Goal: Contribute content: Contribute content

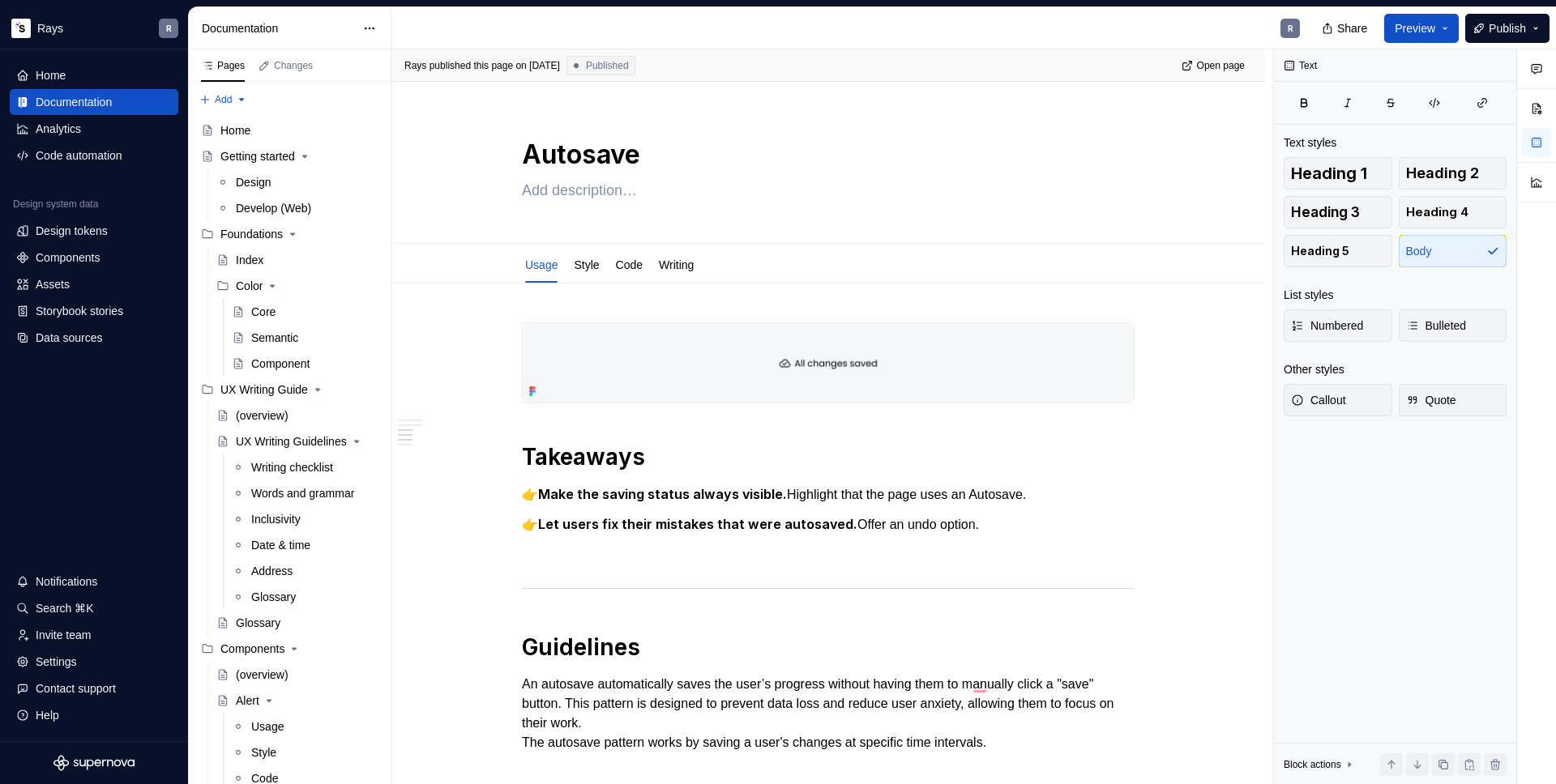
scroll to position [1094, 0]
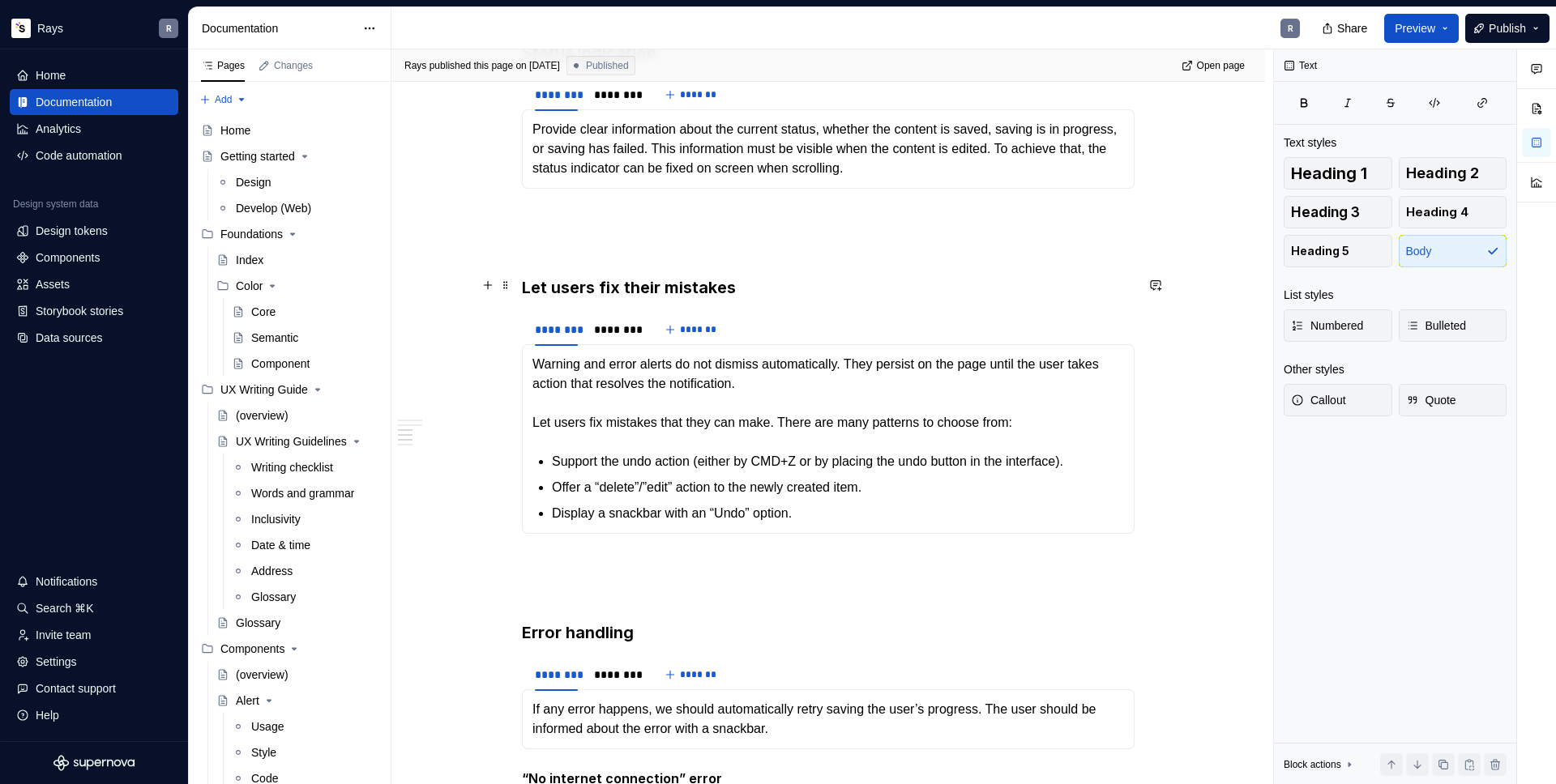
click at [602, 292] on h3 "Let users fix their mistakes" at bounding box center [827, 287] width 613 height 22
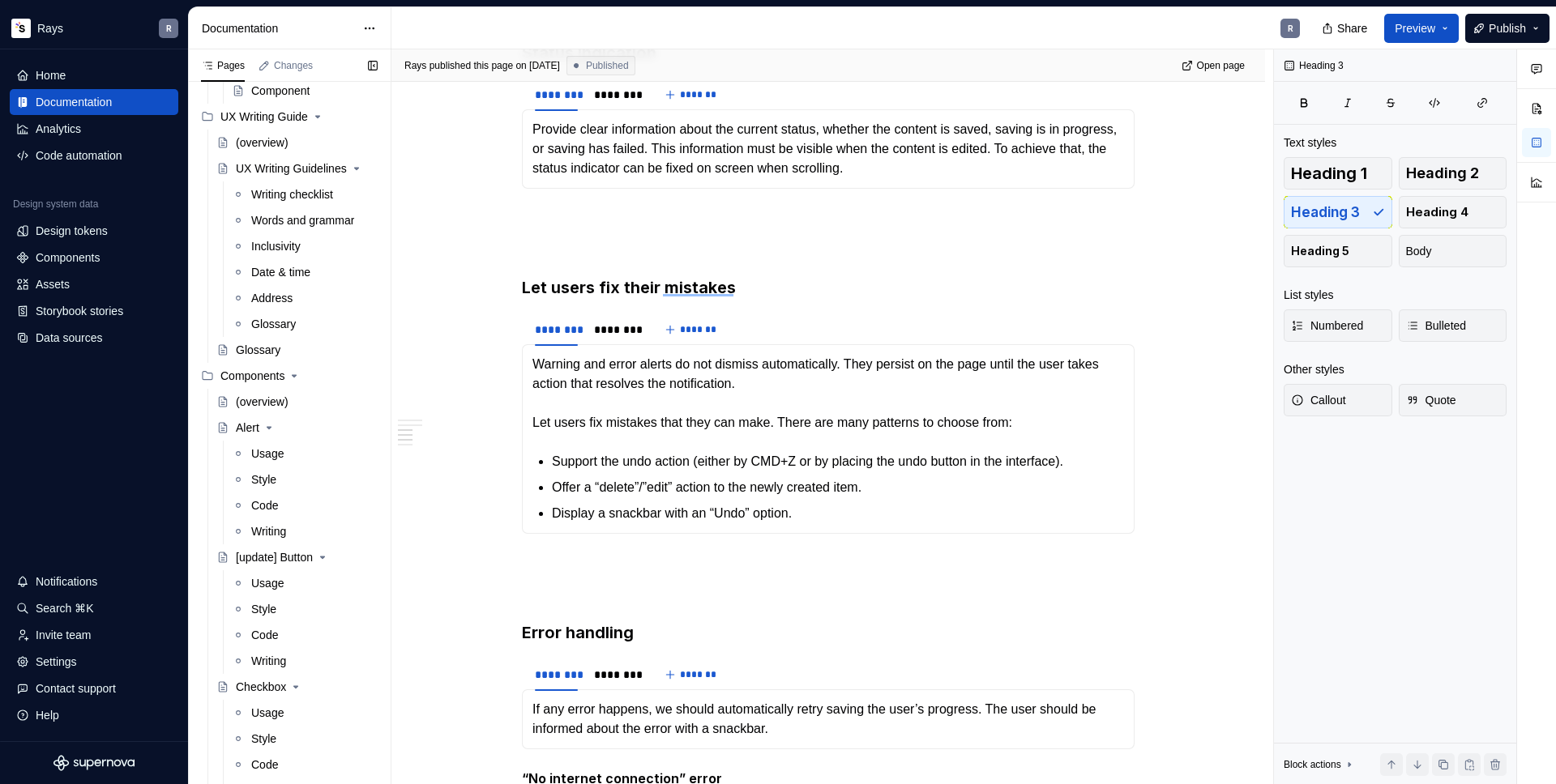
scroll to position [599, 0]
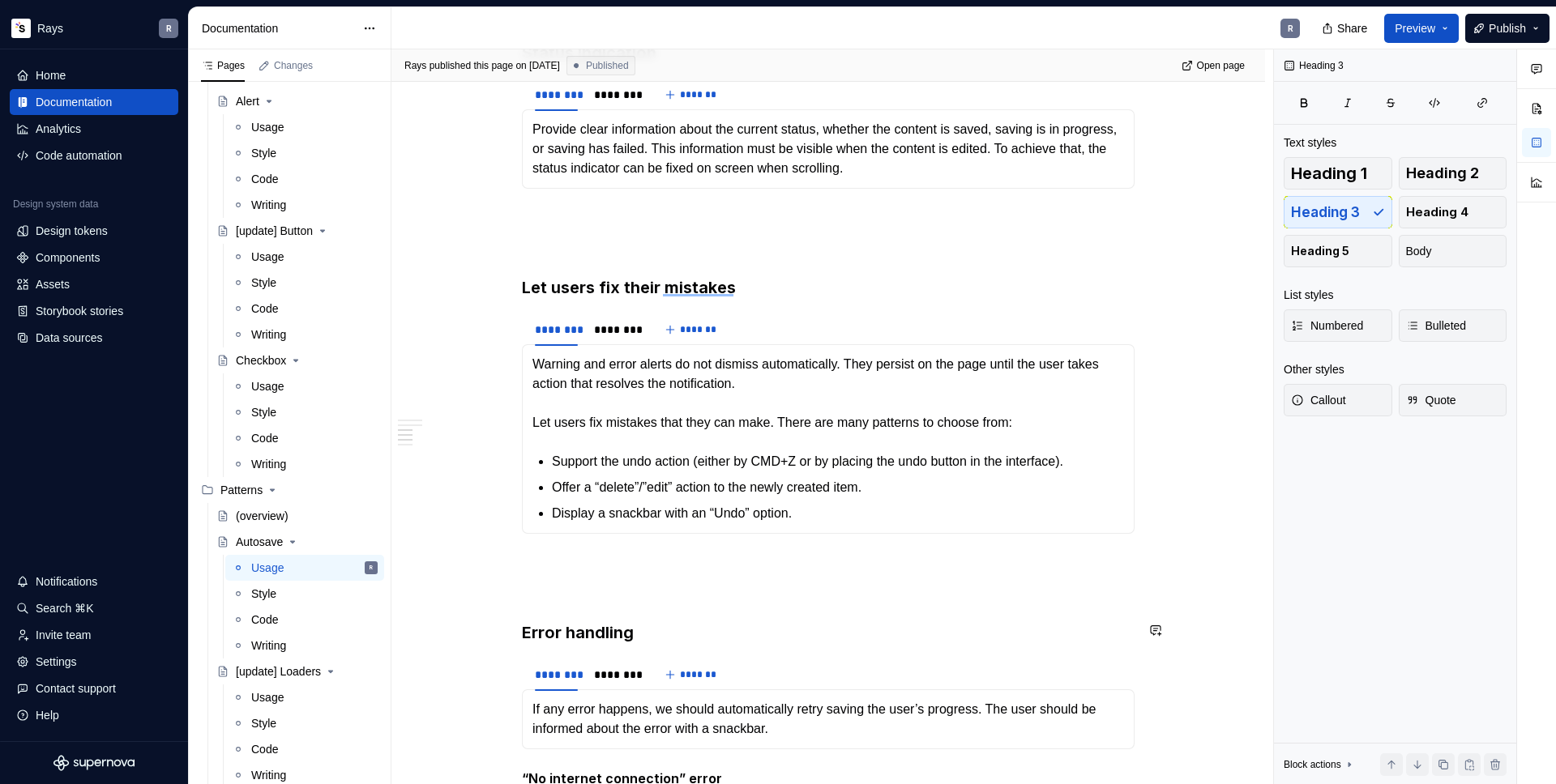
click at [1141, 22] on div "R" at bounding box center [852, 28] width 922 height 42
click at [332, 671] on button "Page tree" at bounding box center [343, 671] width 22 height 22
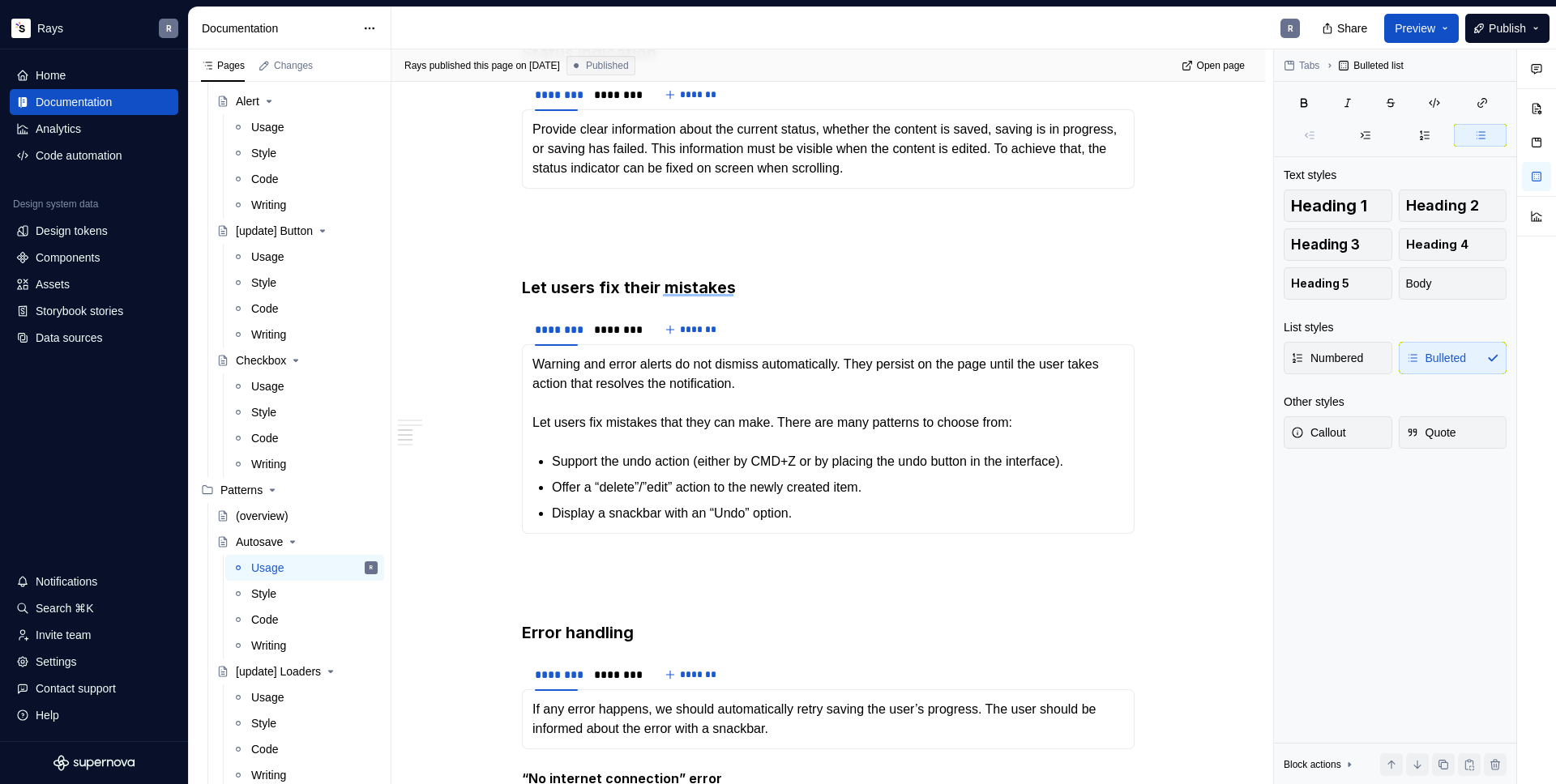
click at [459, 490] on html "Rays R Home Documentation Analytics Code automation Design system data Design t…" at bounding box center [778, 392] width 1556 height 784
click at [336, 675] on button "Page tree" at bounding box center [343, 671] width 22 height 22
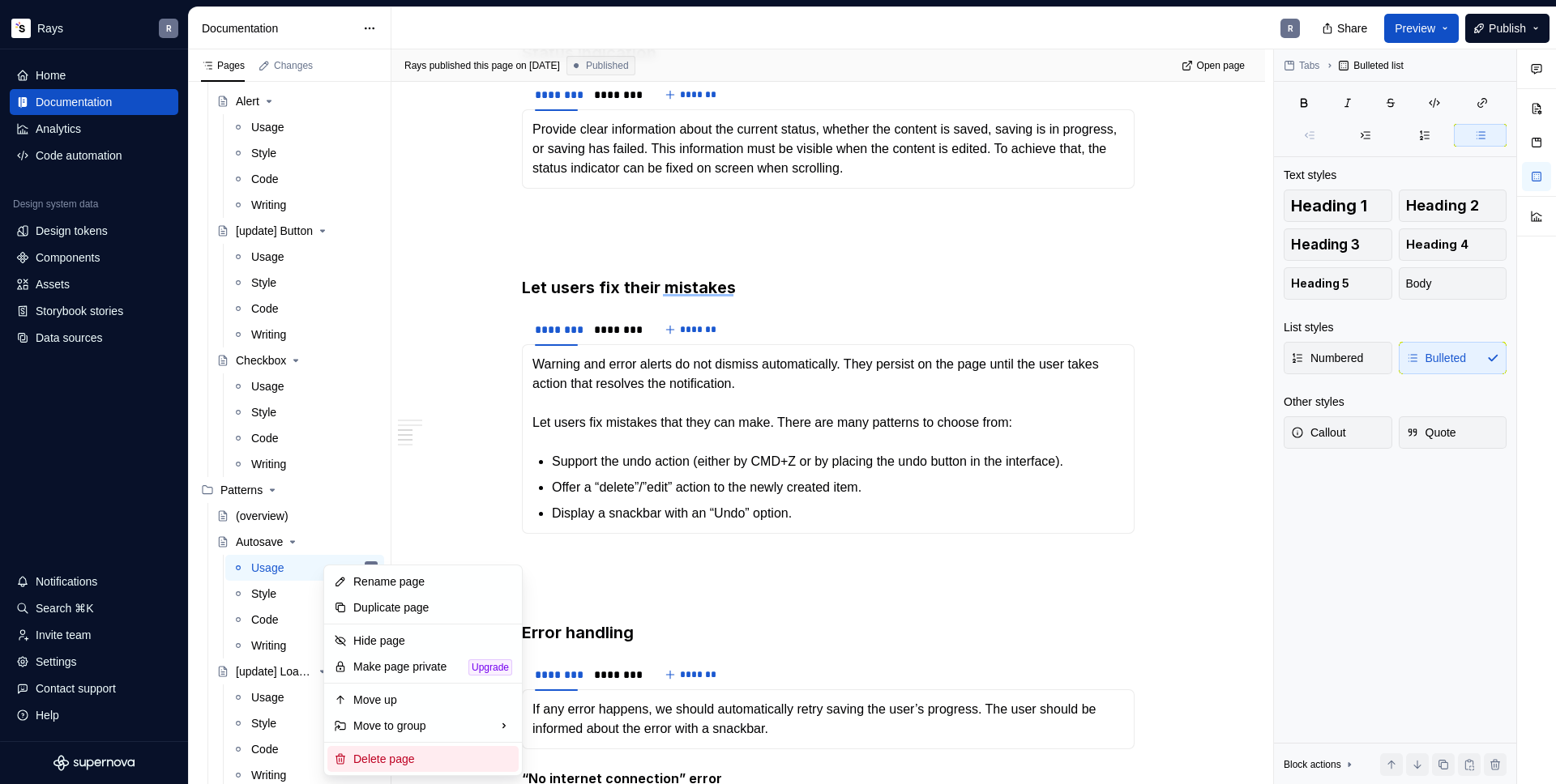
click at [380, 762] on div "Delete page" at bounding box center [433, 759] width 159 height 16
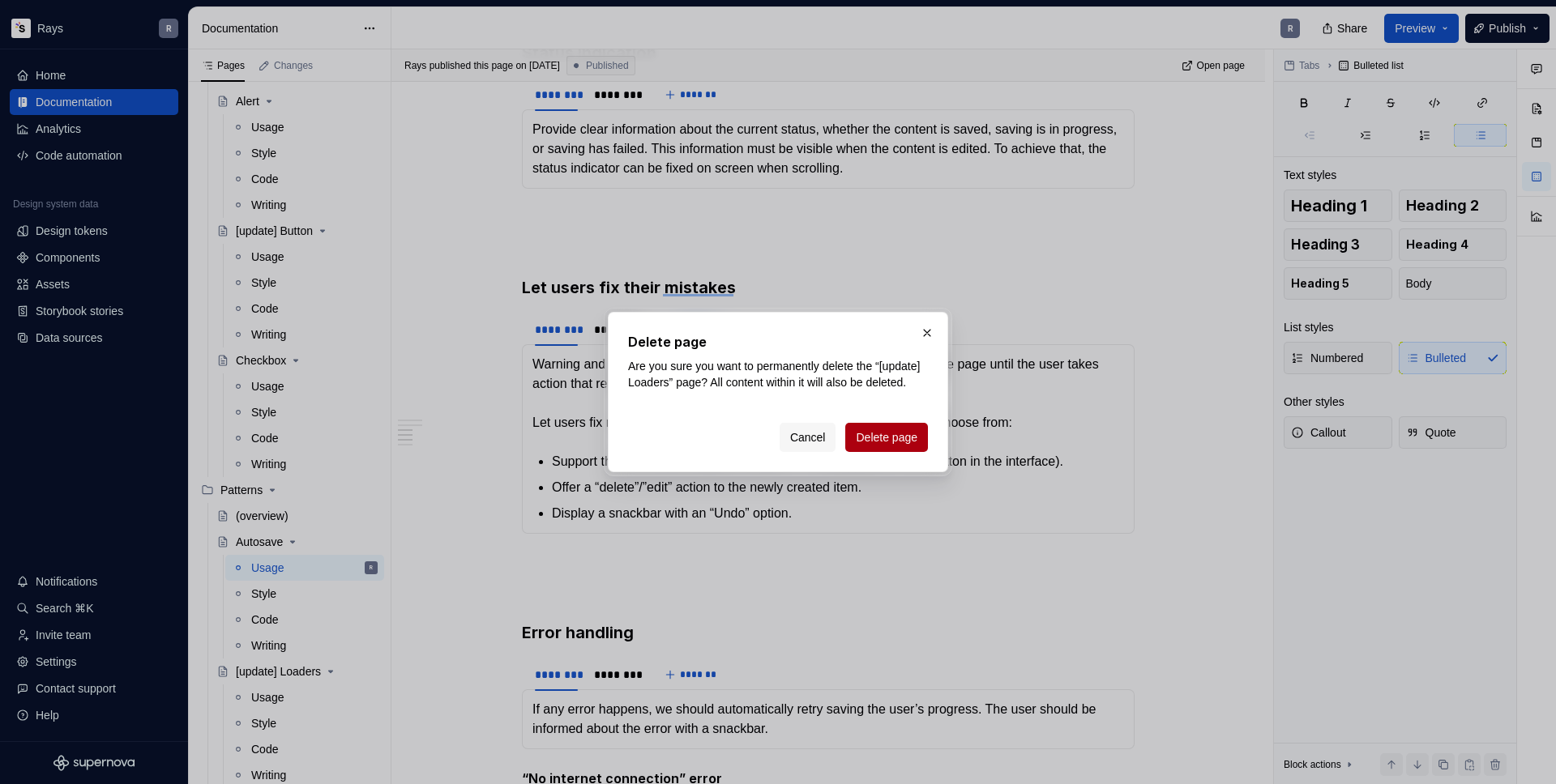
click at [871, 452] on button "Delete page" at bounding box center [887, 437] width 83 height 30
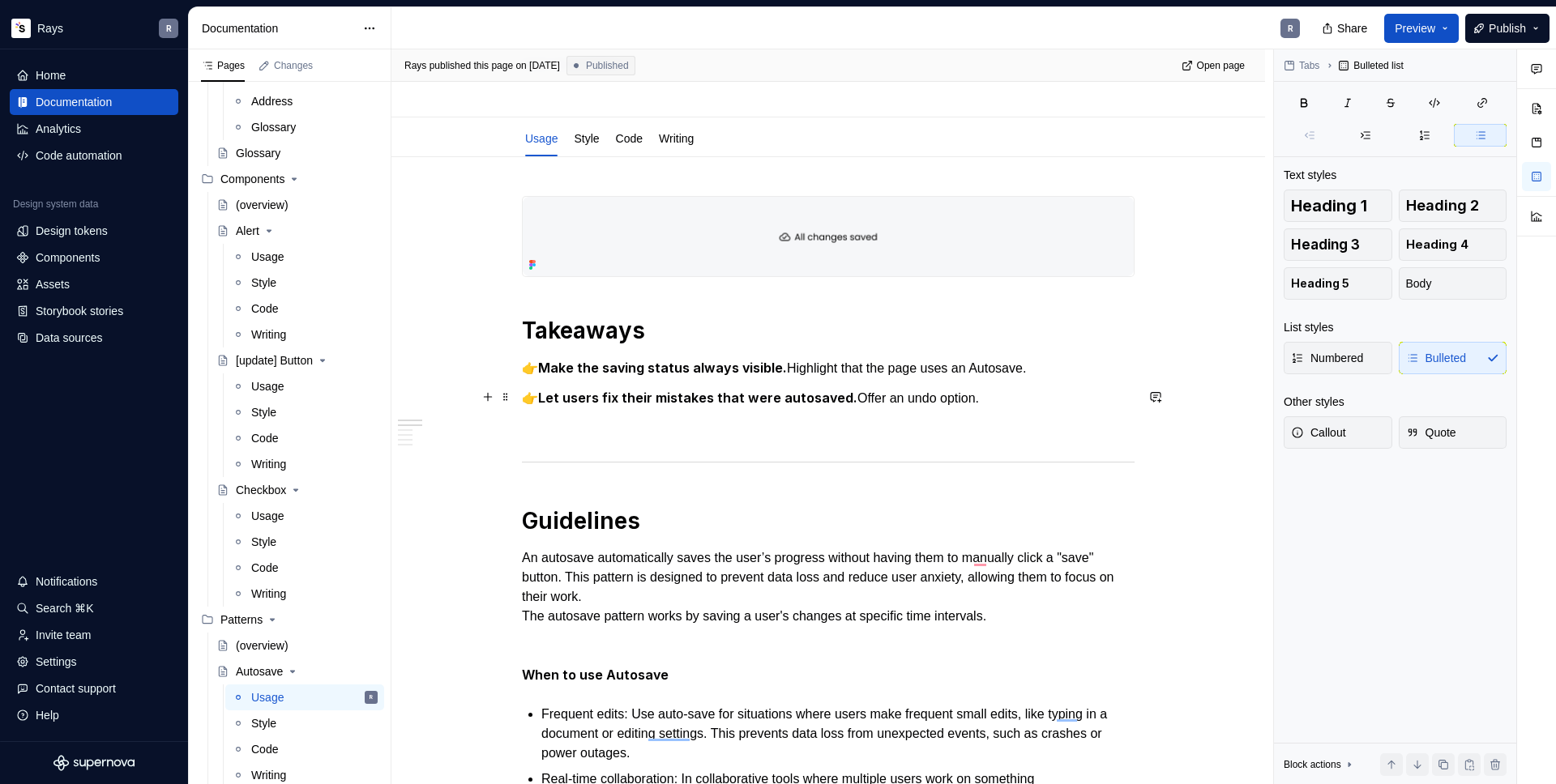
scroll to position [0, 0]
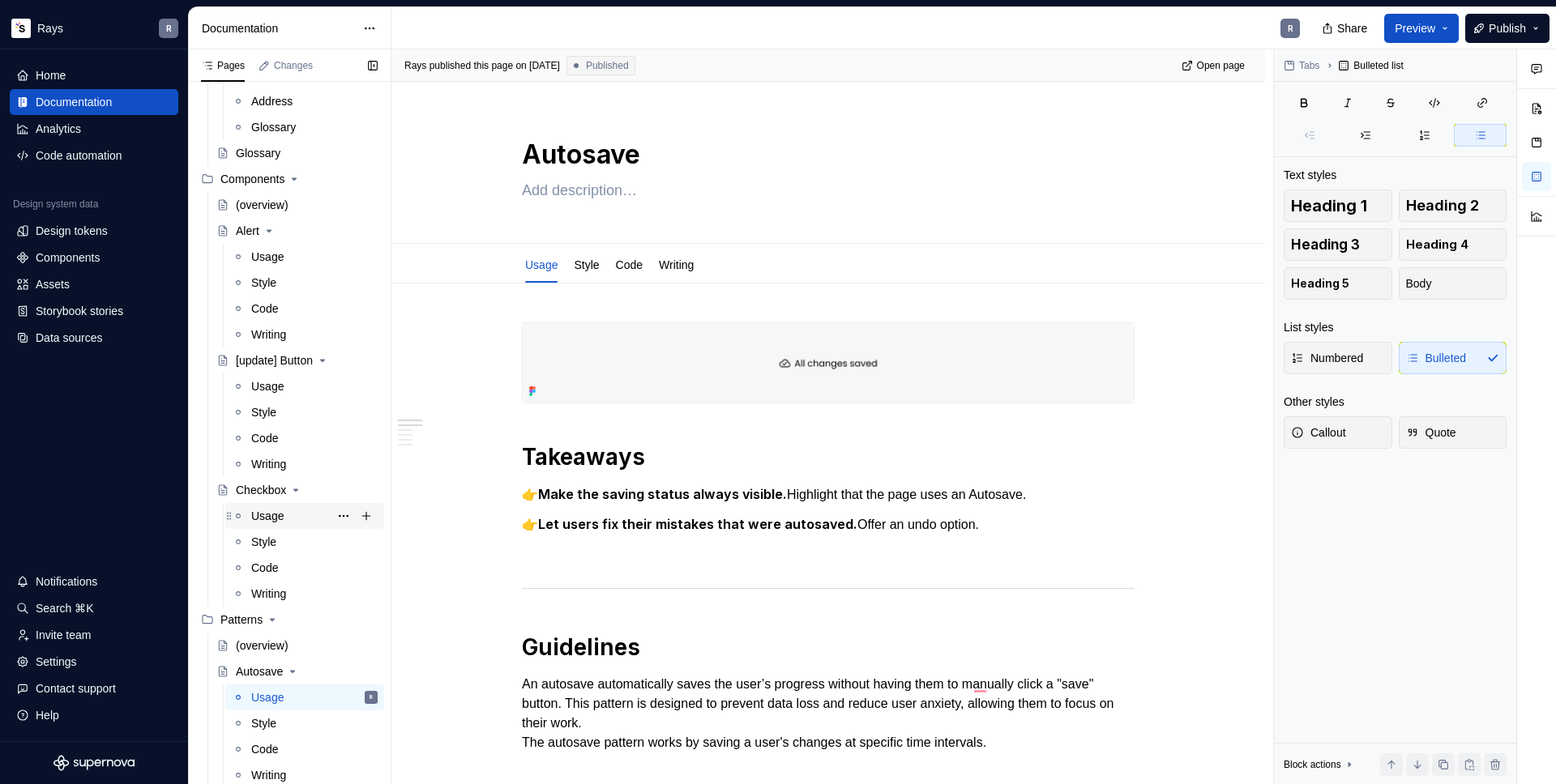
click at [281, 518] on div "Usage" at bounding box center [267, 516] width 32 height 16
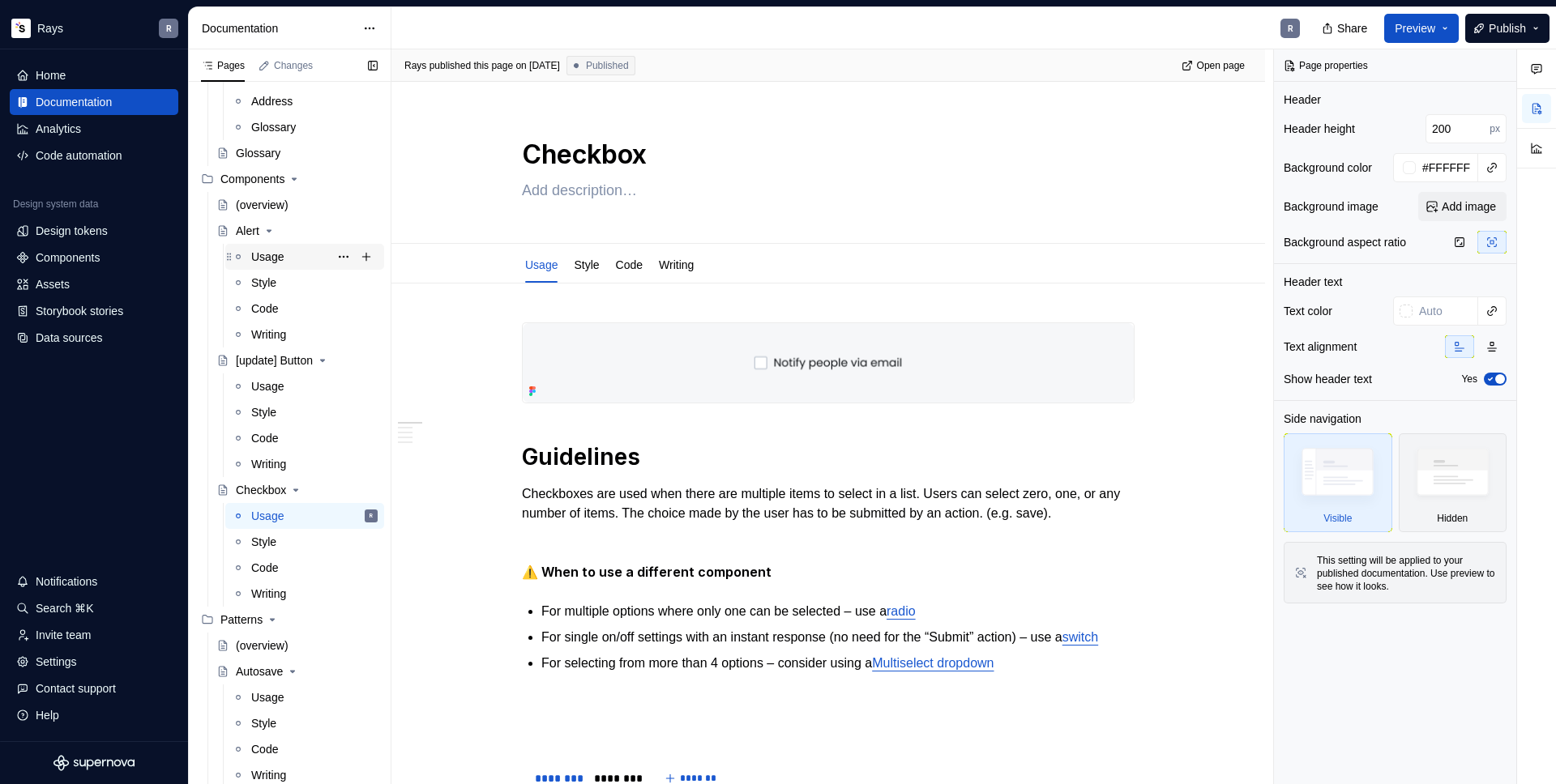
click at [270, 262] on div "Usage" at bounding box center [267, 257] width 32 height 16
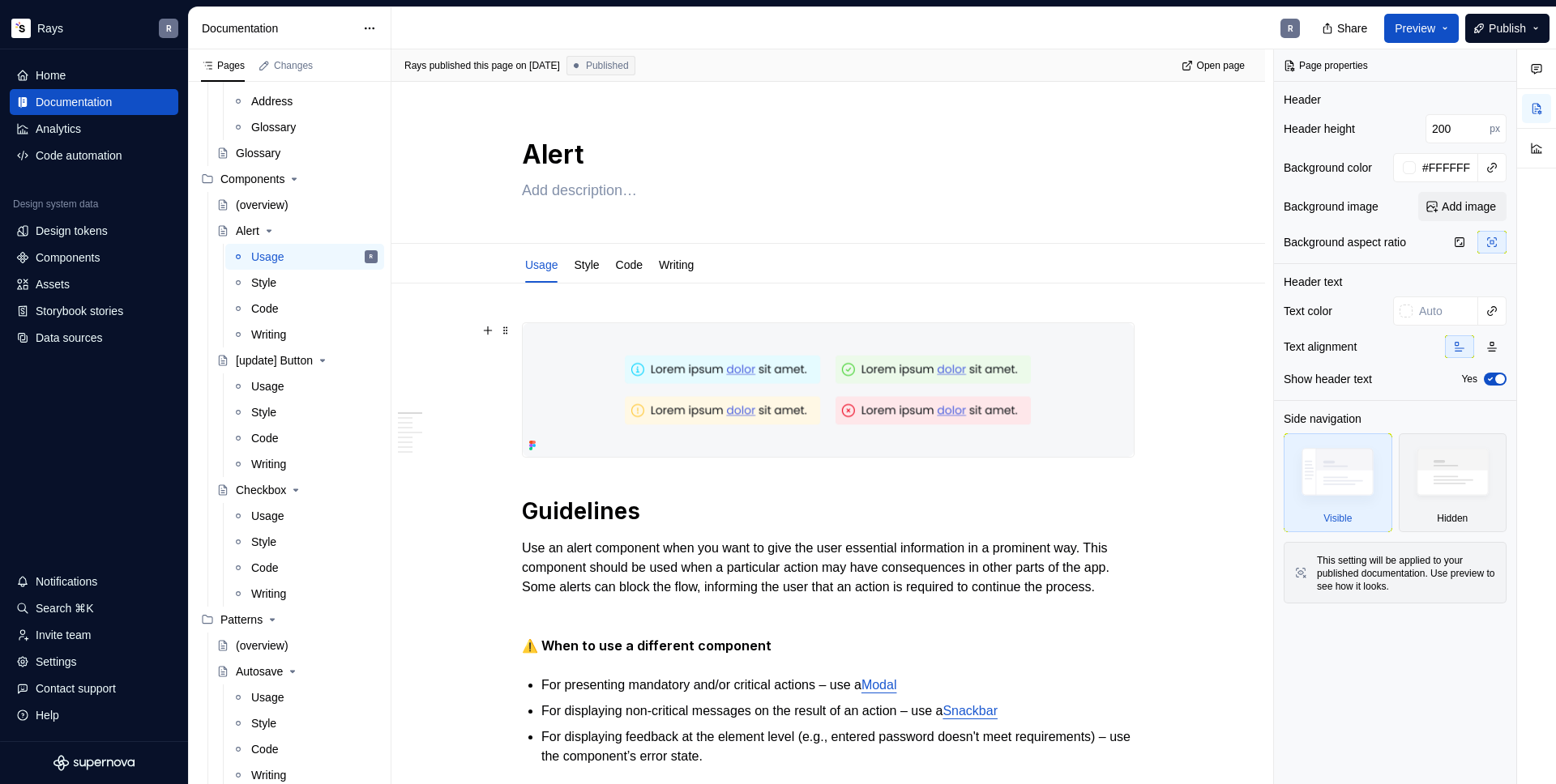
click at [861, 353] on img at bounding box center [827, 389] width 611 height 134
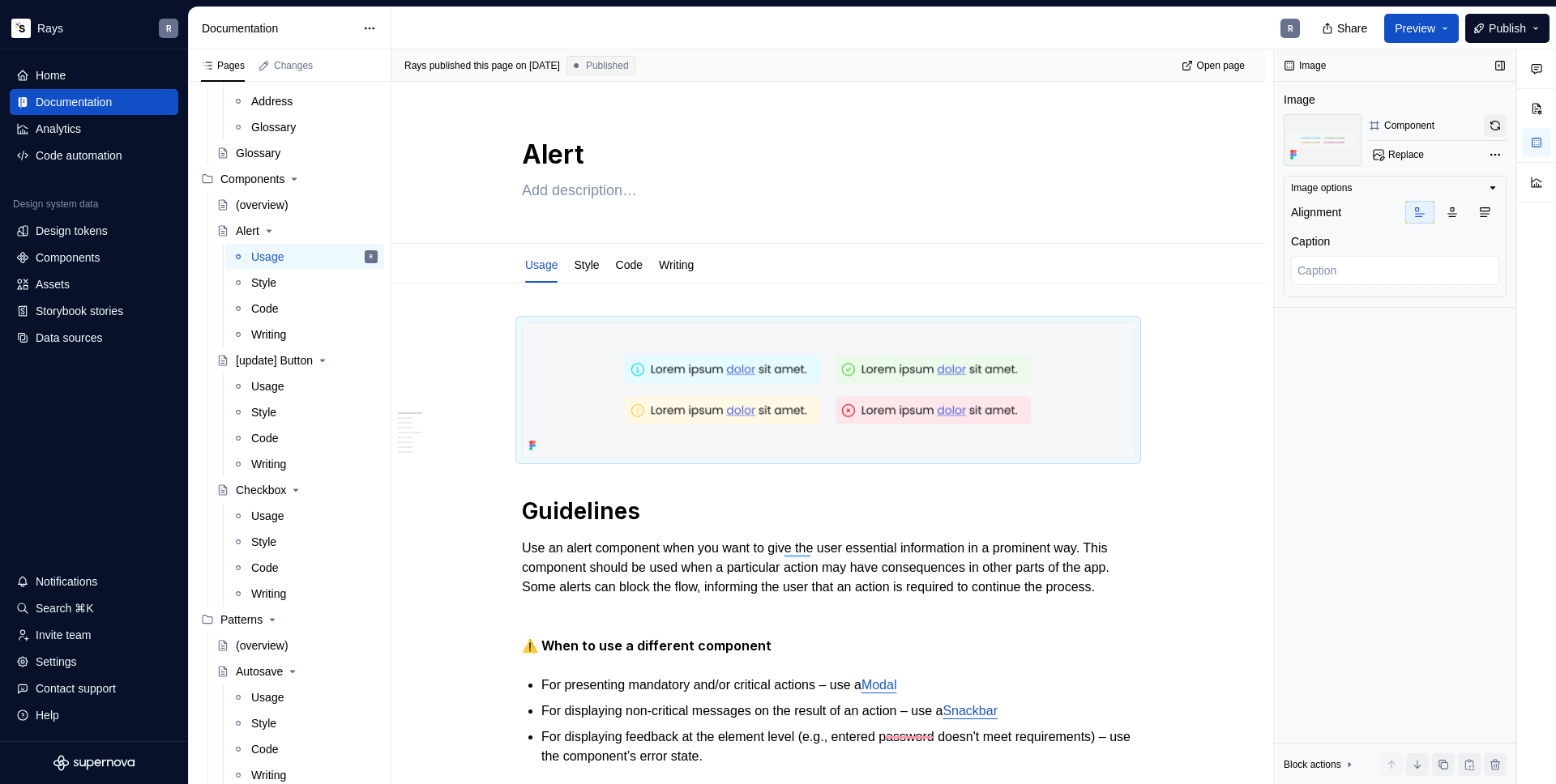
click at [1490, 122] on button "button" at bounding box center [1494, 125] width 22 height 22
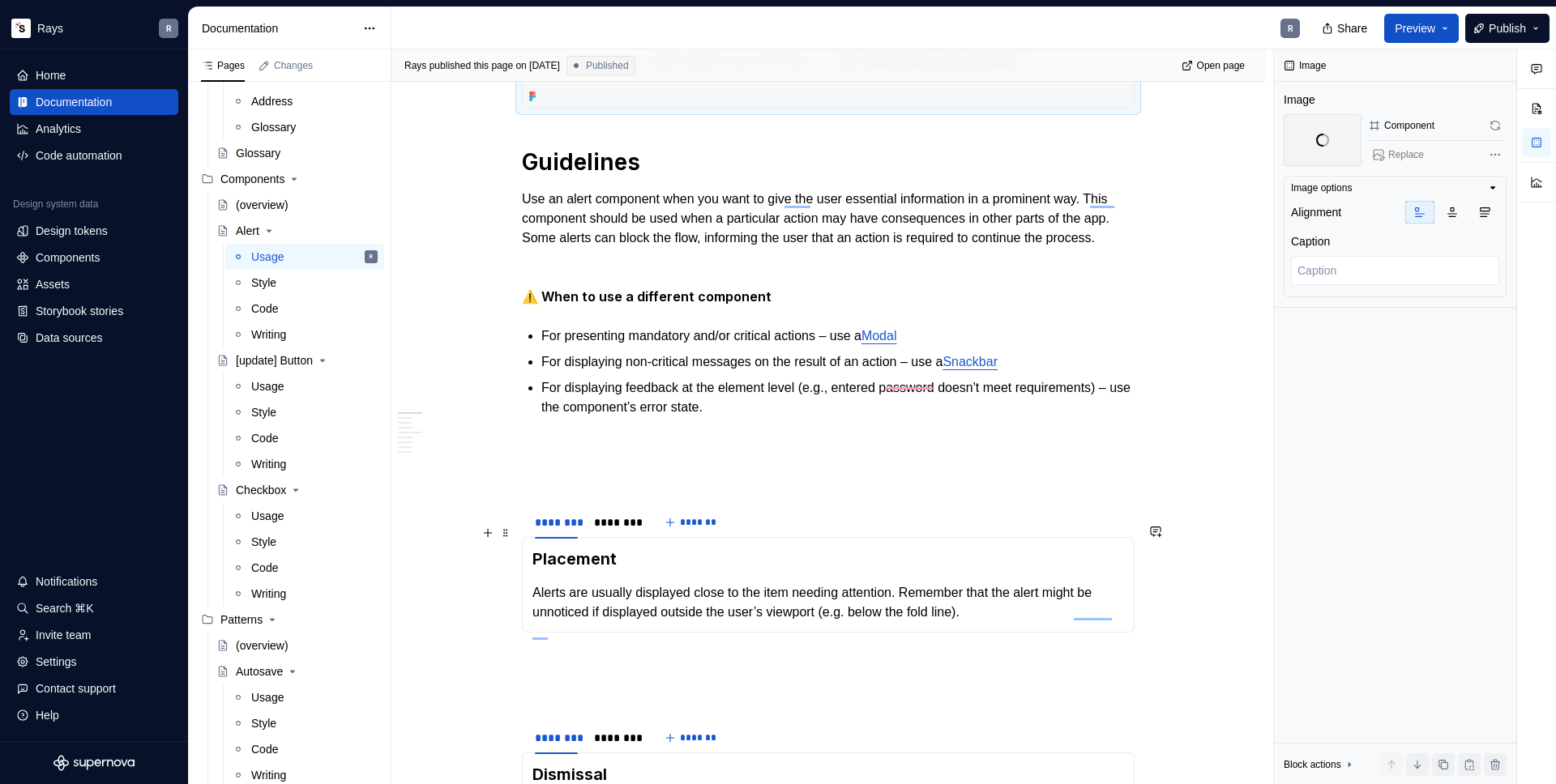
scroll to position [432, 0]
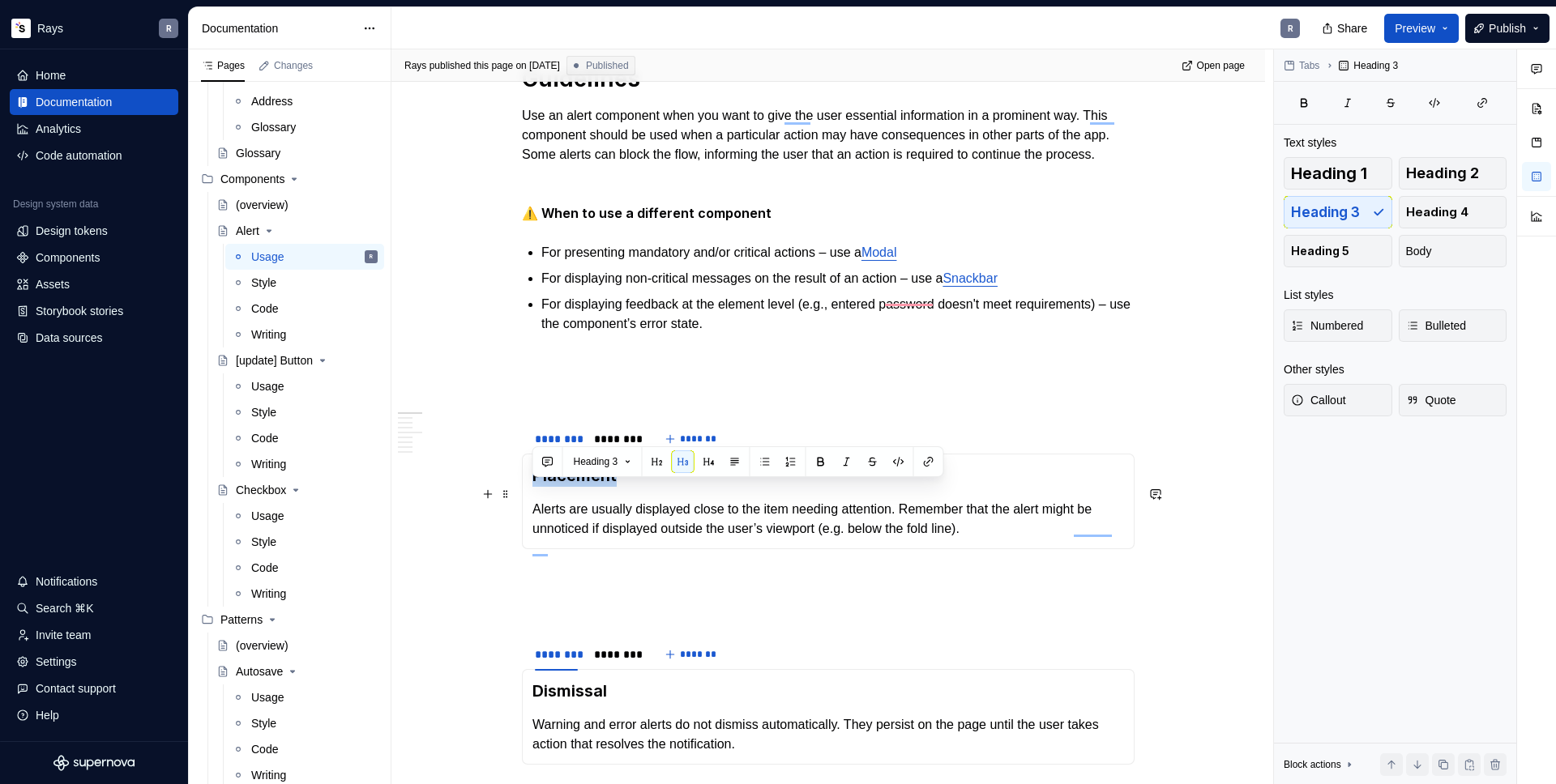
drag, startPoint x: 559, startPoint y: 493, endPoint x: 532, endPoint y: 492, distance: 27.0
click at [532, 487] on h3 "Placement" at bounding box center [827, 475] width 591 height 22
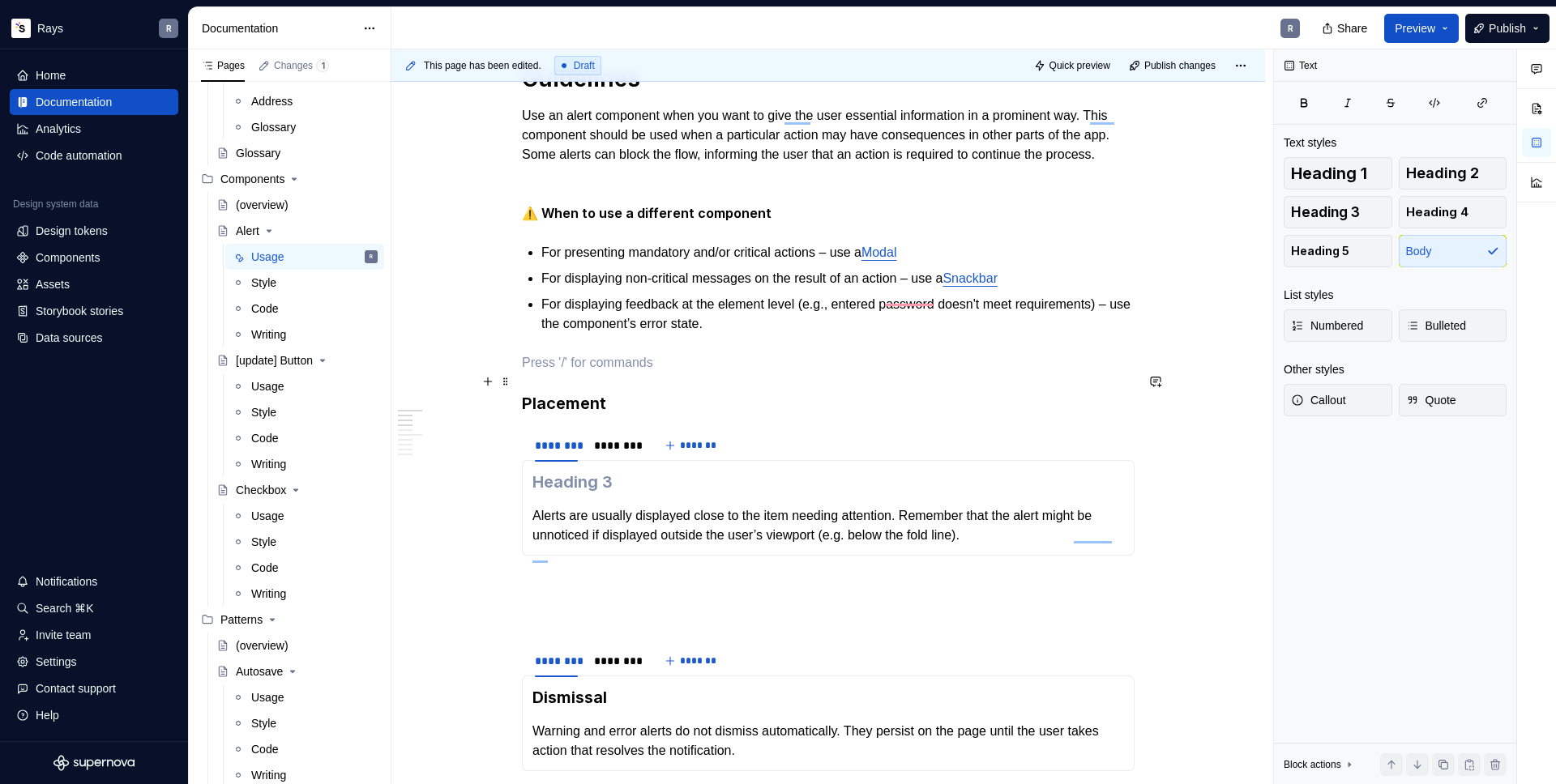
click at [559, 372] on p "To enrich screen reader interactions, please activate Accessibility in Grammarl…" at bounding box center [827, 363] width 613 height 20
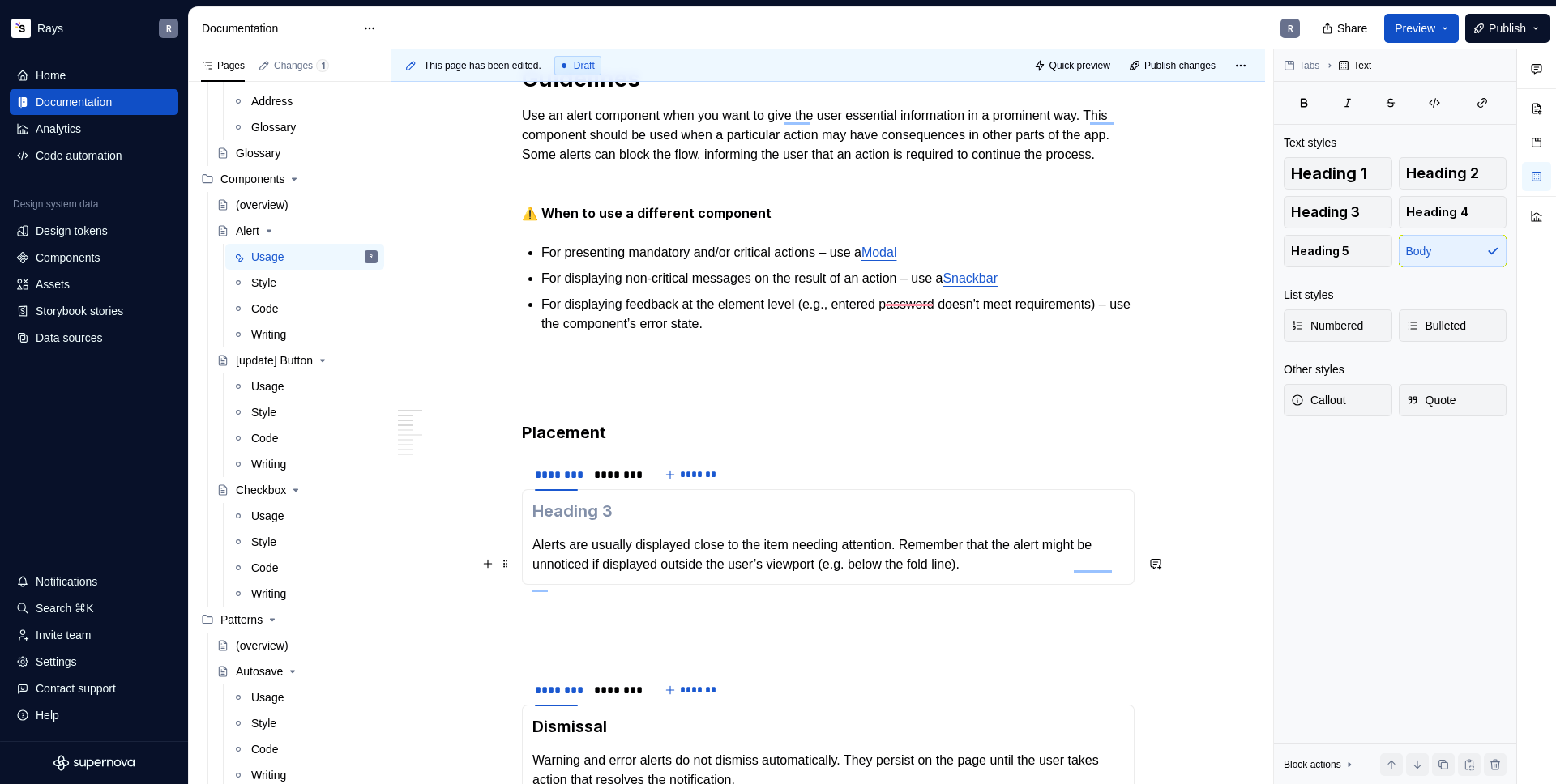
click at [533, 558] on p "Alerts are usually displayed close to the item needing attention. Remember that…" at bounding box center [827, 554] width 591 height 39
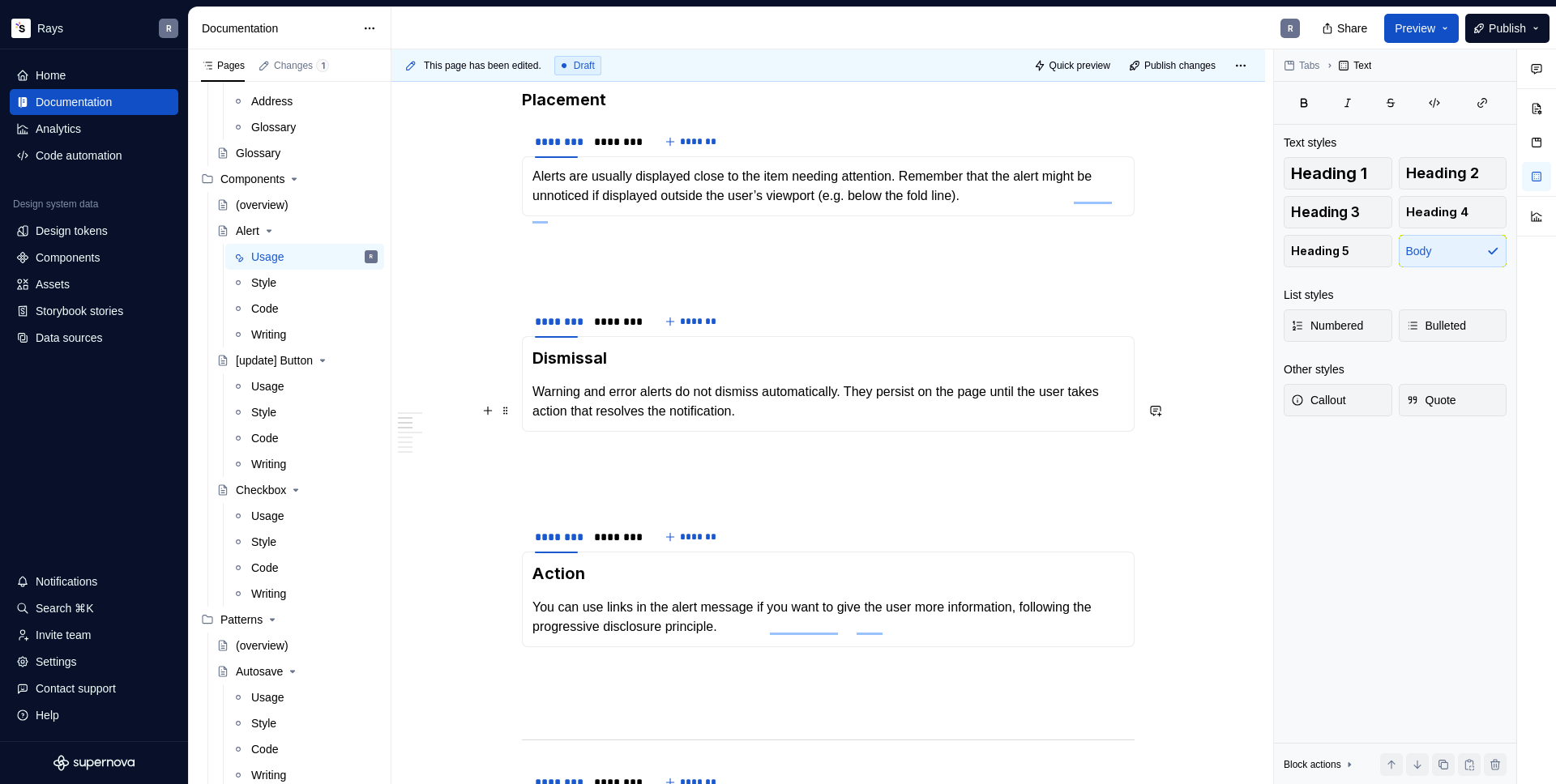
scroll to position [718, 0]
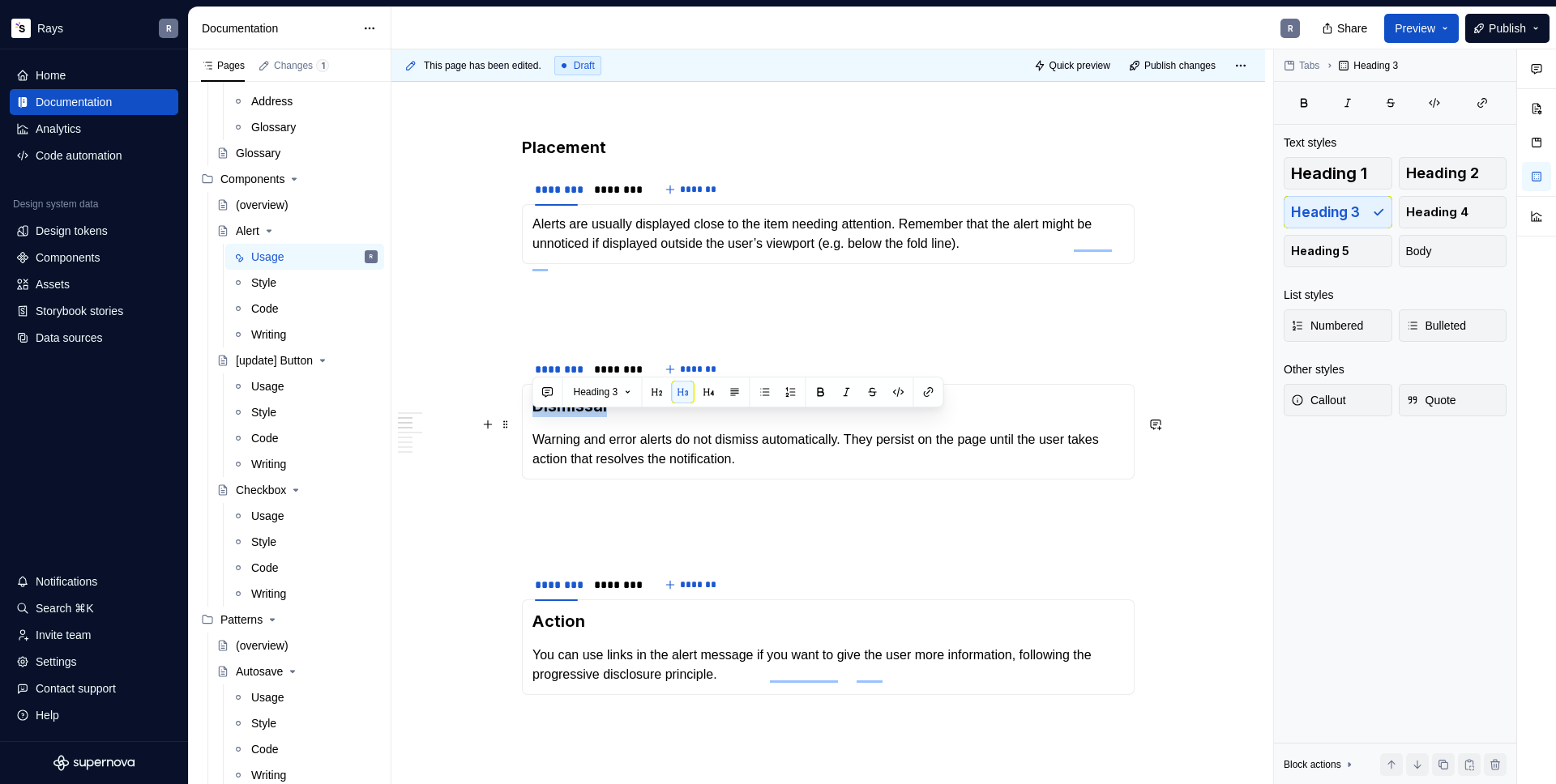
click at [538, 417] on h3 "Dismissal" at bounding box center [827, 405] width 591 height 22
click at [538, 356] on div "Guidelines Use an alert component when you want to give the user essential info…" at bounding box center [827, 779] width 613 height 2349
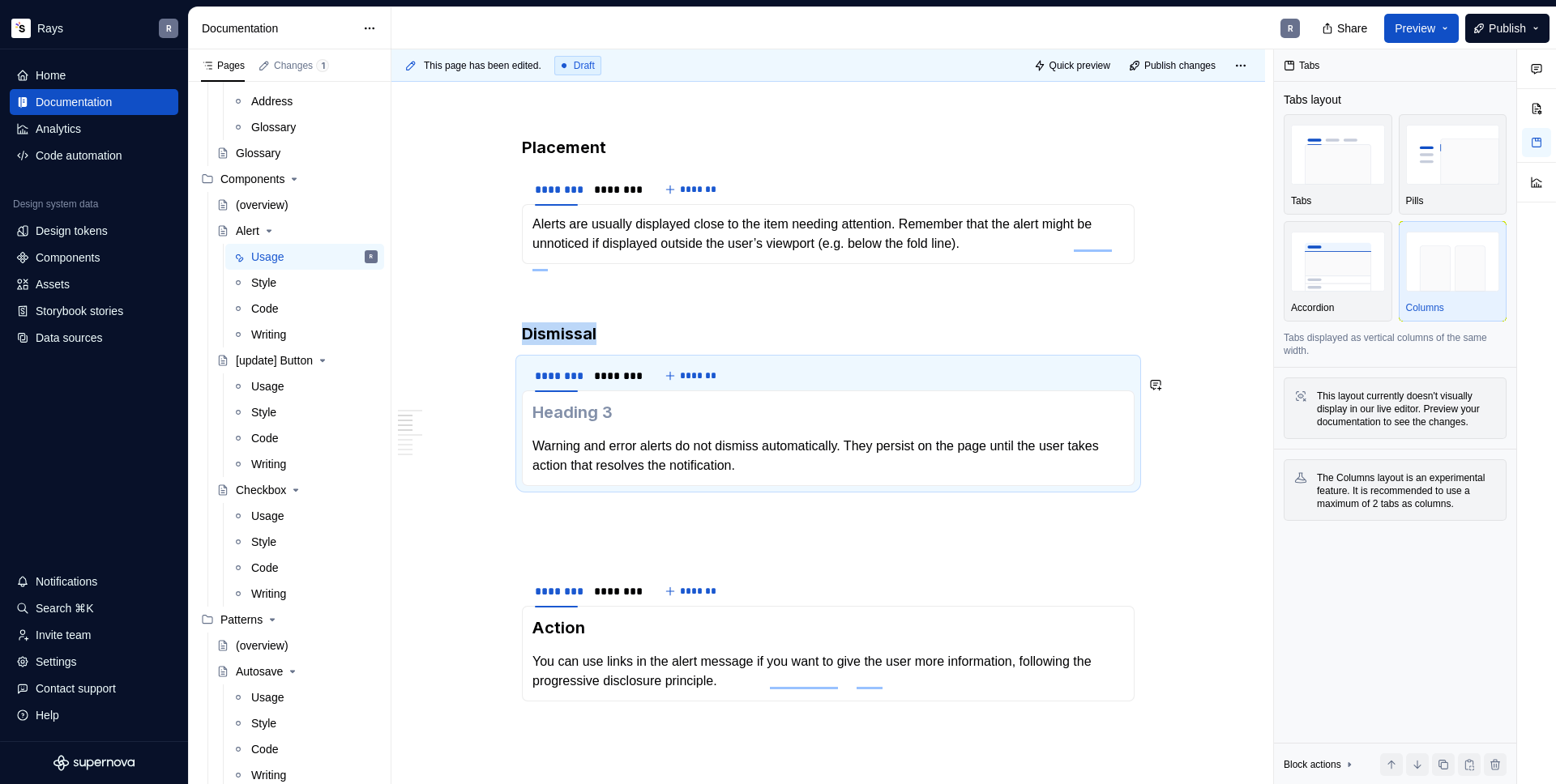
click at [547, 303] on p "To enrich screen reader interactions, please activate Accessibility in Grammarl…" at bounding box center [827, 293] width 613 height 20
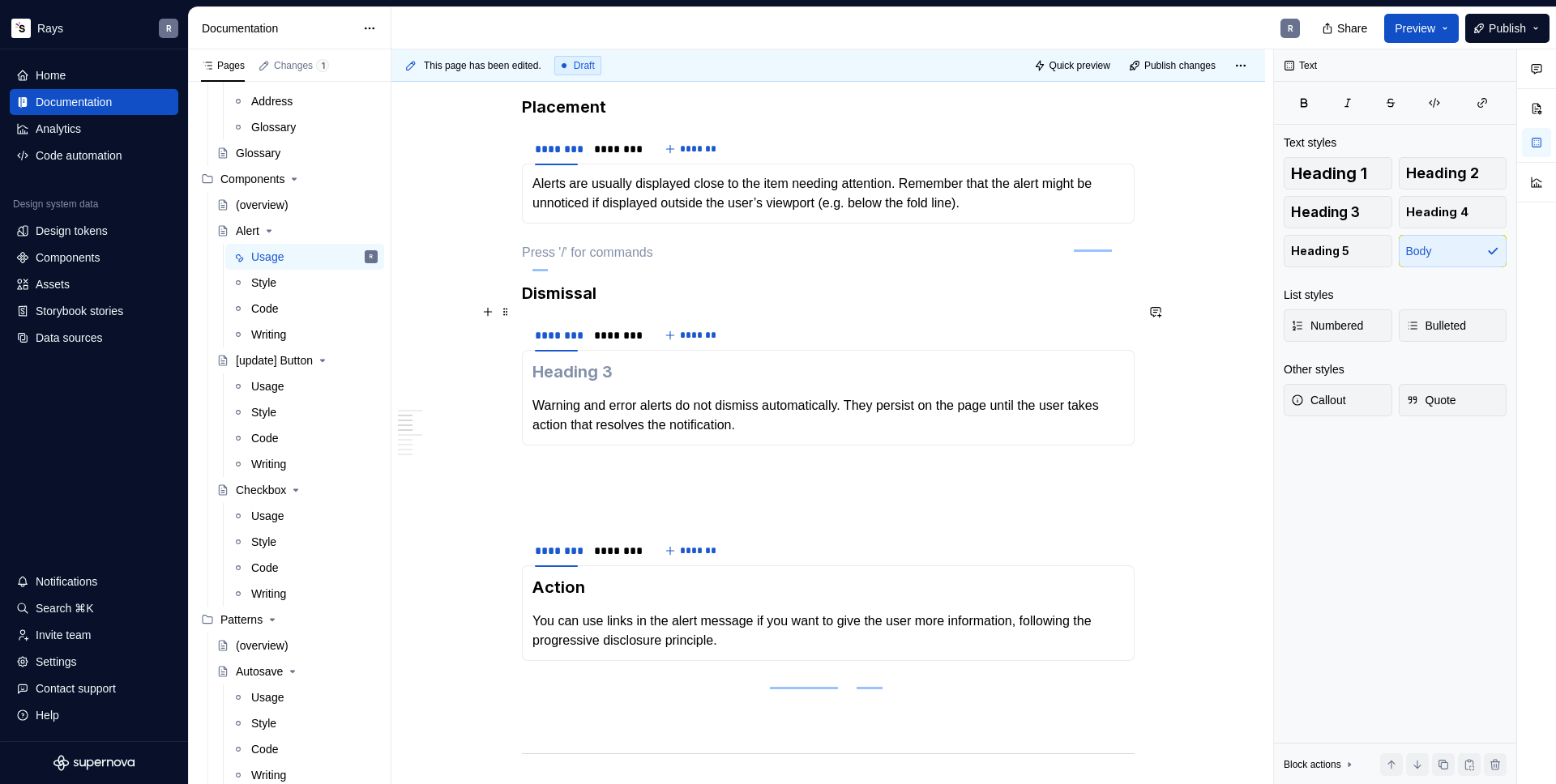
scroll to position [677, 0]
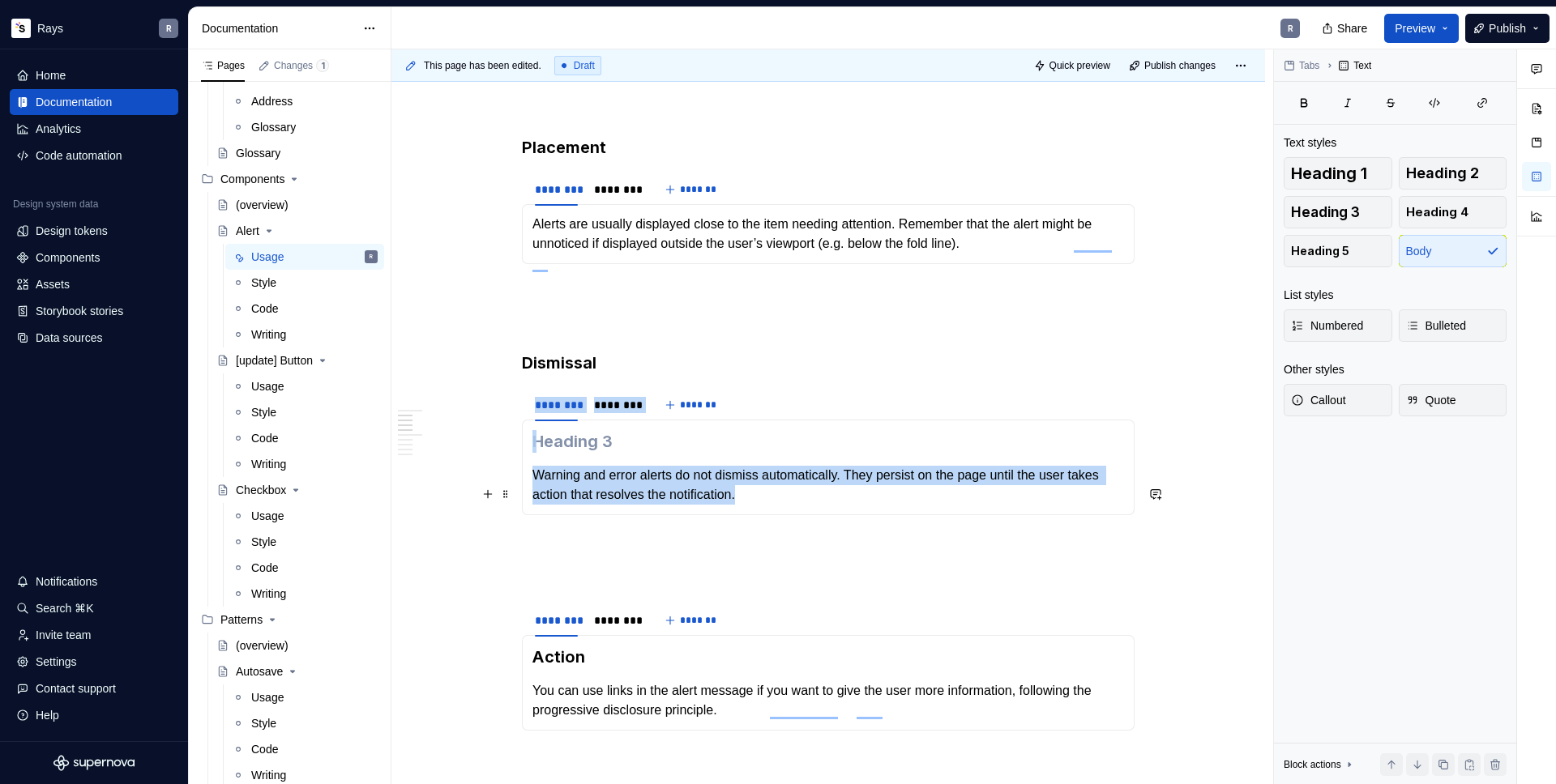
click at [537, 491] on p "Warning and error alerts do not dismiss automatically. They persist on the page…" at bounding box center [827, 484] width 591 height 39
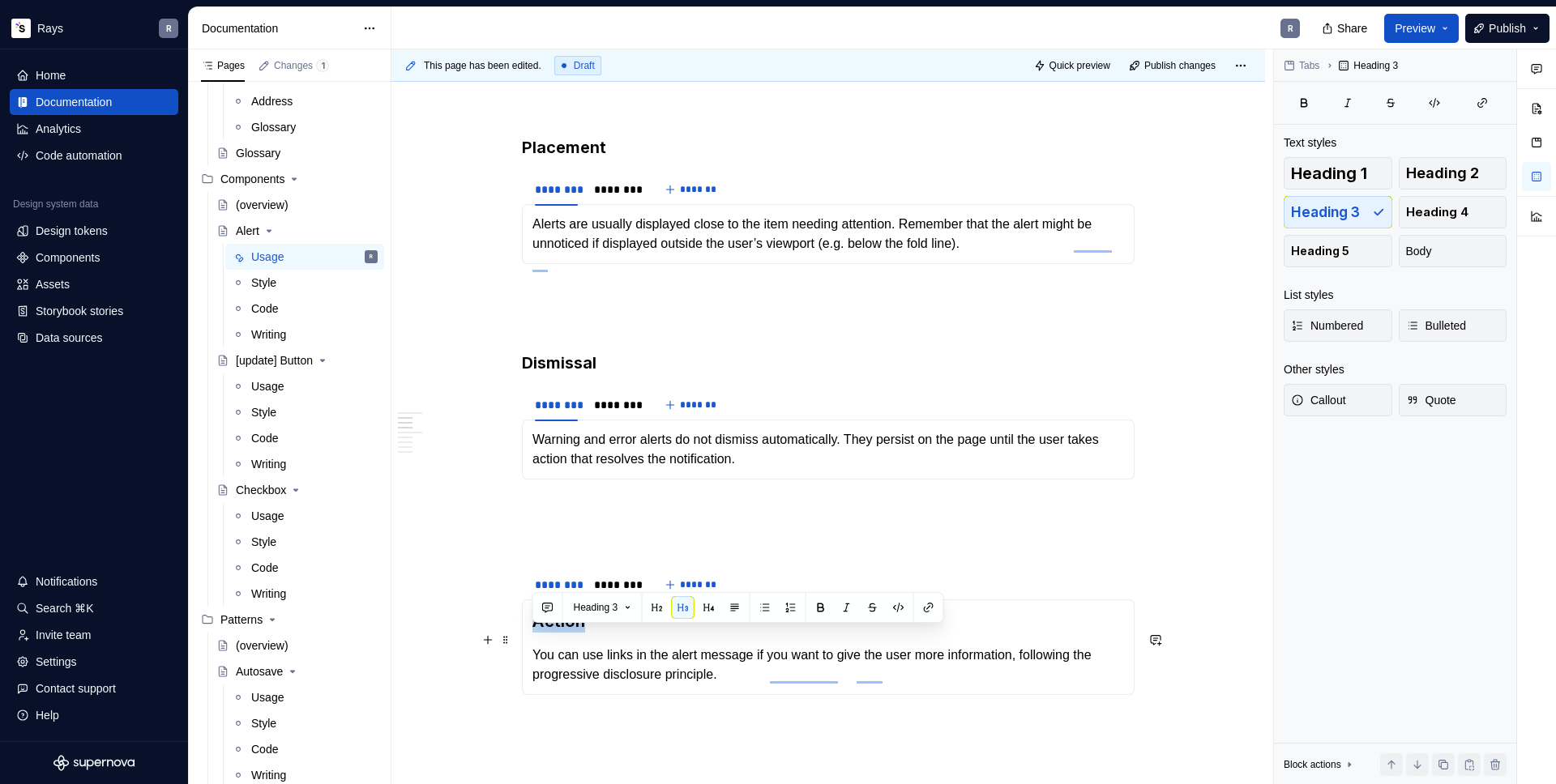
drag, startPoint x: 582, startPoint y: 635, endPoint x: 536, endPoint y: 639, distance: 46.2
click at [536, 632] on h3 "Action" at bounding box center [827, 621] width 591 height 22
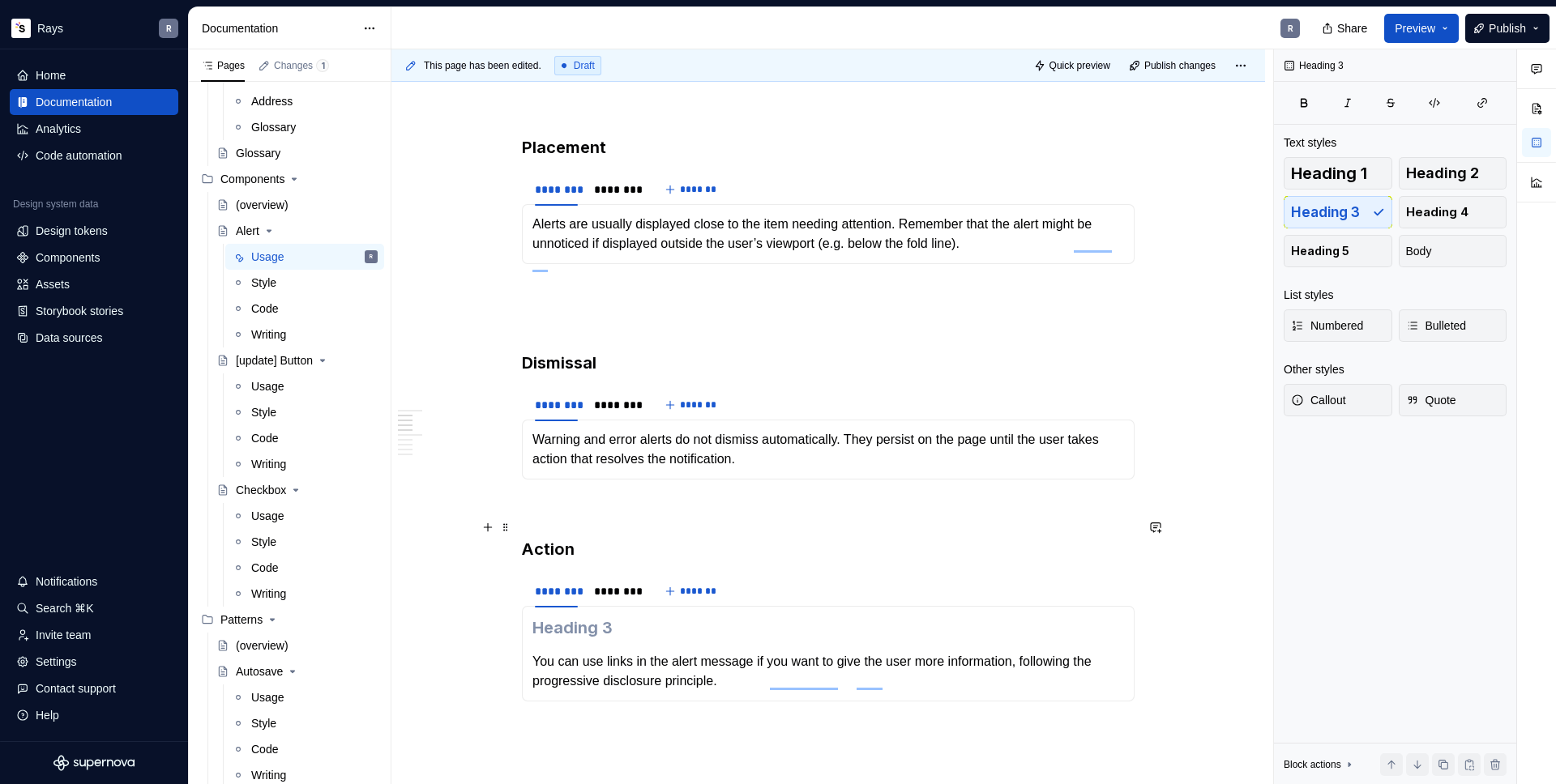
click at [555, 518] on p "To enrich screen reader interactions, please activate Accessibility in Grammarl…" at bounding box center [827, 509] width 613 height 20
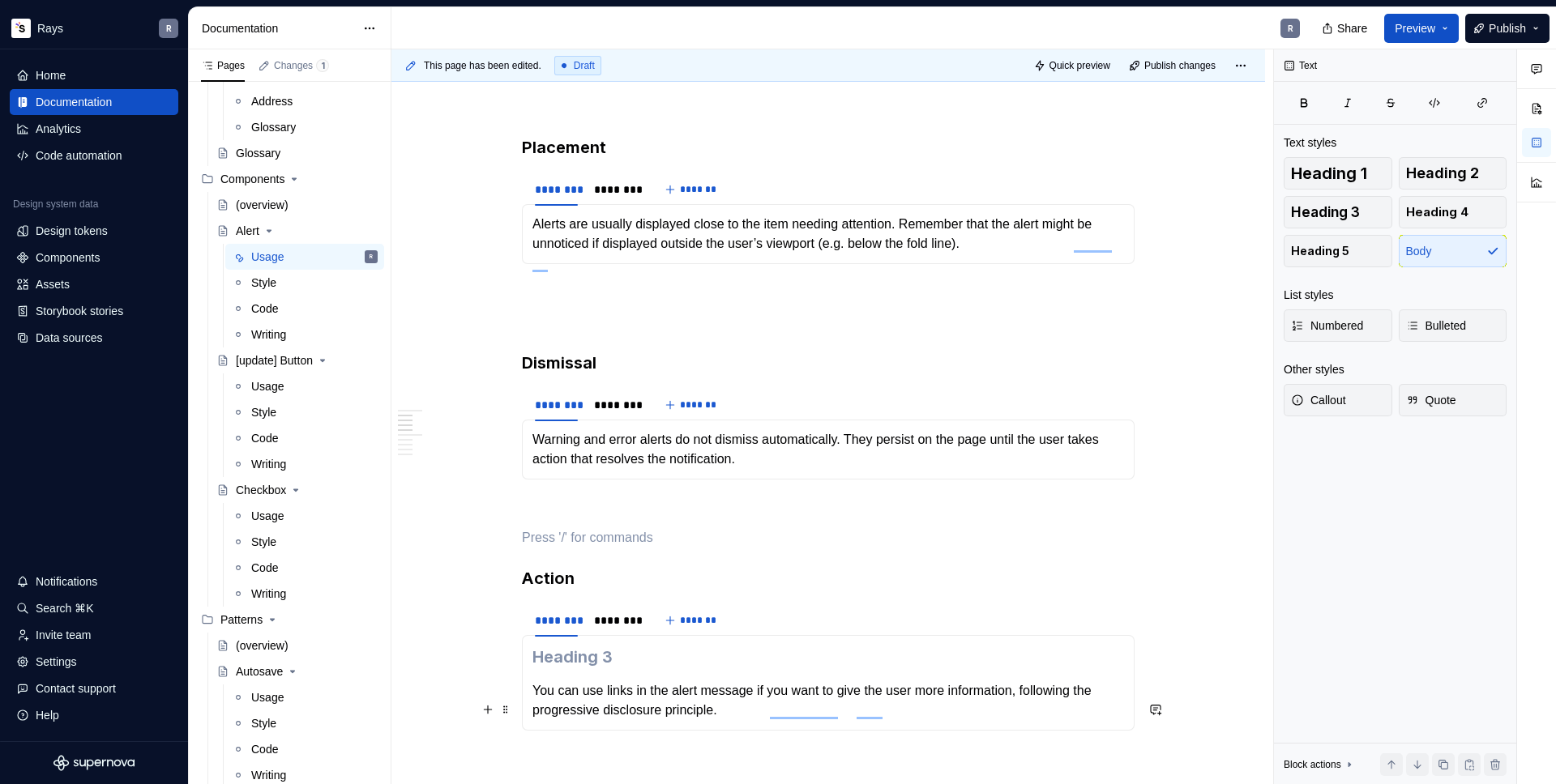
click at [534, 710] on p "You can use links in the alert message if you want to give the user more inform…" at bounding box center [827, 700] width 591 height 39
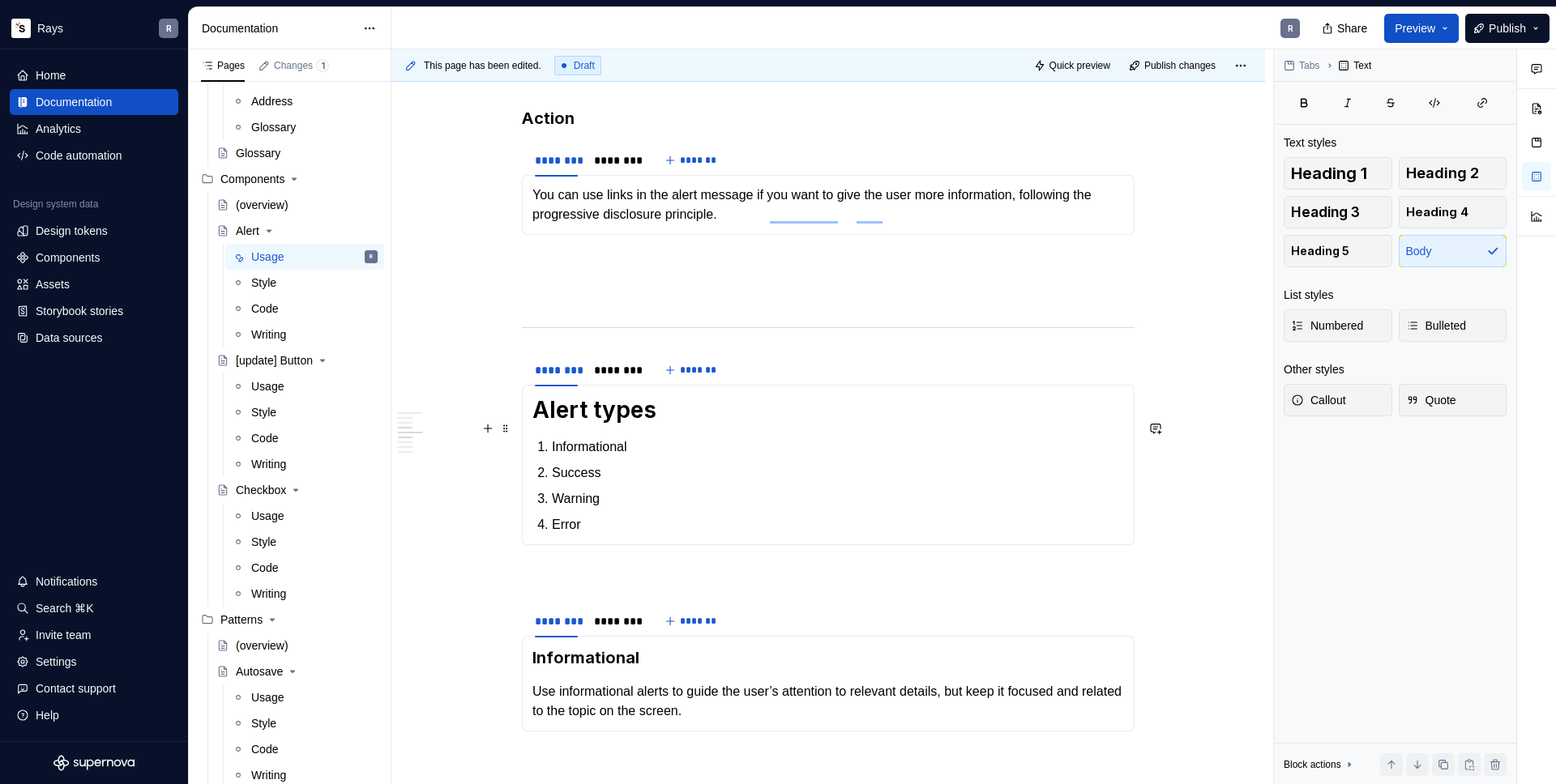
scroll to position [1137, 0]
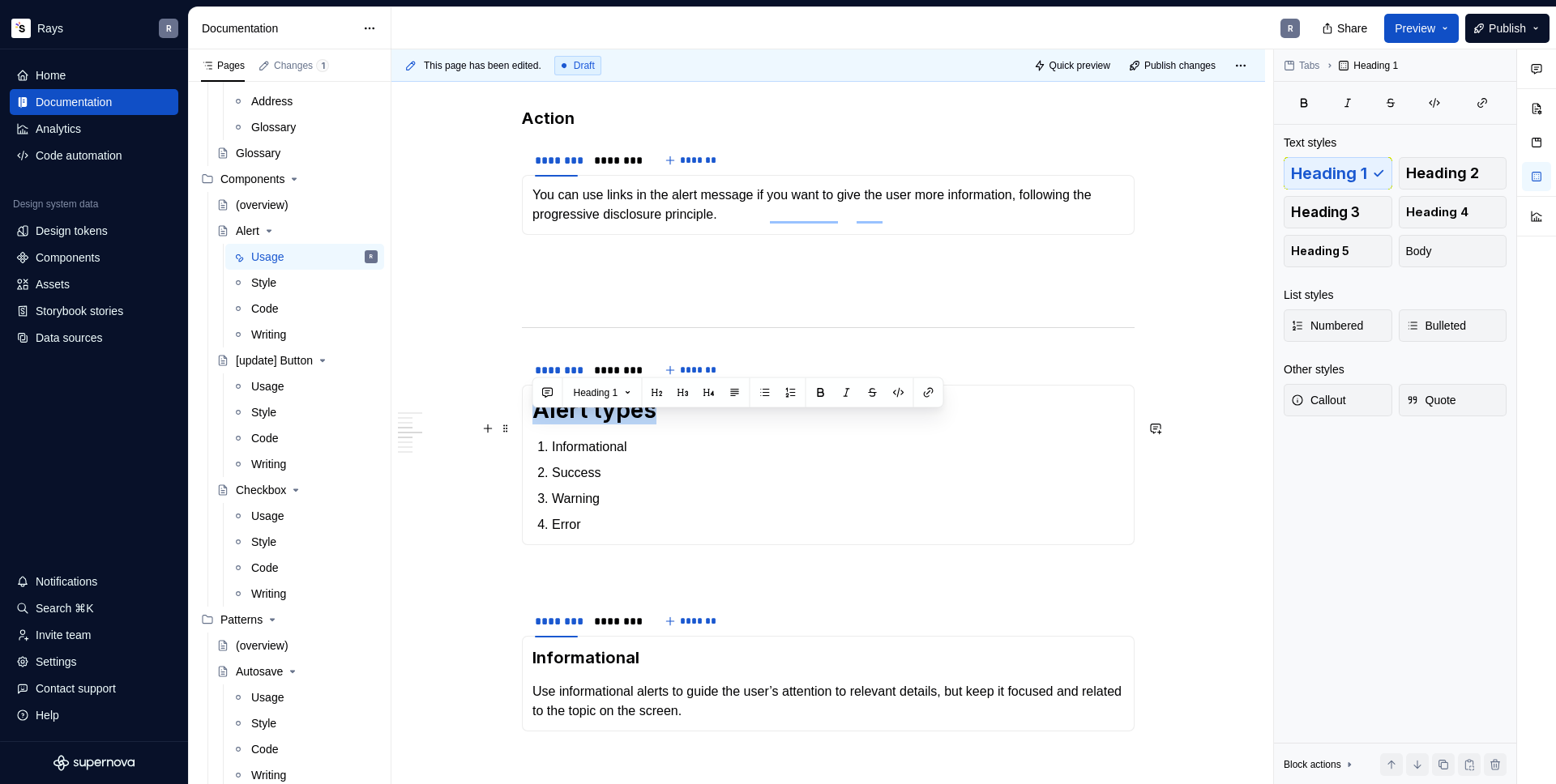
drag, startPoint x: 622, startPoint y: 429, endPoint x: 538, endPoint y: 435, distance: 84.2
click at [538, 424] on h1 "Alert types" at bounding box center [827, 410] width 591 height 30
click at [625, 424] on h1 "Alert types" at bounding box center [827, 410] width 591 height 30
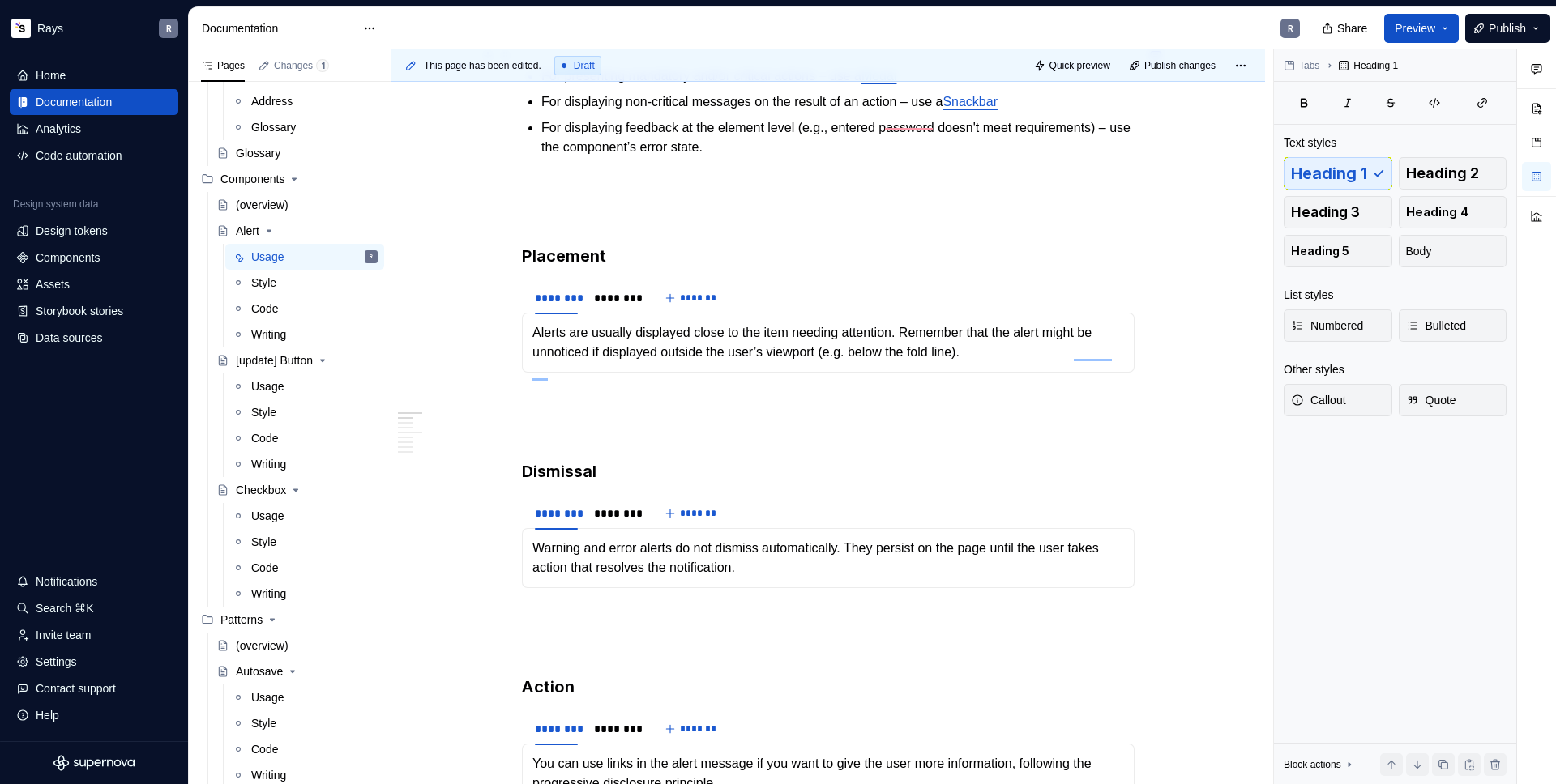
scroll to position [214, 0]
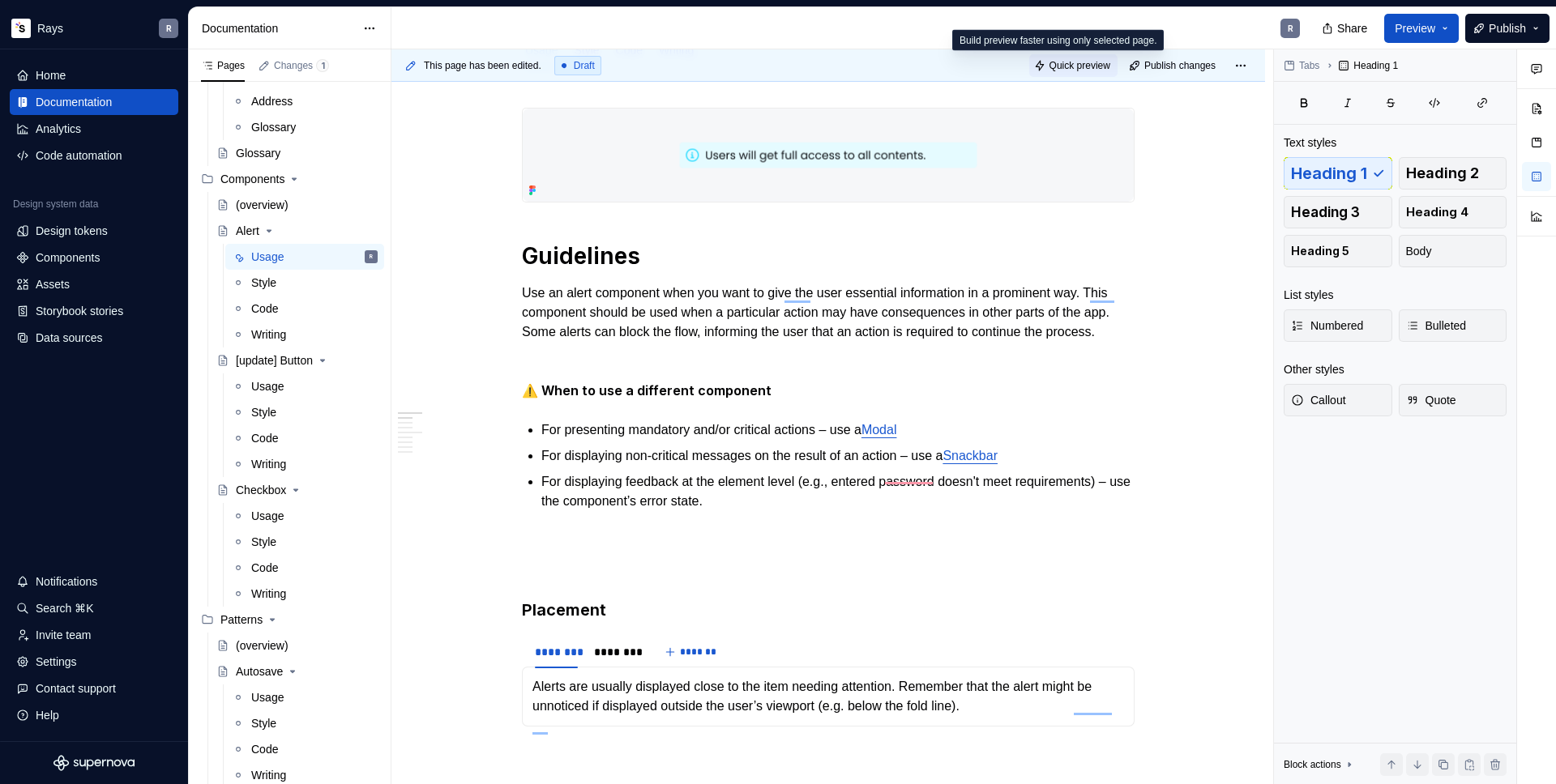
click at [1077, 60] on span "Quick preview" at bounding box center [1080, 65] width 61 height 13
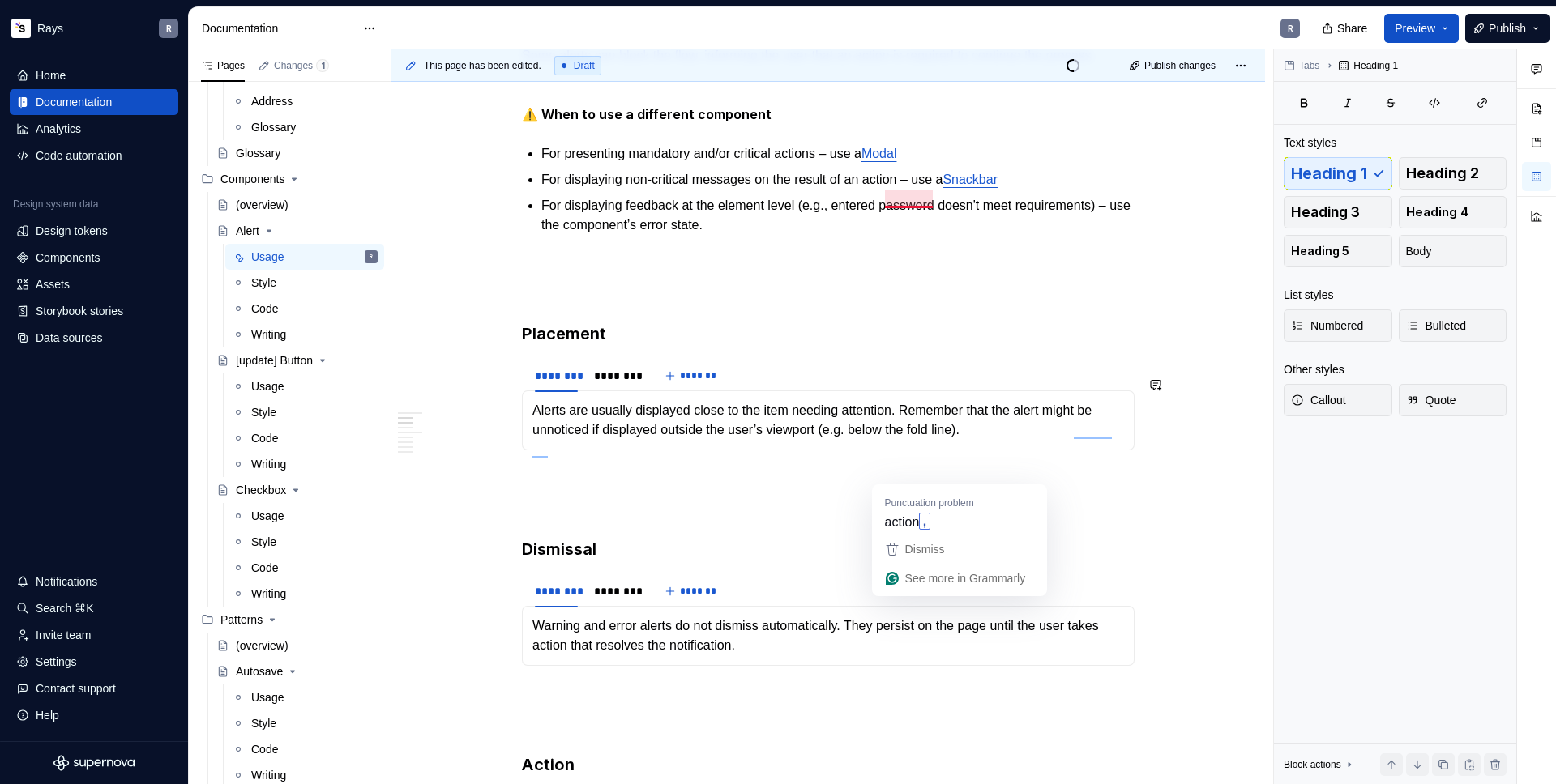
scroll to position [0, 0]
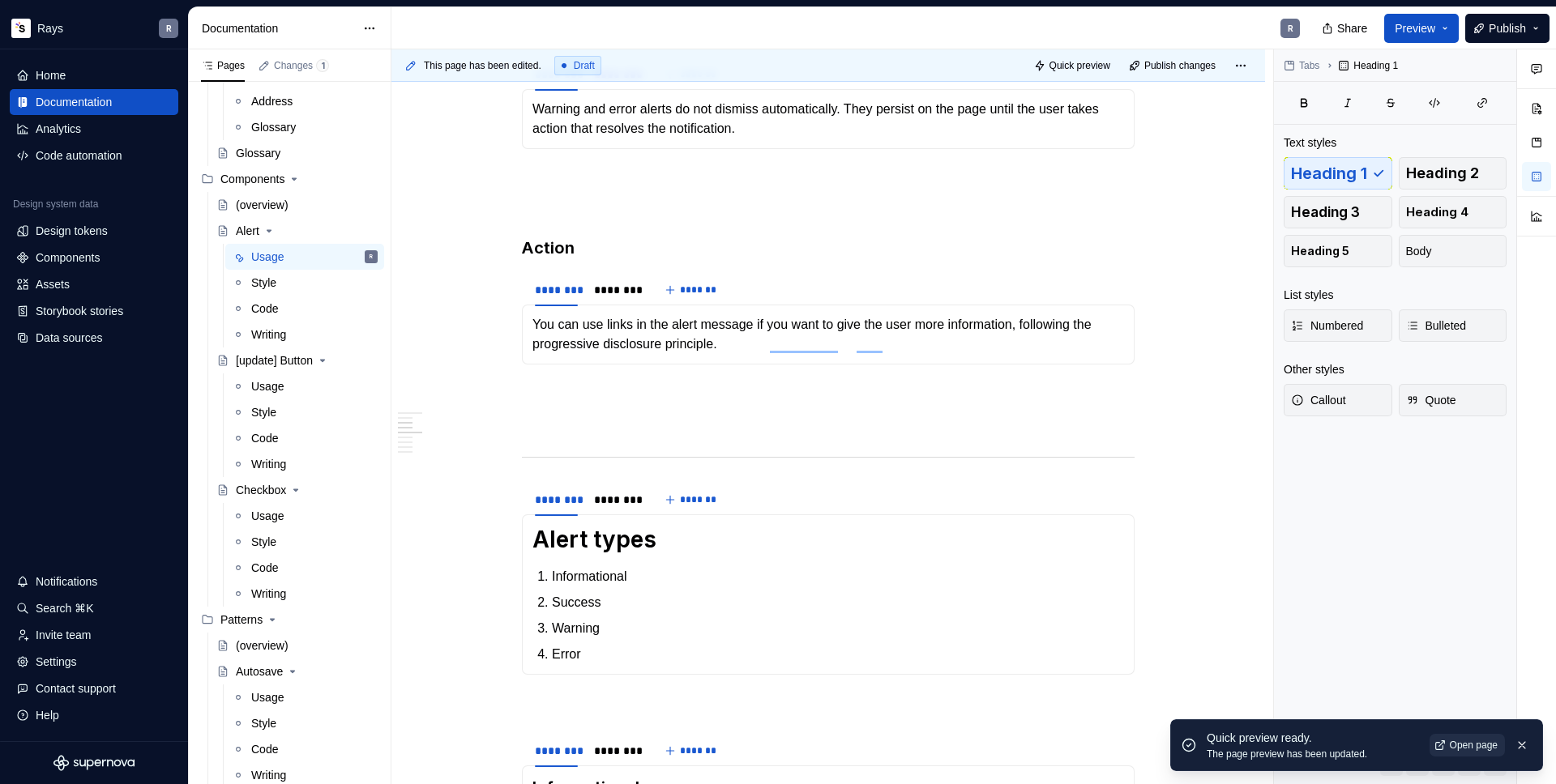
click at [1449, 739] on span "Open page" at bounding box center [1473, 745] width 48 height 13
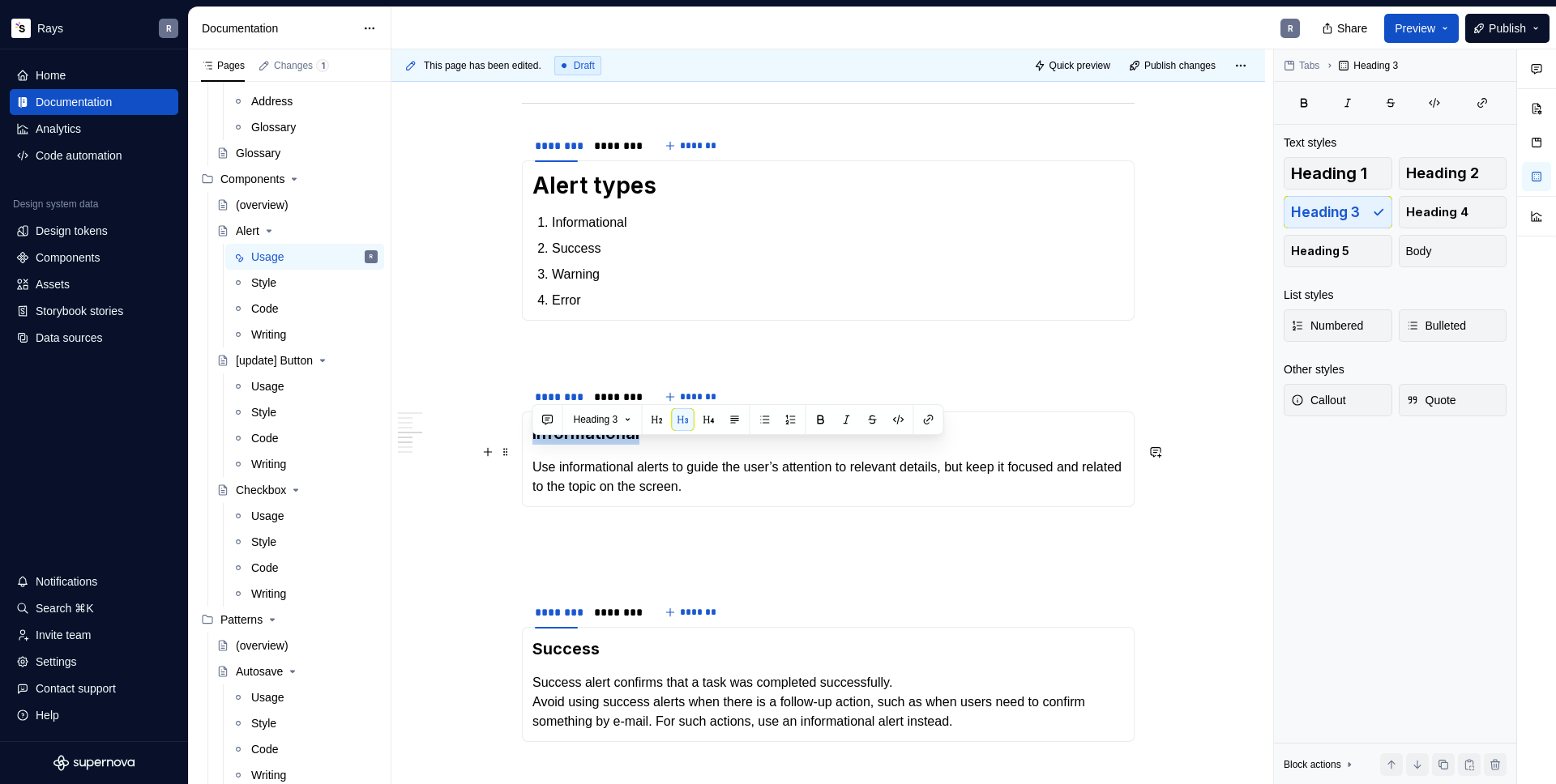
drag, startPoint x: 641, startPoint y: 452, endPoint x: 530, endPoint y: 455, distance: 111.0
click at [530, 455] on div "Informational Use informational alerts to guide the user’s attention to relevan…" at bounding box center [827, 459] width 613 height 96
click at [536, 392] on section "******** ******** ******* Use informational alerts to guide the user’s attentio…" at bounding box center [827, 443] width 613 height 128
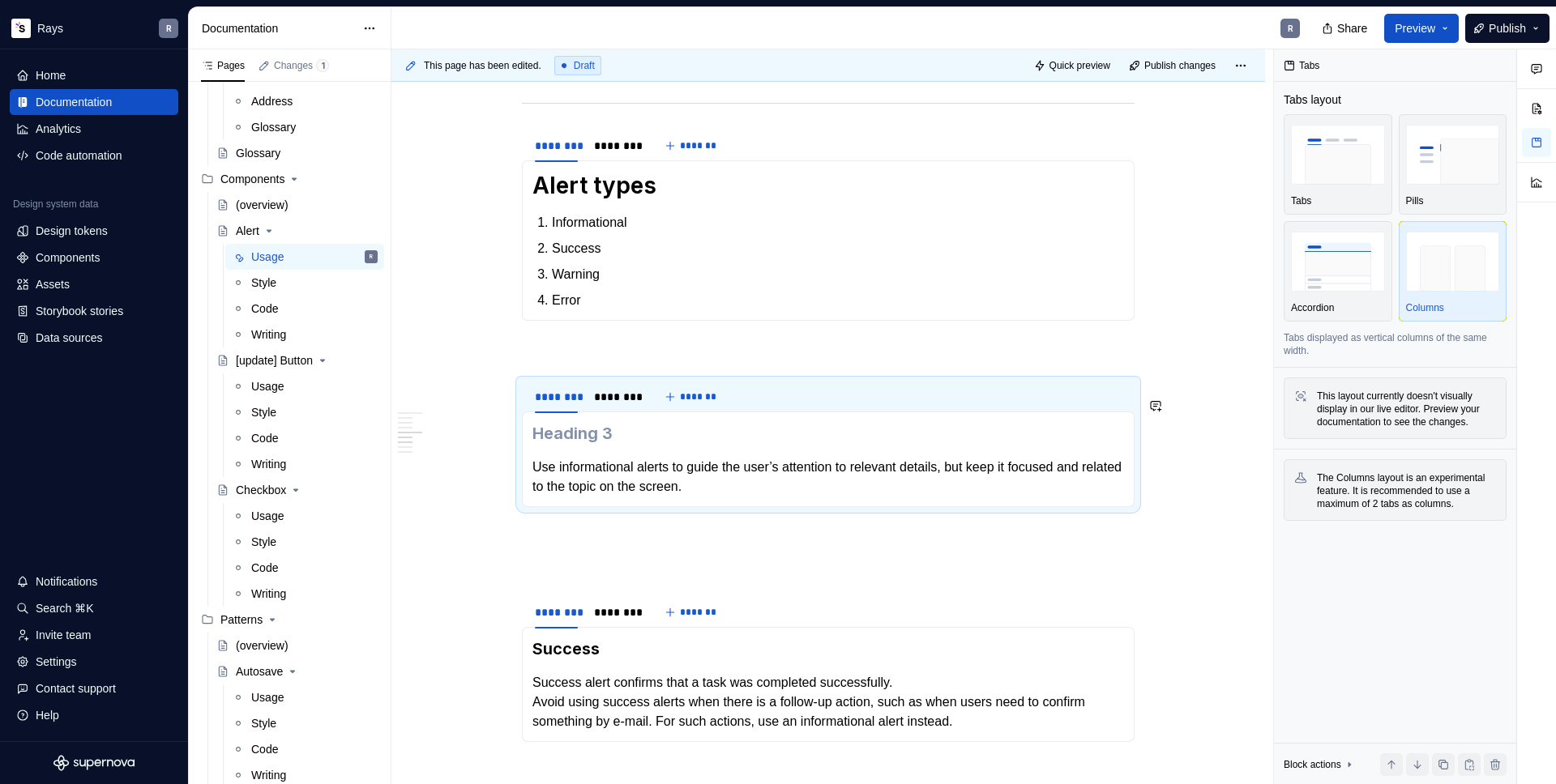
click at [550, 379] on div "Guidelines Use an alert component when you want to give the user essential info…" at bounding box center [827, 116] width 613 height 2309
click at [516, 370] on div "Guidelines Use an alert component when you want to give the user essential info…" at bounding box center [827, 221] width 873 height 2599
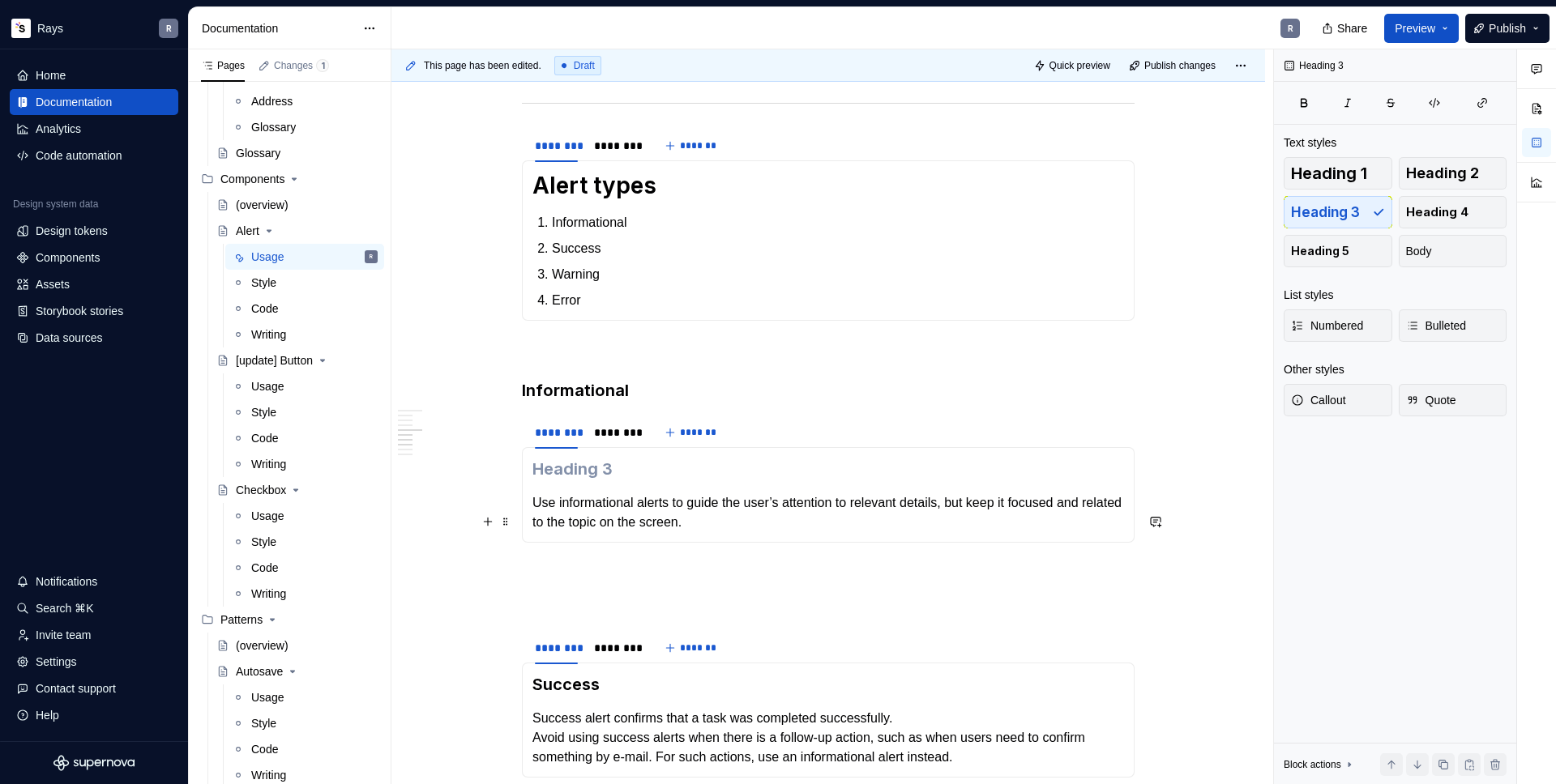
click at [534, 521] on p "Use informational alerts to guide the user’s attention to relevant details, but…" at bounding box center [827, 512] width 591 height 39
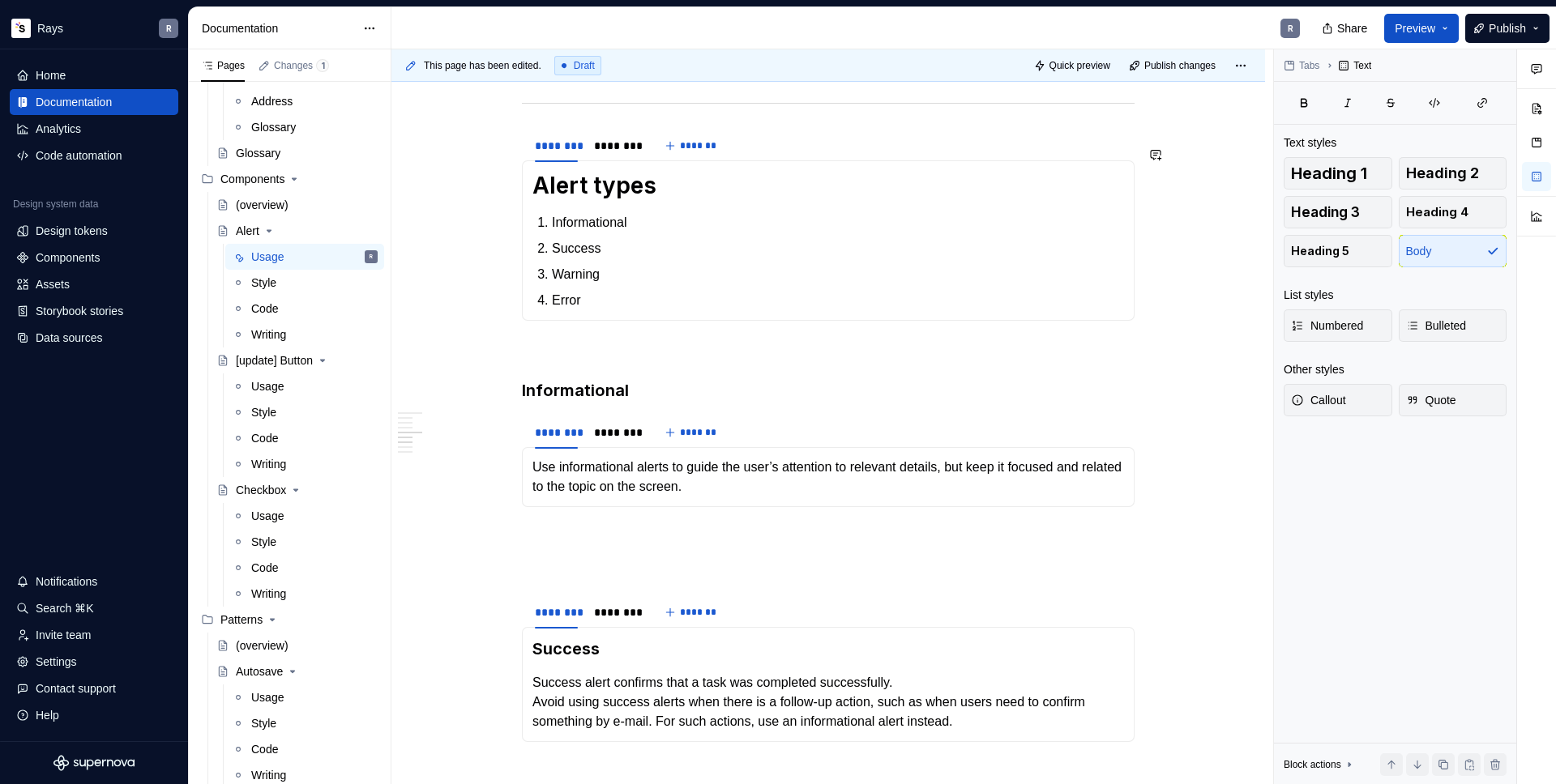
type textarea "*"
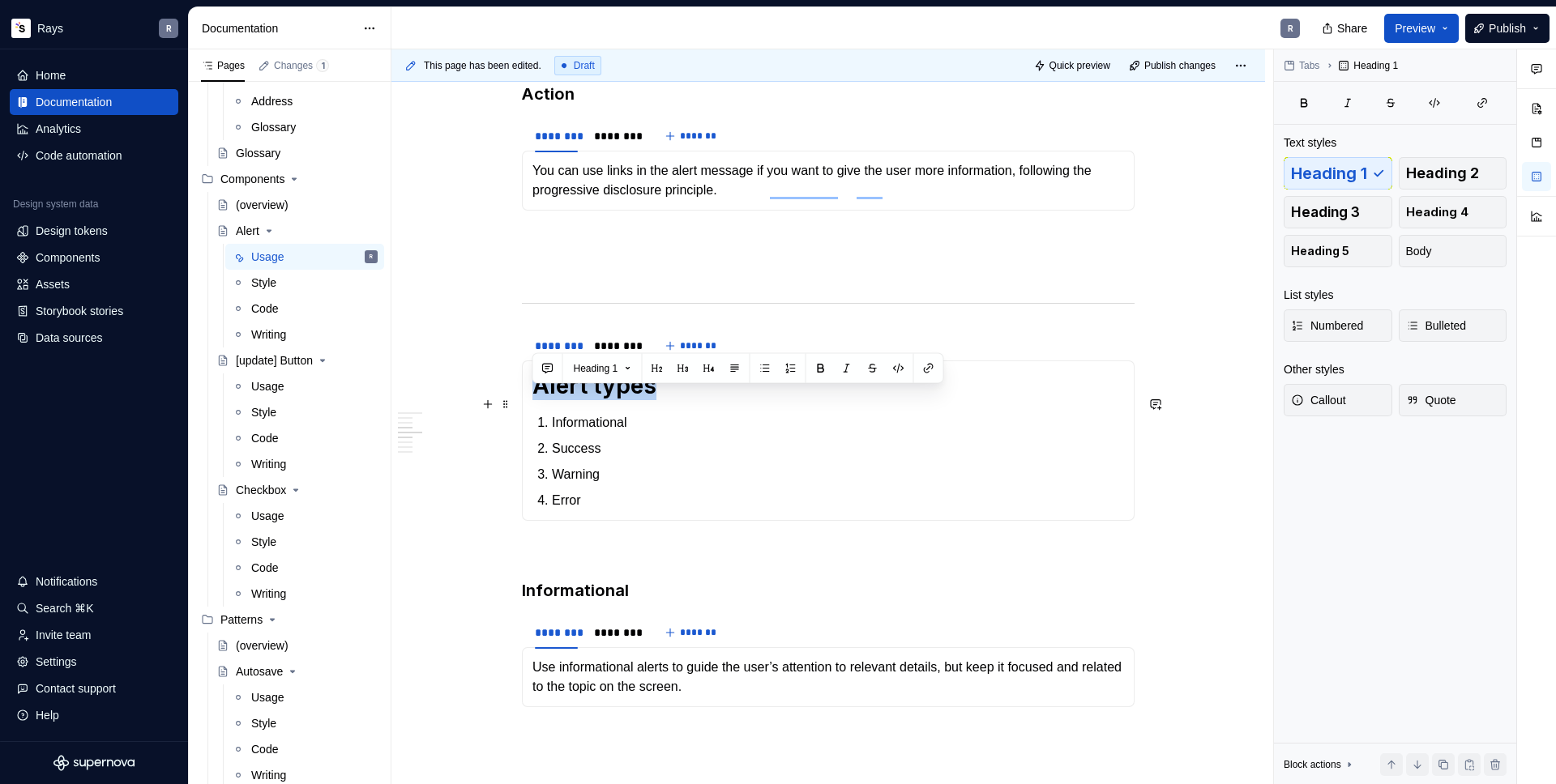
drag, startPoint x: 663, startPoint y: 404, endPoint x: 533, endPoint y: 411, distance: 130.2
click at [533, 400] on h1 "Alert types" at bounding box center [827, 386] width 591 height 30
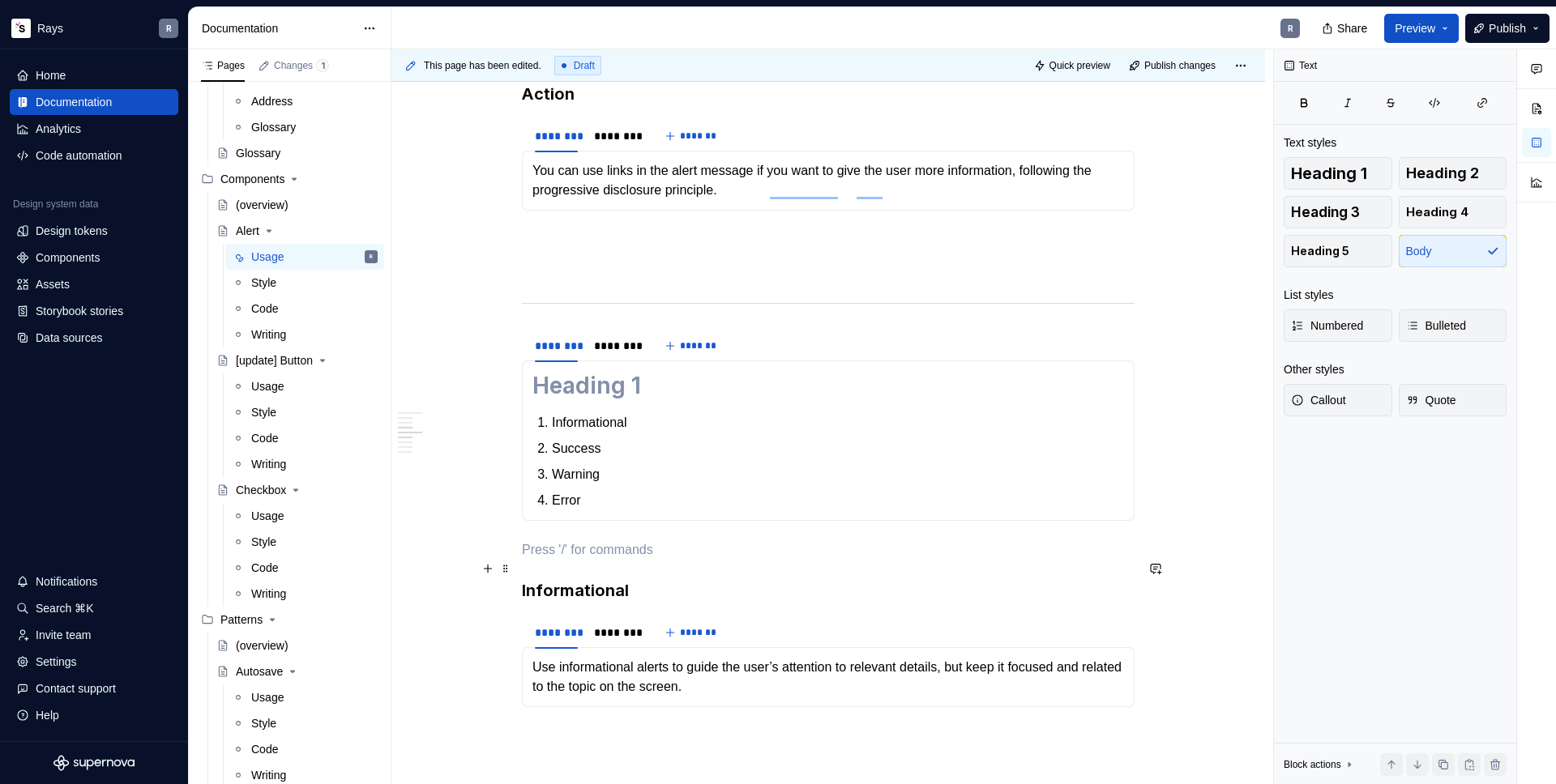
click at [546, 560] on p "To enrich screen reader interactions, please activate Accessibility in Grammarl…" at bounding box center [827, 550] width 613 height 20
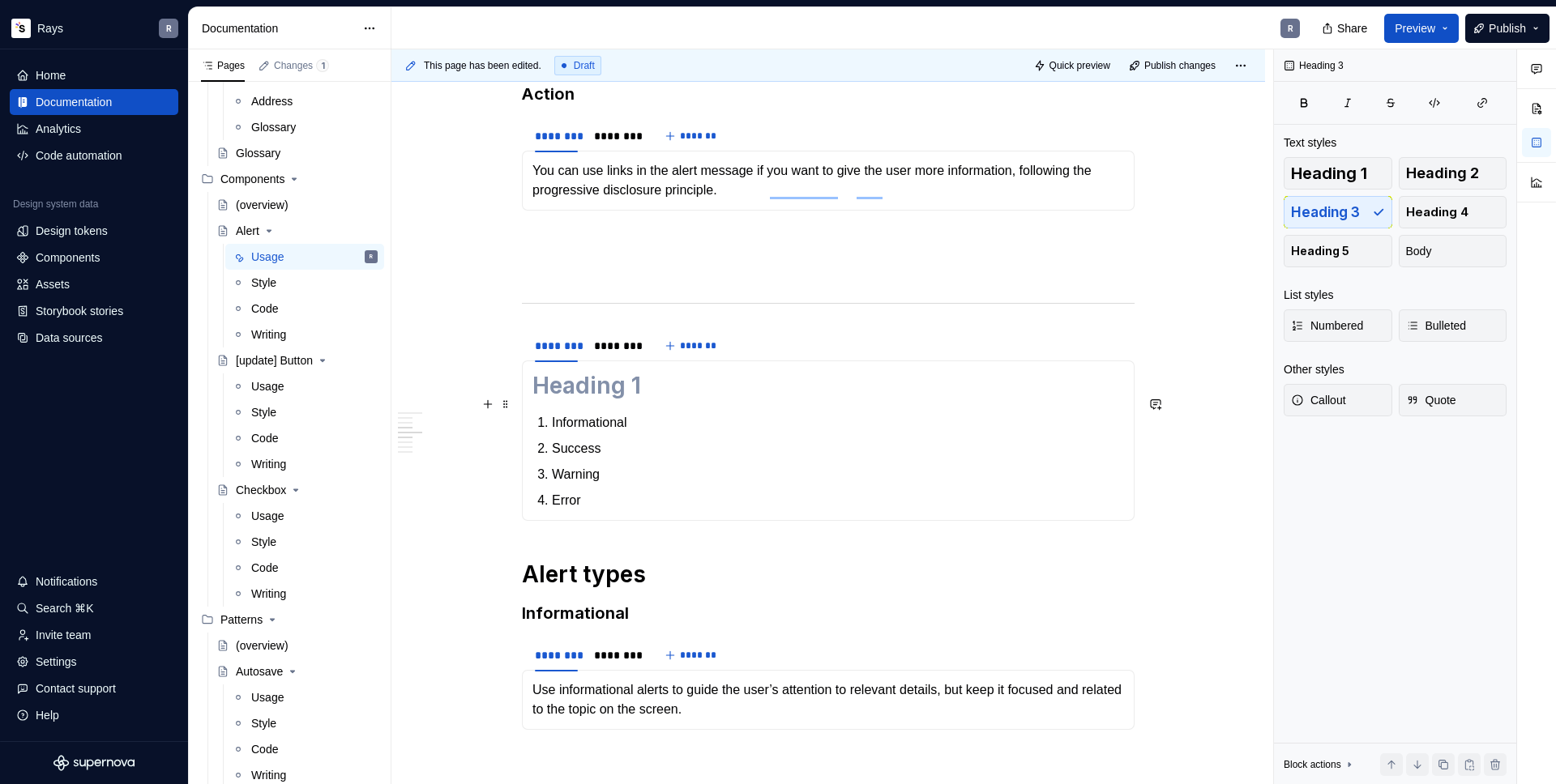
click at [532, 400] on h1 "To enrich screen reader interactions, please activate Accessibility in Grammarl…" at bounding box center [827, 386] width 591 height 30
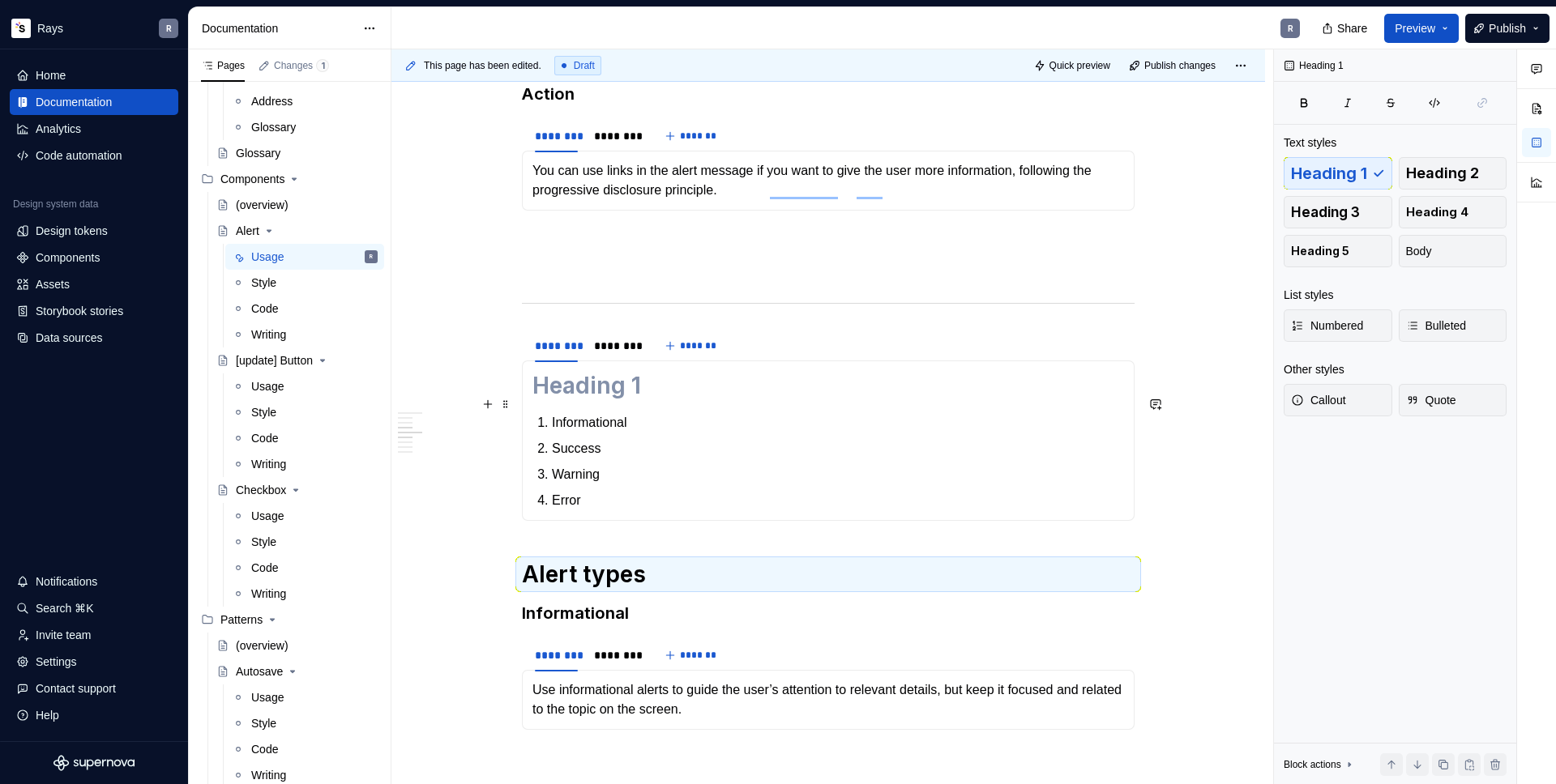
click at [538, 400] on h1 "To enrich screen reader interactions, please activate Accessibility in Grammarl…" at bounding box center [827, 386] width 591 height 30
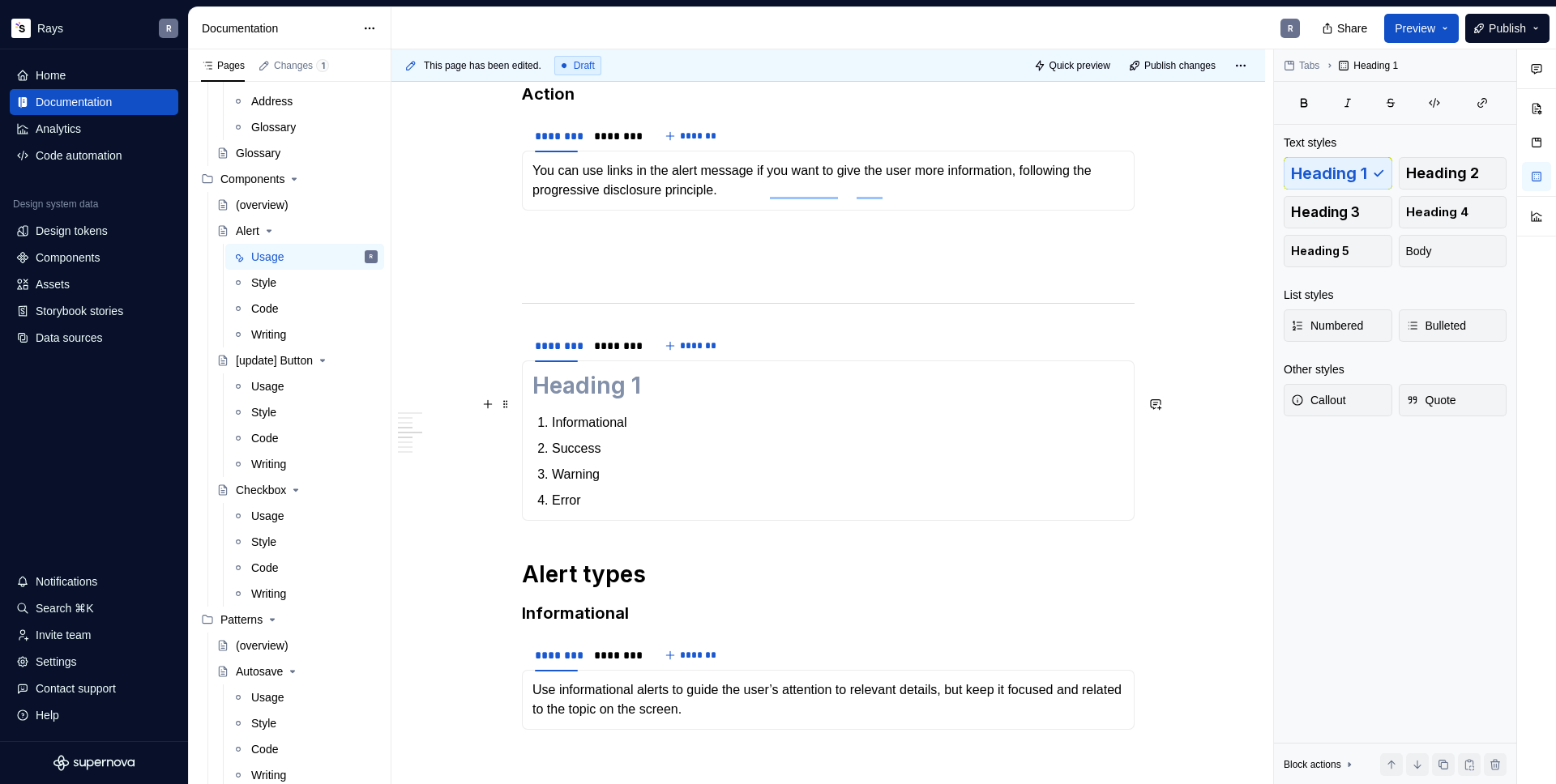
click at [554, 428] on section-item-column "Informational Success Warning Error" at bounding box center [827, 440] width 591 height 139
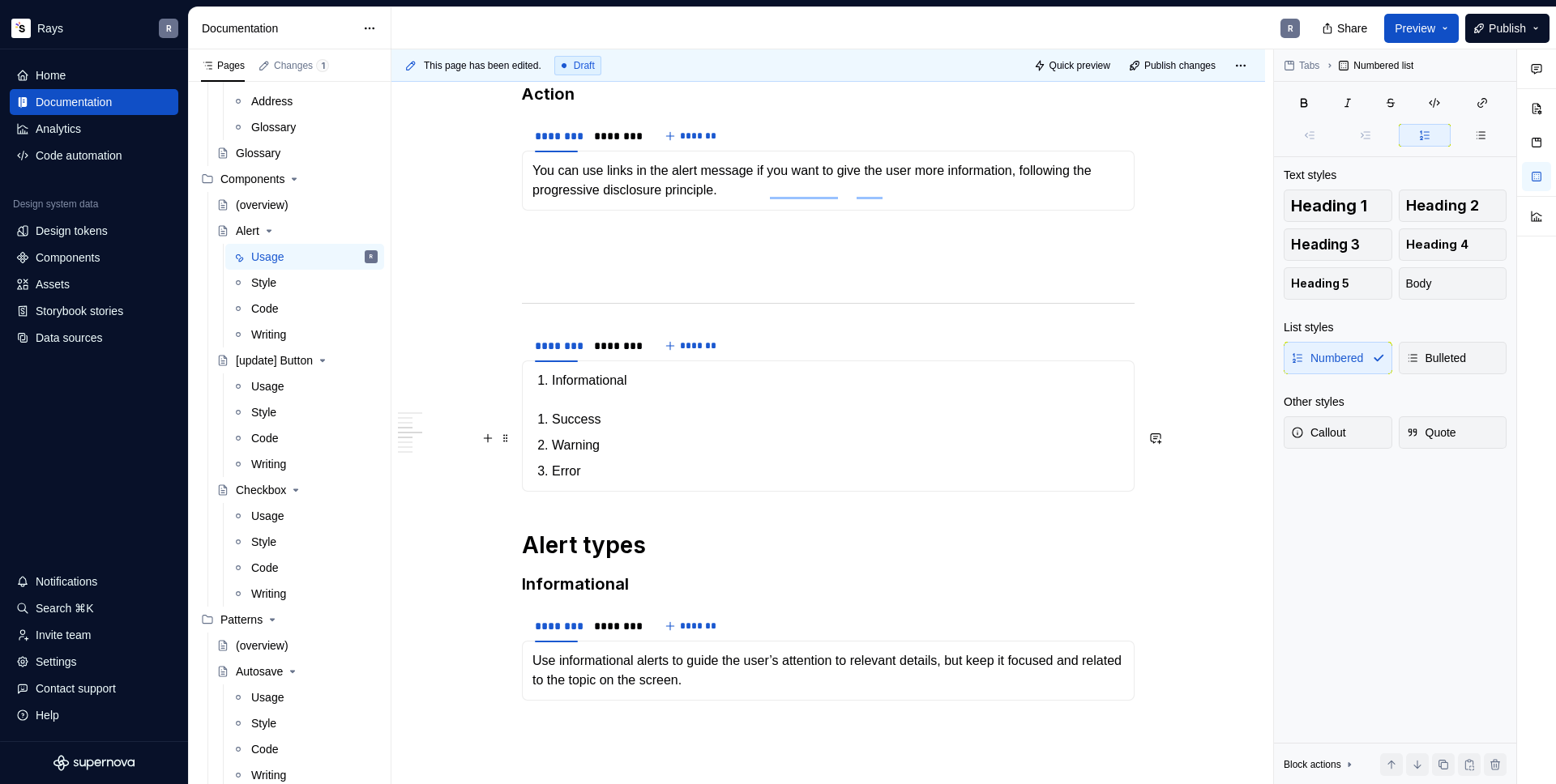
click at [552, 430] on li "Success" at bounding box center [837, 420] width 572 height 20
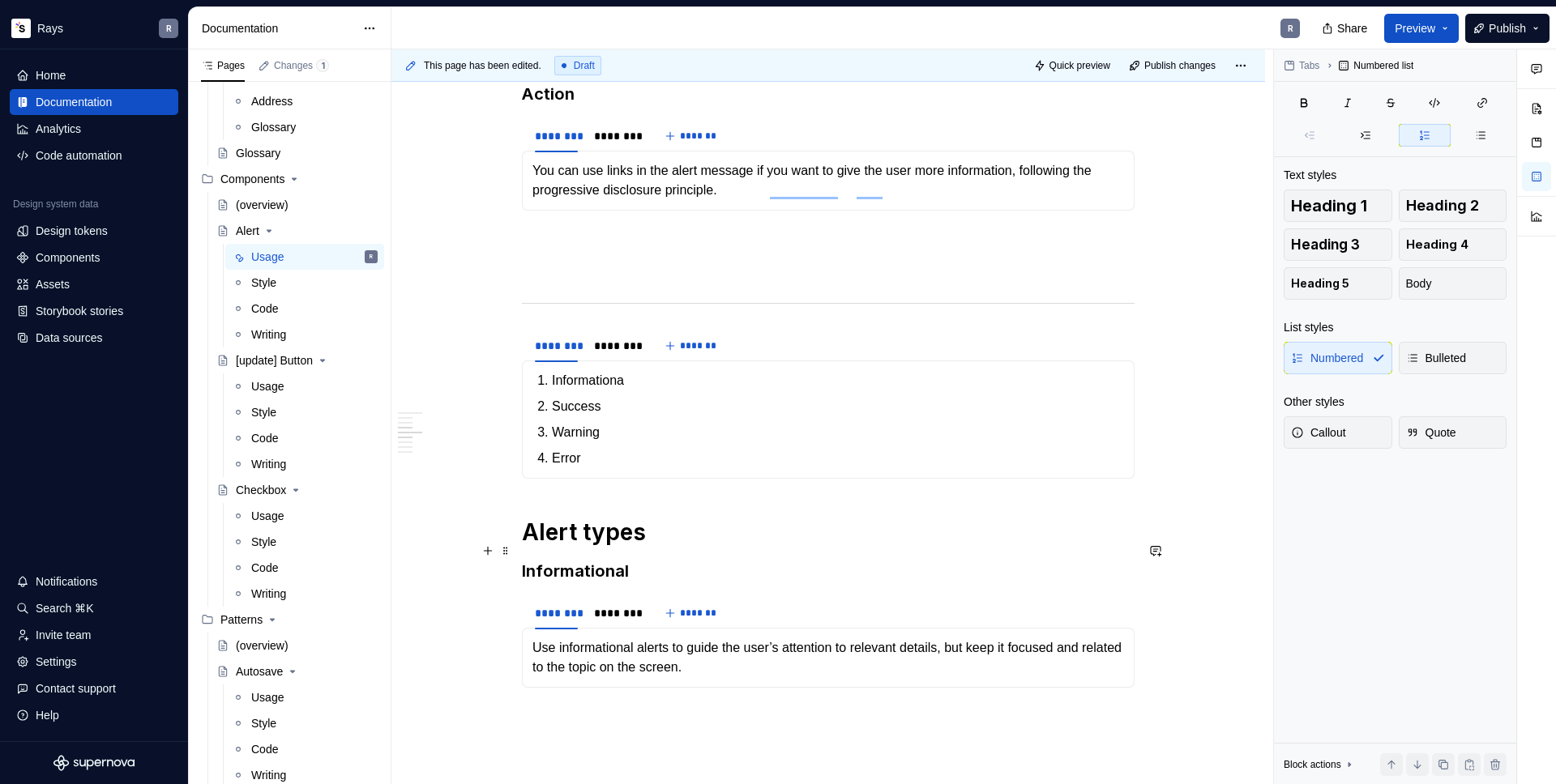
click at [521, 546] on h1 "Alert types" at bounding box center [827, 532] width 613 height 30
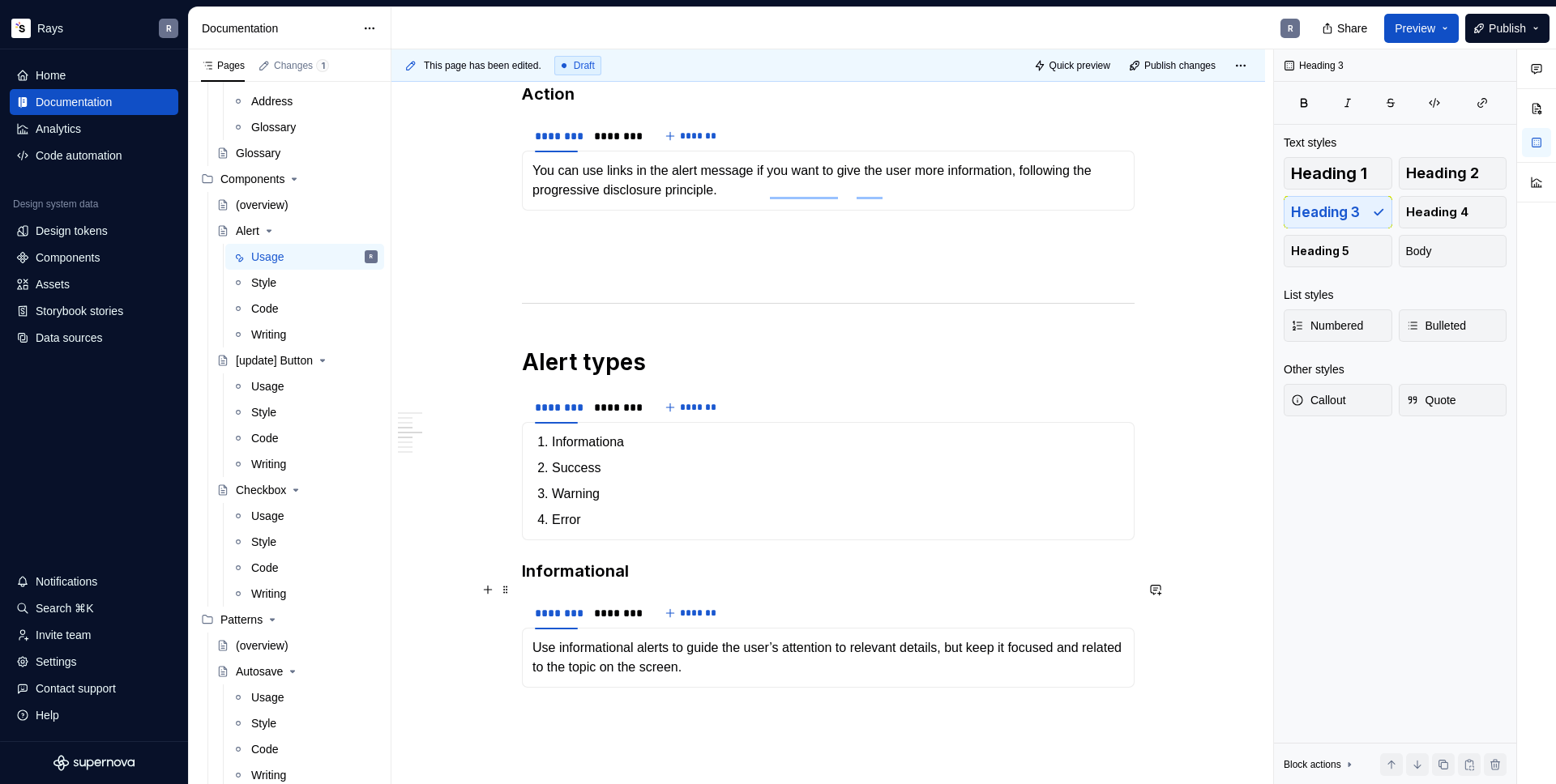
click at [523, 582] on h3 "Informational" at bounding box center [827, 571] width 613 height 22
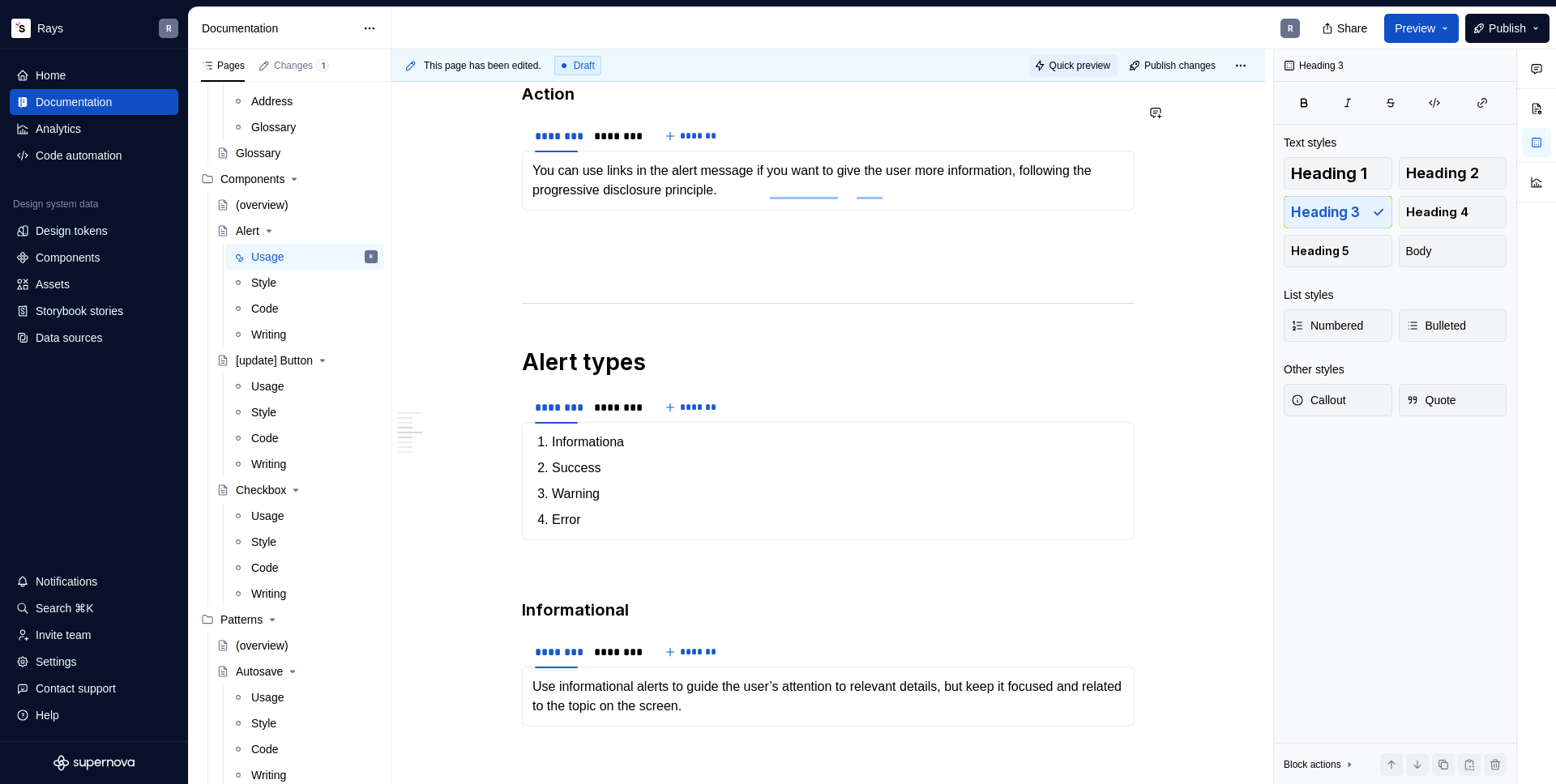
click at [1068, 62] on span "Quick preview" at bounding box center [1080, 65] width 61 height 13
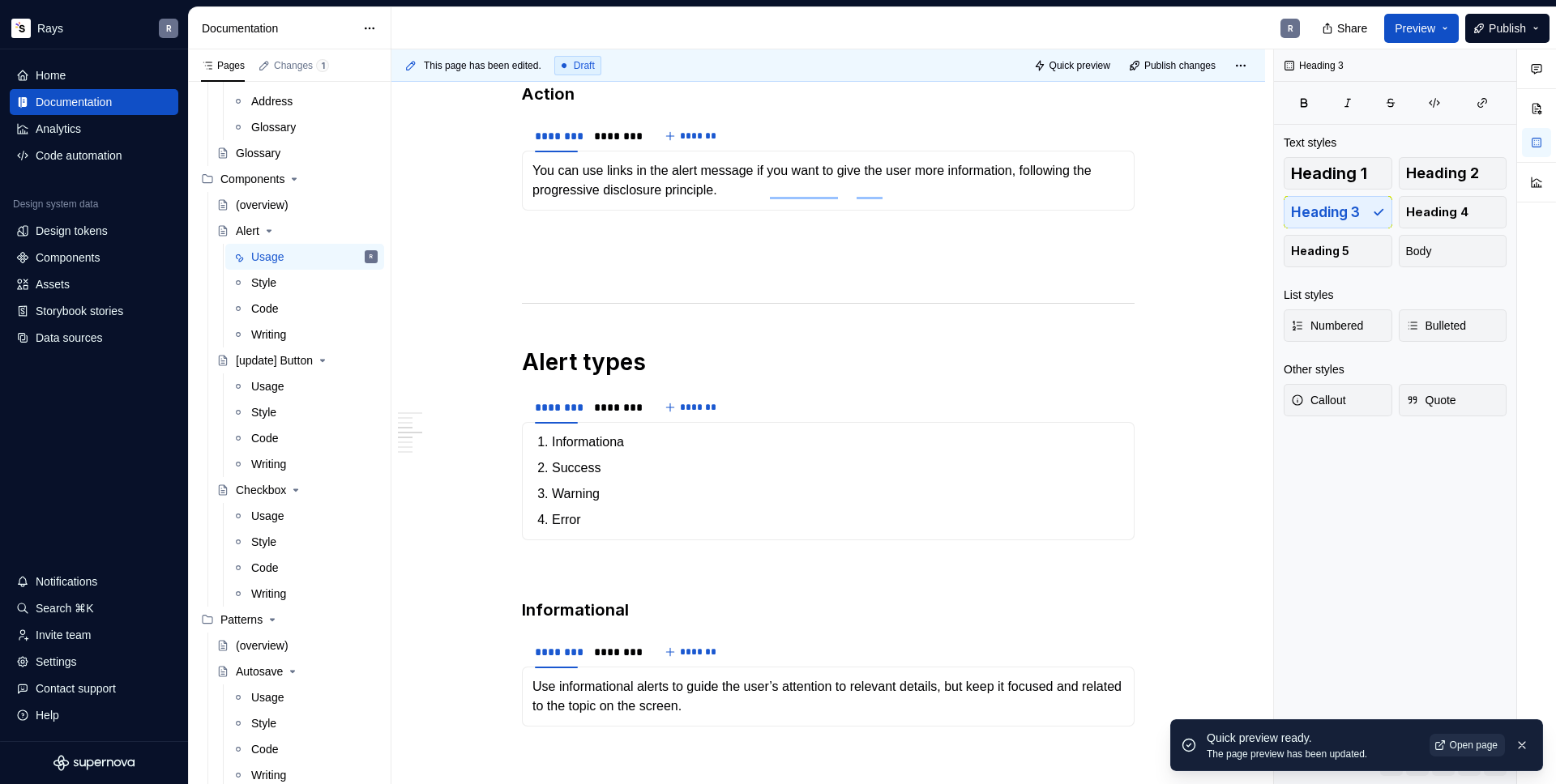
click at [1439, 744] on link "Open page" at bounding box center [1467, 745] width 75 height 22
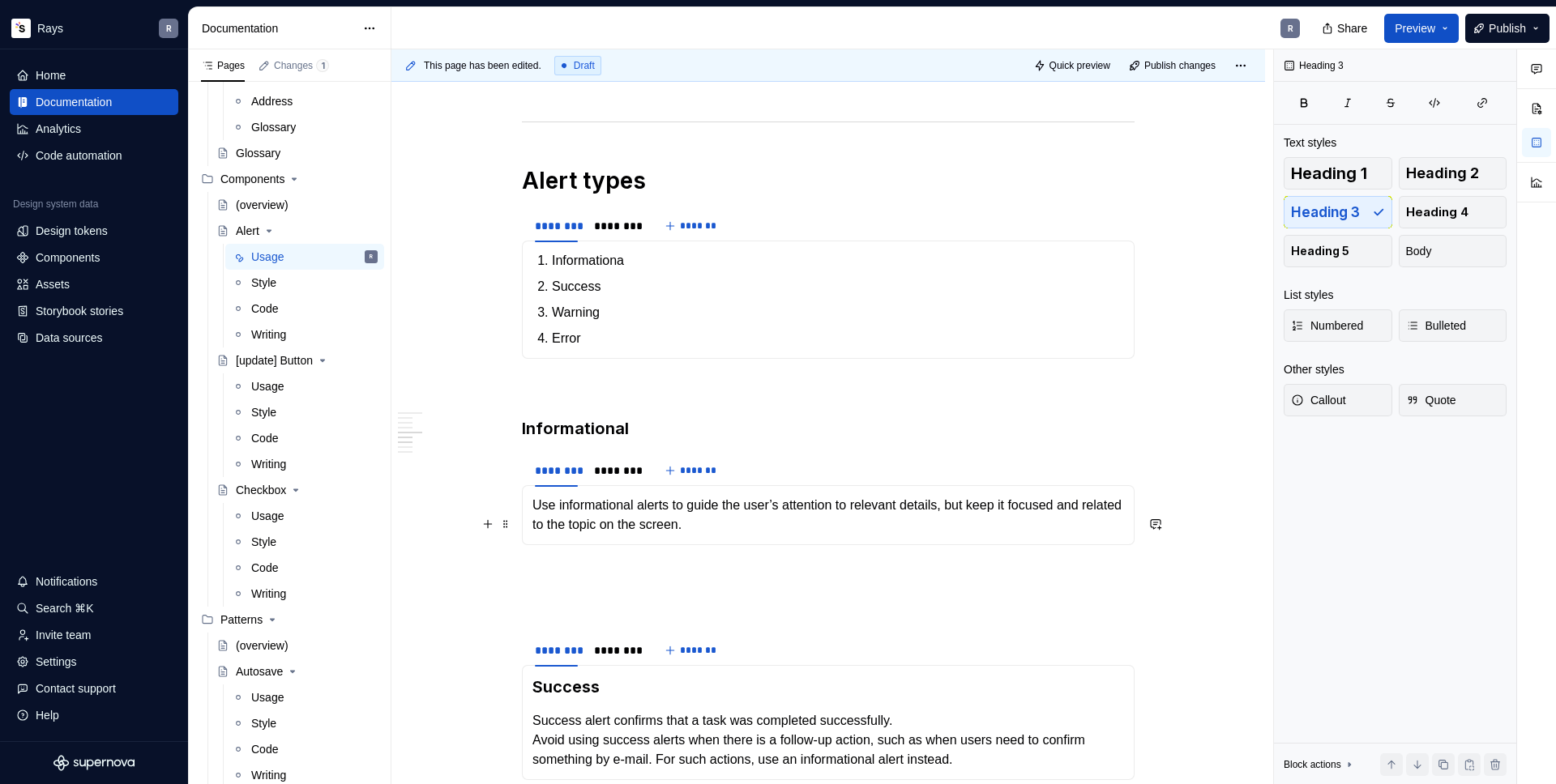
scroll to position [1421, 0]
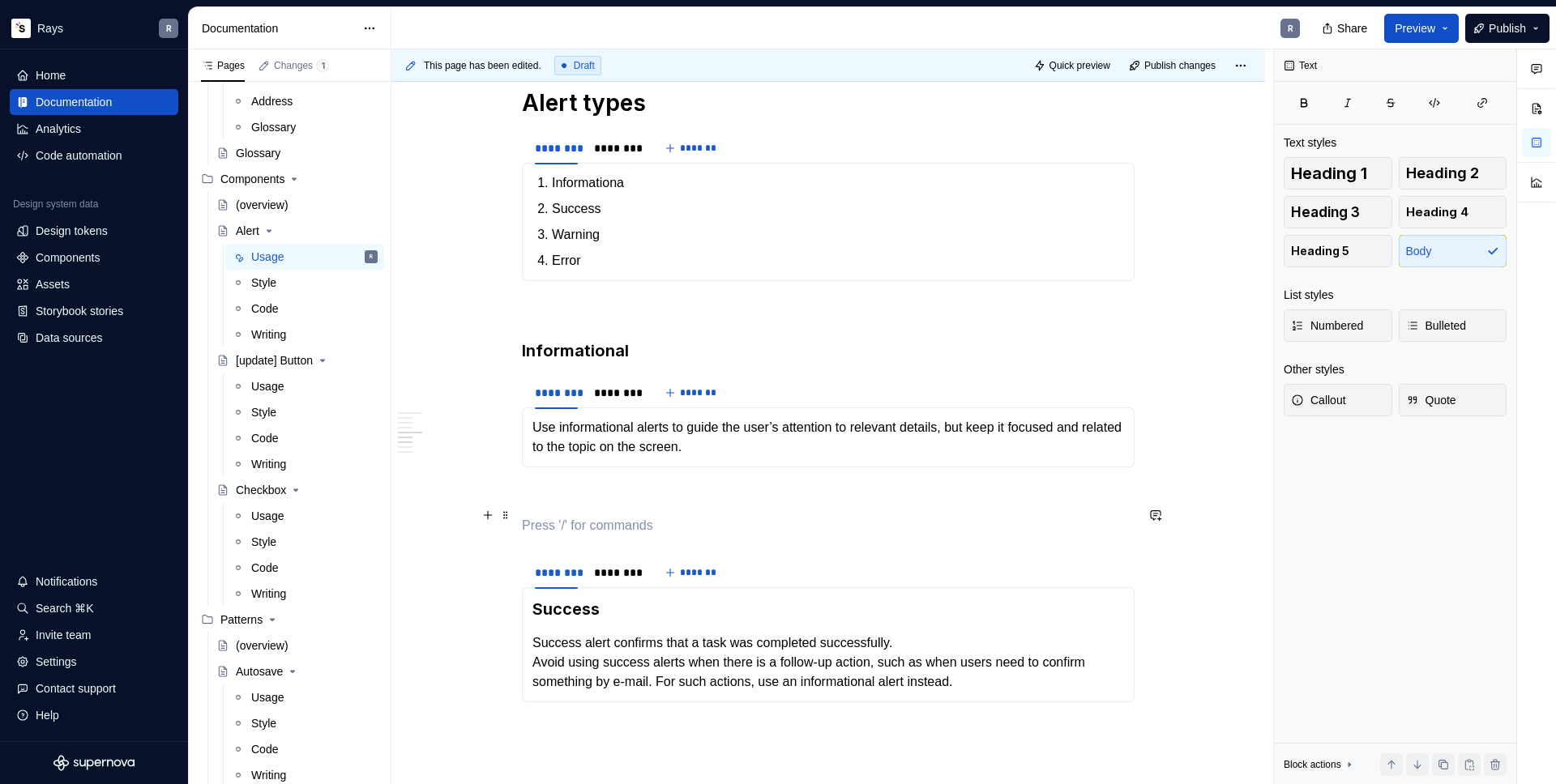
click at [569, 524] on div "Guidelines Use an alert component when you want to give the user essential info…" at bounding box center [827, 66] width 613 height 2329
click at [578, 506] on p "To enrich screen reader interactions, please activate Accessibility in Grammarl…" at bounding box center [827, 497] width 613 height 20
click at [572, 536] on p "To enrich screen reader interactions, please activate Accessibility in Grammarl…" at bounding box center [827, 526] width 613 height 20
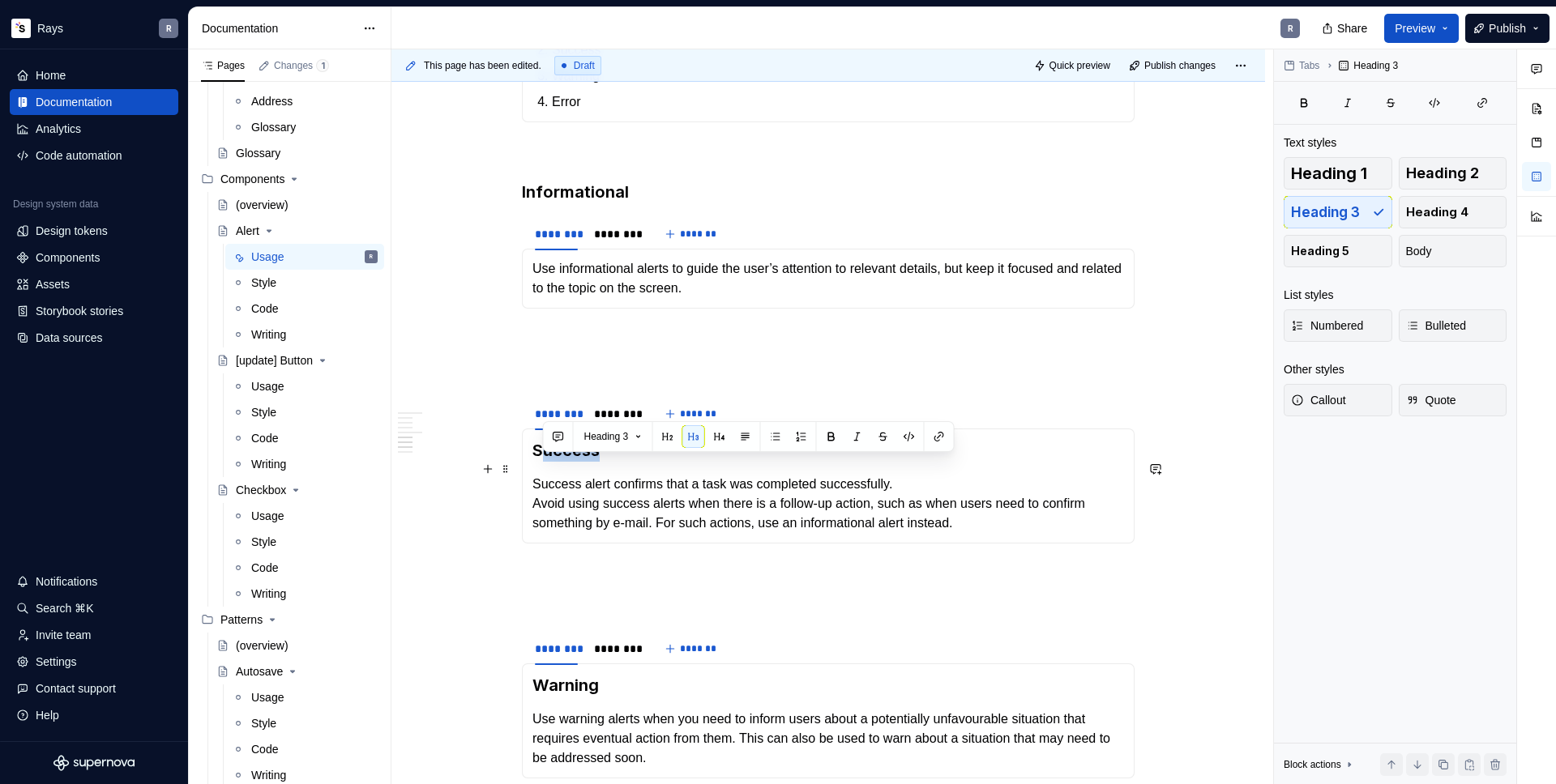
drag, startPoint x: 601, startPoint y: 470, endPoint x: 538, endPoint y: 471, distance: 63.0
click at [538, 462] on h3 "Success" at bounding box center [827, 449] width 591 height 22
drag, startPoint x: 533, startPoint y: 470, endPoint x: 595, endPoint y: 467, distance: 62.1
click at [595, 462] on h3 "Success" at bounding box center [827, 449] width 591 height 22
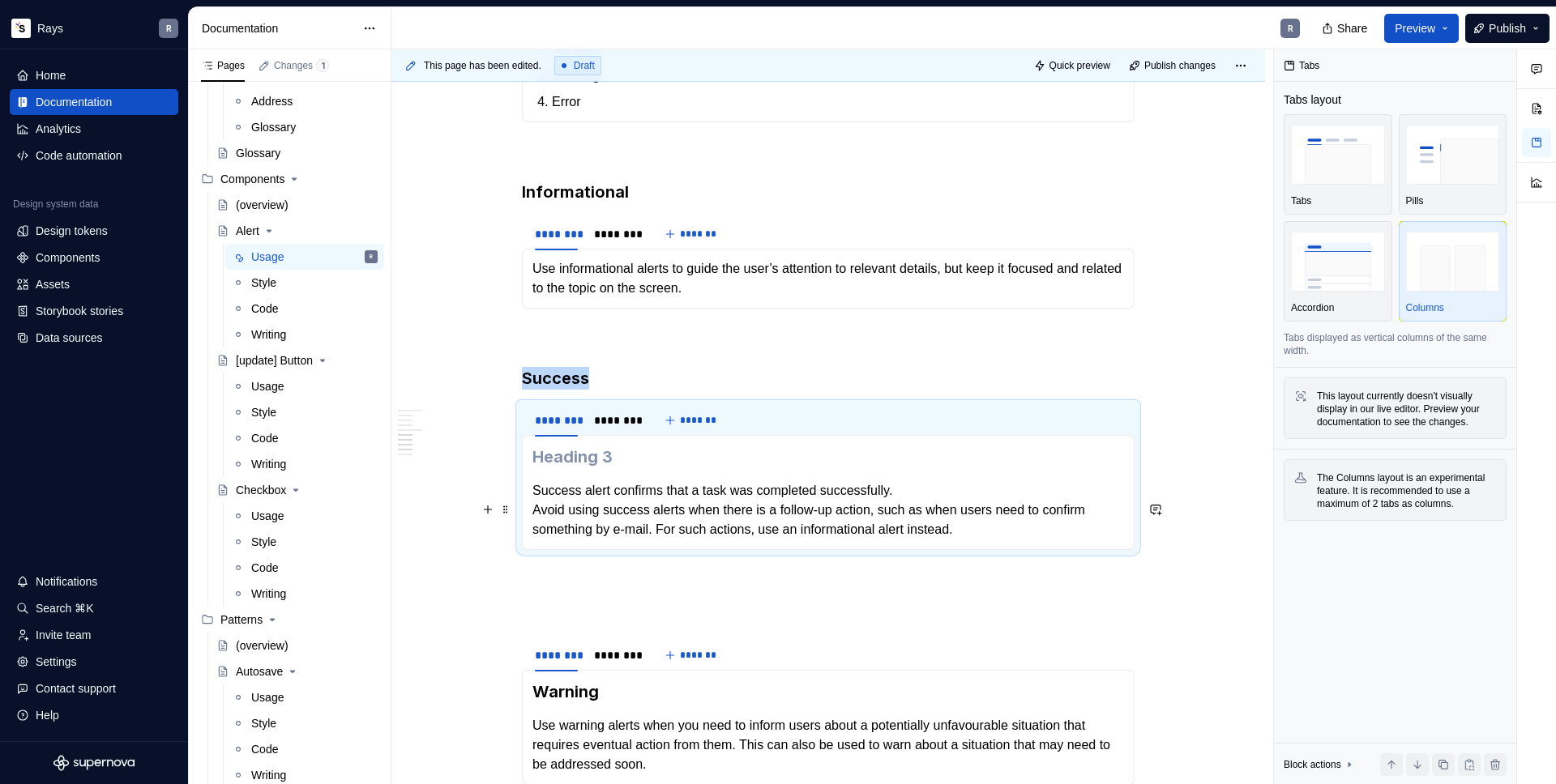
click at [533, 511] on p "Success alert confirms that a task was completed successfully. Avoid using succ…" at bounding box center [827, 510] width 591 height 58
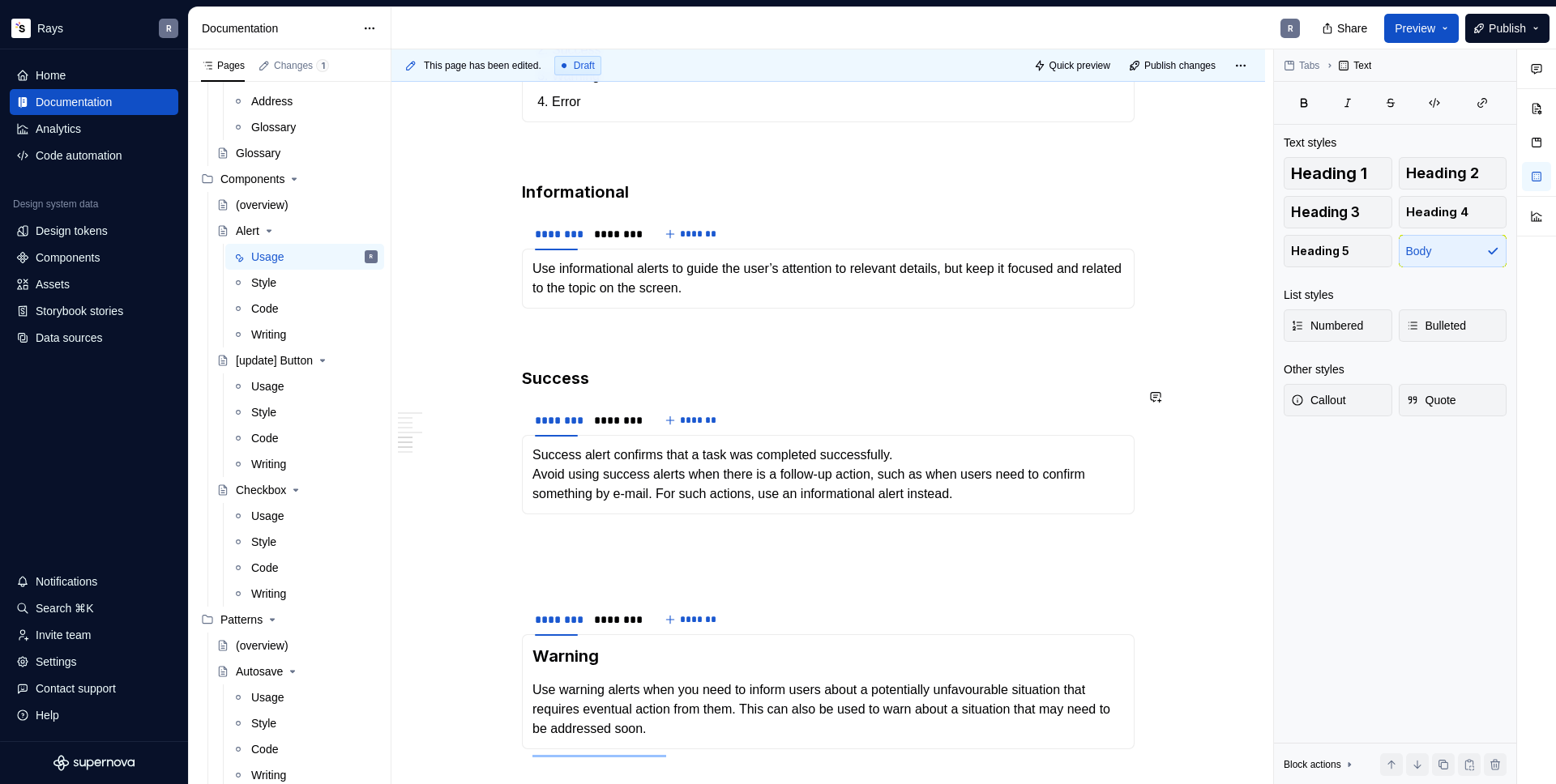
click at [571, 347] on p "To enrich screen reader interactions, please activate Accessibility in Grammarl…" at bounding box center [827, 338] width 613 height 20
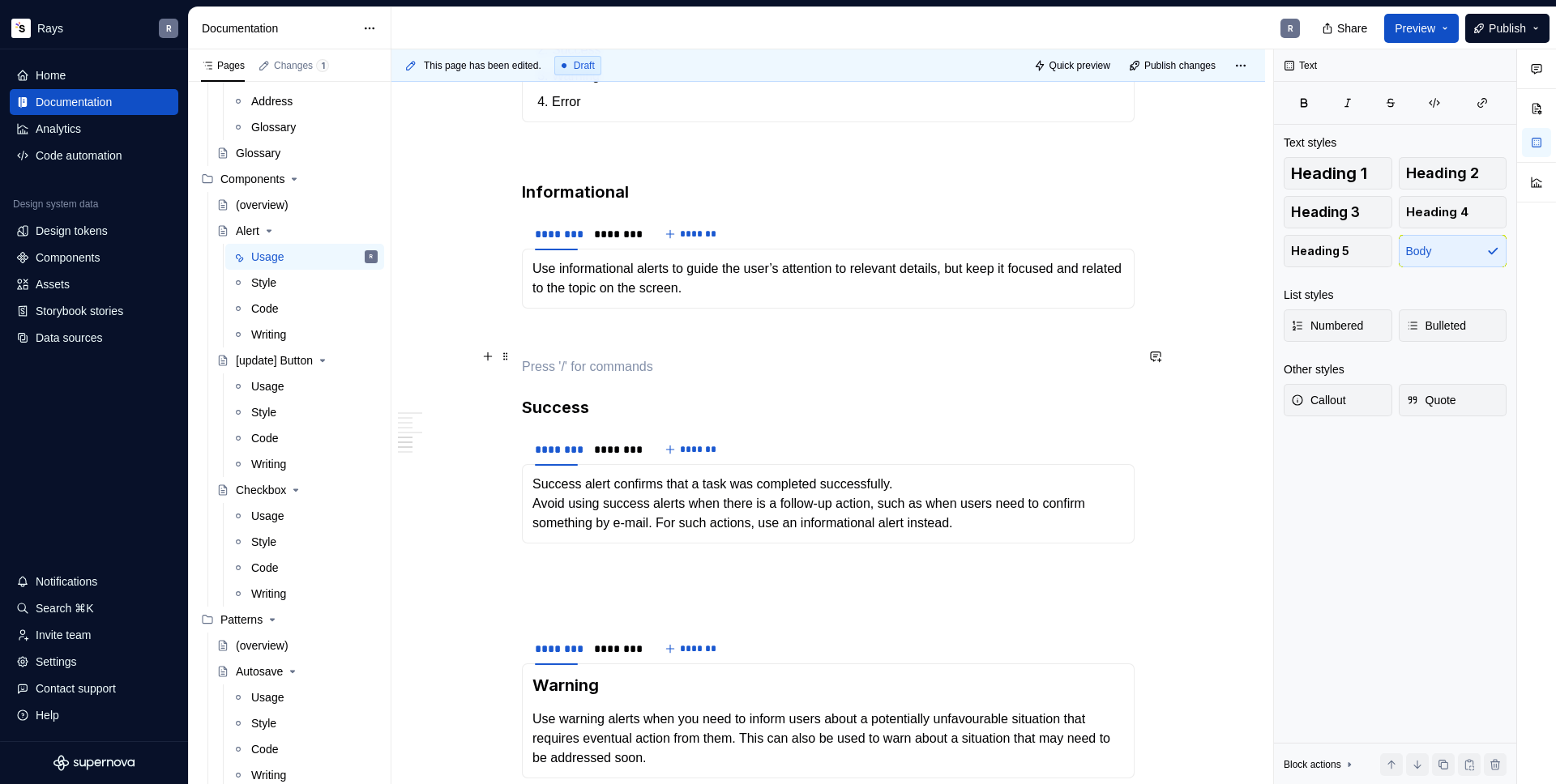
click at [571, 347] on p "To enrich screen reader interactions, please activate Accessibility in Grammarl…" at bounding box center [827, 338] width 613 height 20
click at [571, 377] on p "To enrich screen reader interactions, please activate Accessibility in Grammarl…" at bounding box center [827, 367] width 613 height 20
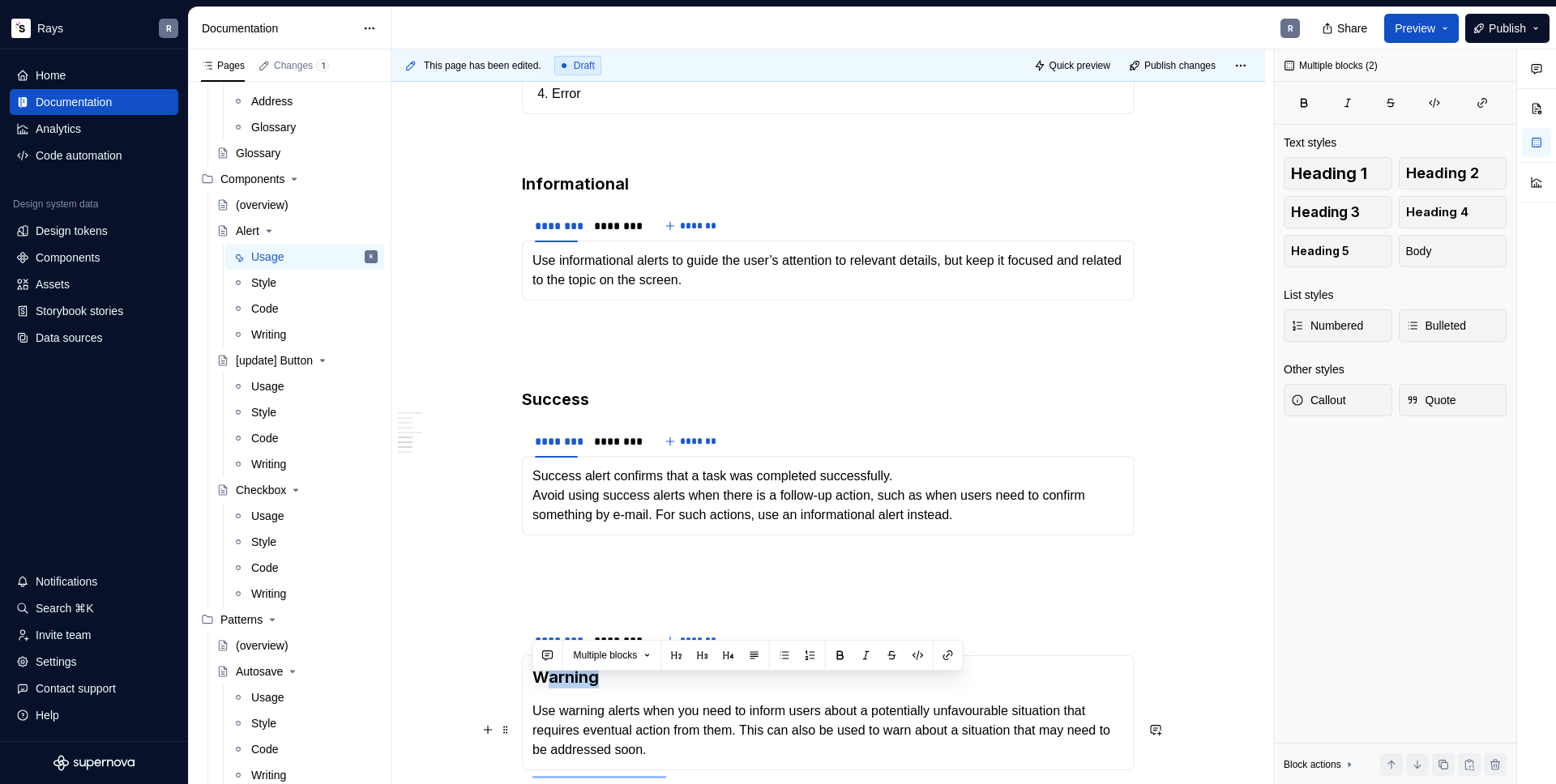
scroll to position [1607, 0]
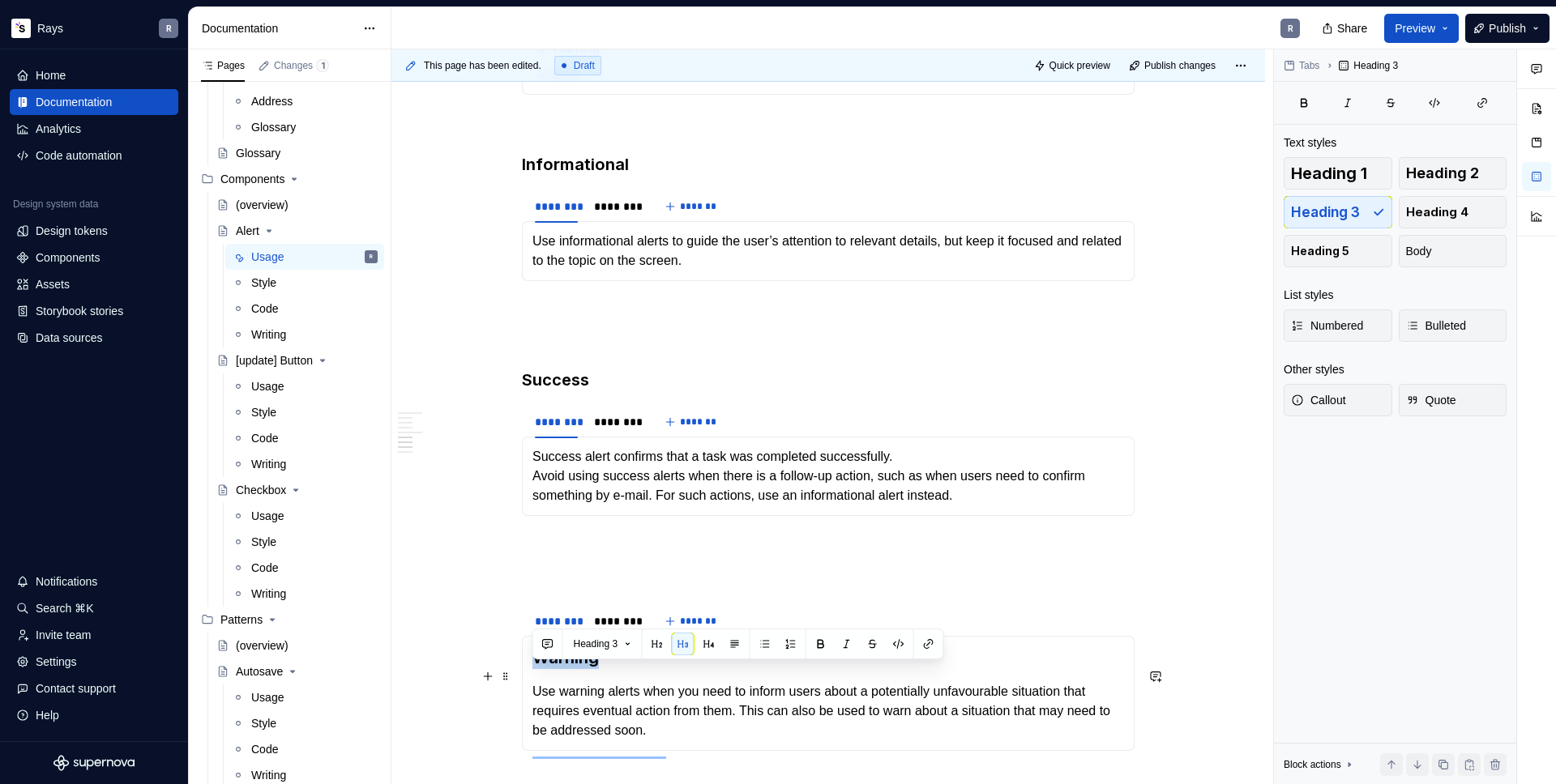
drag, startPoint x: 605, startPoint y: 702, endPoint x: 529, endPoint y: 682, distance: 78.6
click at [529, 682] on div "Warning Use warning alerts when you need to inform users about a potentially un…" at bounding box center [827, 693] width 613 height 115
click at [548, 584] on p "To enrich screen reader interactions, please activate Accessibility in Grammarl…" at bounding box center [827, 574] width 613 height 20
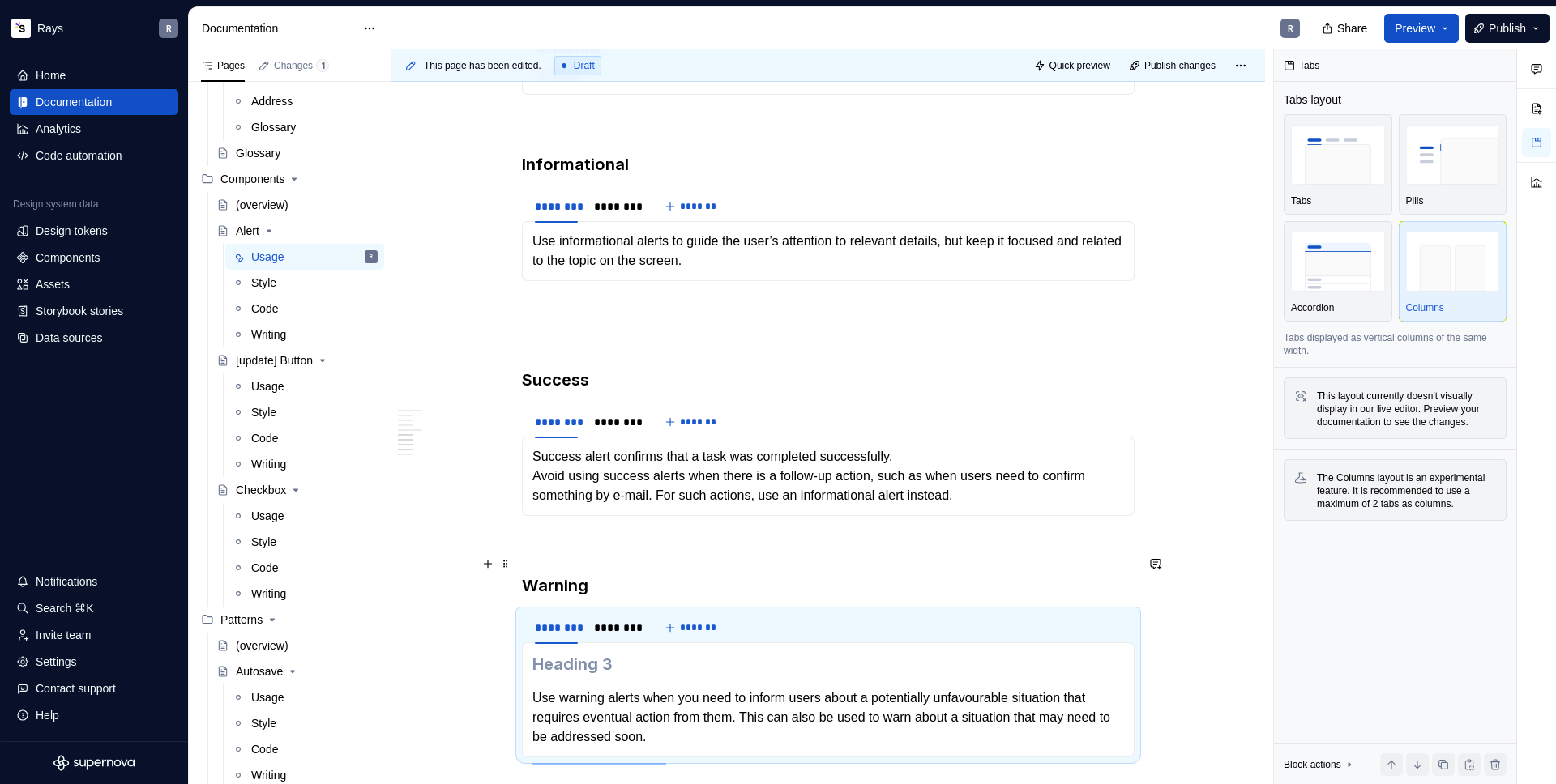
click at [556, 554] on p "To enrich screen reader interactions, please activate Accessibility in Grammarl…" at bounding box center [827, 545] width 613 height 20
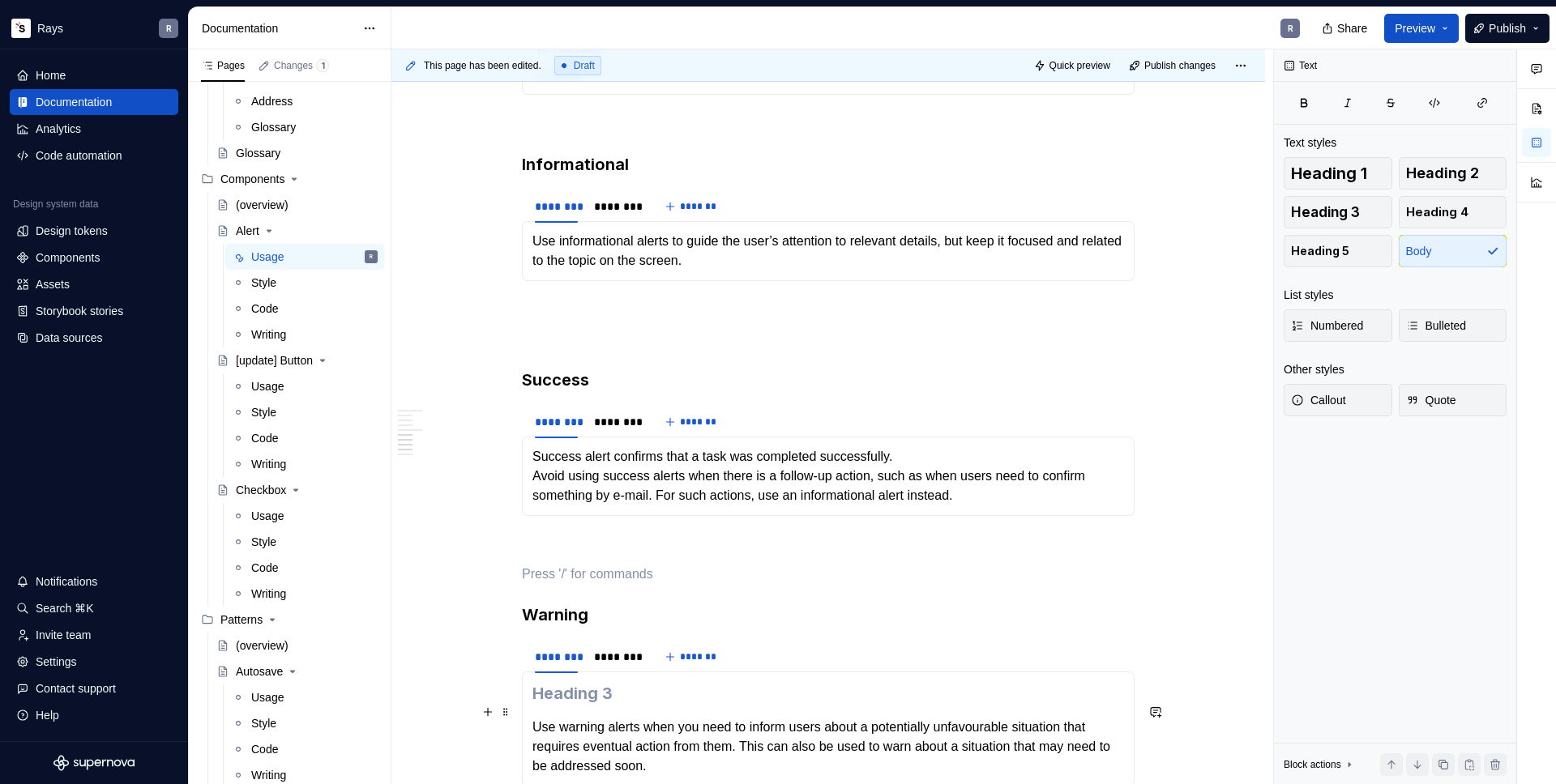
scroll to position [1628, 0]
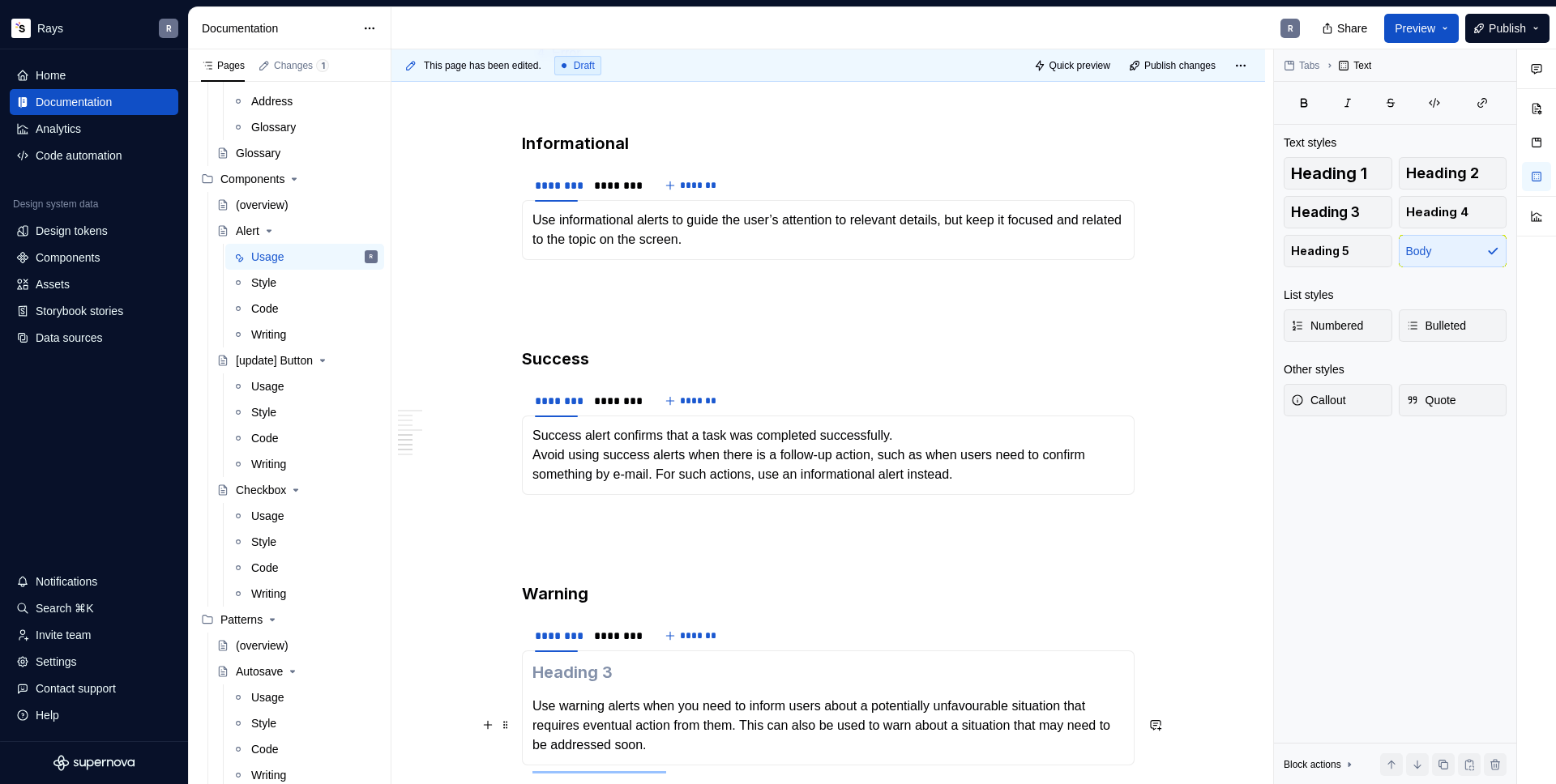
click at [535, 726] on p "Use warning alerts when you need to inform users about a potentially unfavourab…" at bounding box center [827, 726] width 591 height 58
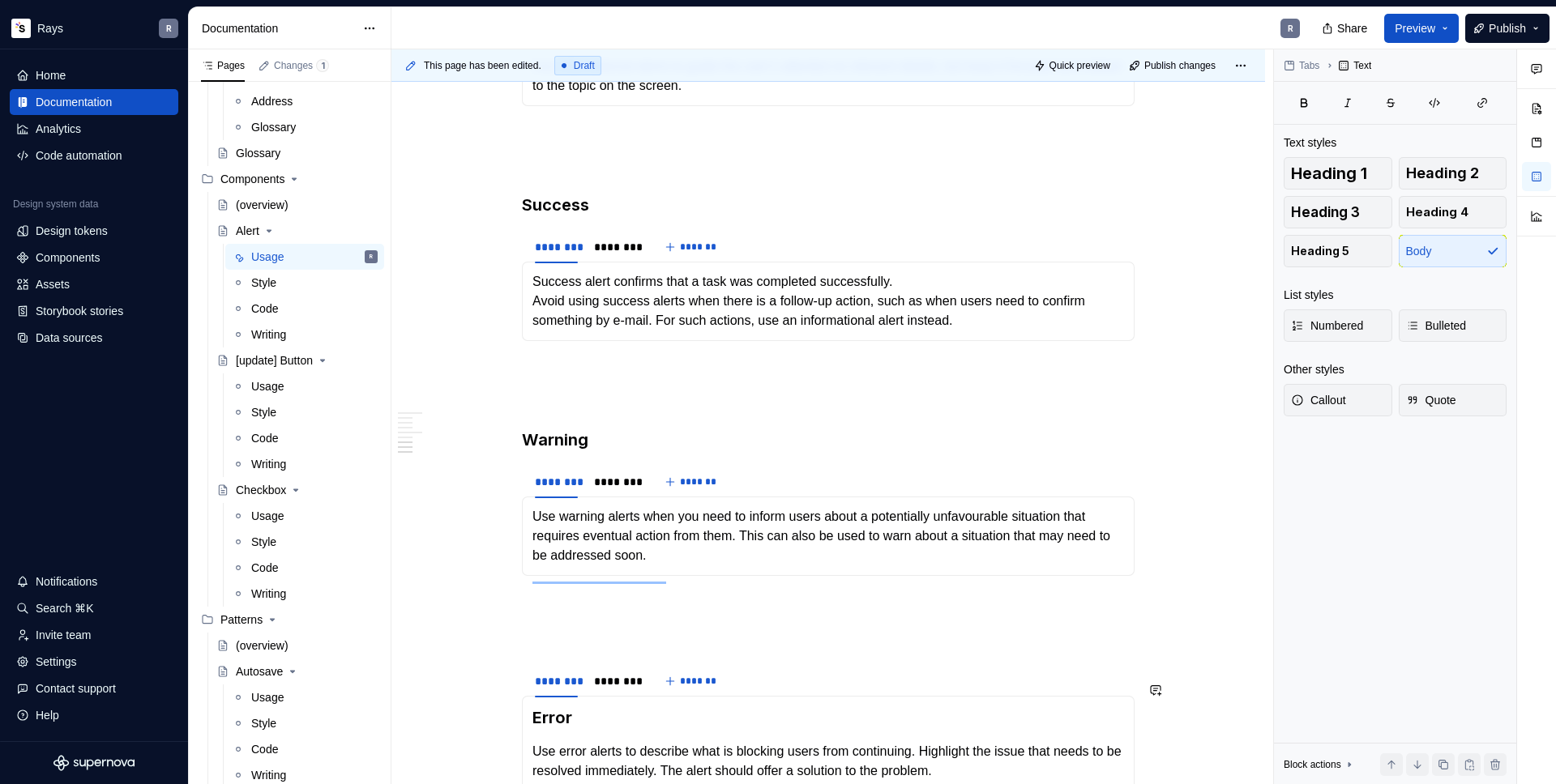
scroll to position [1947, 0]
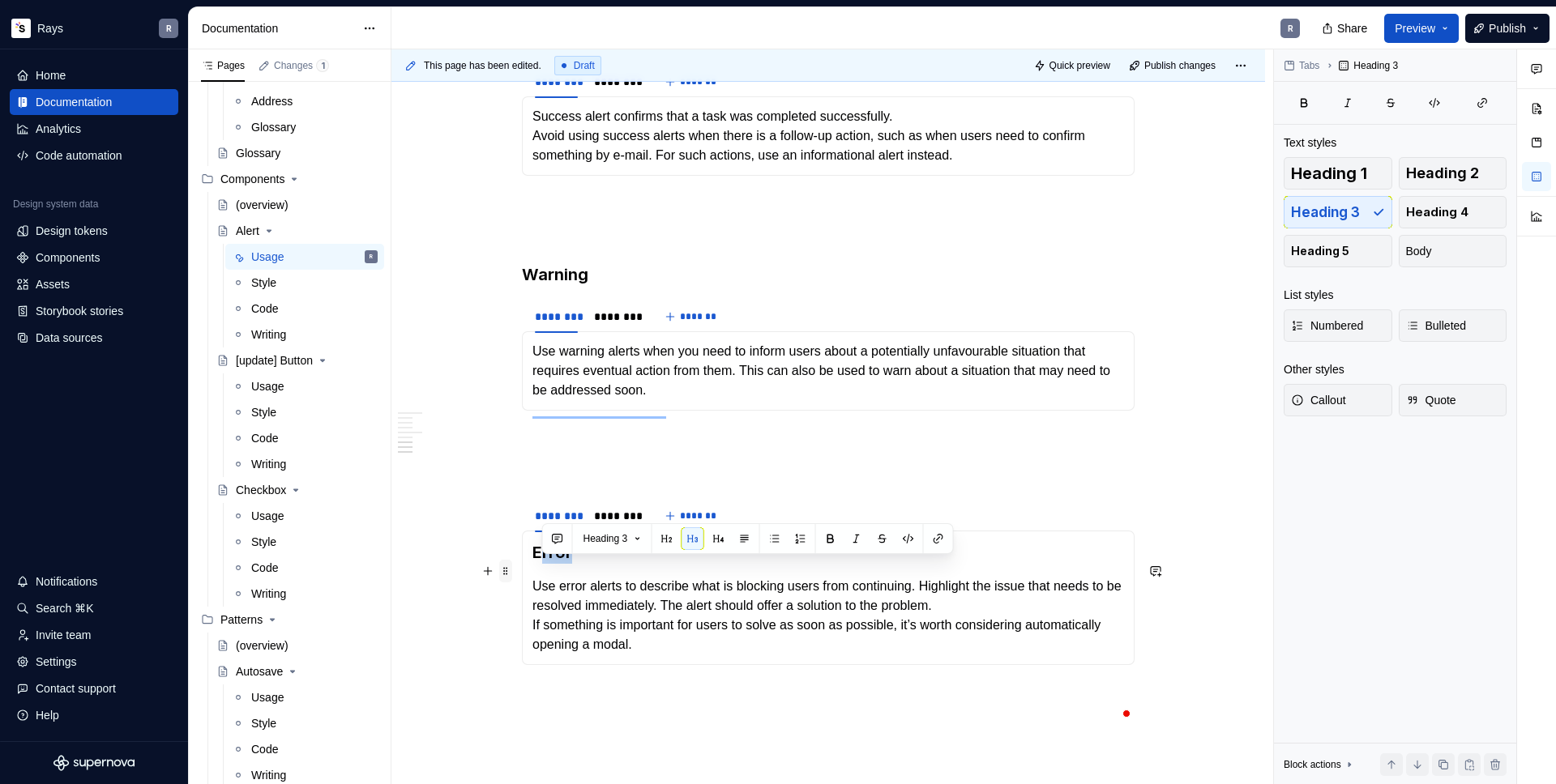
drag, startPoint x: 589, startPoint y: 566, endPoint x: 505, endPoint y: 574, distance: 84.4
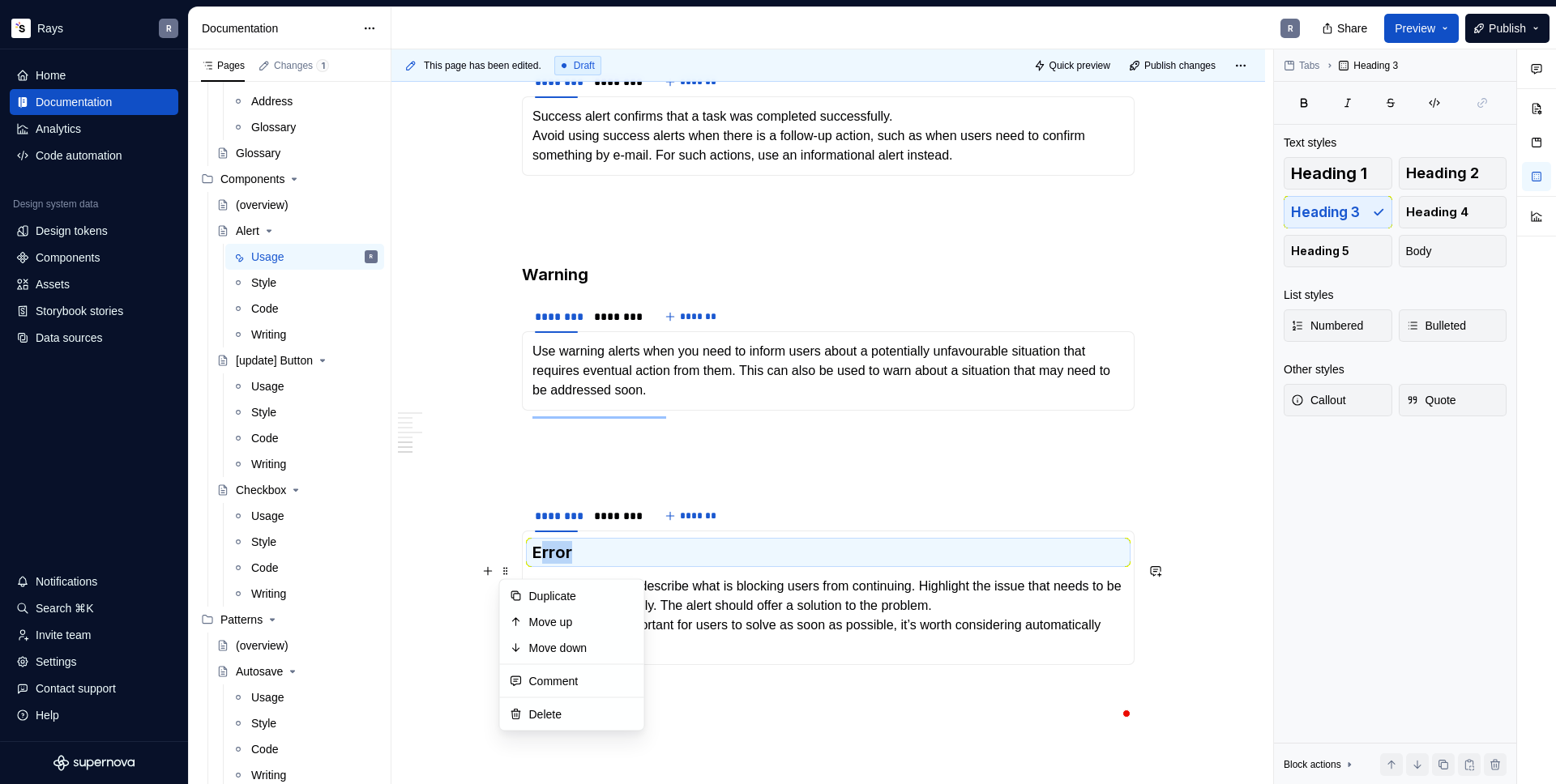
click at [553, 563] on h3 "Error" at bounding box center [827, 552] width 591 height 22
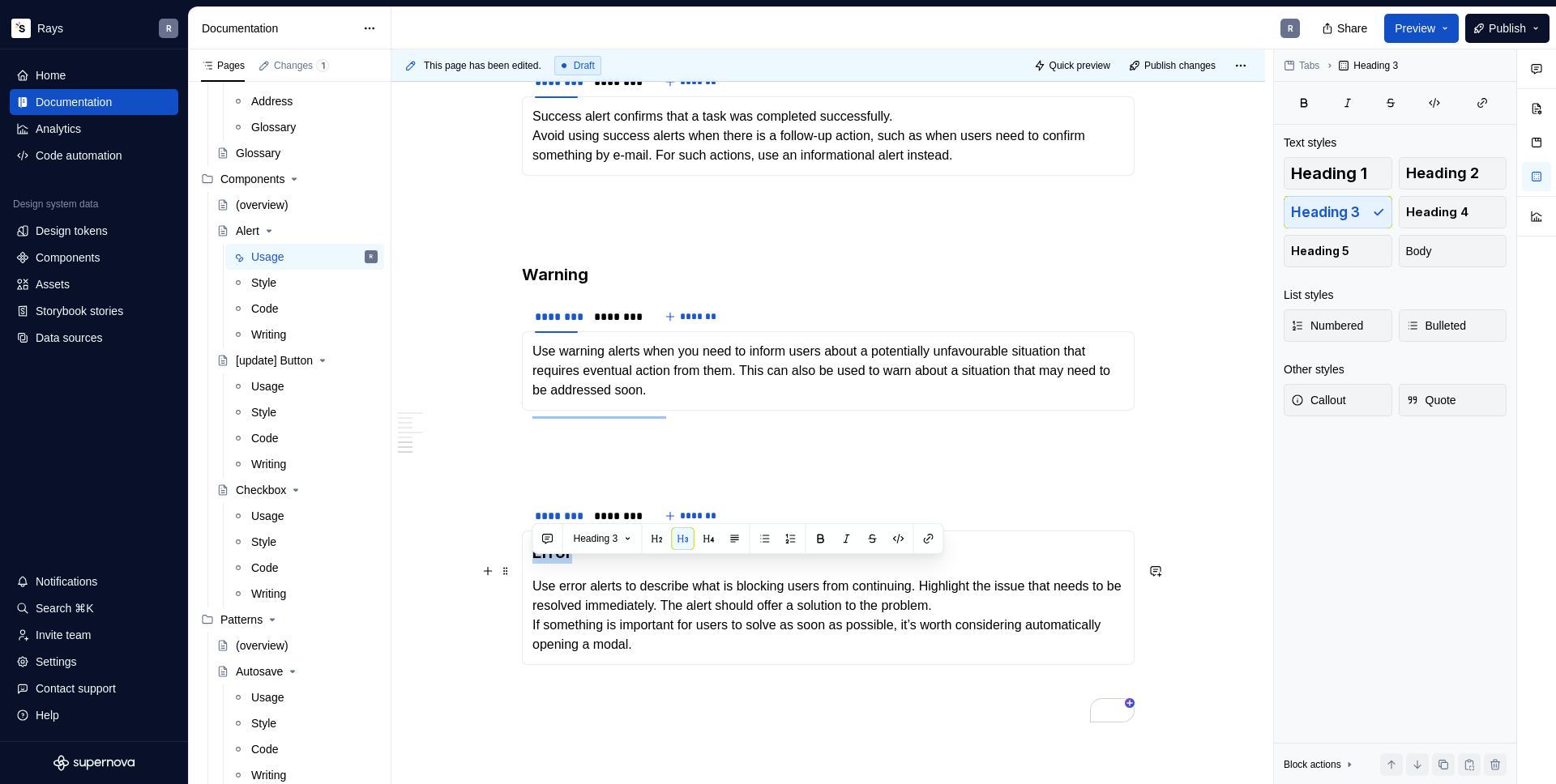
drag, startPoint x: 572, startPoint y: 567, endPoint x: 534, endPoint y: 571, distance: 38.2
click at [534, 563] on h3 "Error" at bounding box center [827, 552] width 591 height 22
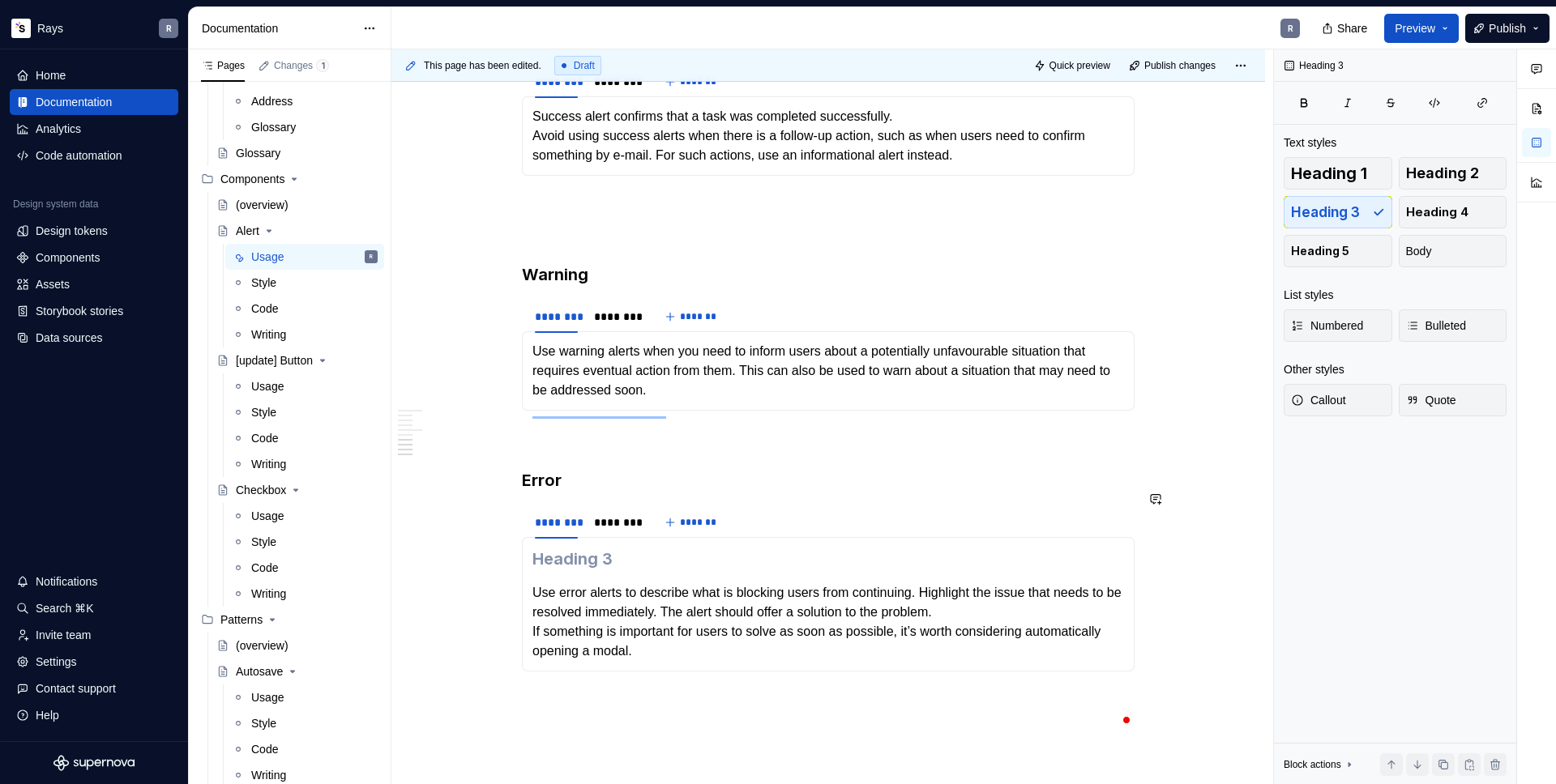
click at [551, 449] on p "To enrich screen reader interactions, please activate Accessibility in Grammarl…" at bounding box center [827, 440] width 613 height 20
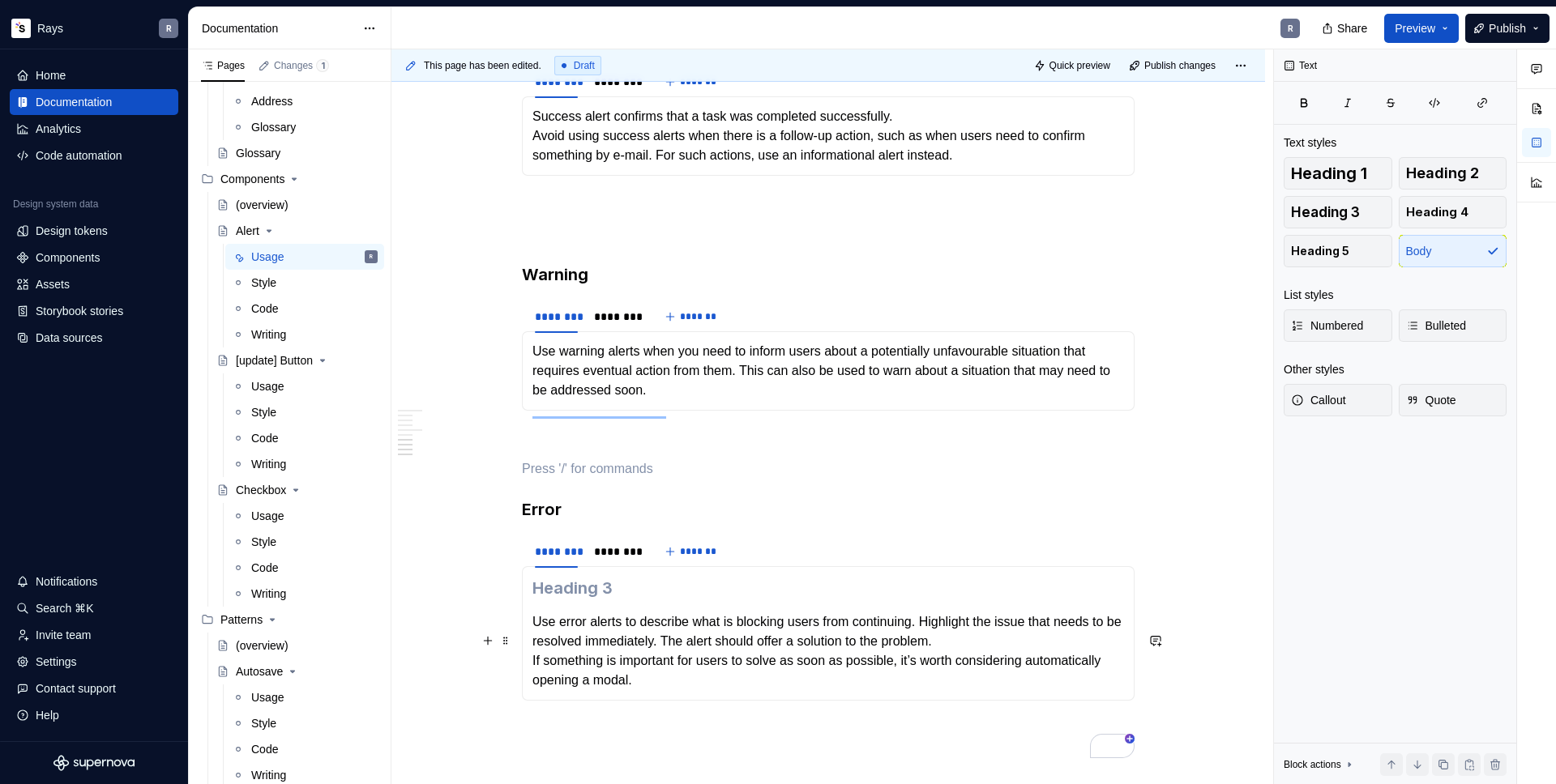
click at [535, 643] on p "Use error alerts to describe what is blocking users from continuing. Highlight …" at bounding box center [827, 651] width 591 height 78
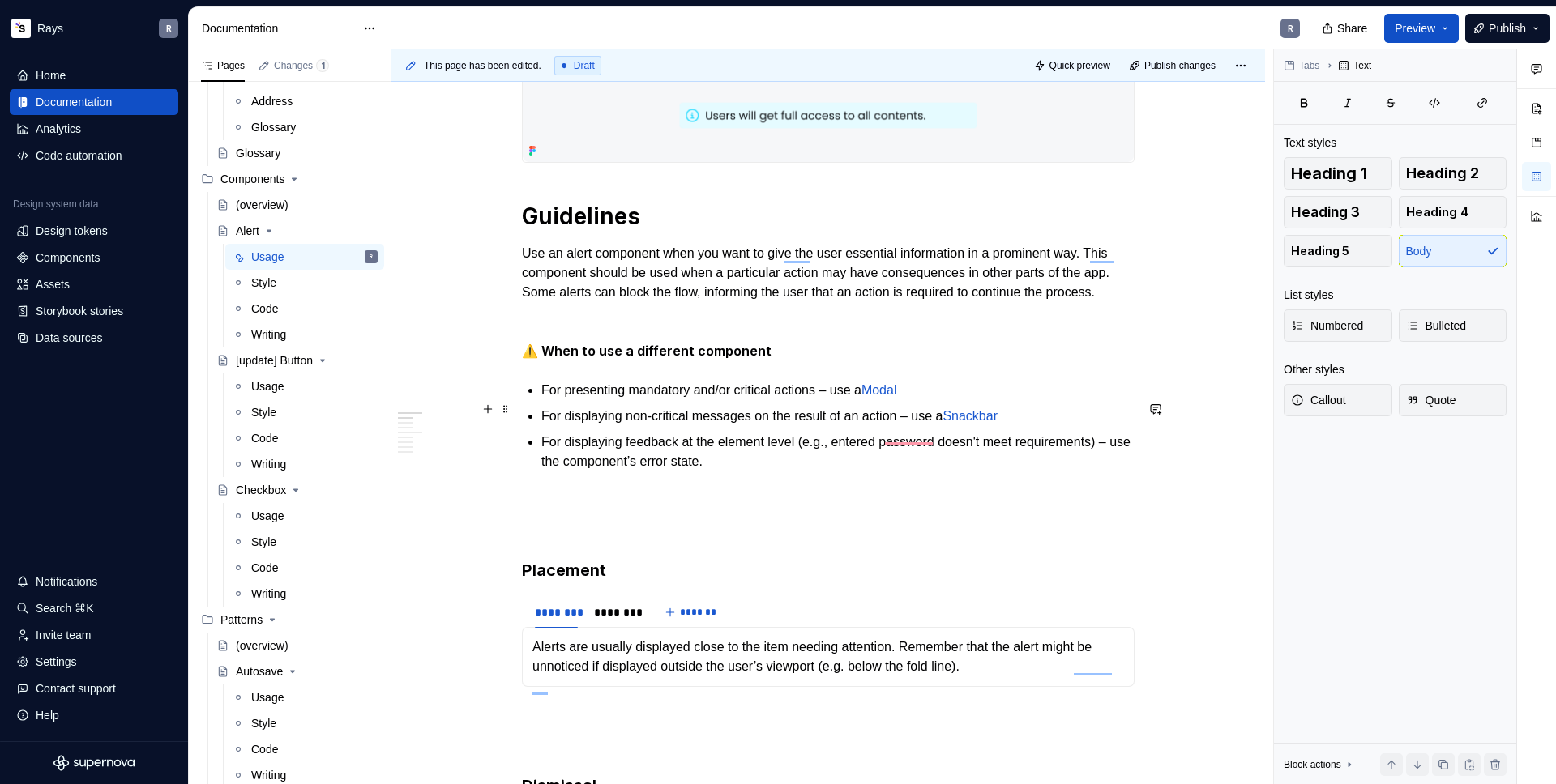
scroll to position [0, 0]
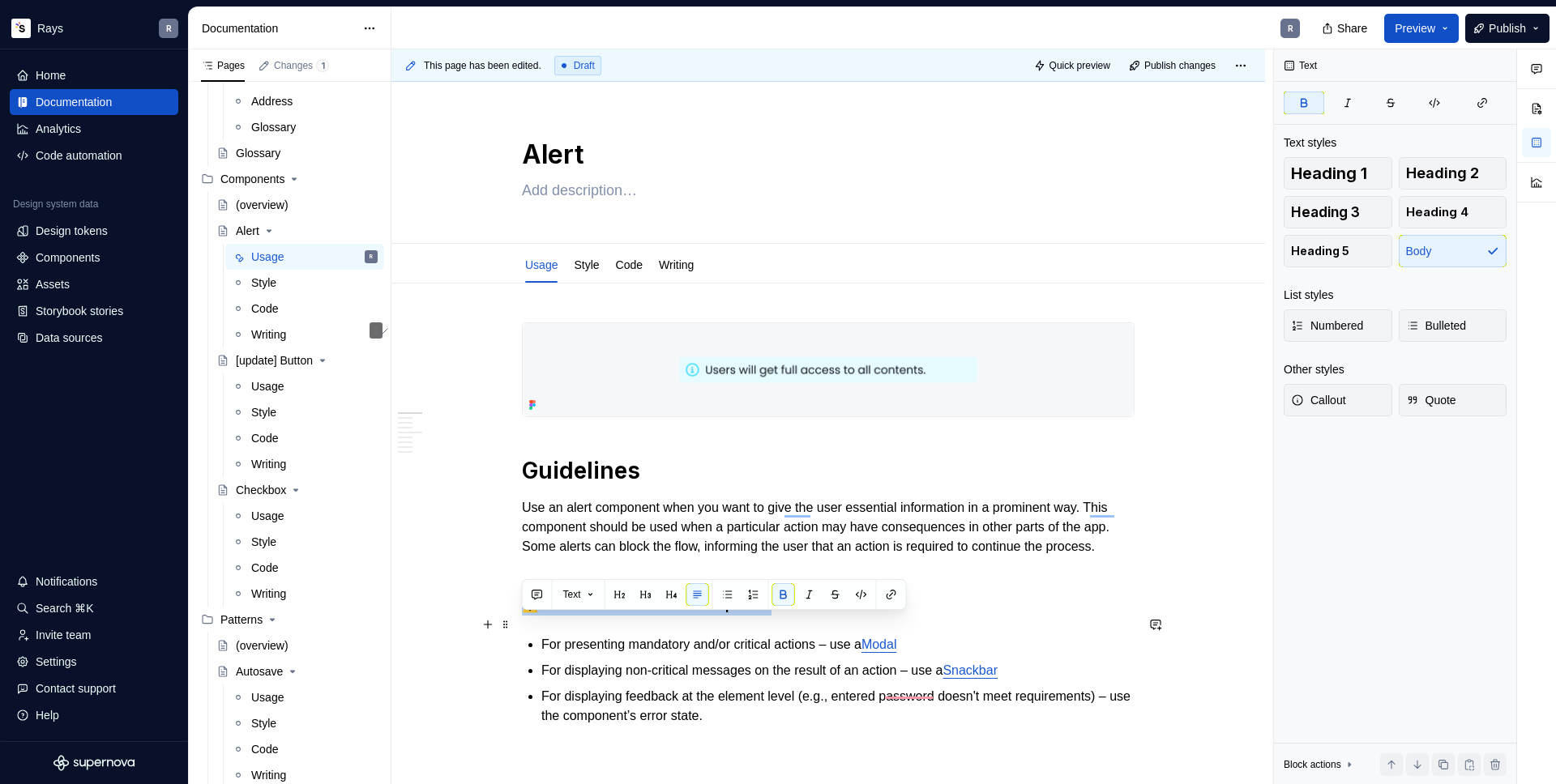
drag, startPoint x: 525, startPoint y: 626, endPoint x: 761, endPoint y: 623, distance: 236.0
click at [760, 615] on p "⚠️ When to use a different component" at bounding box center [827, 605] width 613 height 21
copy strong "⚠️ When to use a different component"
click at [1183, 71] on button "Publish changes" at bounding box center [1173, 65] width 99 height 22
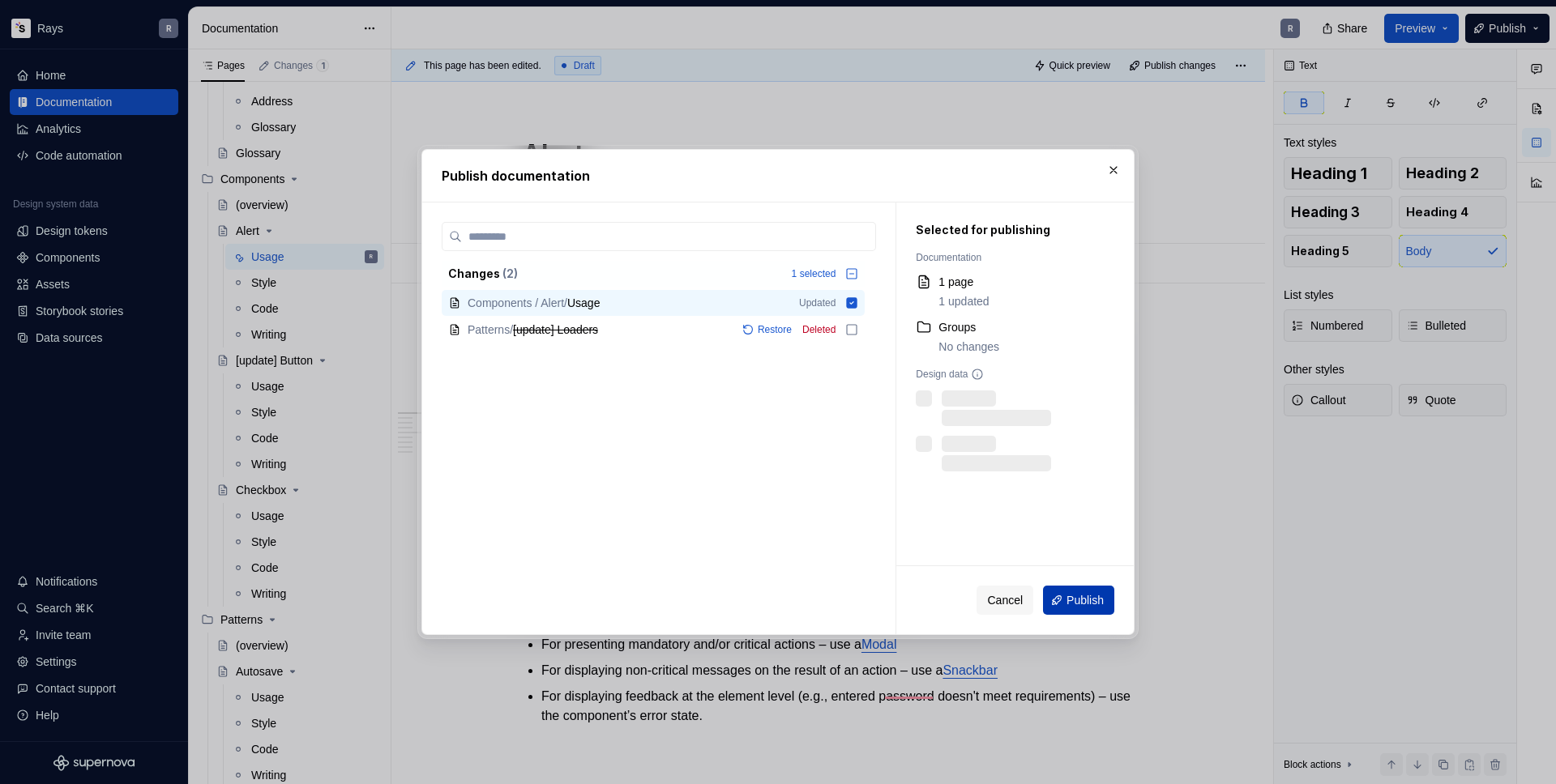
click at [1066, 597] on span "Publish" at bounding box center [1085, 600] width 38 height 16
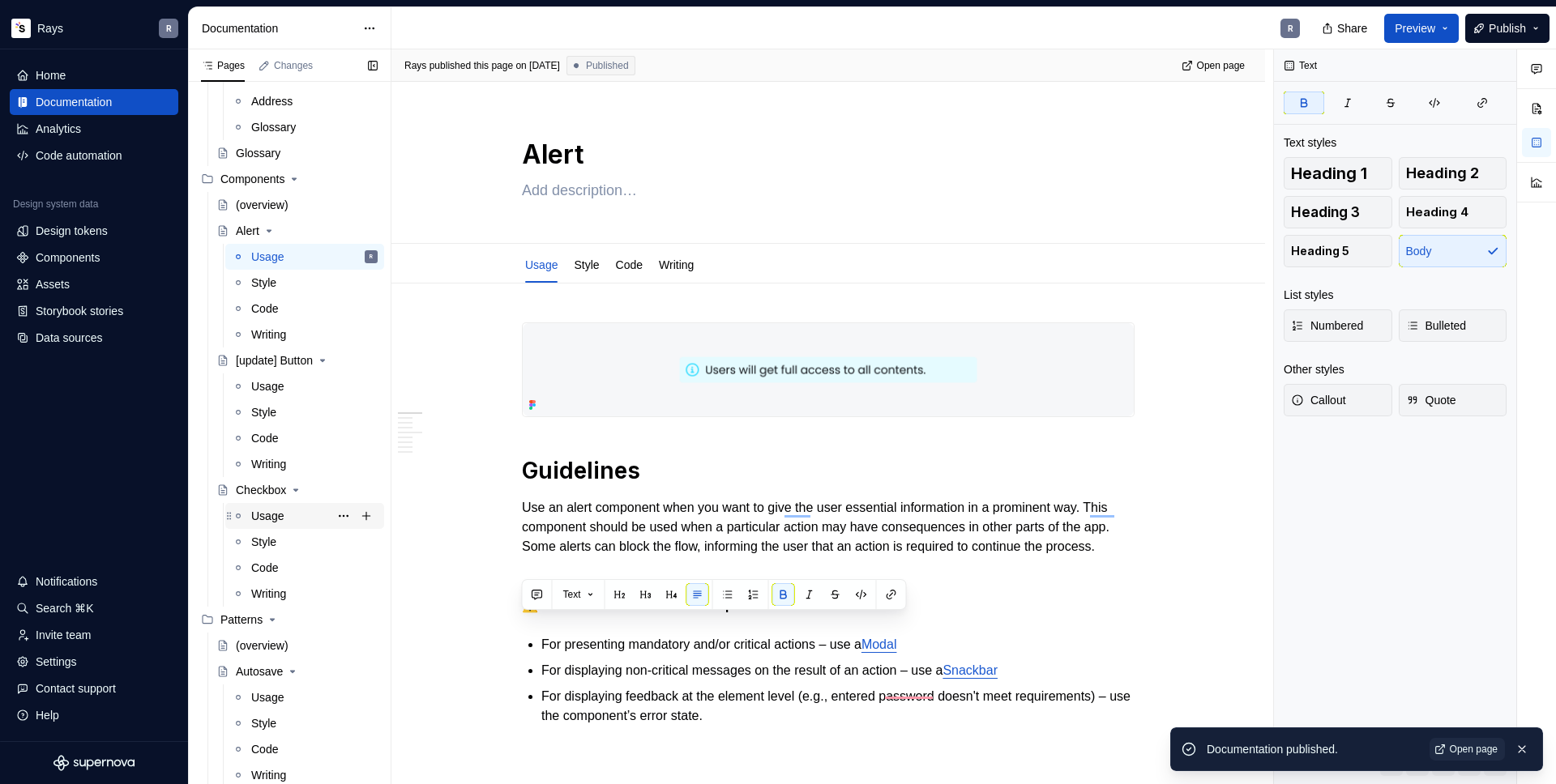
click at [262, 510] on div "Usage" at bounding box center [267, 516] width 32 height 16
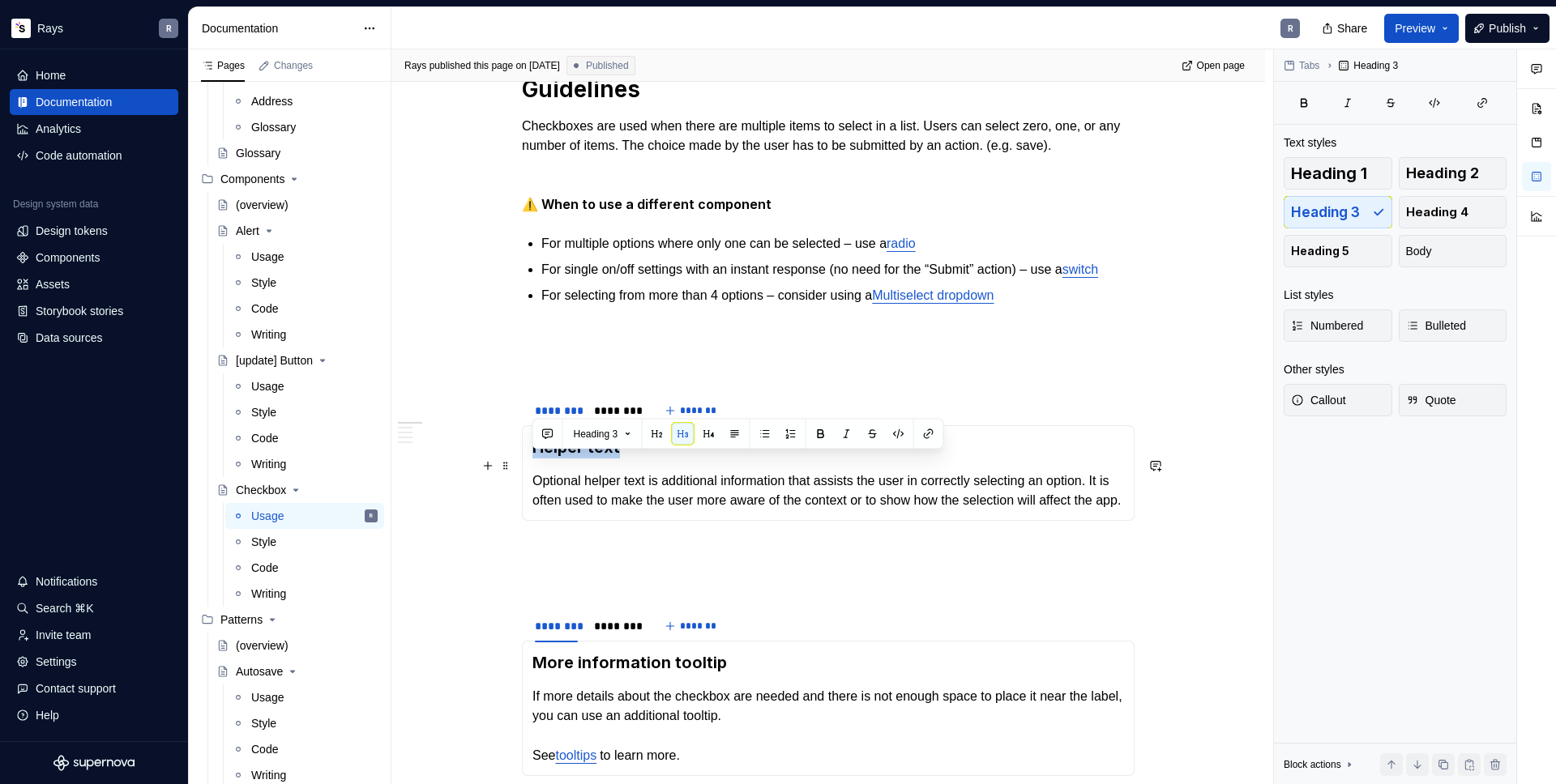
drag, startPoint x: 620, startPoint y: 468, endPoint x: 536, endPoint y: 468, distance: 84.0
click at [536, 458] on h3 "Helper text" at bounding box center [827, 447] width 591 height 22
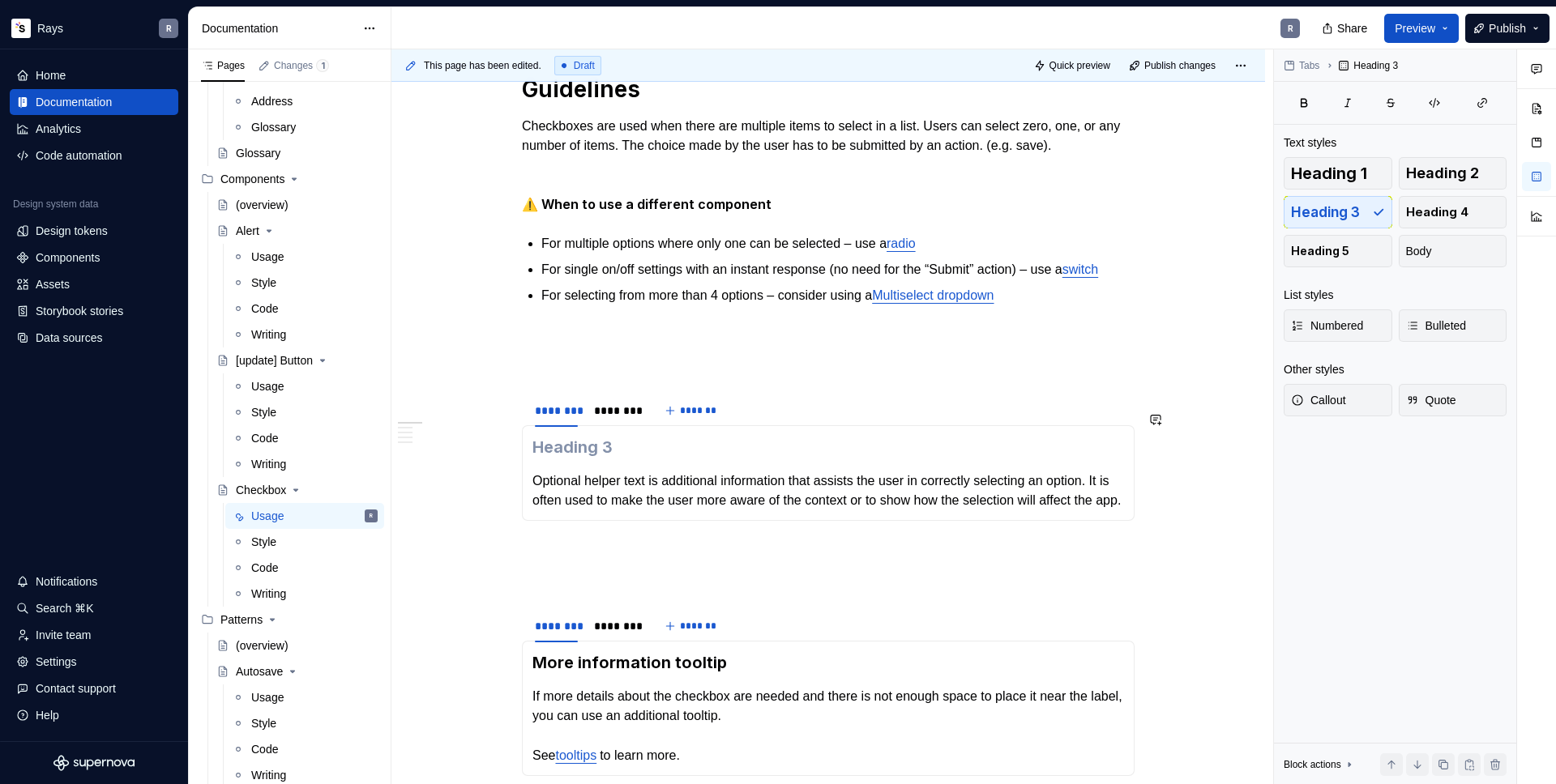
click at [539, 399] on div "Guidelines Checkboxes are used when there are multiple items to select in a lis…" at bounding box center [827, 649] width 613 height 1389
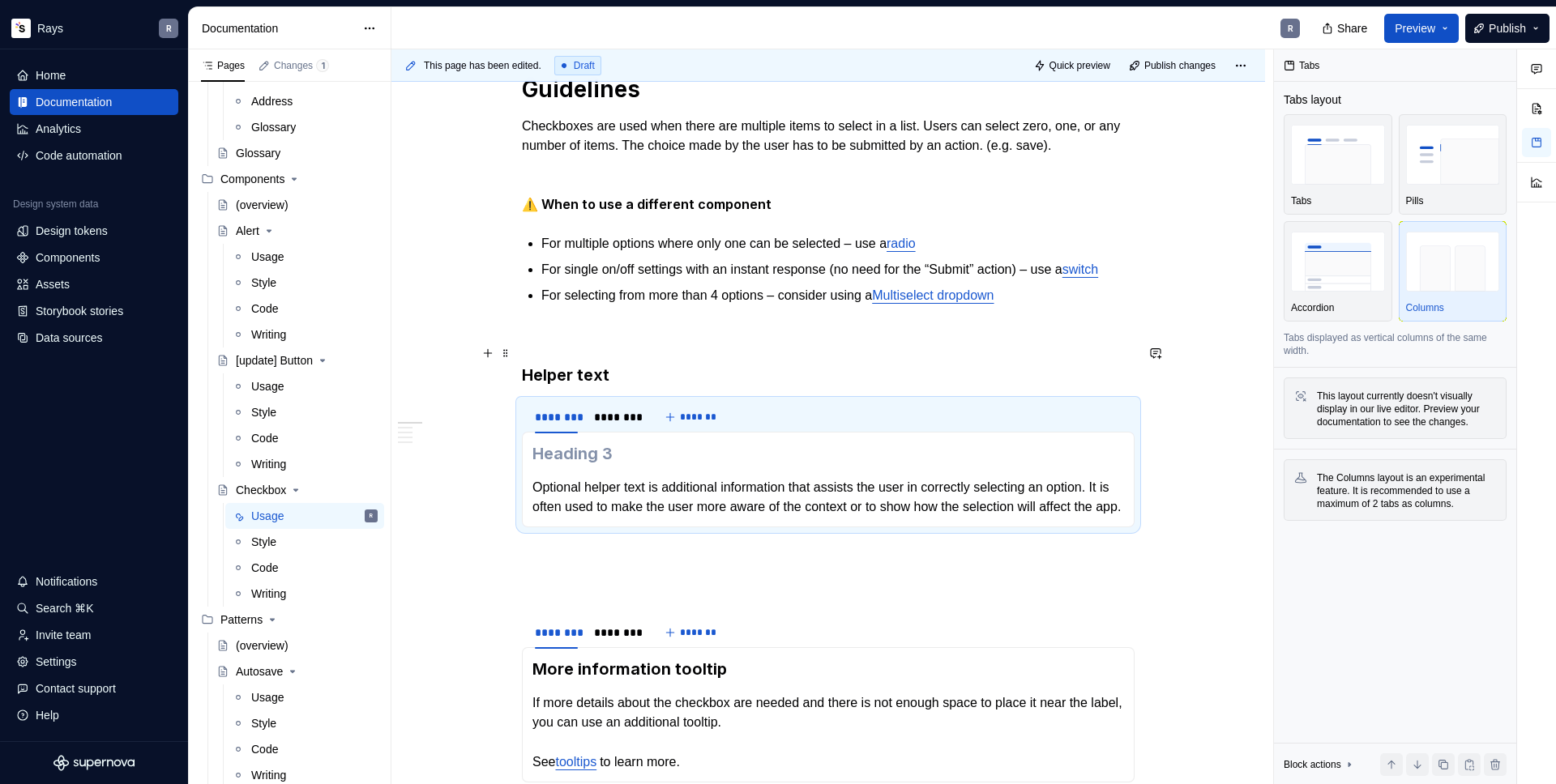
click at [556, 344] on p "To enrich screen reader interactions, please activate Accessibility in Grammarl…" at bounding box center [827, 335] width 613 height 20
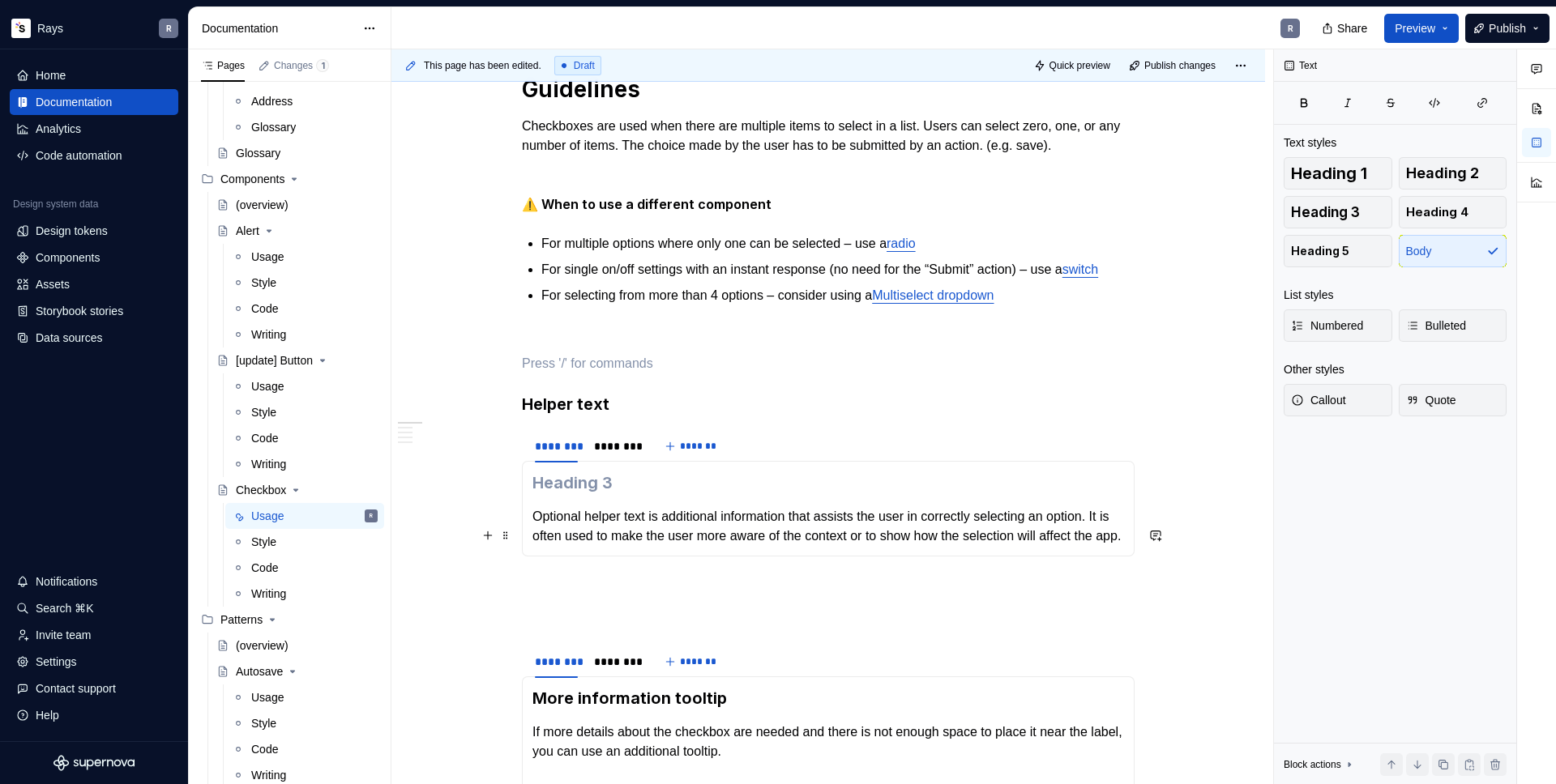
click at [536, 527] on p "Optional helper text is additional information that assists the user in correct…" at bounding box center [827, 526] width 591 height 39
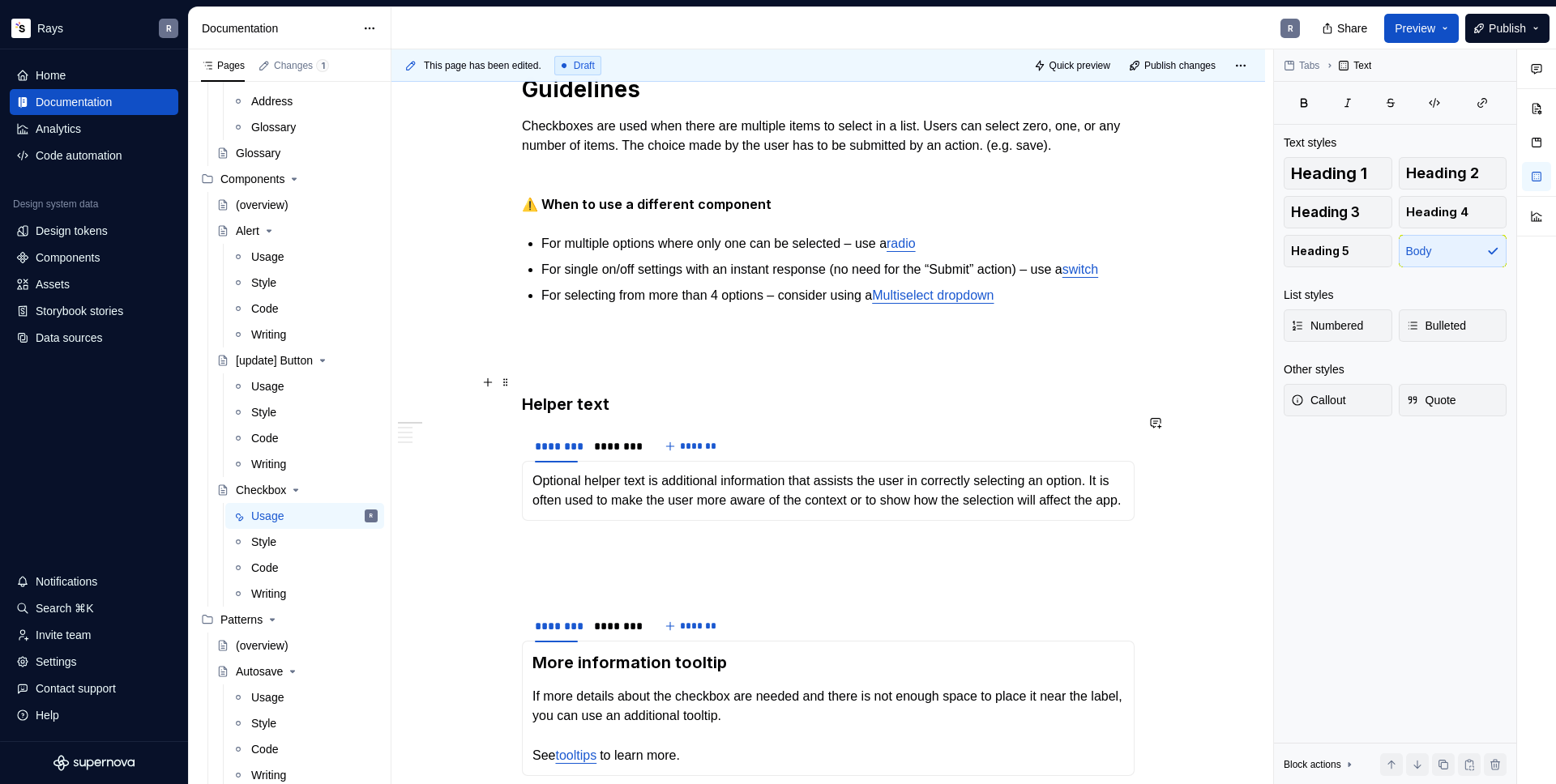
click at [564, 363] on div "Guidelines Checkboxes are used when there are multiple items to select in a lis…" at bounding box center [827, 649] width 613 height 1389
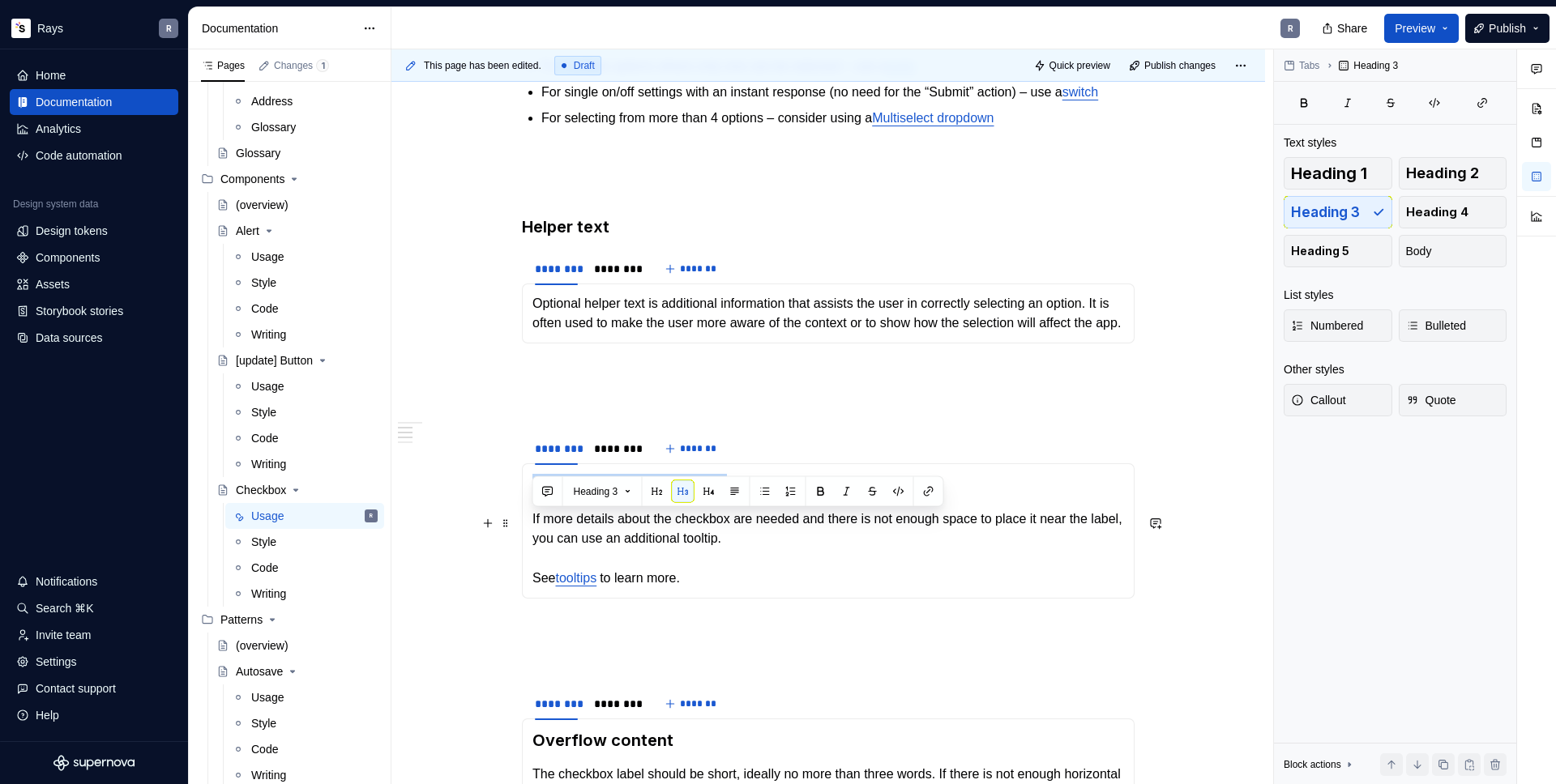
drag, startPoint x: 533, startPoint y: 522, endPoint x: 738, endPoint y: 521, distance: 205.0
click at [736, 496] on h3 "More information tooltip" at bounding box center [827, 484] width 591 height 22
click at [561, 450] on div "**********" at bounding box center [827, 472] width 613 height 1389
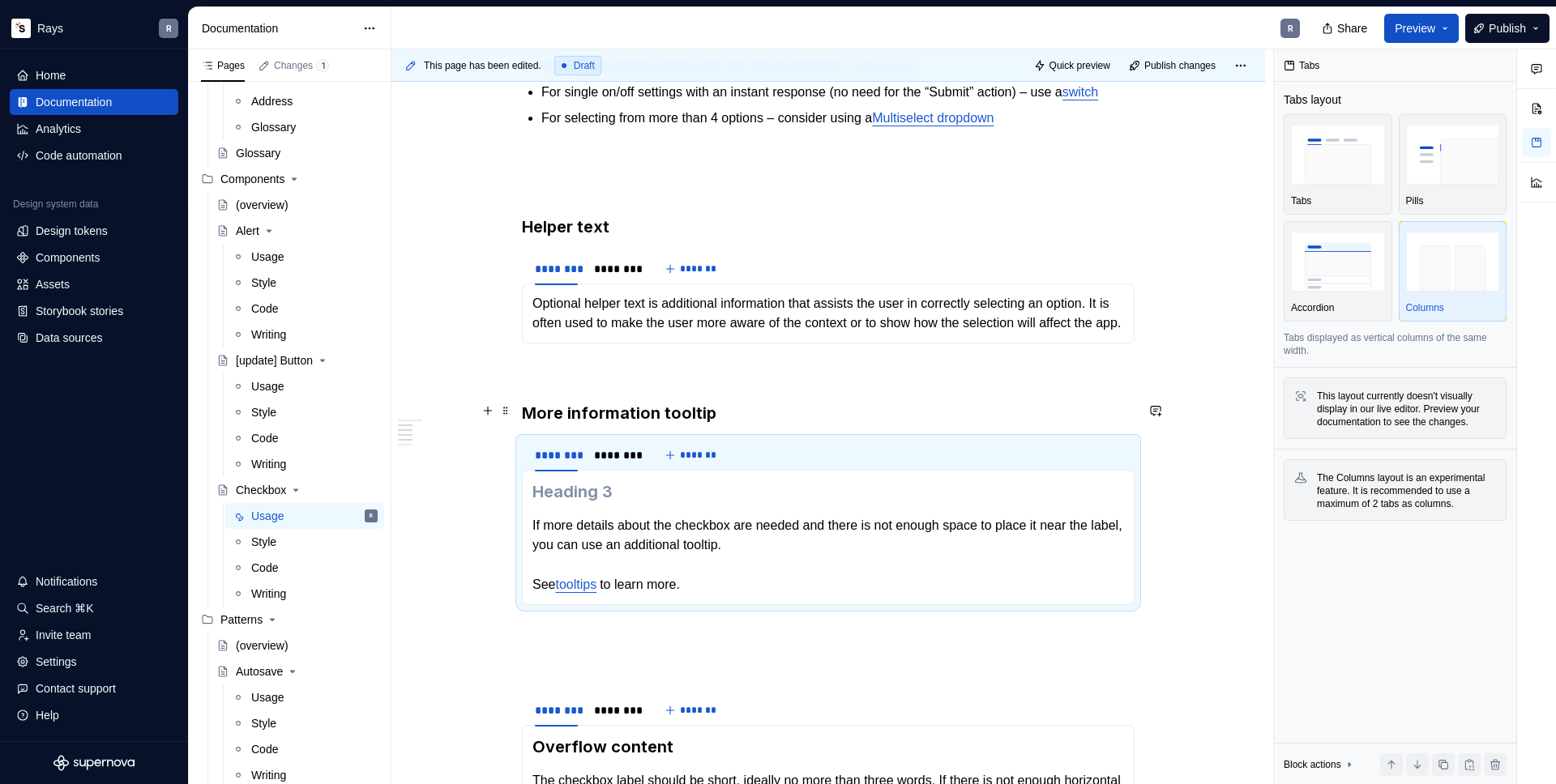
click at [561, 382] on p "To enrich screen reader interactions, please activate Accessibility in Grammarl…" at bounding box center [827, 373] width 613 height 20
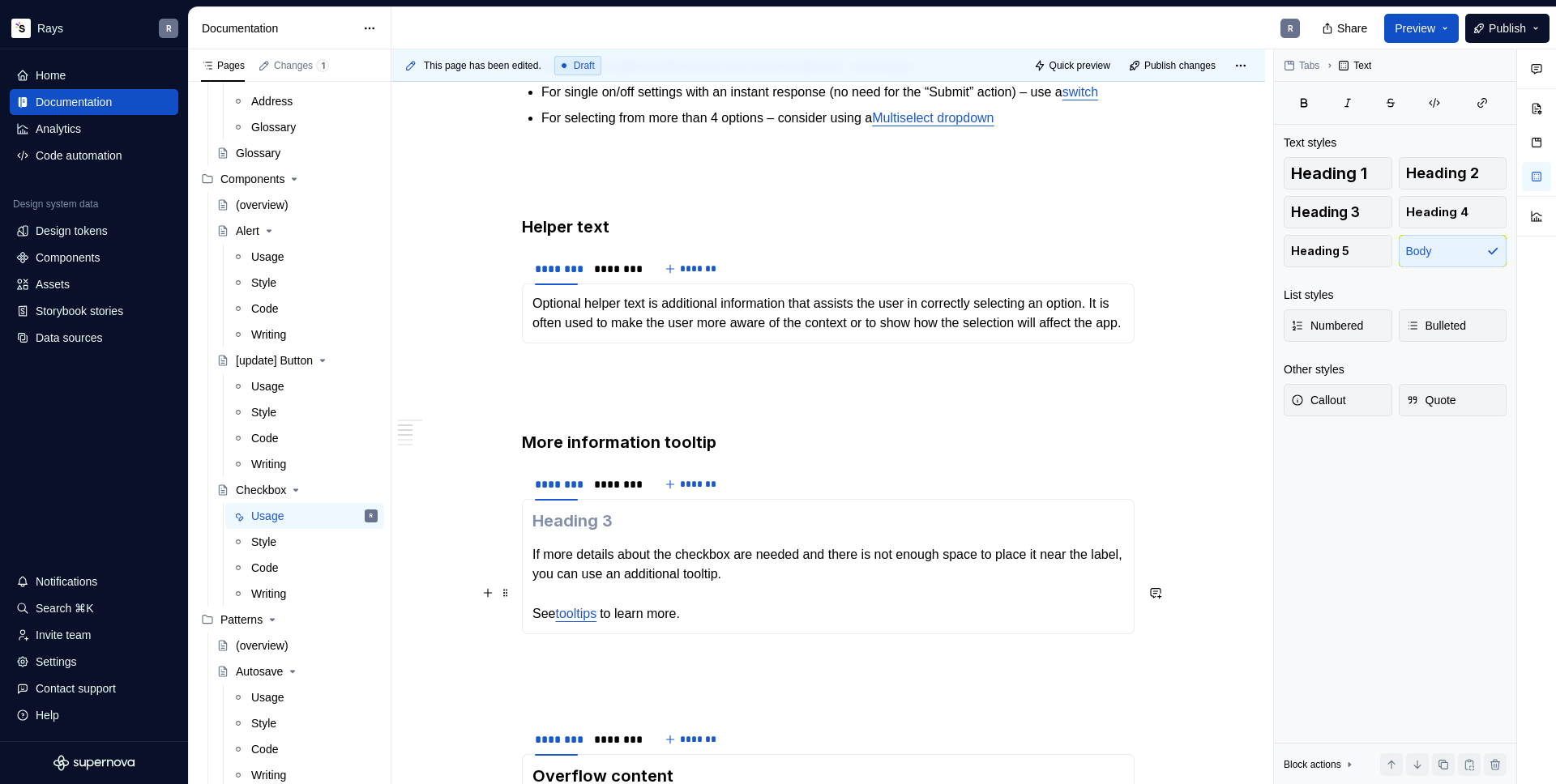
drag, startPoint x: 532, startPoint y: 589, endPoint x: 589, endPoint y: 592, distance: 57.1
click at [532, 589] on p "If more details about the checkbox are needed and there is not enough space to …" at bounding box center [827, 585] width 591 height 79
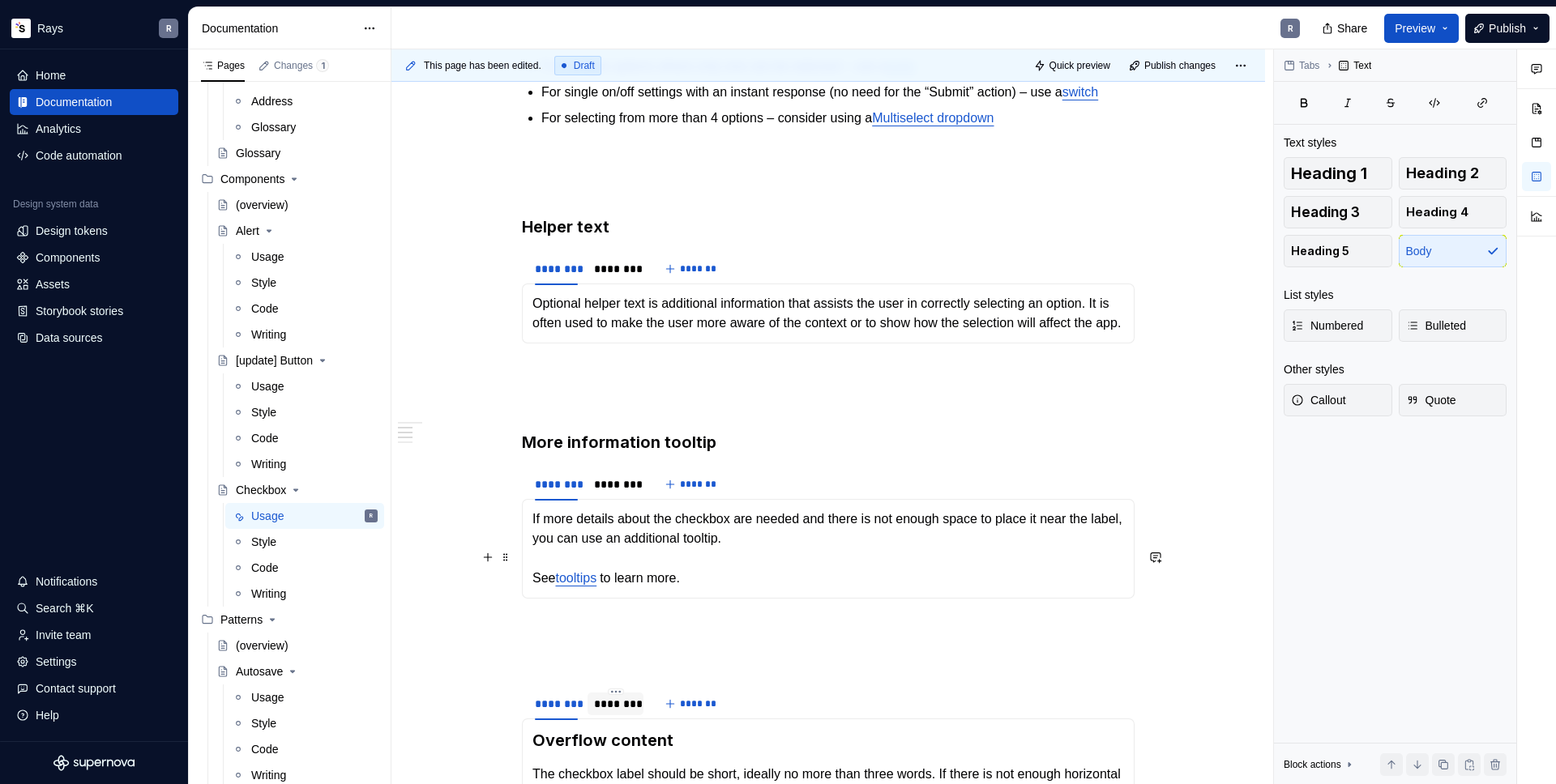
scroll to position [707, 0]
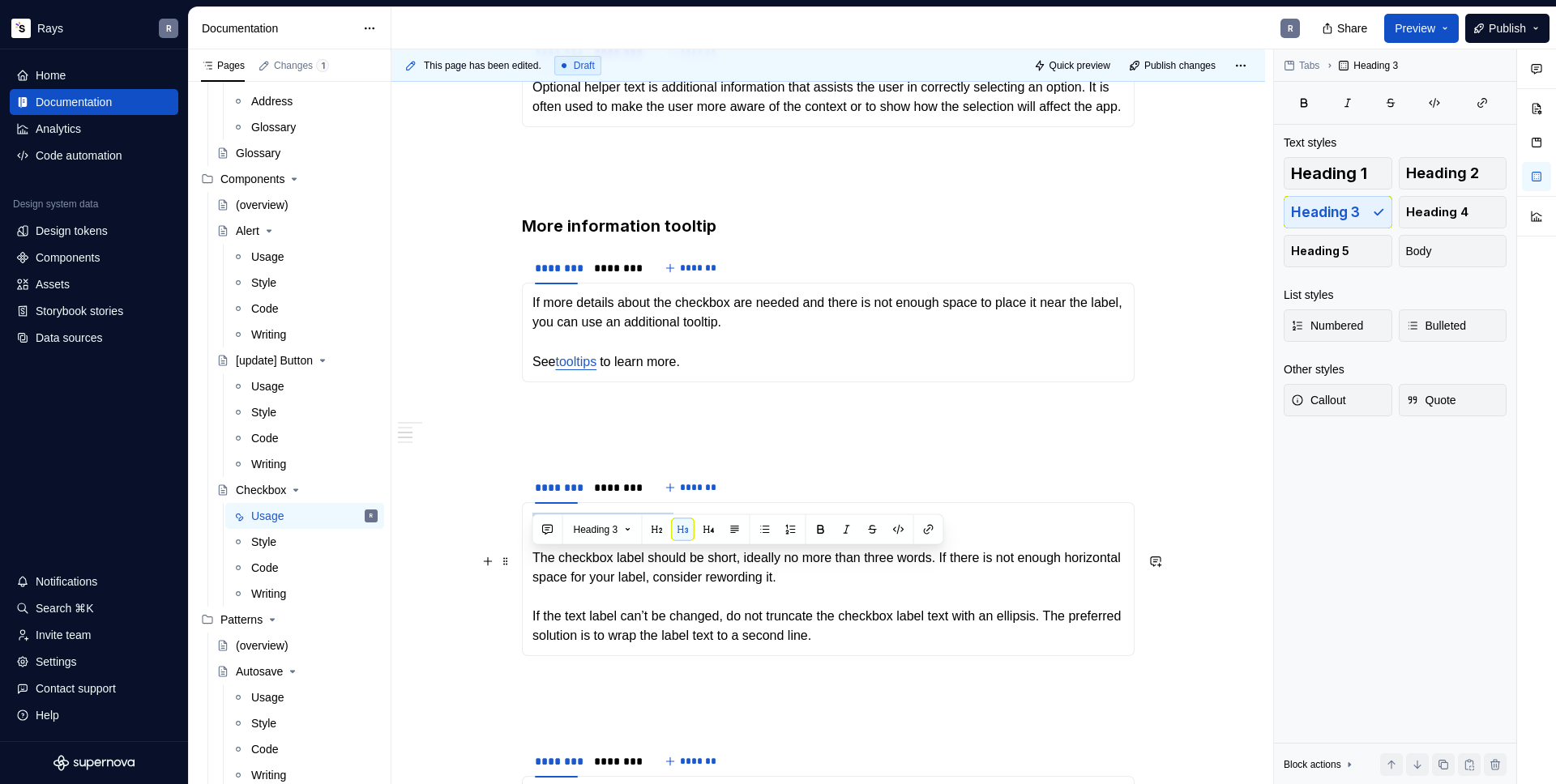
drag, startPoint x: 532, startPoint y: 563, endPoint x: 695, endPoint y: 565, distance: 163.0
click at [695, 536] on h3 "Overflow content" at bounding box center [827, 524] width 591 height 22
click at [558, 492] on div "Guidelines Checkboxes are used when there are multiple items to select in a lis…" at bounding box center [827, 256] width 613 height 1389
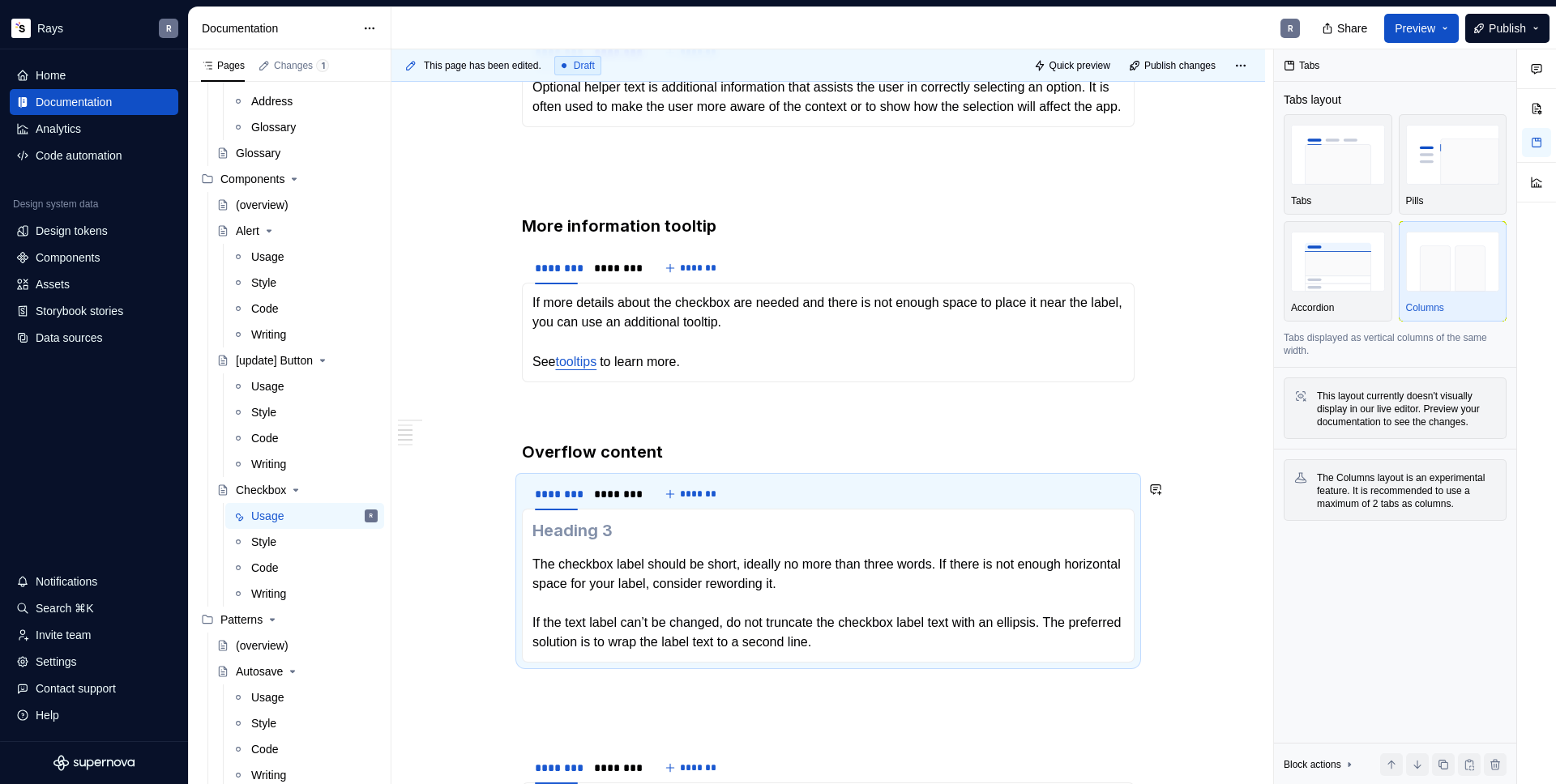
click at [565, 462] on div "Guidelines Checkboxes are used when there are multiple items to select in a lis…" at bounding box center [827, 258] width 613 height 1395
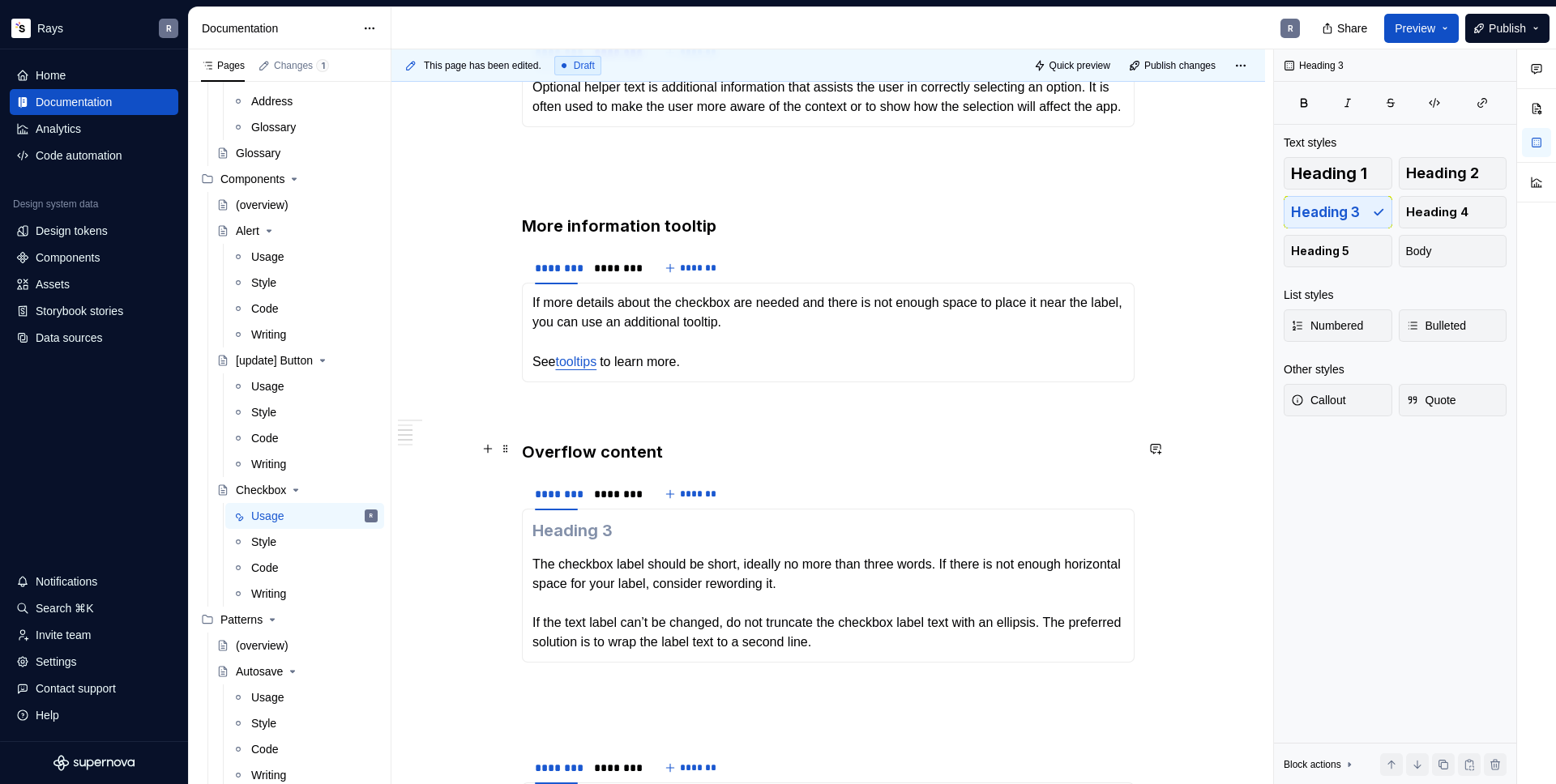
click at [572, 422] on p "To enrich screen reader interactions, please activate Accessibility in Grammarl…" at bounding box center [827, 412] width 613 height 20
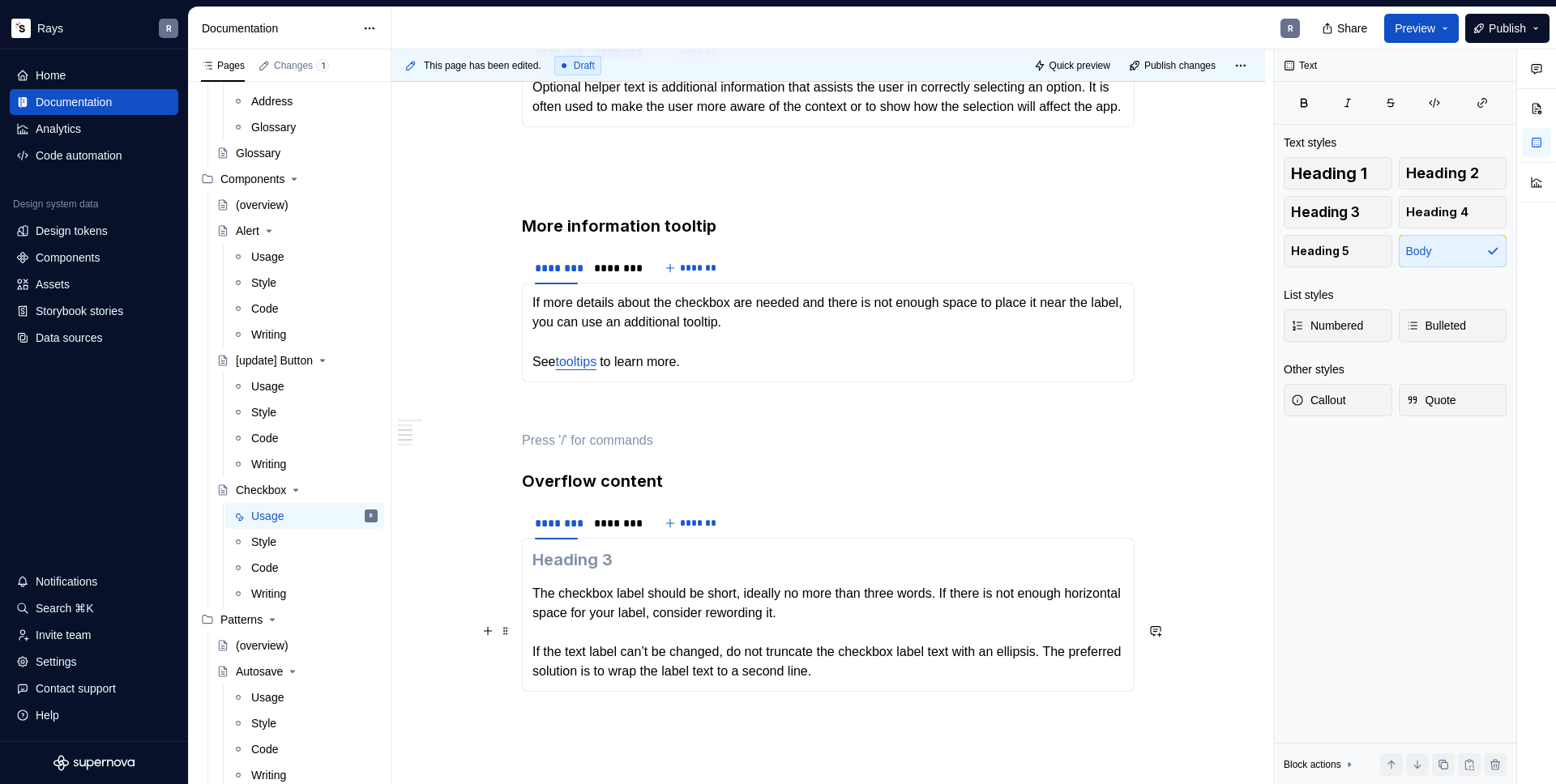
click at [536, 626] on p "The checkbox label should be short, ideally no more than three words. If there …" at bounding box center [827, 632] width 591 height 97
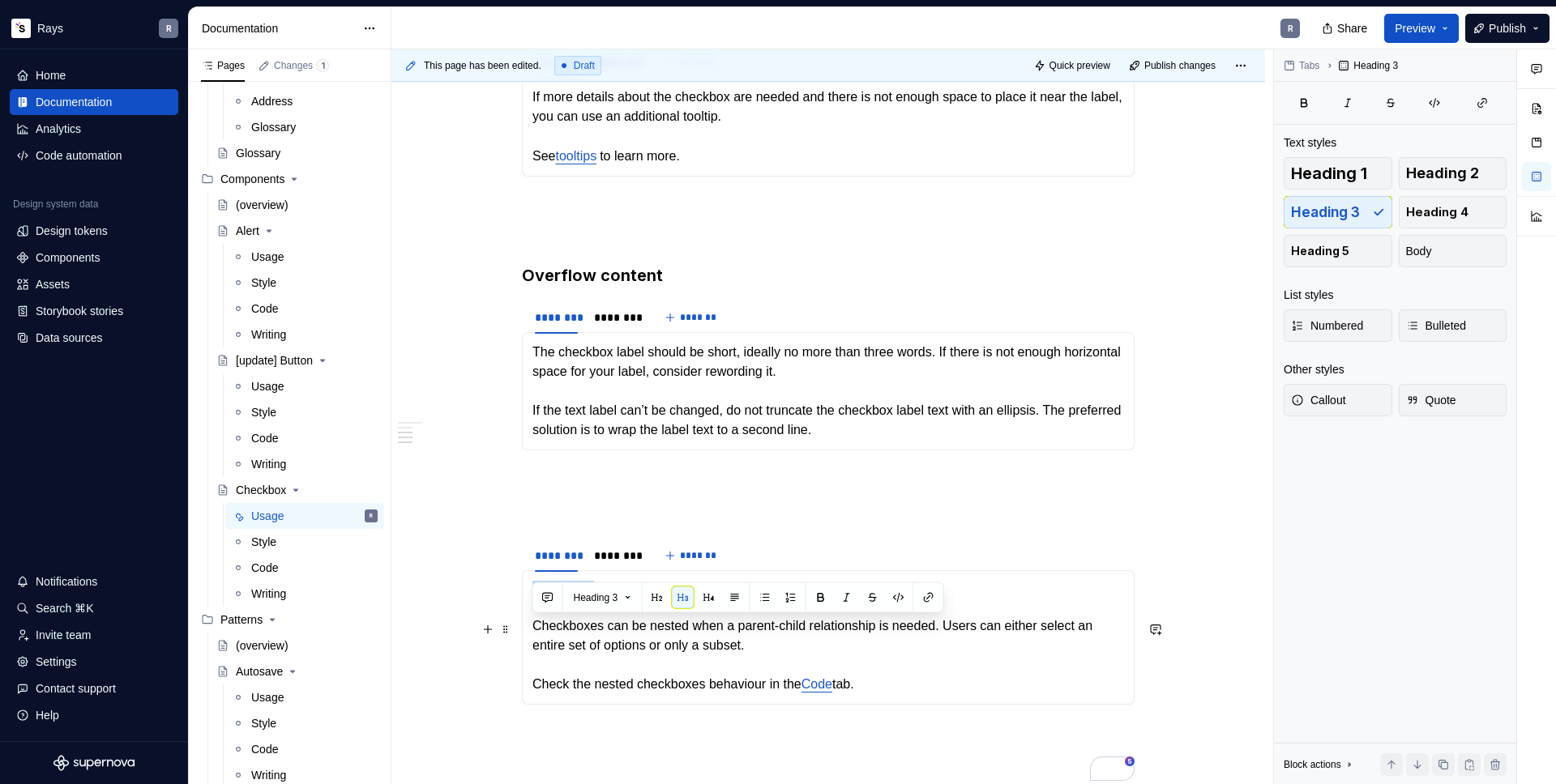
drag, startPoint x: 535, startPoint y: 623, endPoint x: 615, endPoint y: 626, distance: 80.1
click at [615, 604] on h3 "Nesting" at bounding box center [827, 591] width 591 height 22
click at [547, 518] on p "To enrich screen reader interactions, please activate Accessibility in Grammarl…" at bounding box center [827, 509] width 613 height 20
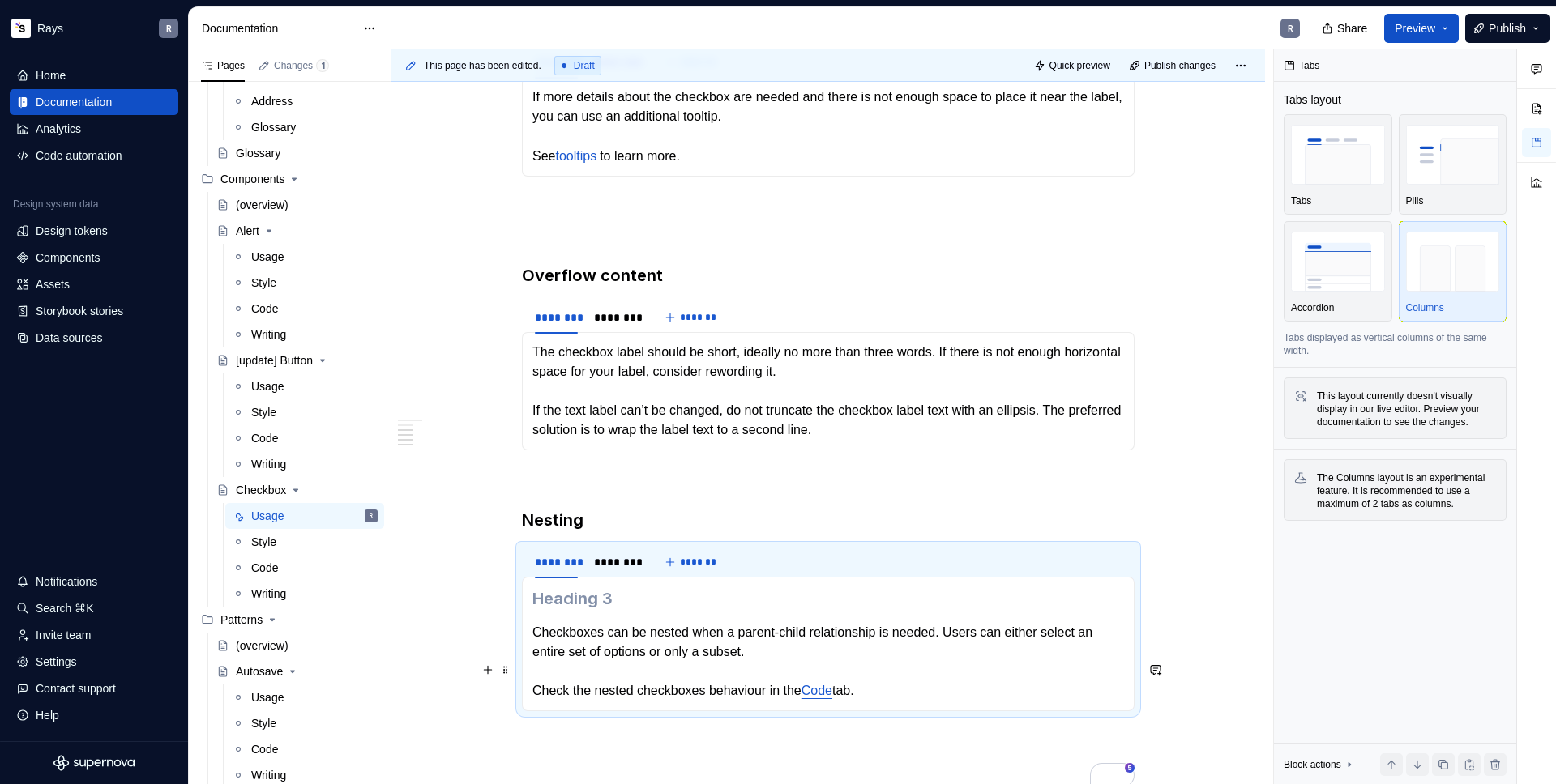
click at [532, 667] on p "Checkboxes can be nested when a parent-child relationship is needed. Users can …" at bounding box center [827, 661] width 591 height 78
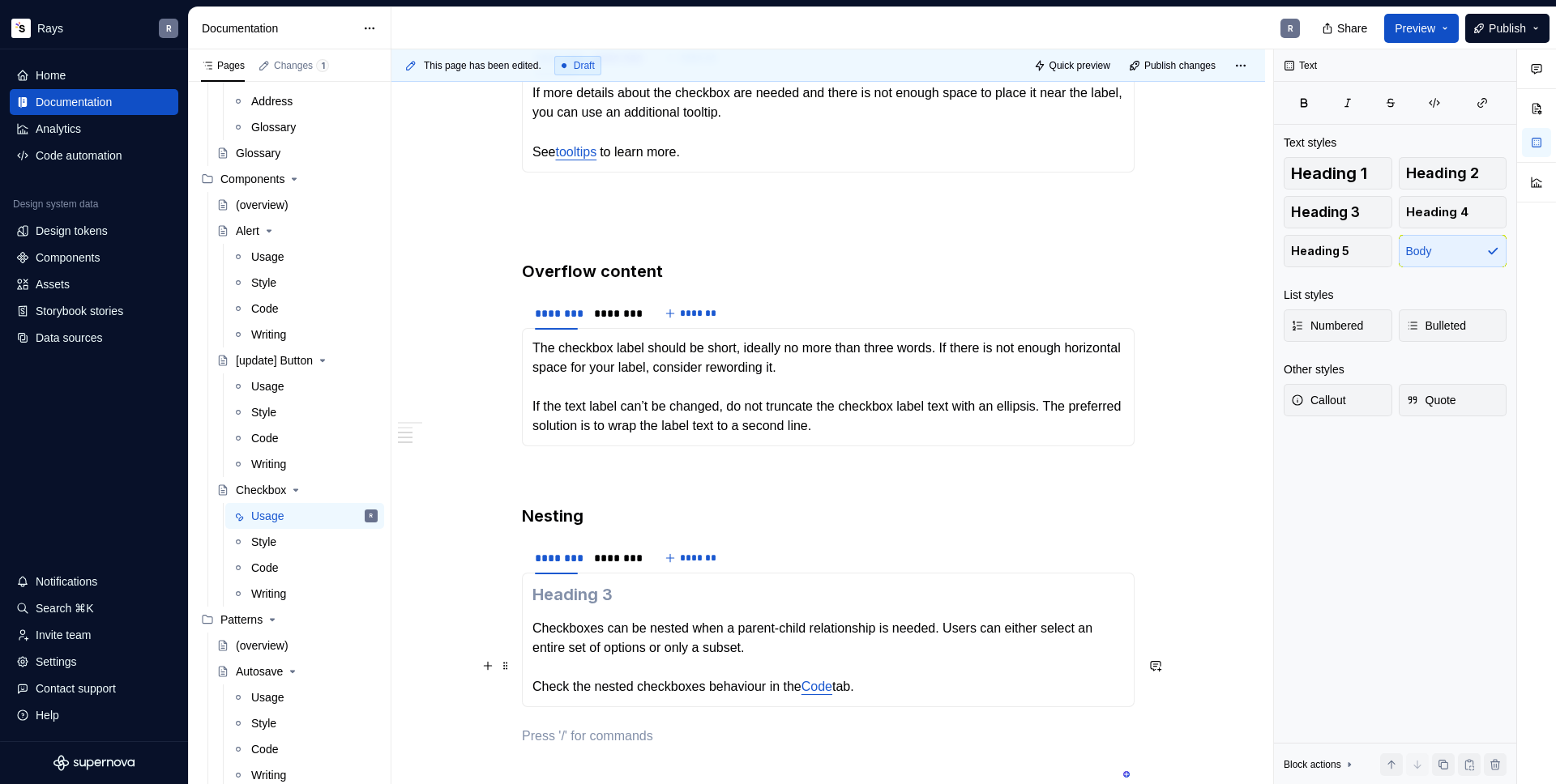
click at [537, 667] on p "Checkboxes can be nested when a parent-child relationship is needed. Users can …" at bounding box center [827, 658] width 591 height 78
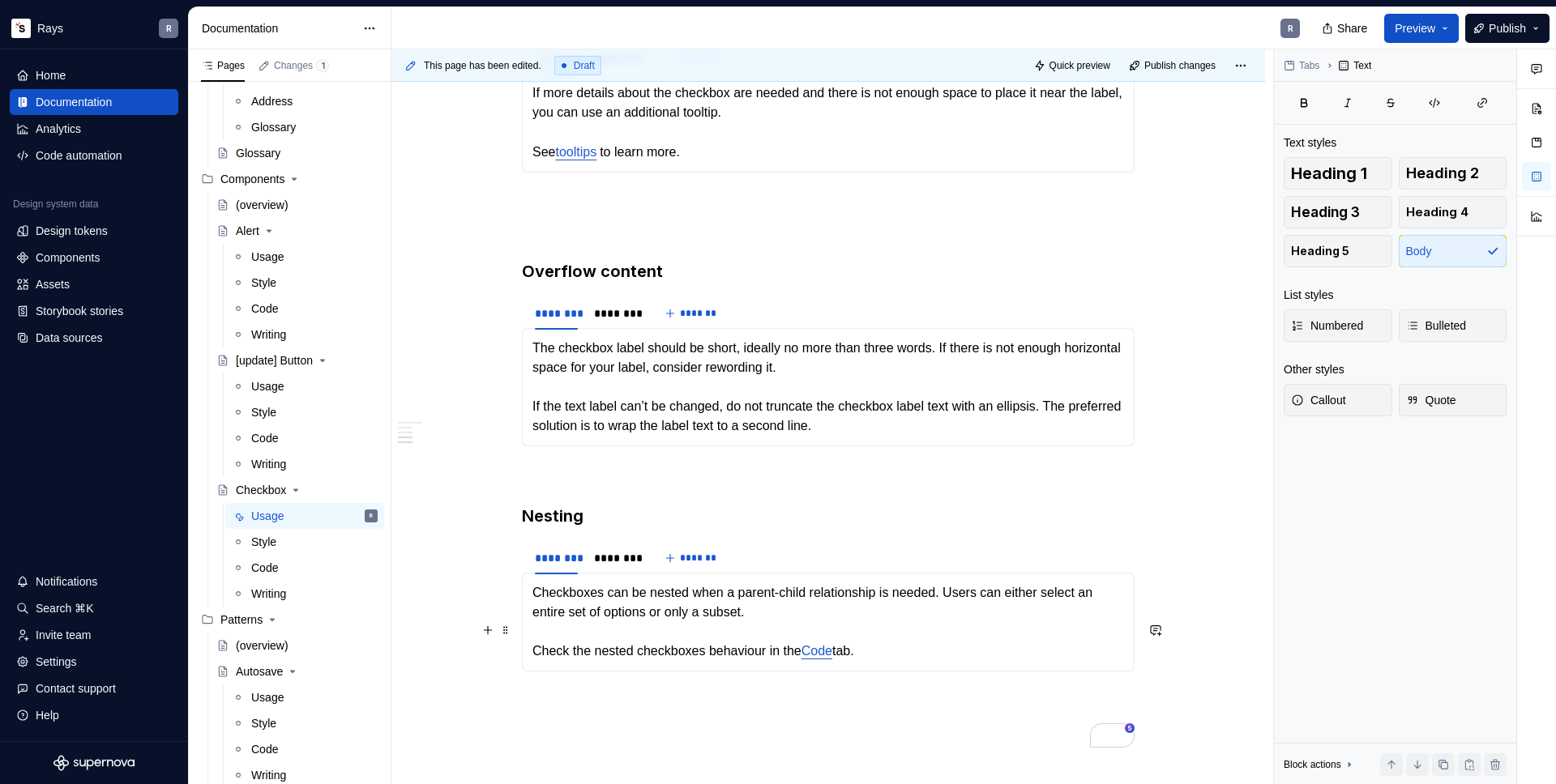
scroll to position [1189, 0]
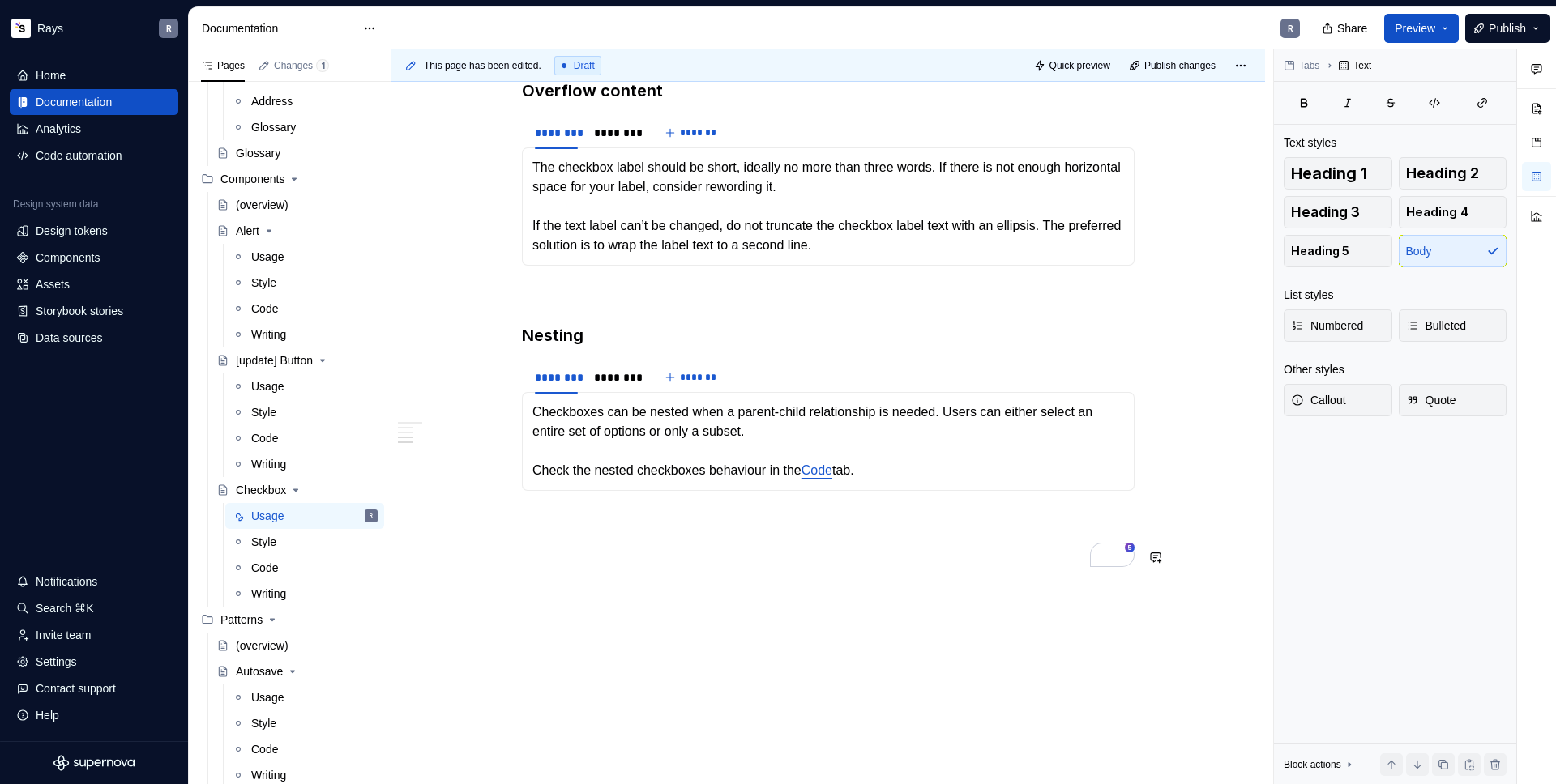
drag, startPoint x: 666, startPoint y: 515, endPoint x: 661, endPoint y: 633, distance: 118.1
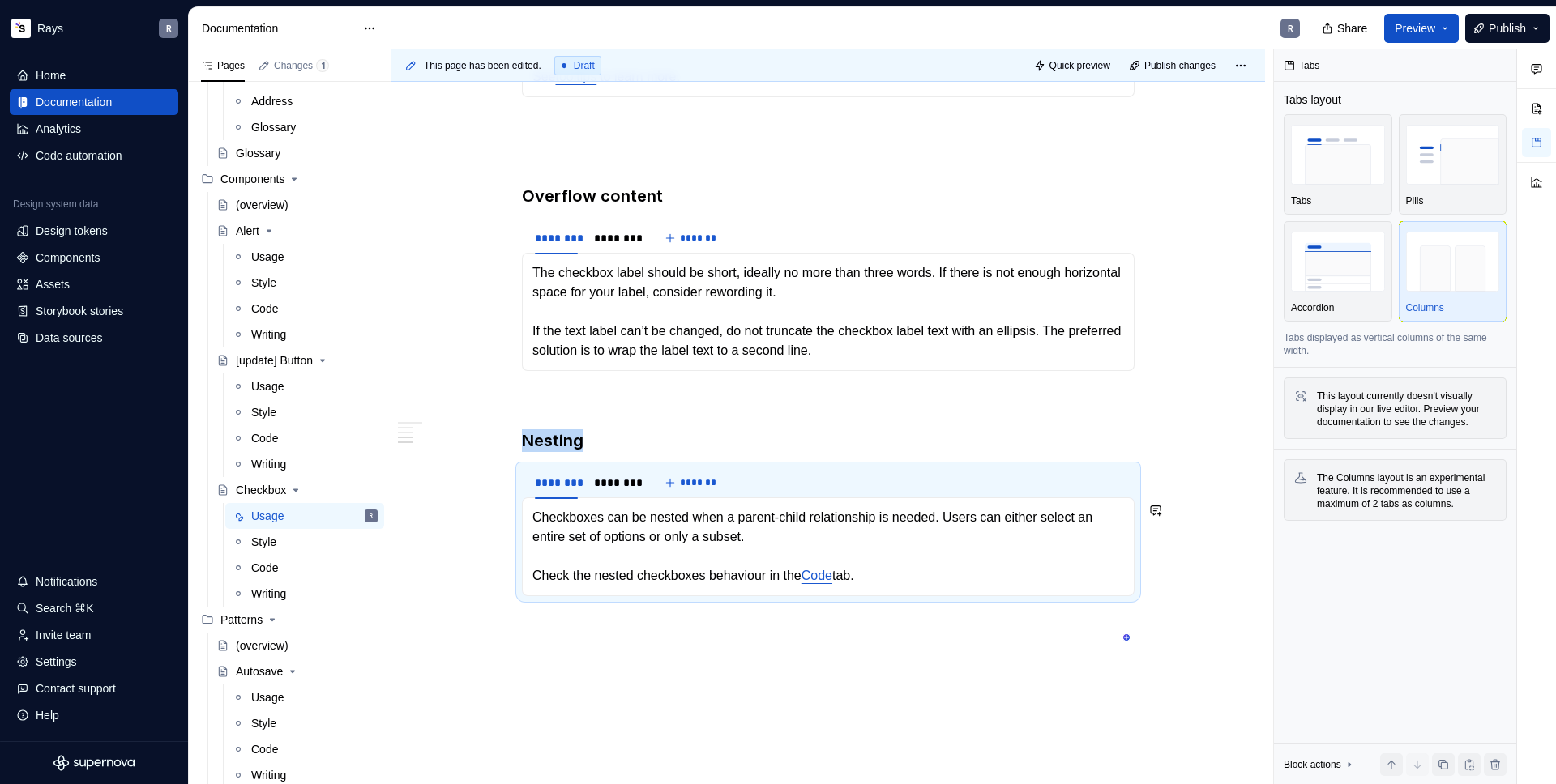
click at [572, 672] on div "Guidelines Checkboxes are used when there are multiple items to select in a lis…" at bounding box center [827, 50] width 873 height 1627
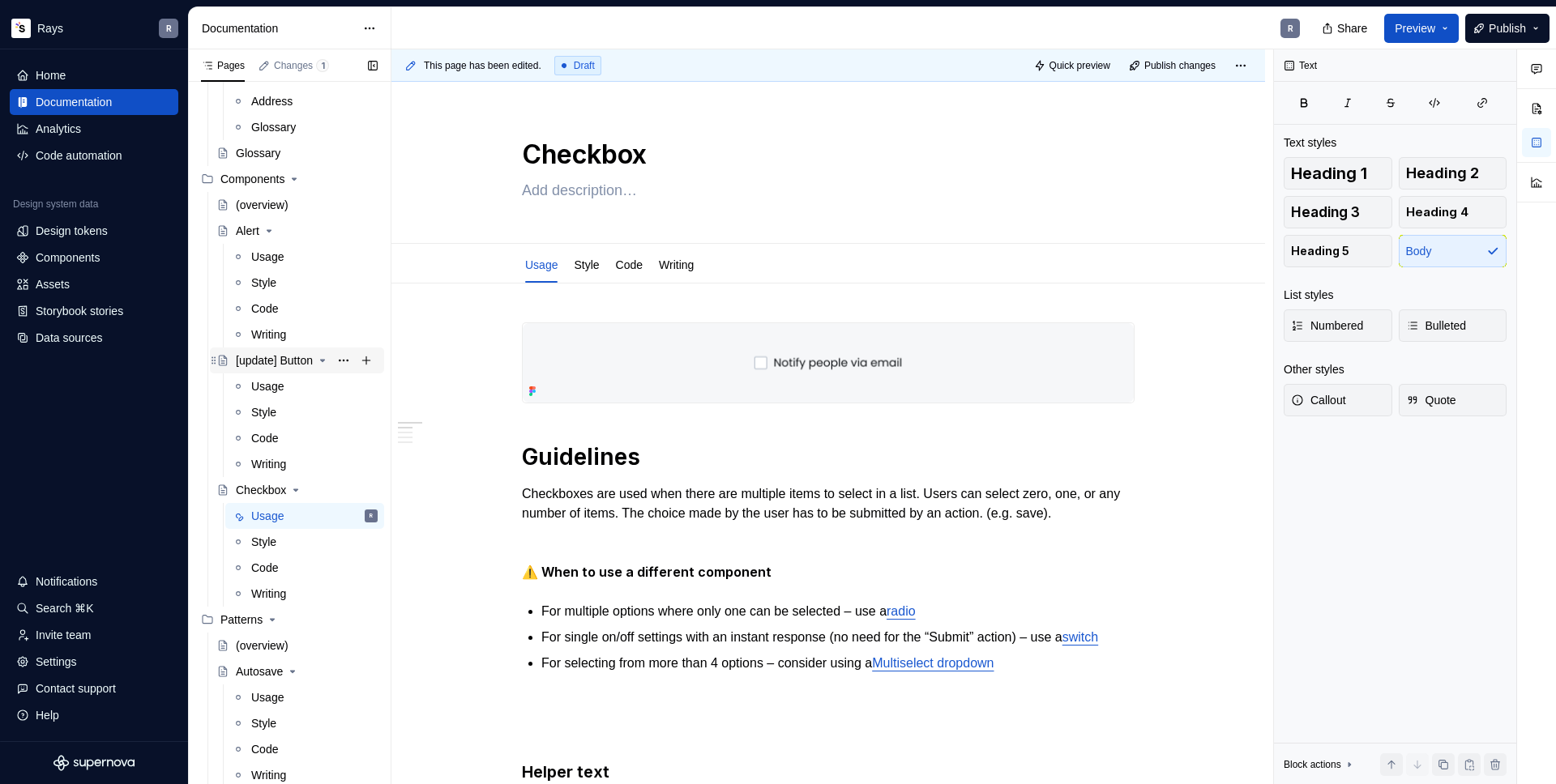
click at [284, 363] on div "[update] Button" at bounding box center [275, 361] width 77 height 16
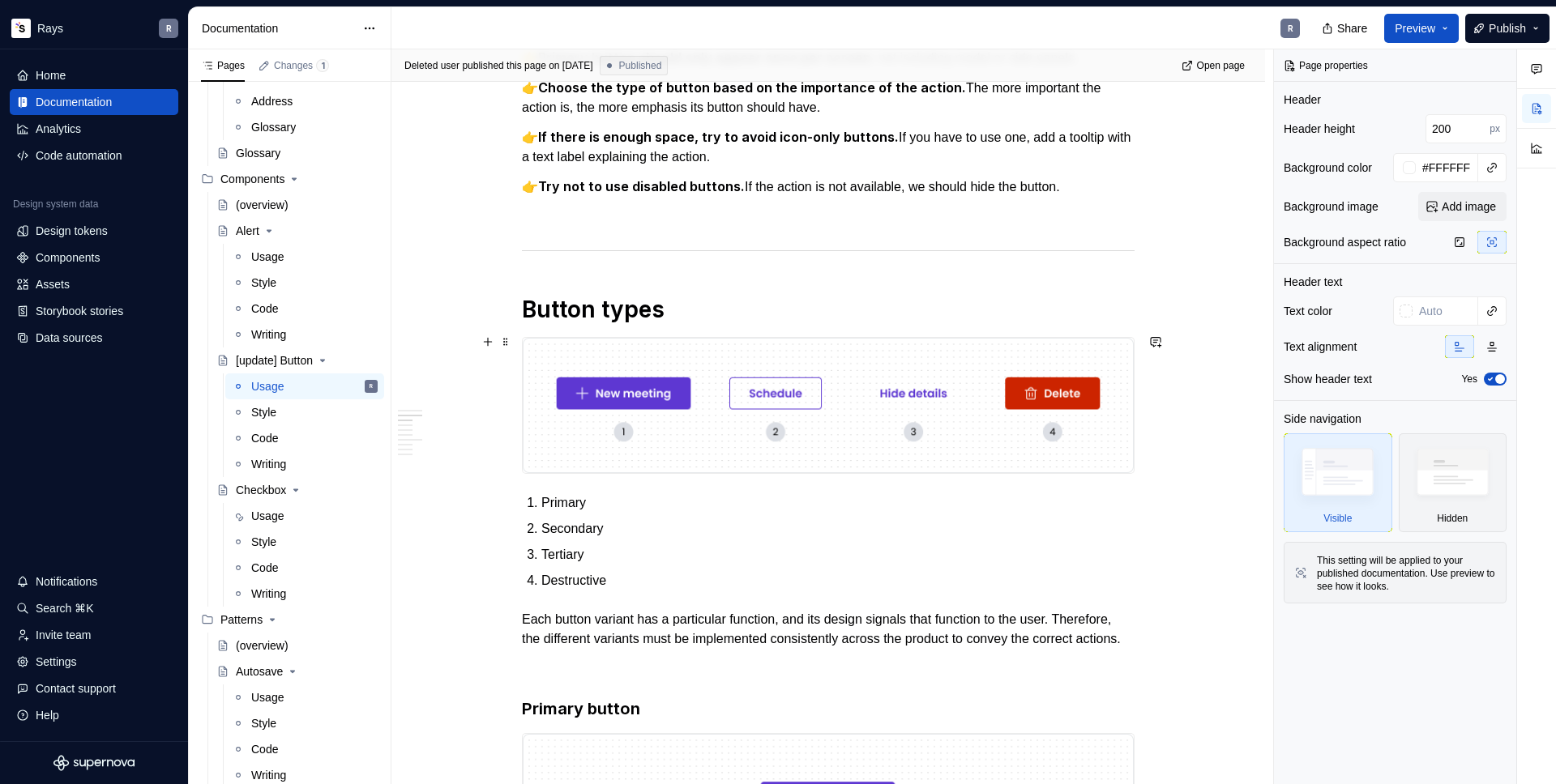
scroll to position [464, 0]
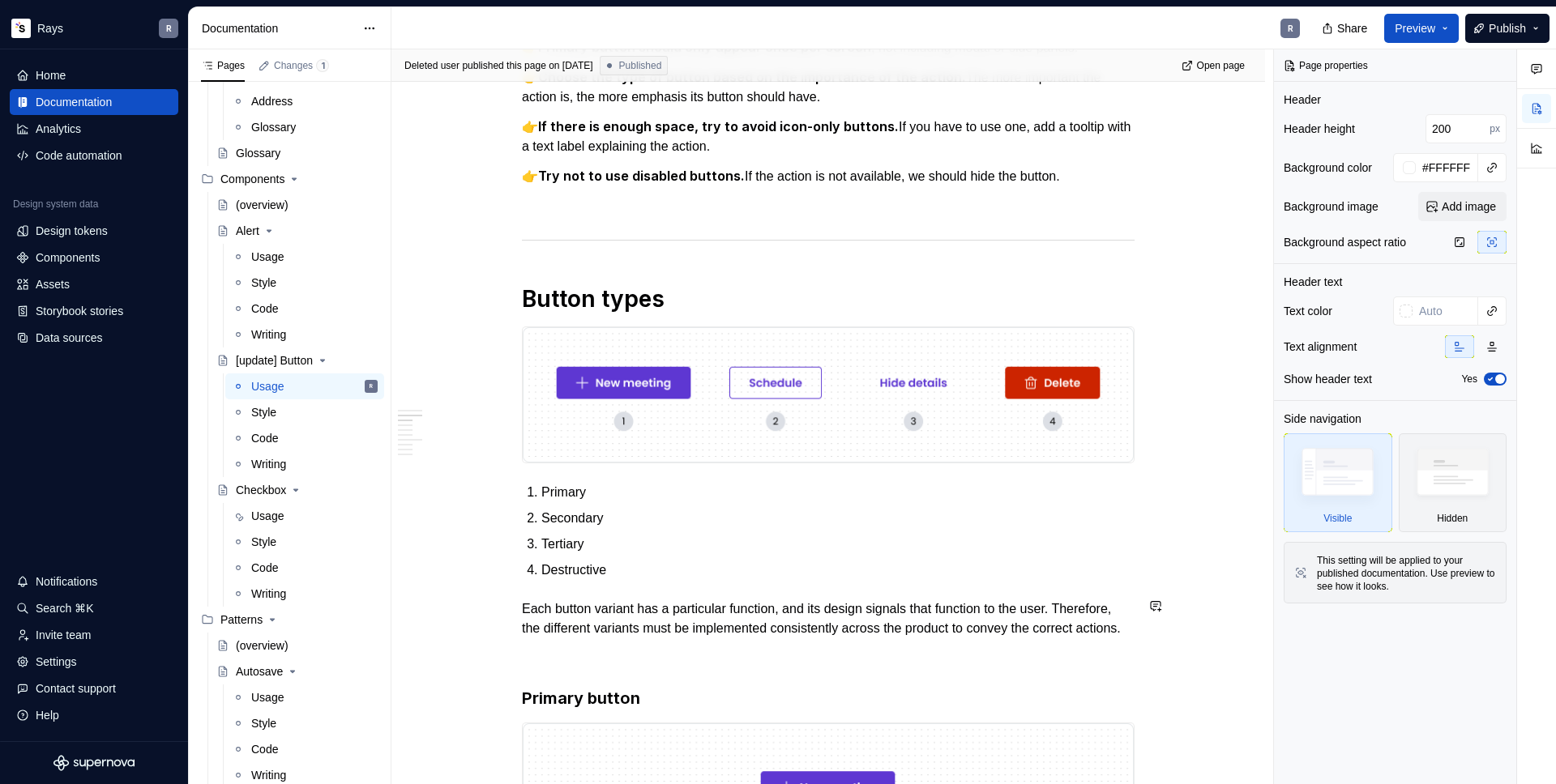
click at [679, 638] on p "Each button variant has a particular function, and its design signals that func…" at bounding box center [827, 618] width 613 height 39
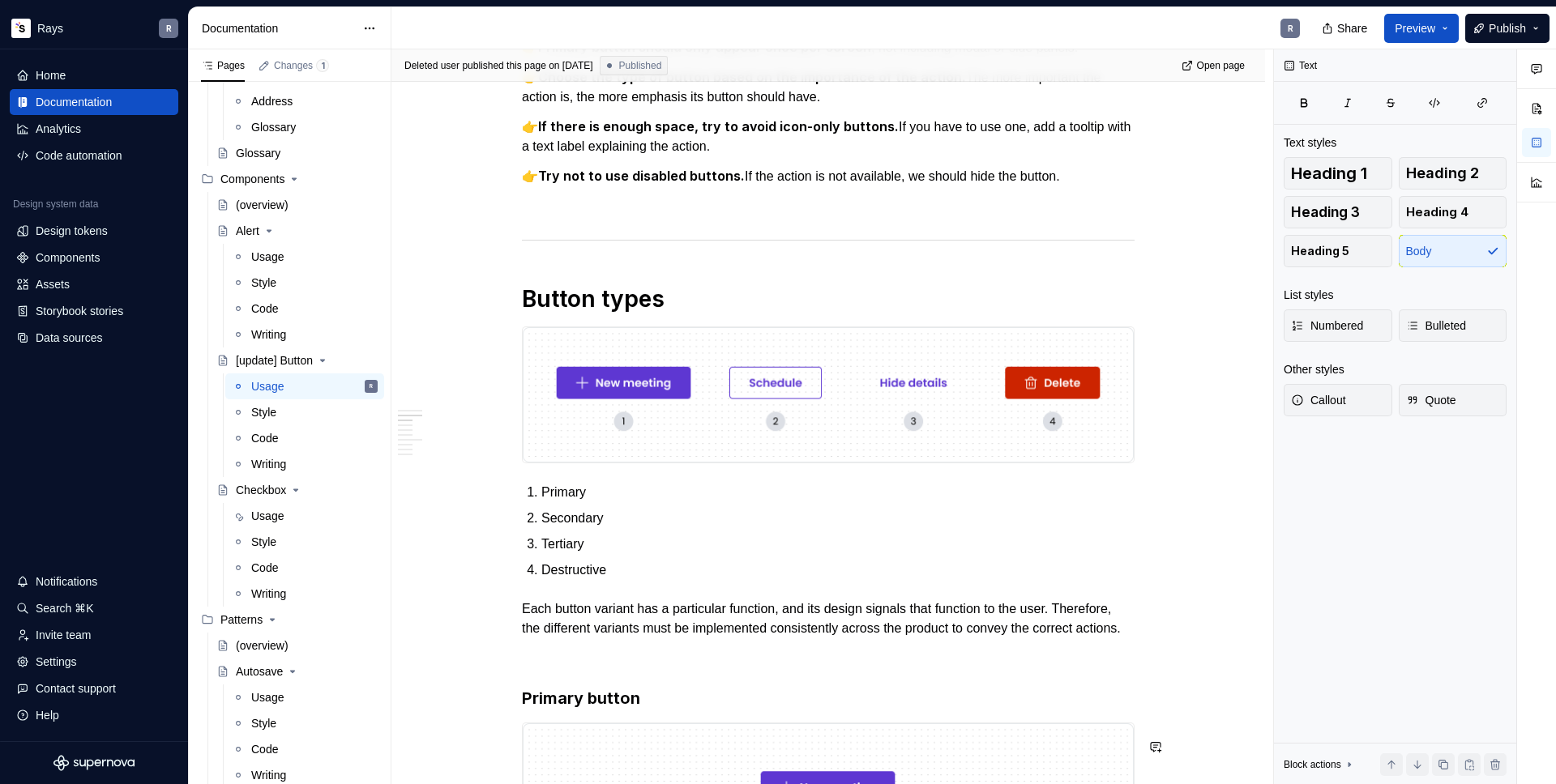
scroll to position [702, 0]
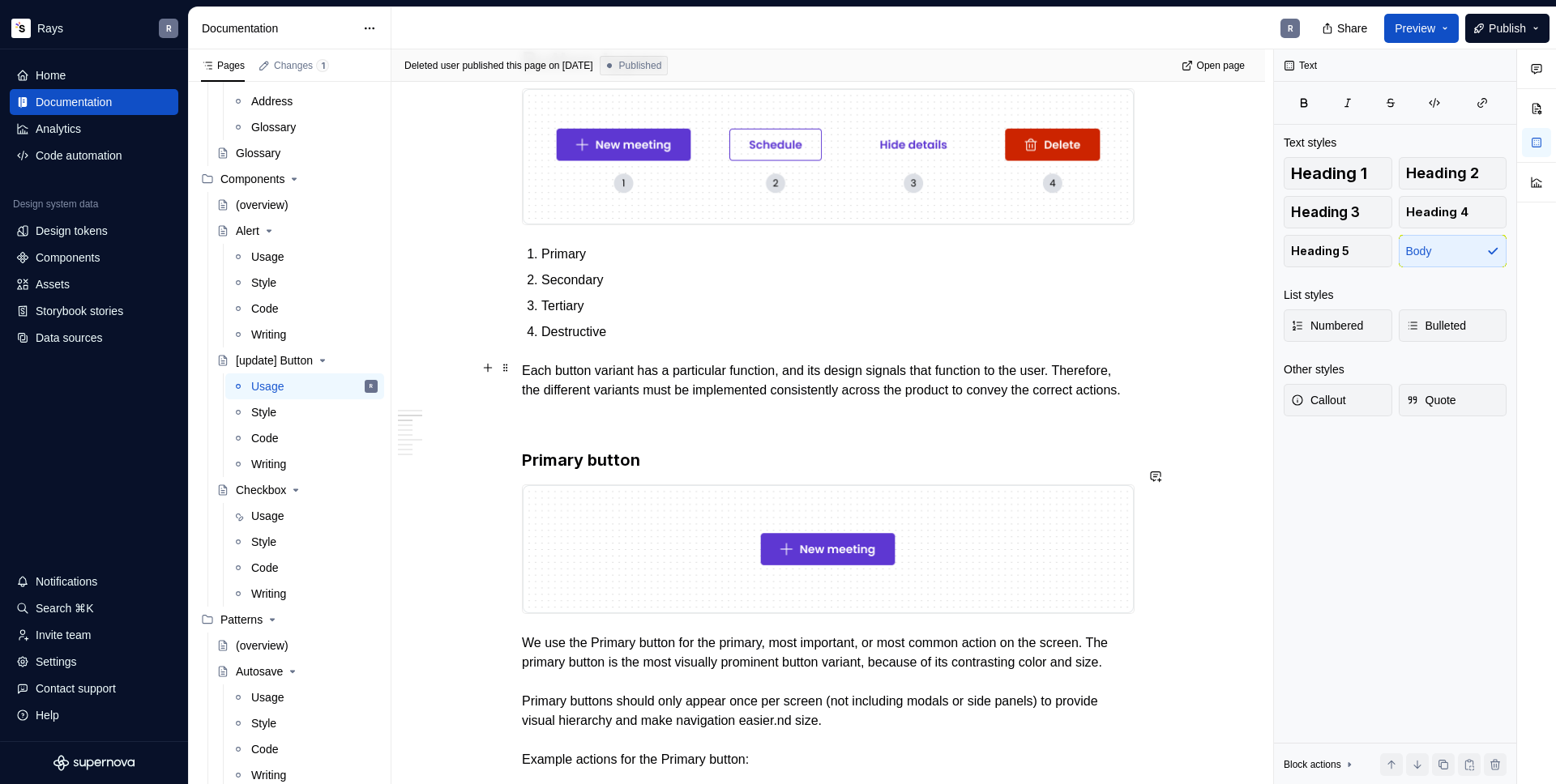
click at [734, 400] on p "Each button variant has a particular function, and its design signals that func…" at bounding box center [827, 380] width 613 height 39
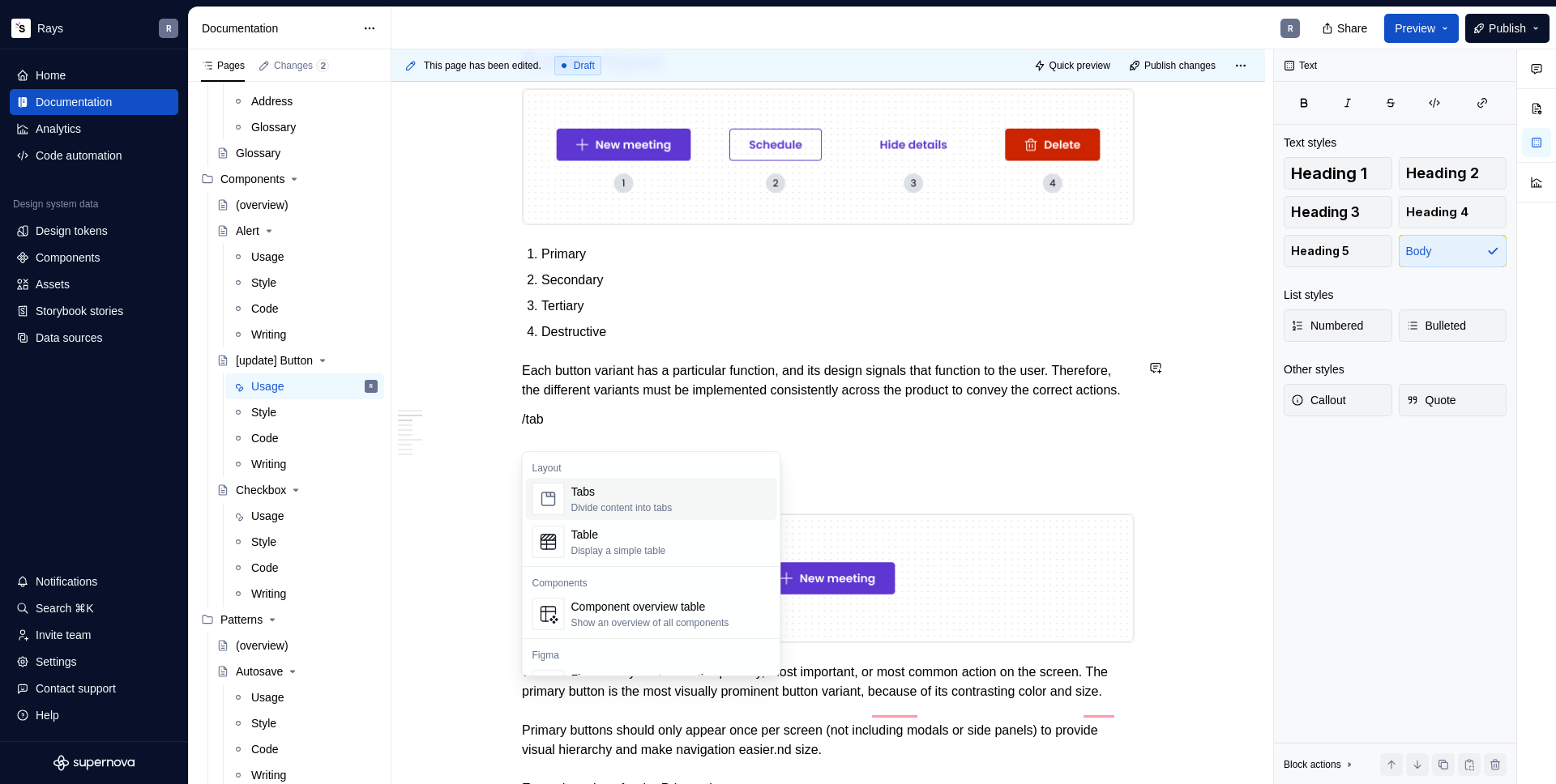
type textarea "*"
click at [614, 486] on div "Tabs" at bounding box center [622, 492] width 101 height 16
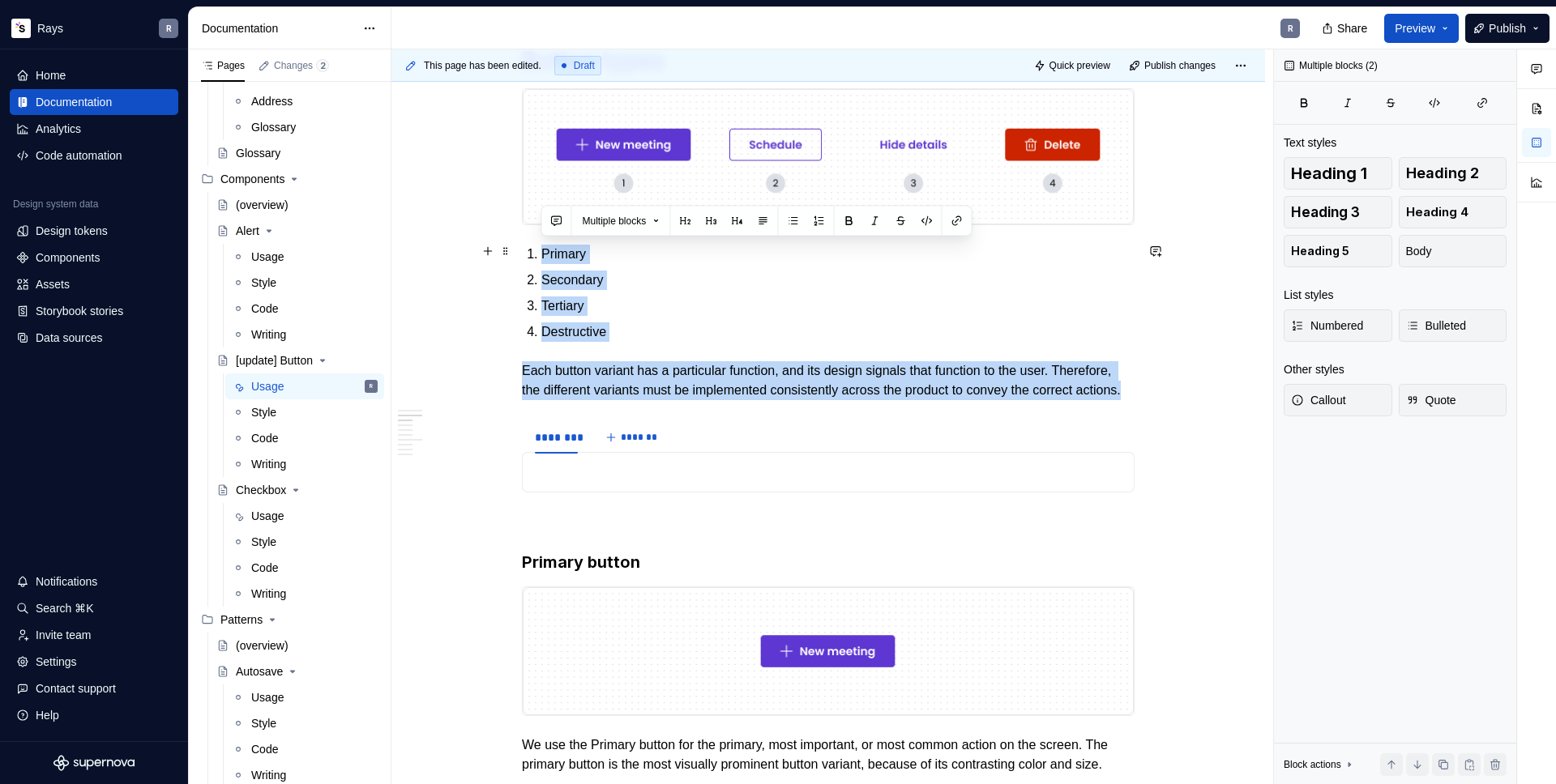
drag, startPoint x: 643, startPoint y: 410, endPoint x: 537, endPoint y: 255, distance: 187.8
copy div "Primary Secondary Tertiary Destructive Each button variant has a particular fun…"
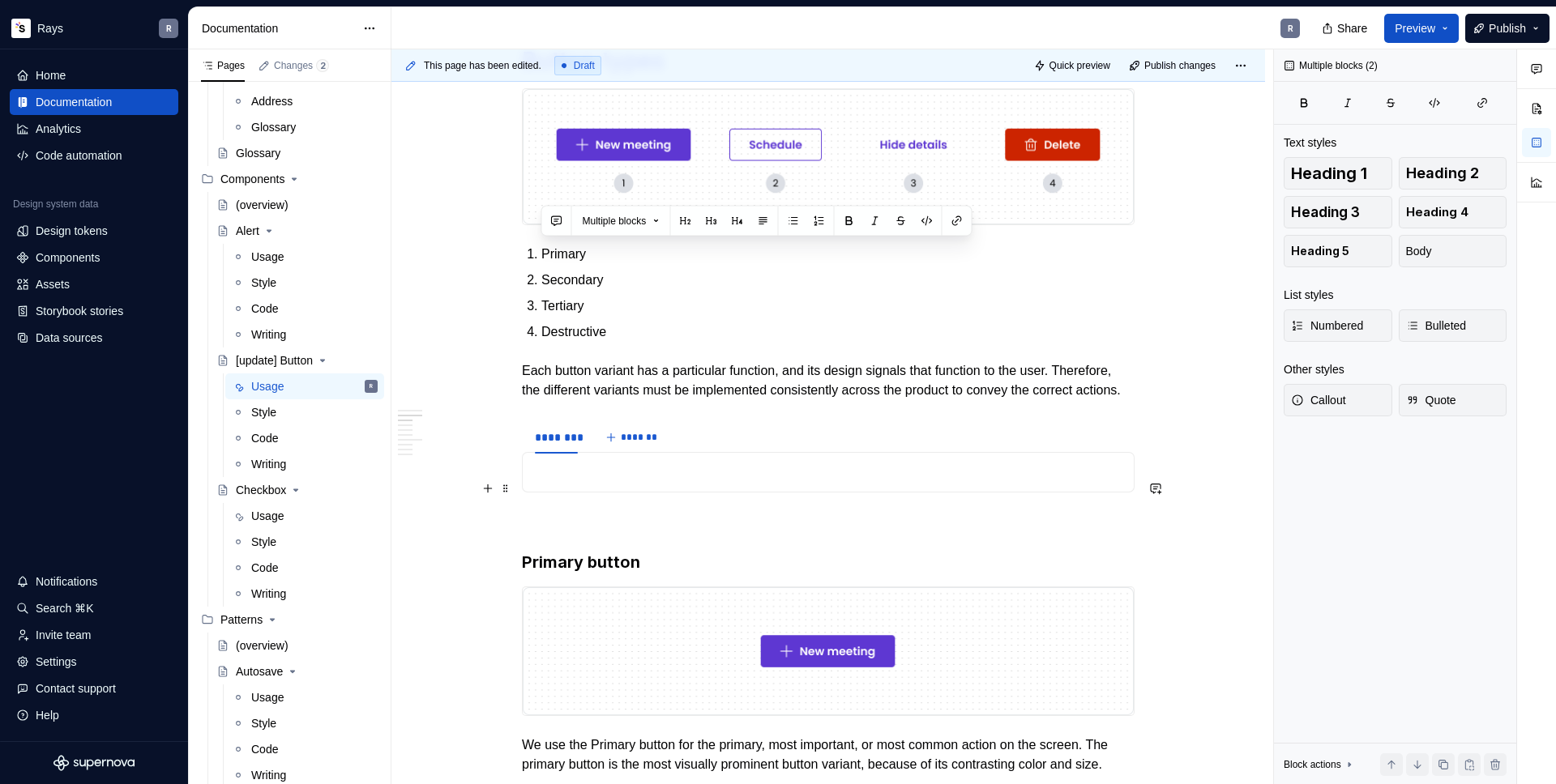
click at [554, 480] on p "To enrich screen reader interactions, please activate Accessibility in Grammarl…" at bounding box center [827, 473] width 591 height 20
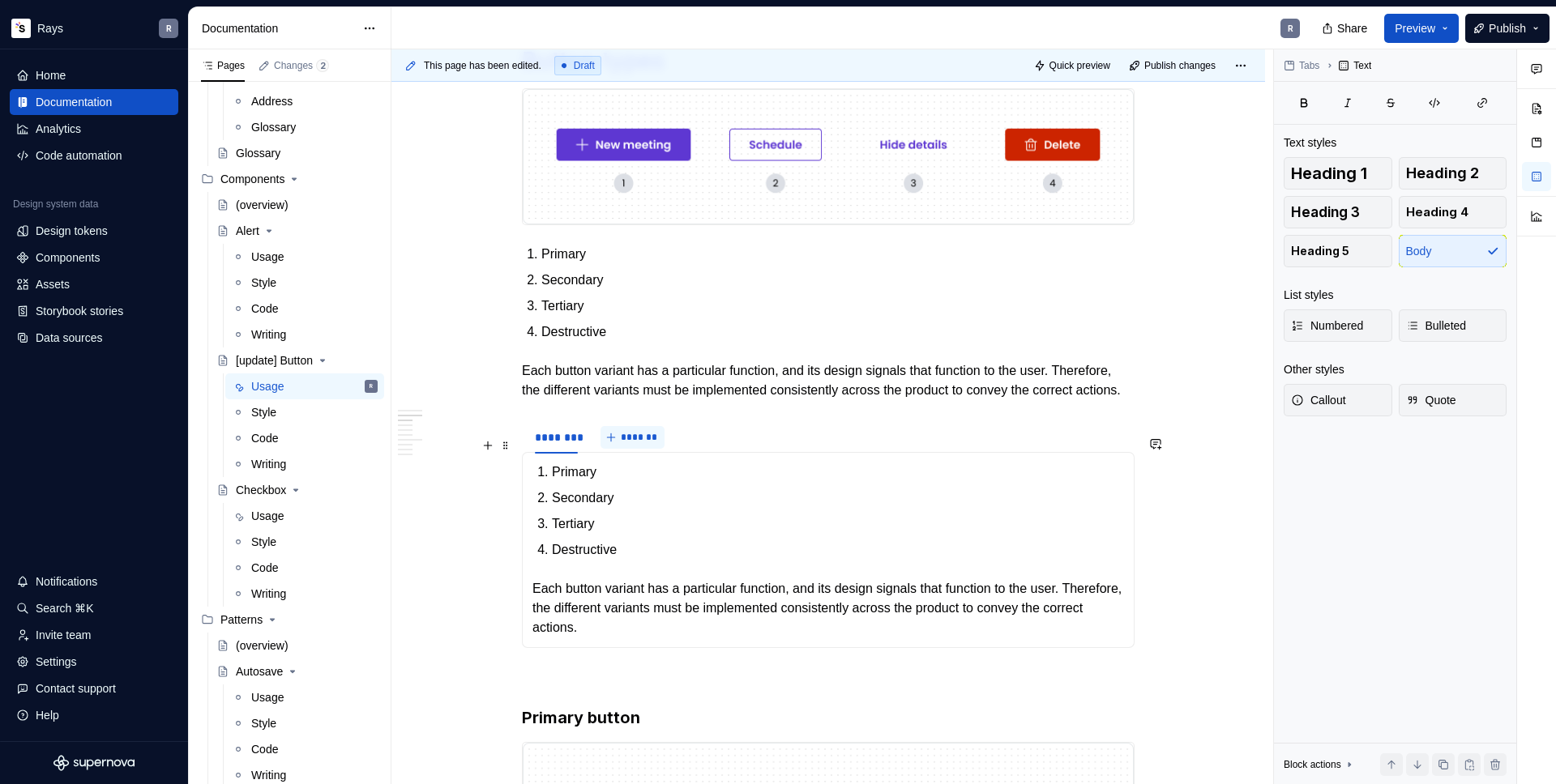
click at [628, 444] on span "*******" at bounding box center [639, 437] width 37 height 13
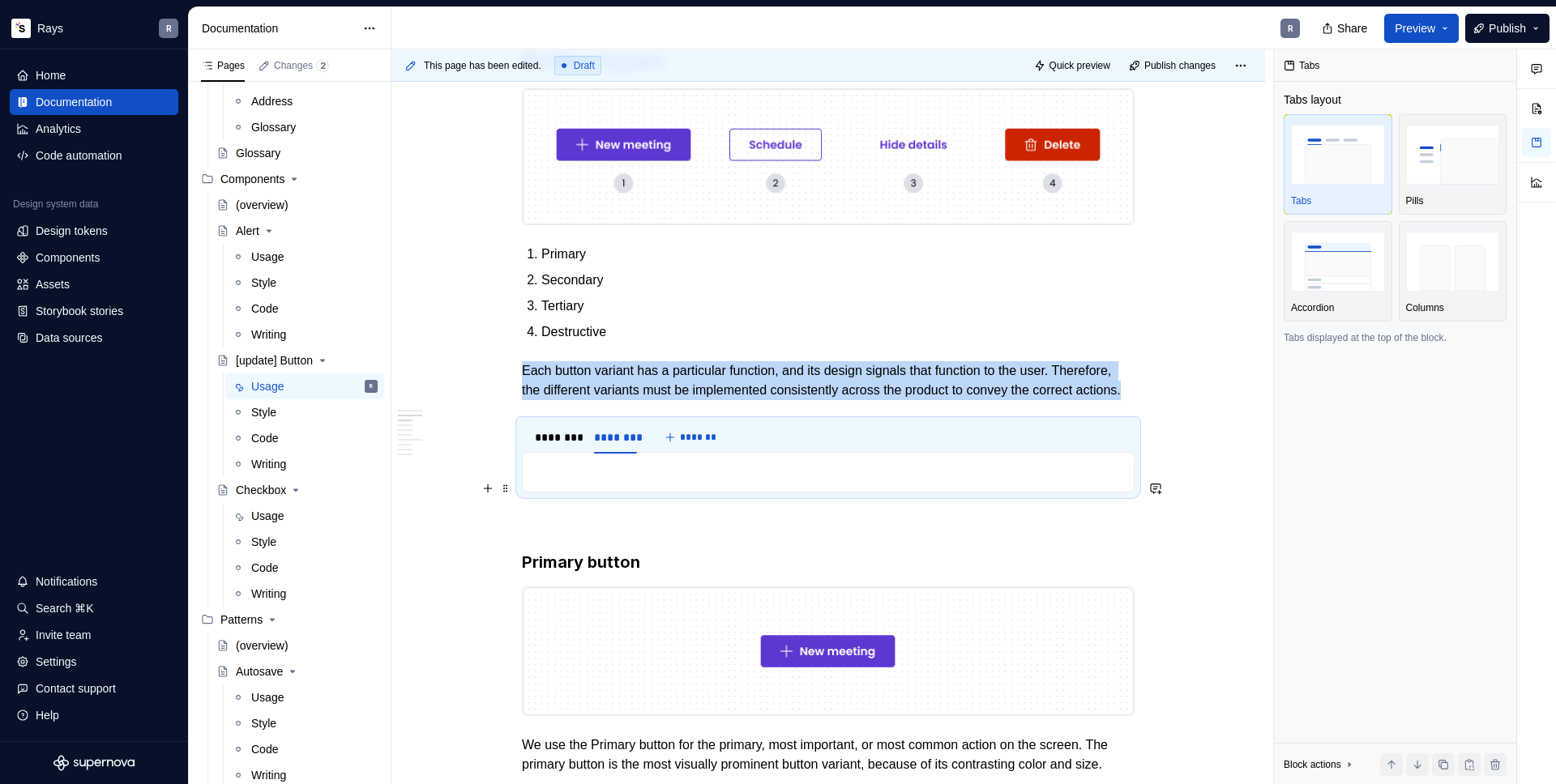
click at [623, 479] on p "To enrich screen reader interactions, please activate Accessibility in Grammarl…" at bounding box center [827, 473] width 591 height 20
type textarea "*"
click at [611, 482] on p "To enrich screen reader interactions, please activate Accessibility in Grammarl…" at bounding box center [827, 473] width 591 height 20
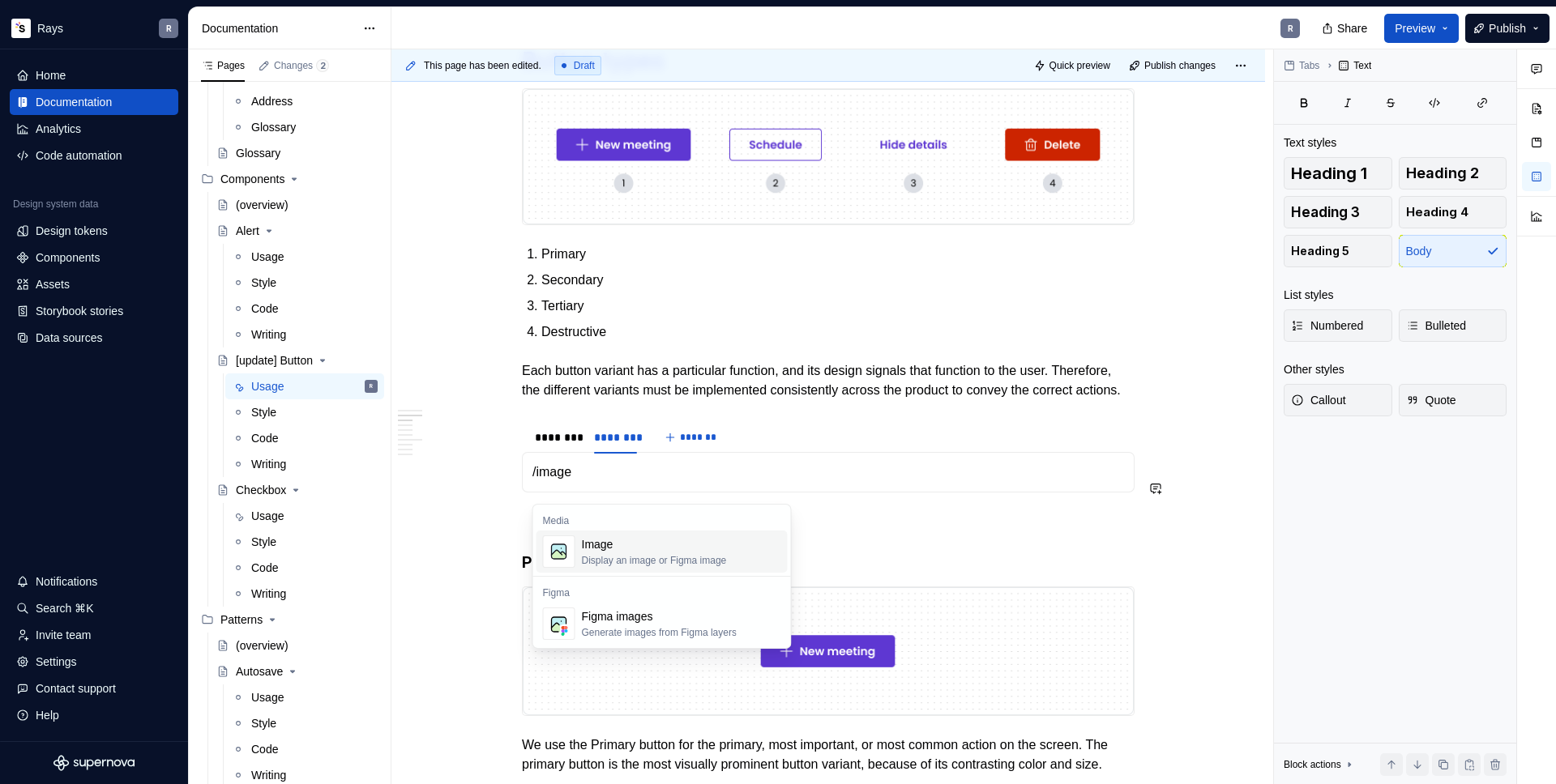
click at [639, 538] on div "Image" at bounding box center [654, 544] width 145 height 16
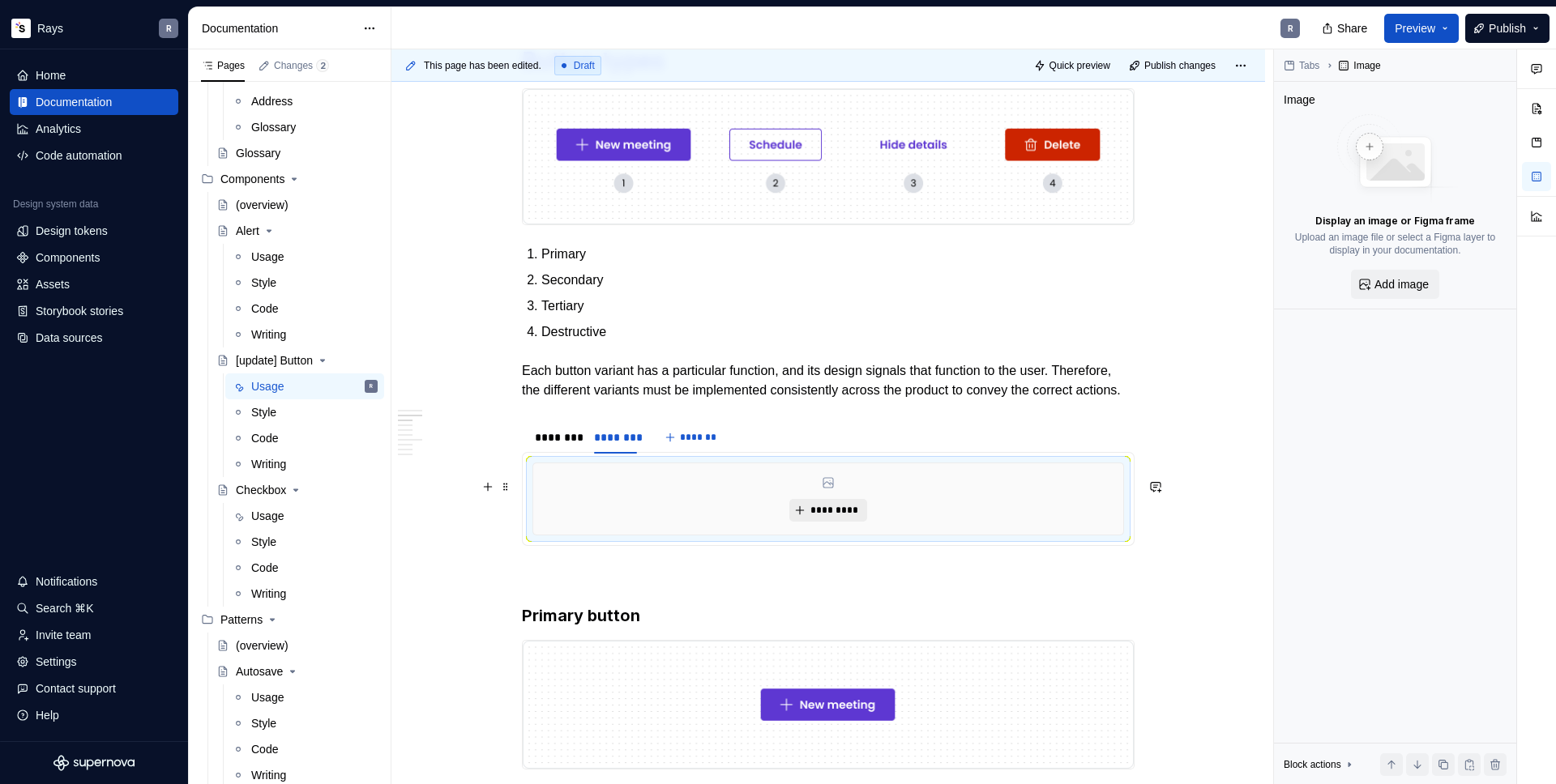
click at [832, 517] on span "*********" at bounding box center [834, 510] width 49 height 13
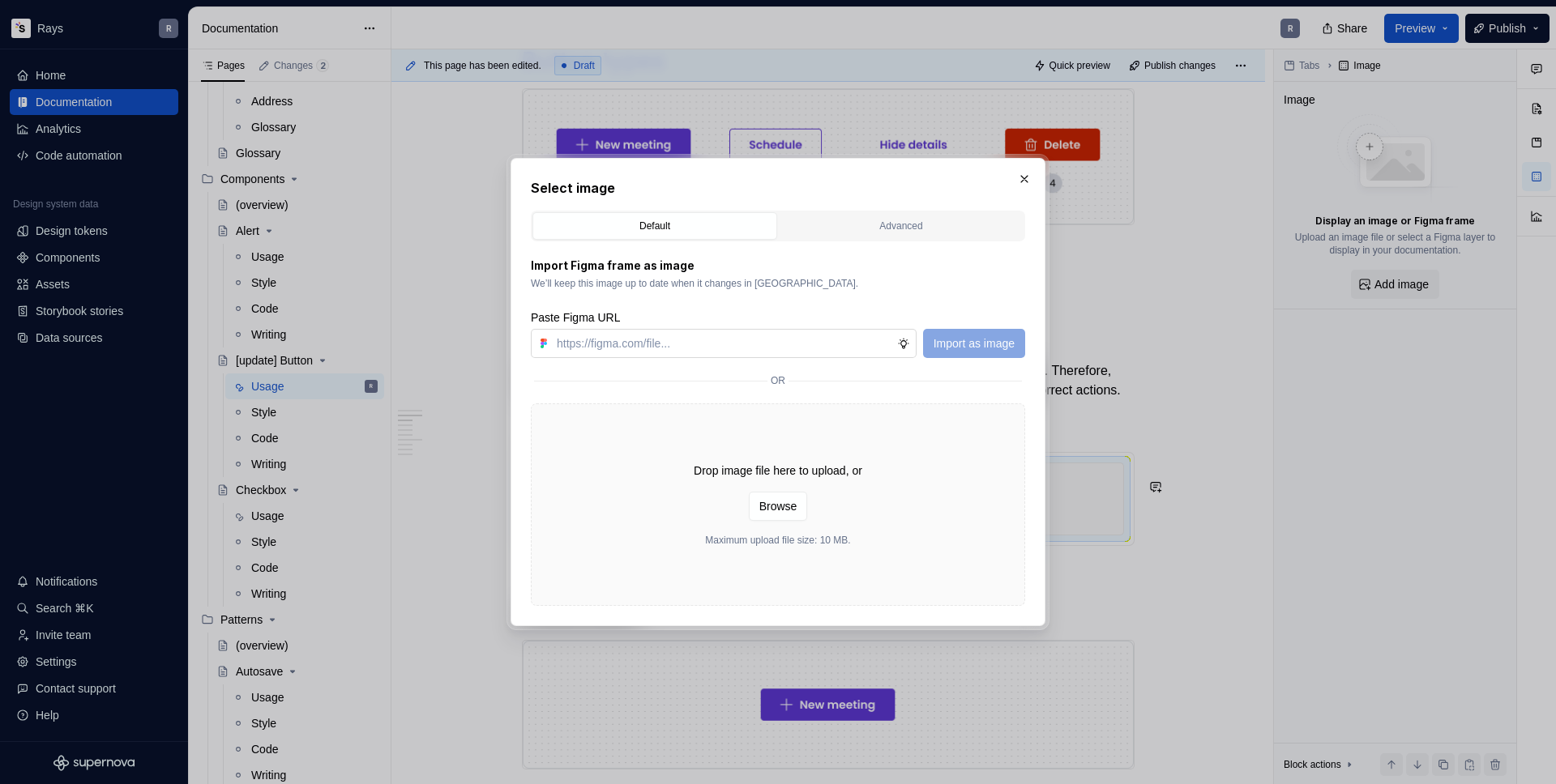
click at [770, 346] on input "text" at bounding box center [723, 344] width 346 height 30
type input "[URL][DOMAIN_NAME]"
click at [992, 346] on span "Import as image" at bounding box center [974, 344] width 81 height 16
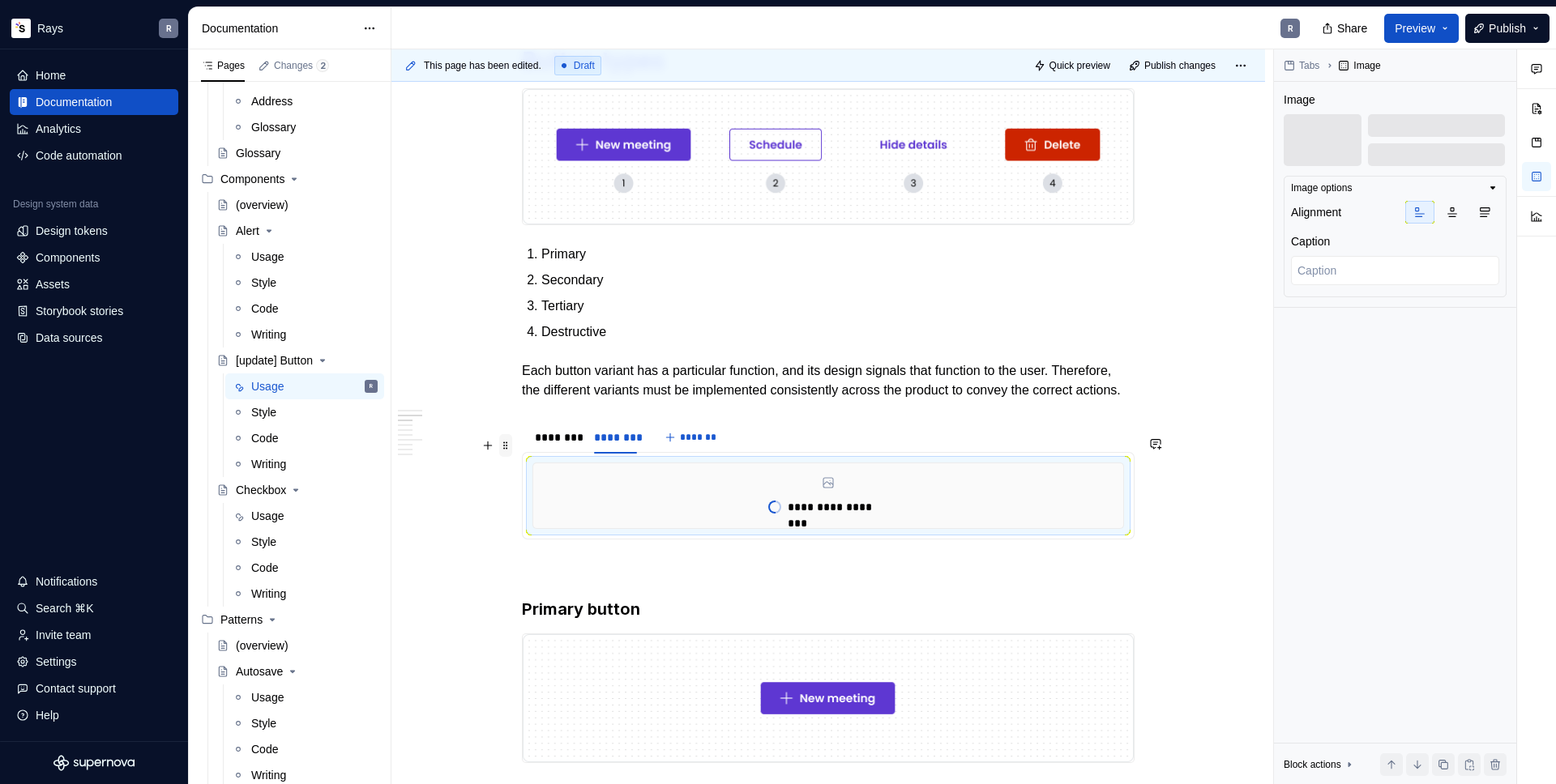
click at [509, 441] on span at bounding box center [505, 445] width 13 height 22
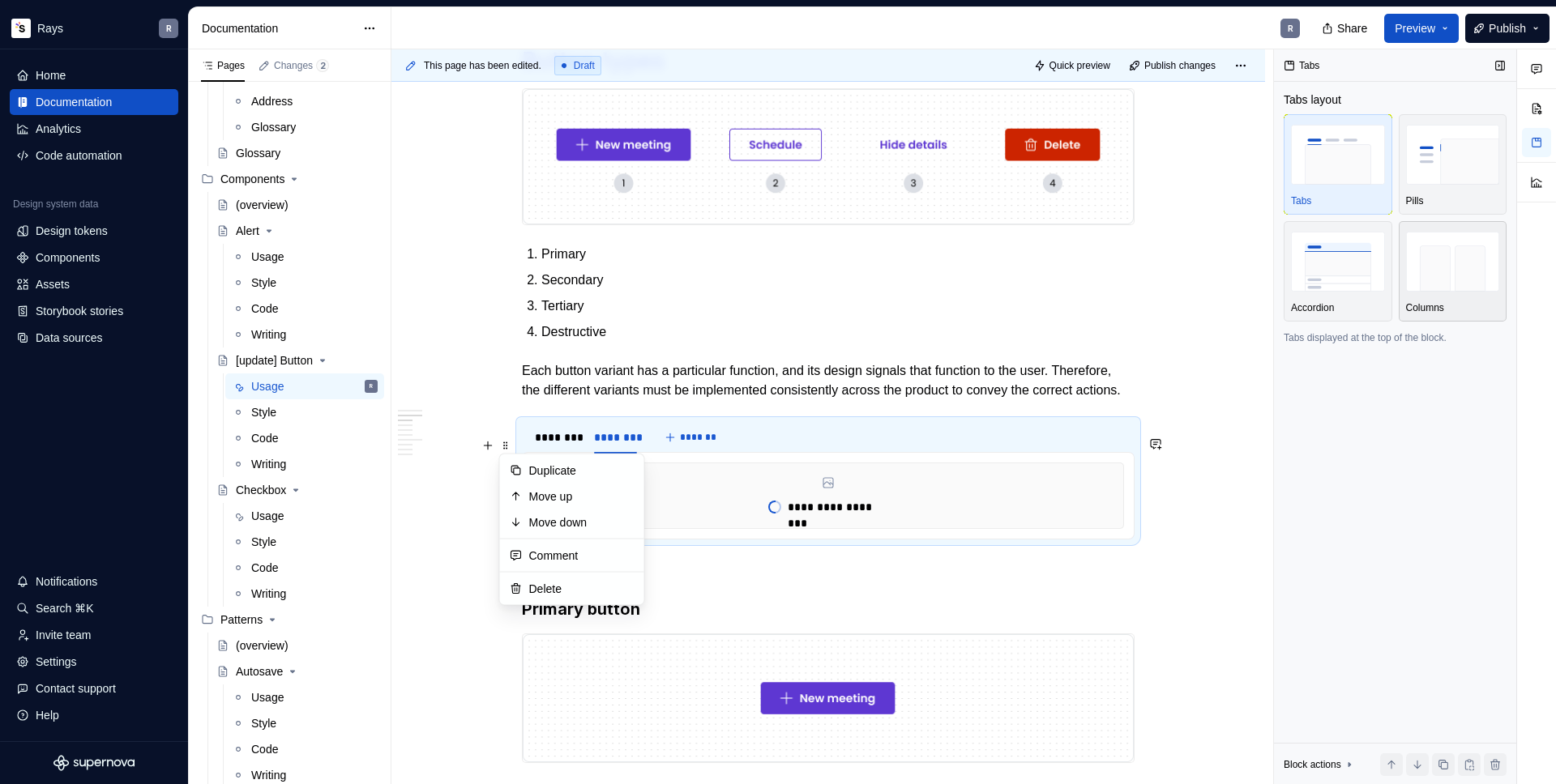
click at [1439, 258] on img "button" at bounding box center [1453, 261] width 94 height 59
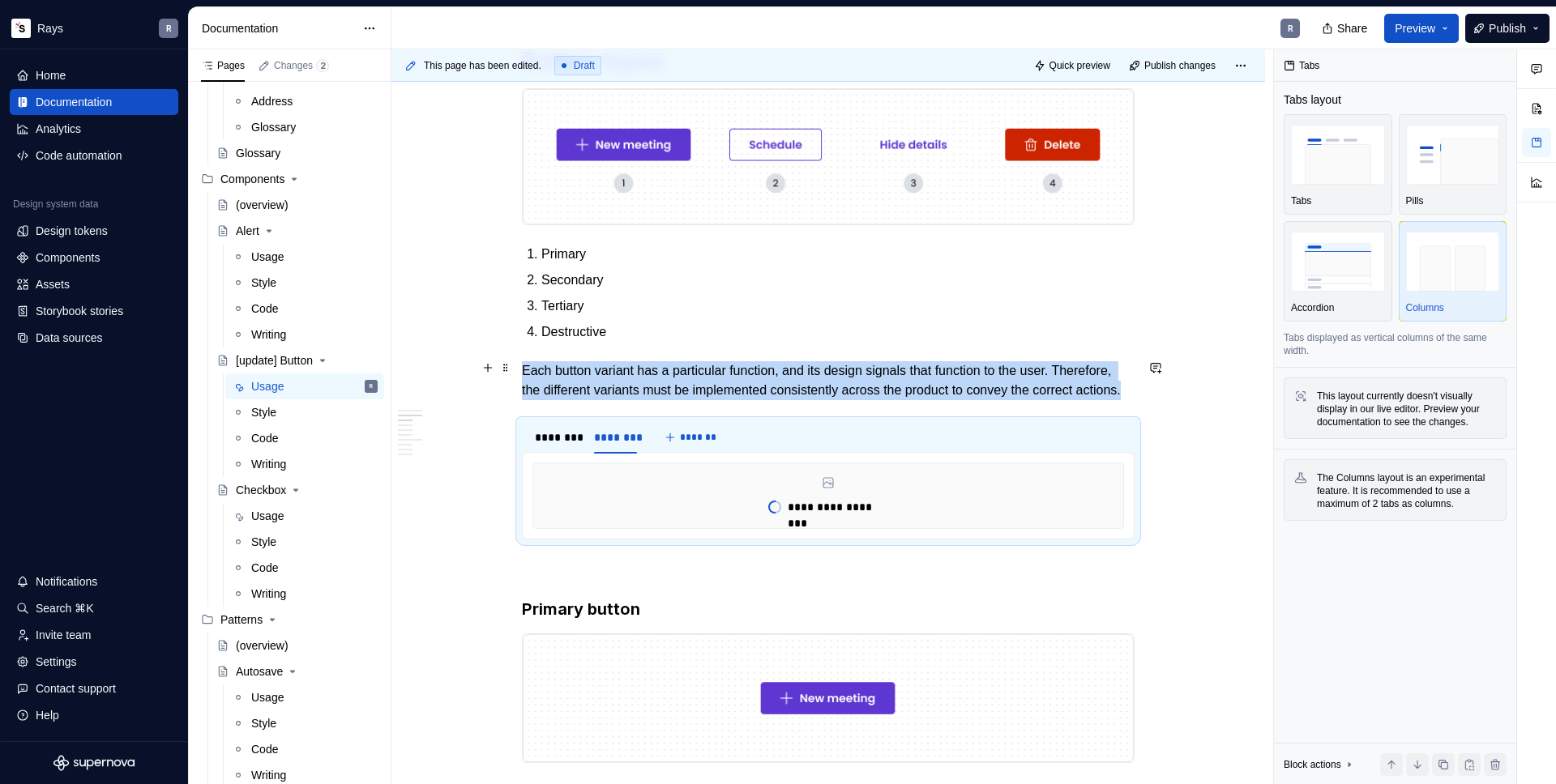
scroll to position [654, 0]
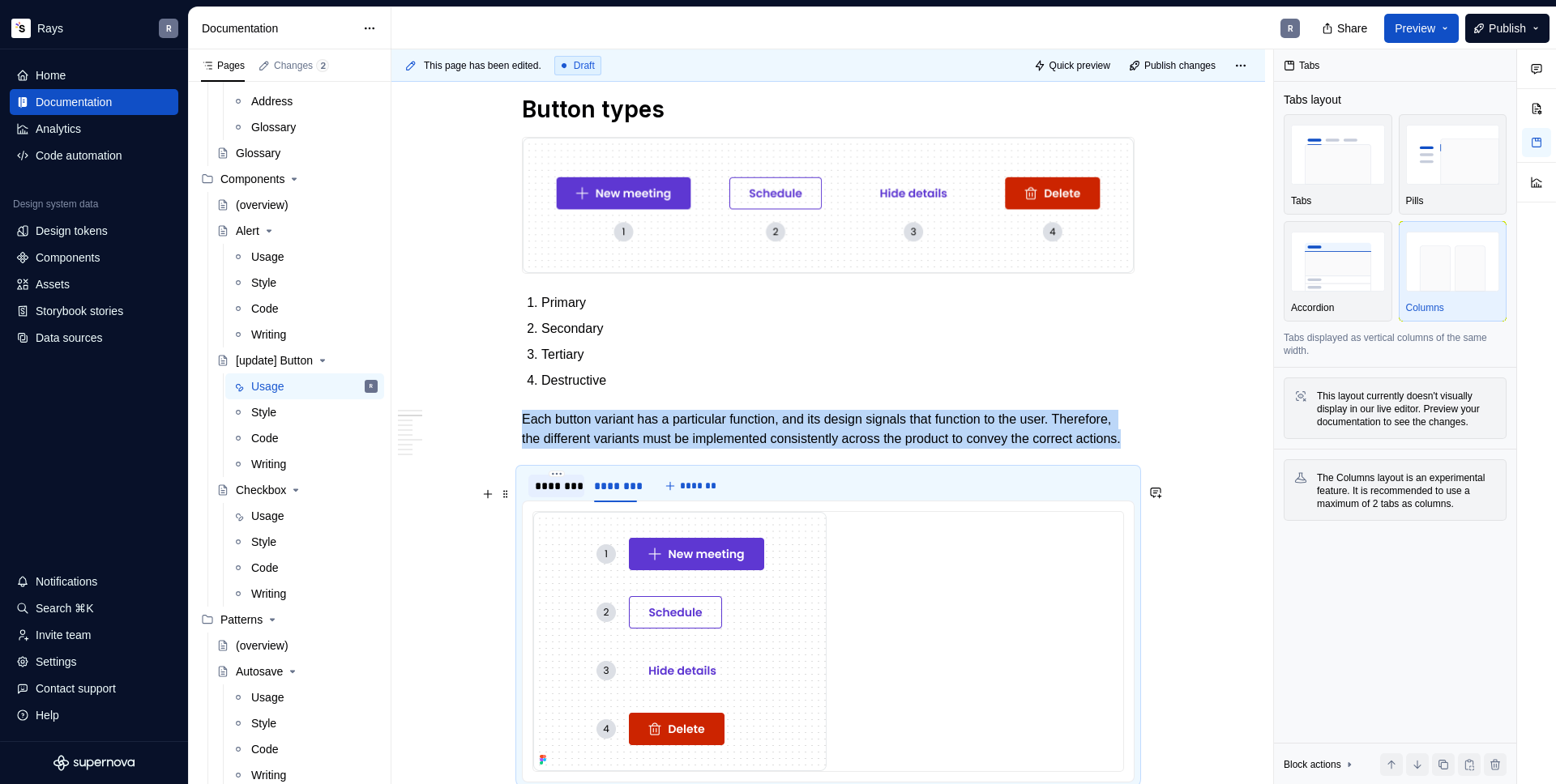
click at [548, 494] on div "********" at bounding box center [556, 486] width 43 height 16
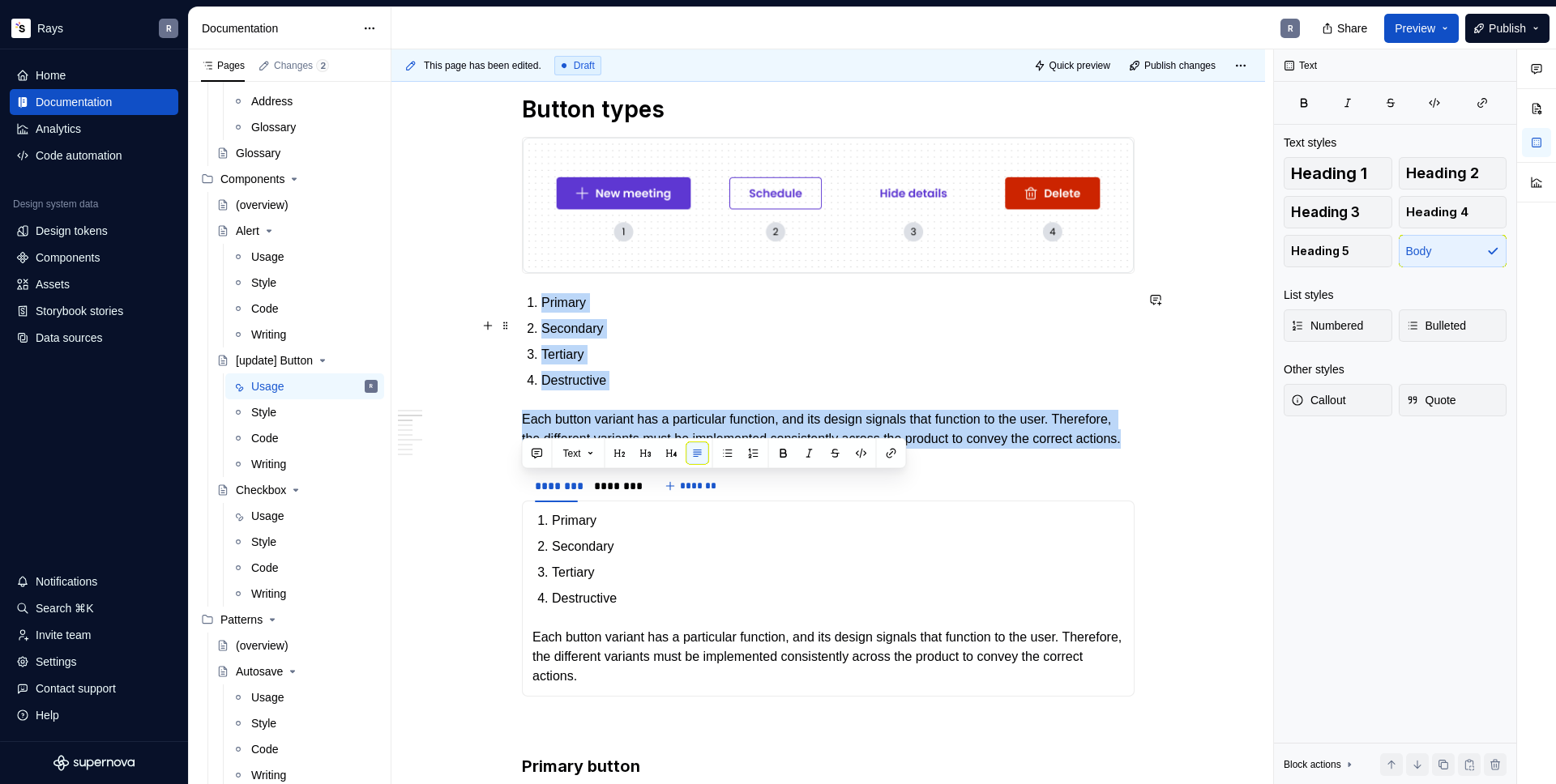
scroll to position [544, 0]
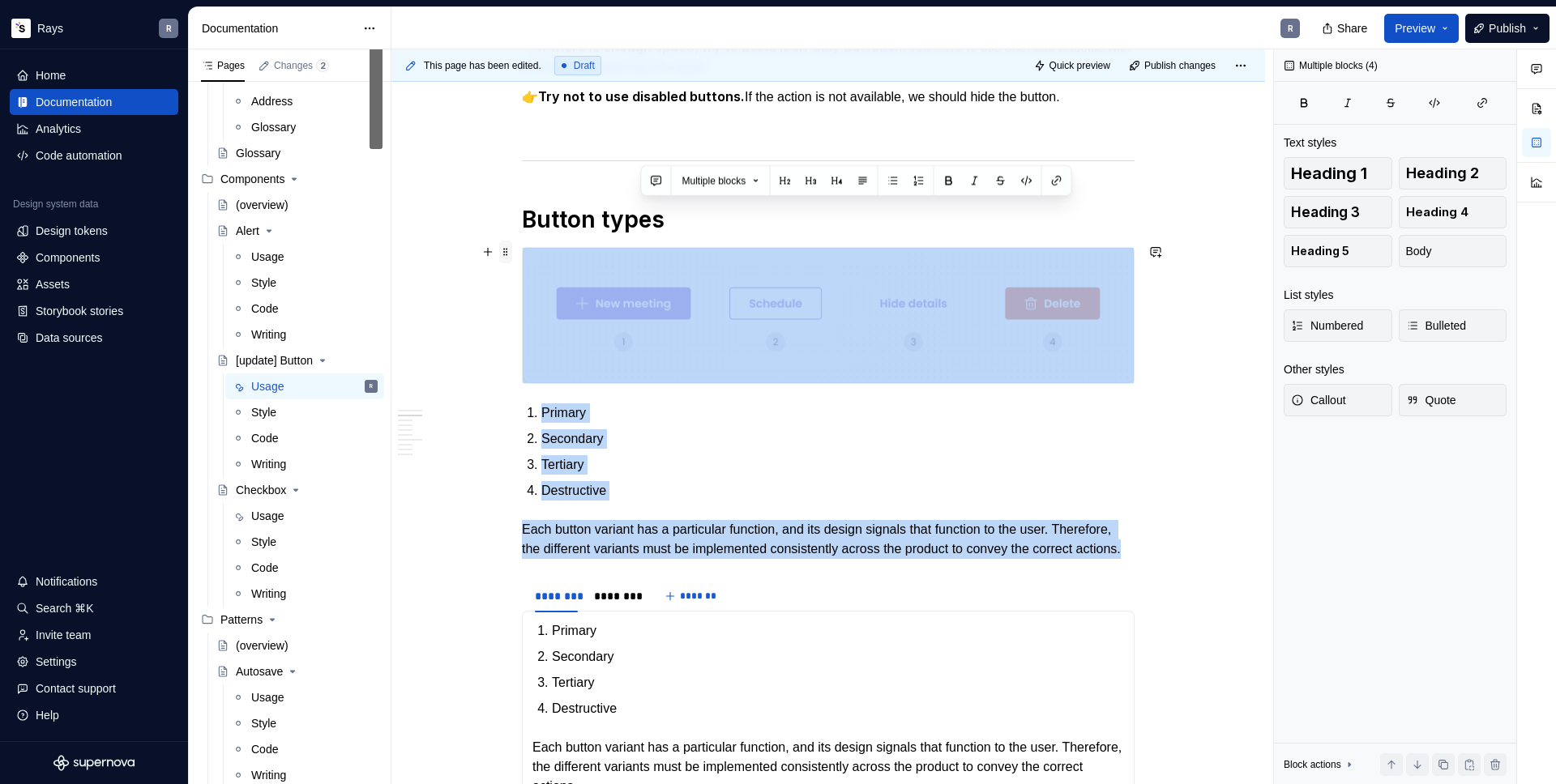
drag, startPoint x: 660, startPoint y: 431, endPoint x: 511, endPoint y: 248, distance: 236.0
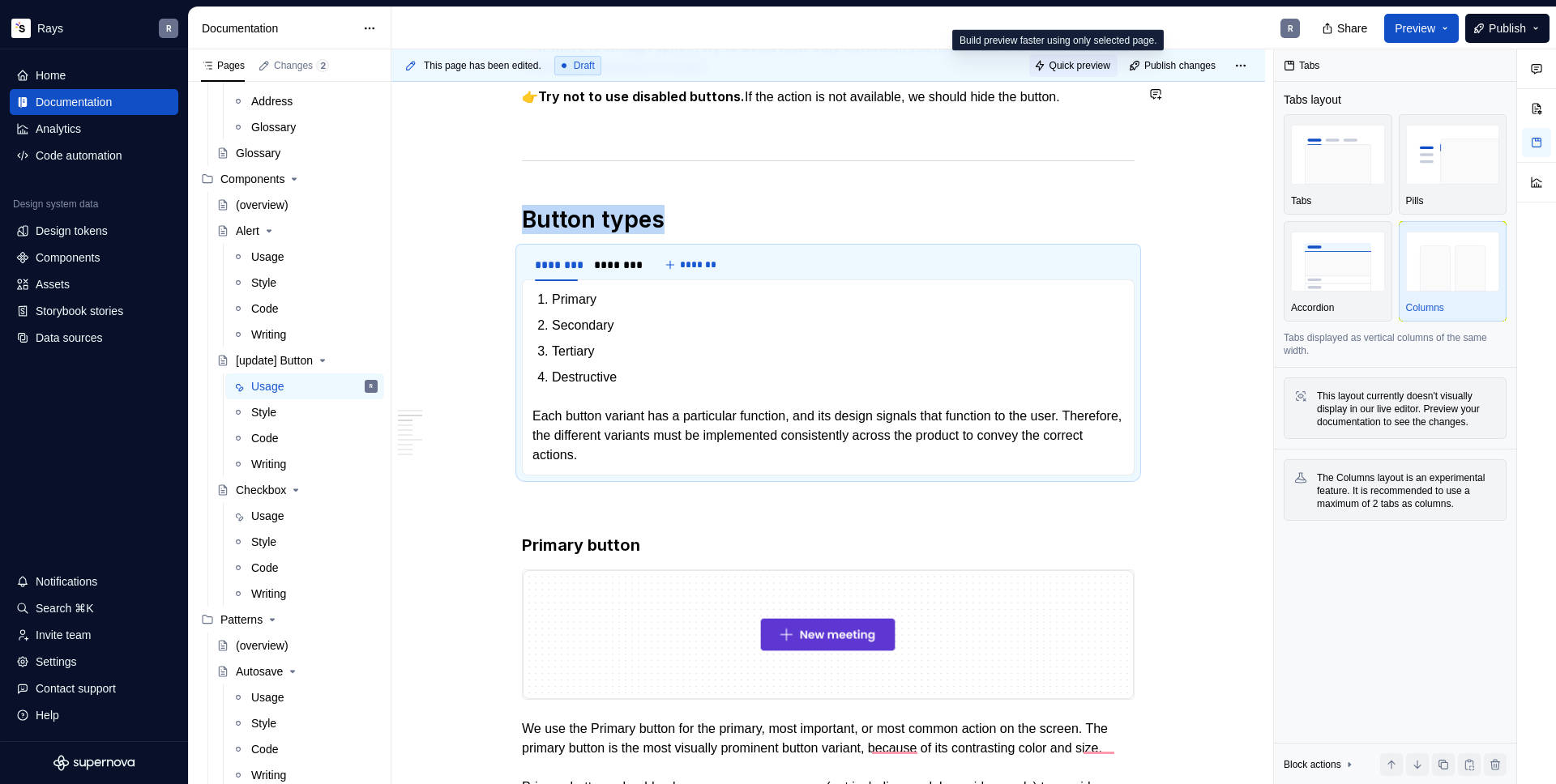
click at [1066, 60] on span "Quick preview" at bounding box center [1080, 65] width 61 height 13
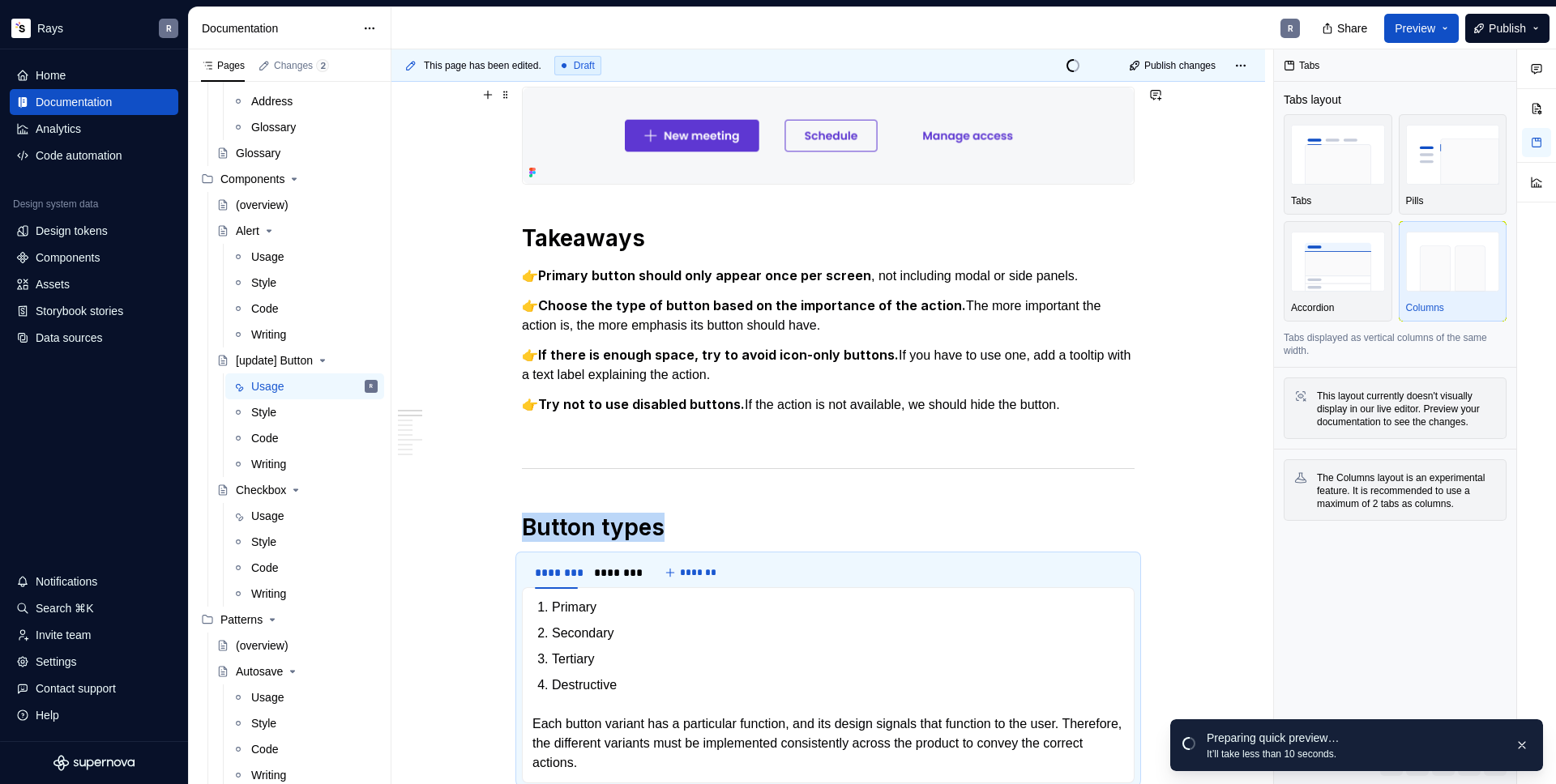
scroll to position [40, 0]
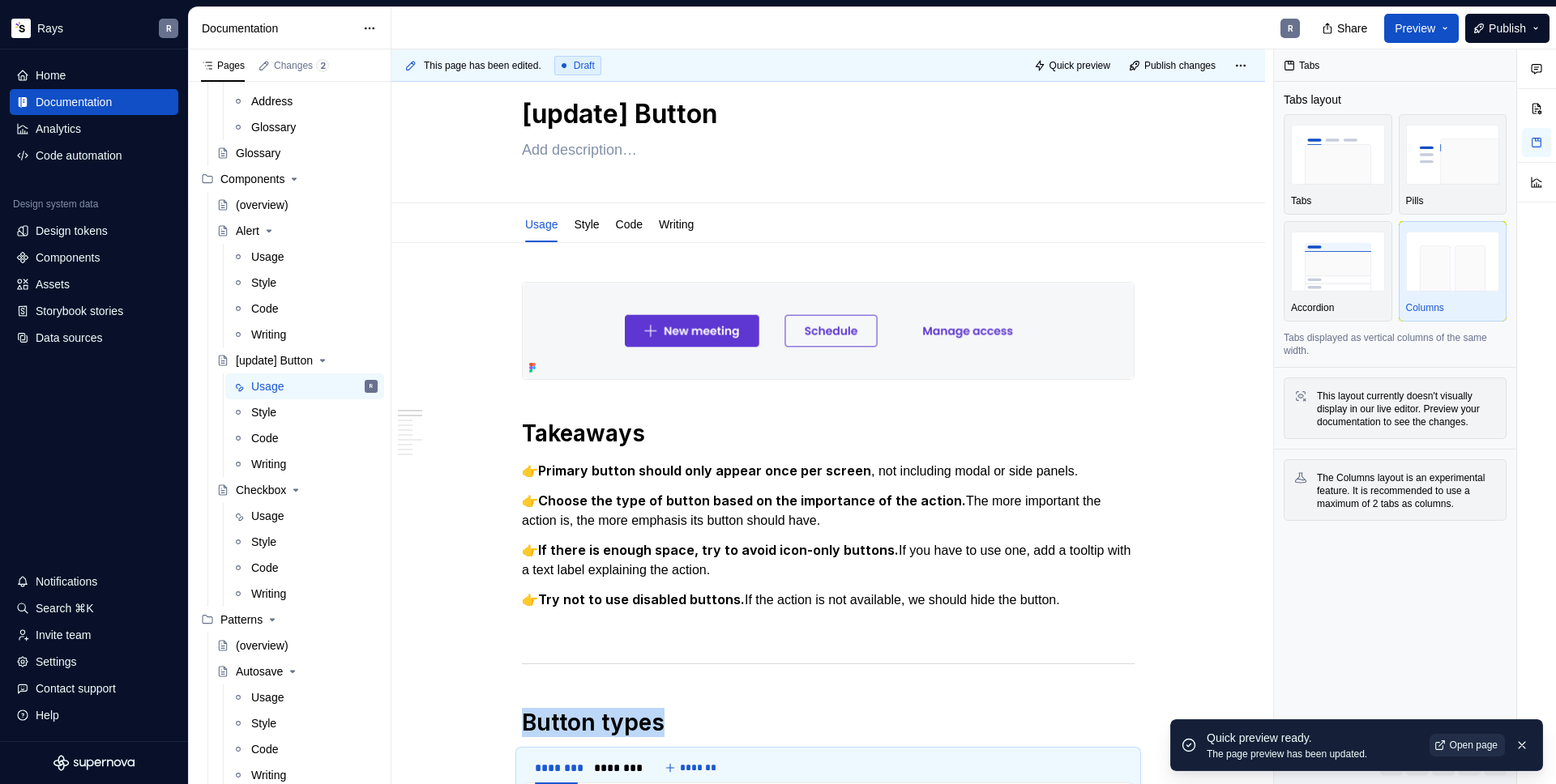
click at [1493, 746] on span "Open page" at bounding box center [1473, 745] width 48 height 13
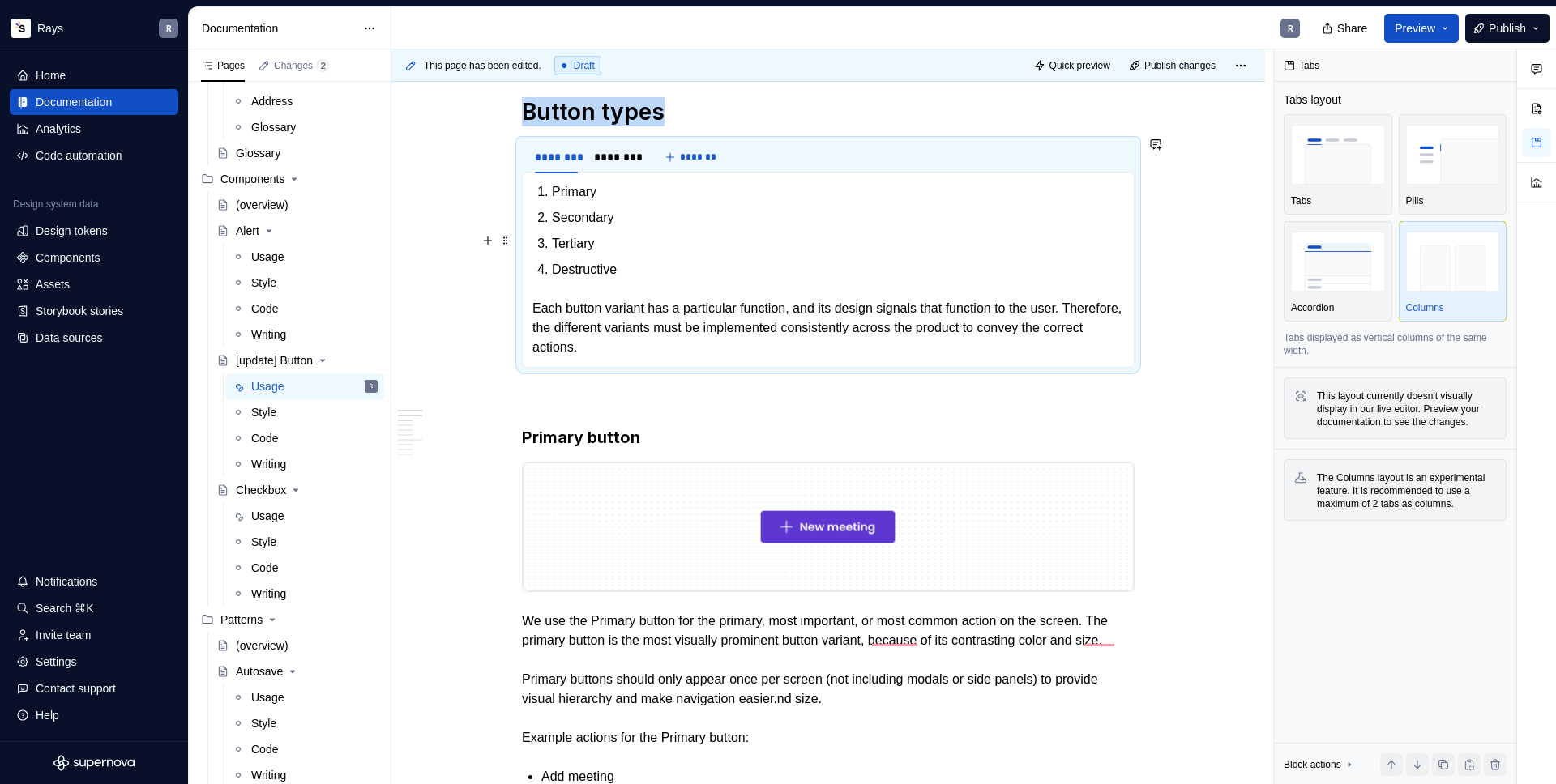
scroll to position [651, 0]
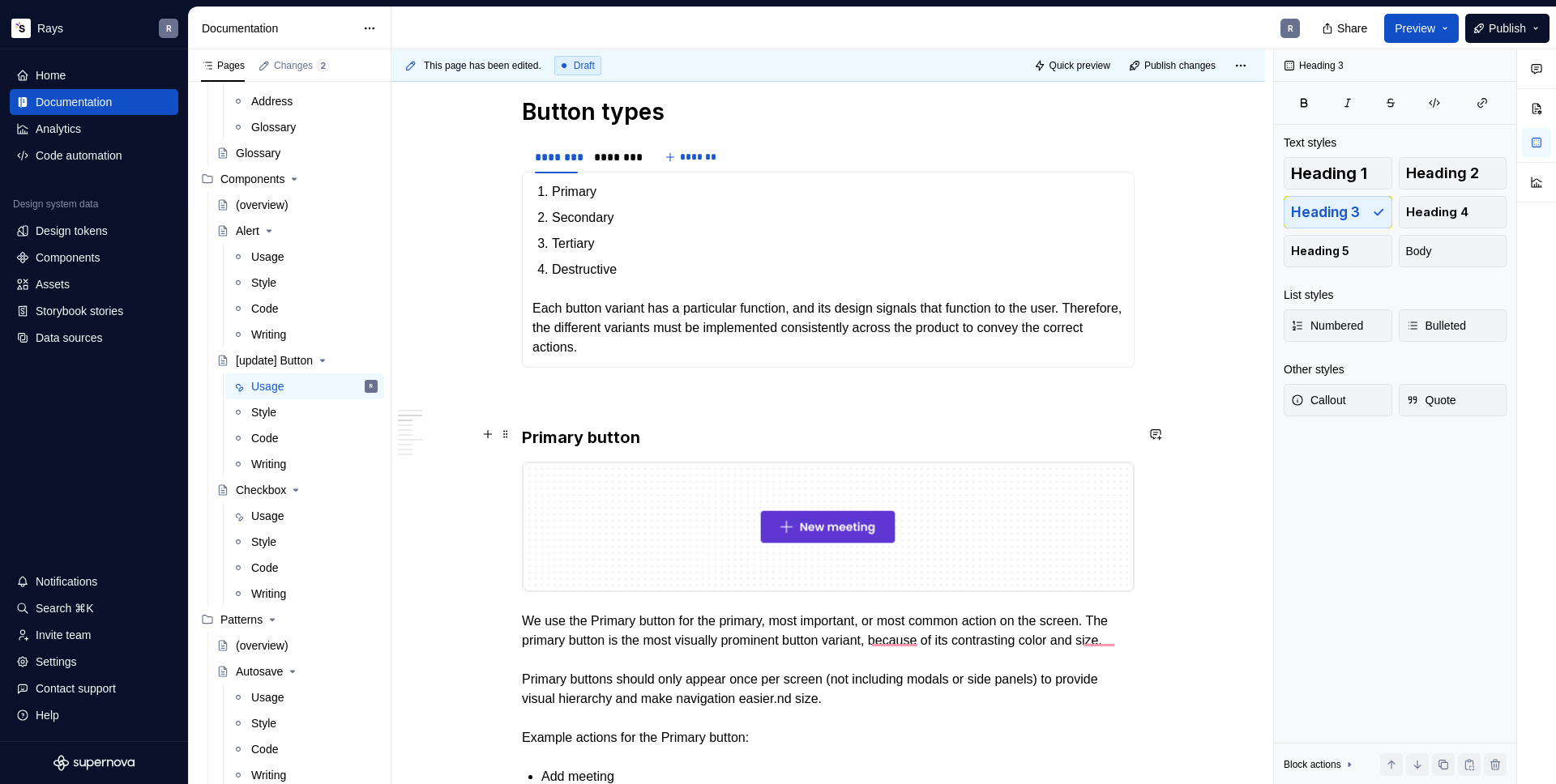
click at [581, 426] on h3 "Primary button" at bounding box center [827, 437] width 613 height 22
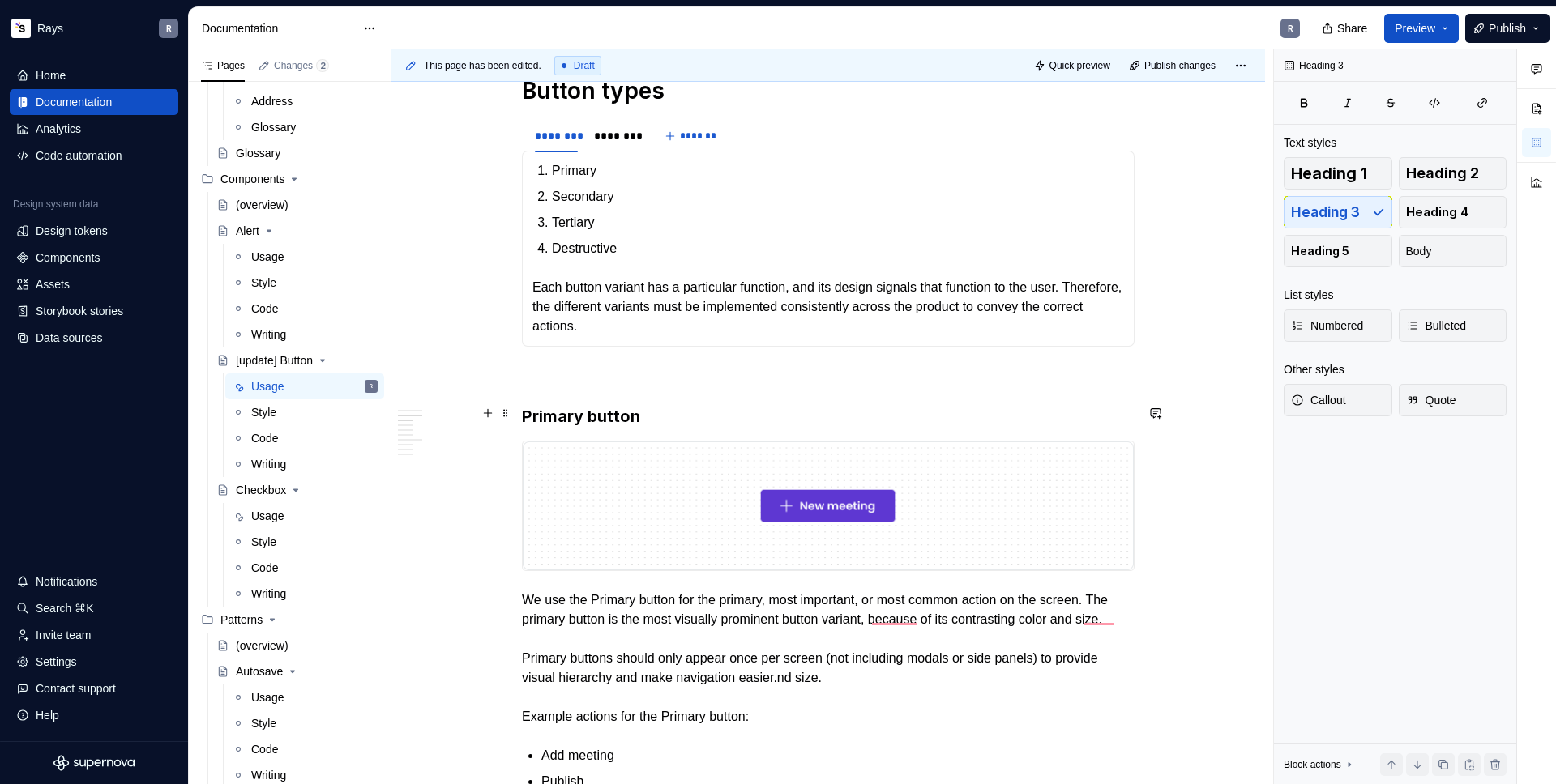
click at [648, 409] on h3 "Primary button" at bounding box center [827, 415] width 613 height 22
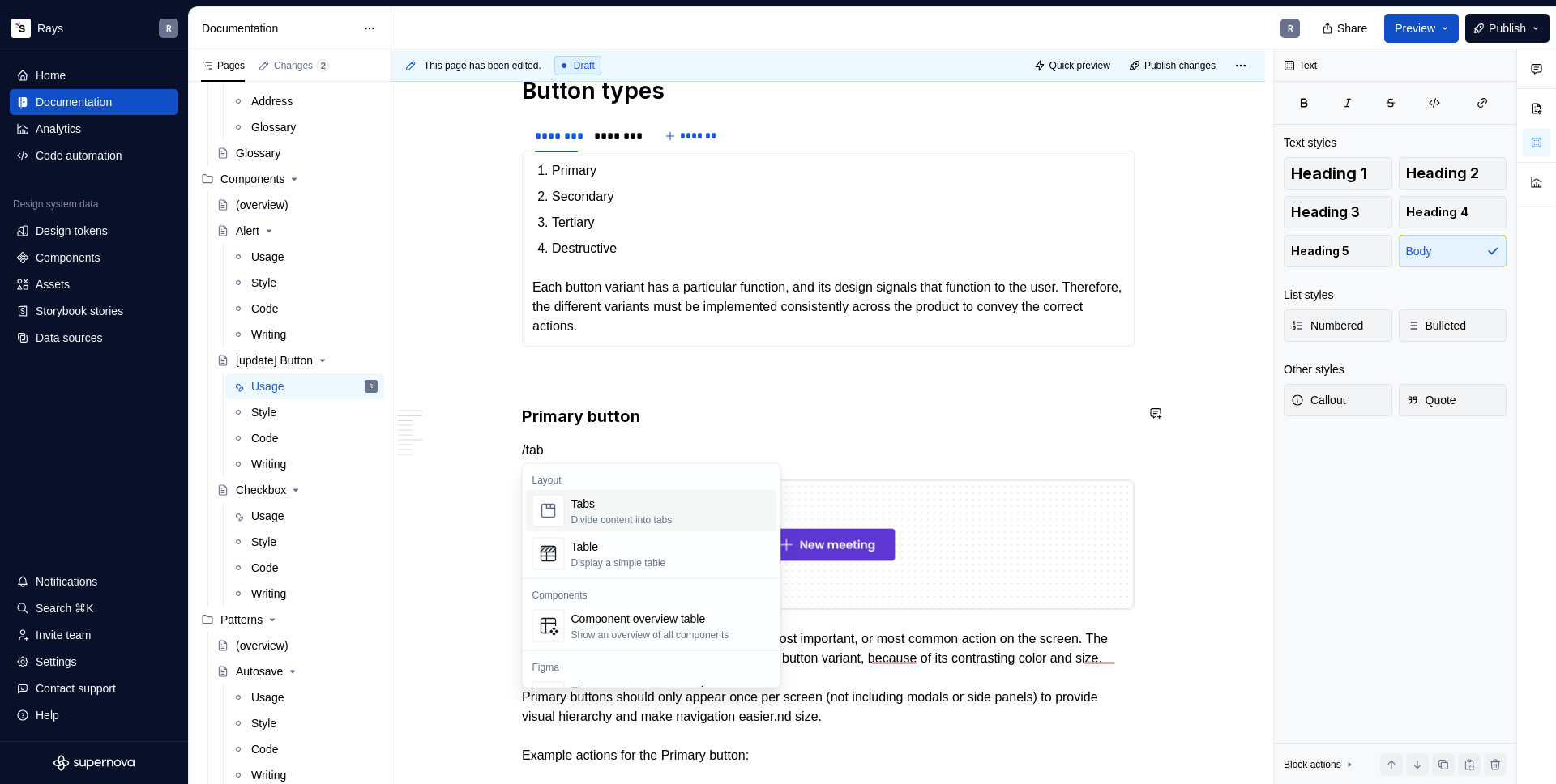
click at [579, 501] on div "Tabs" at bounding box center [622, 504] width 101 height 16
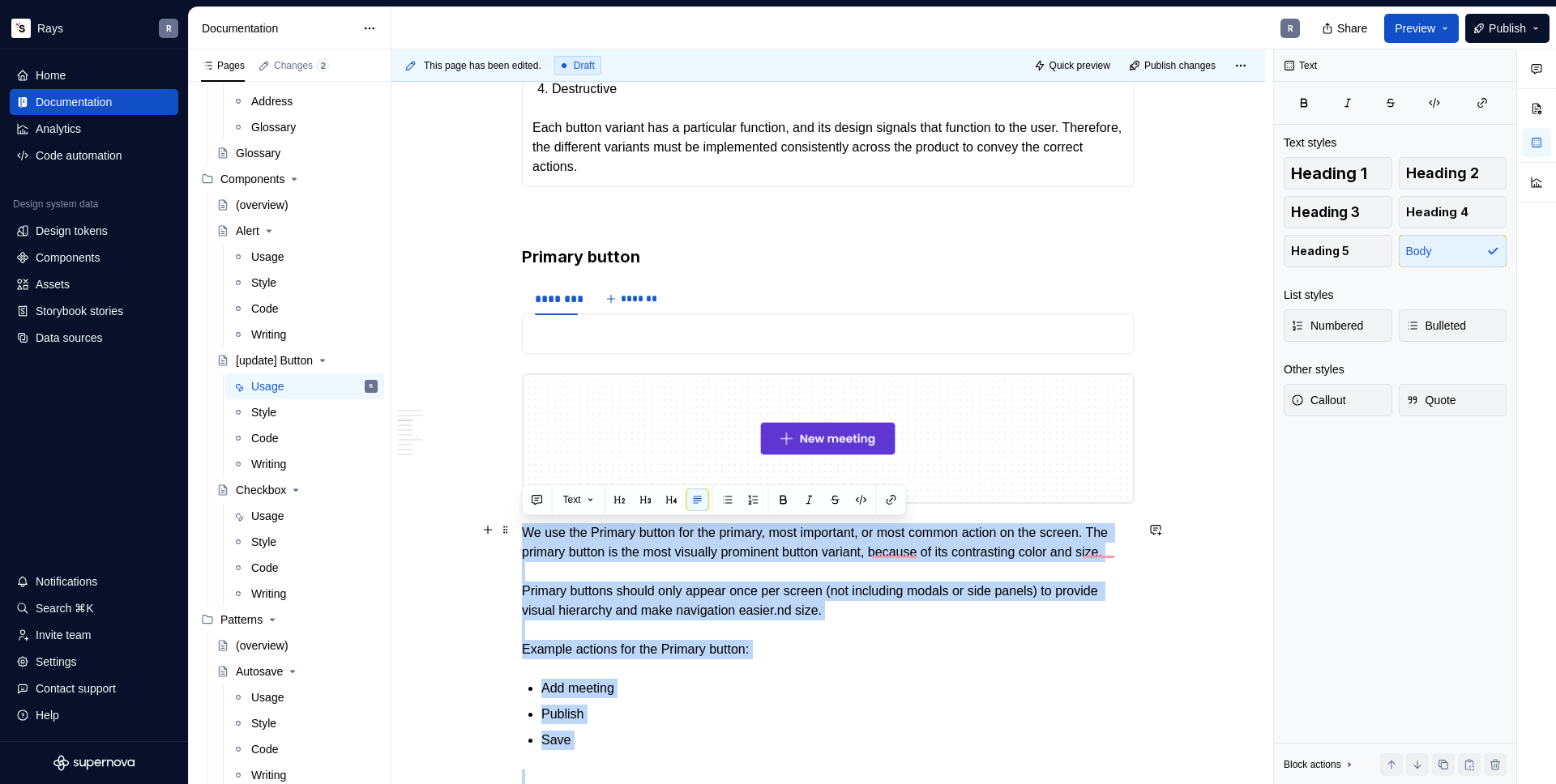
scroll to position [1031, 0]
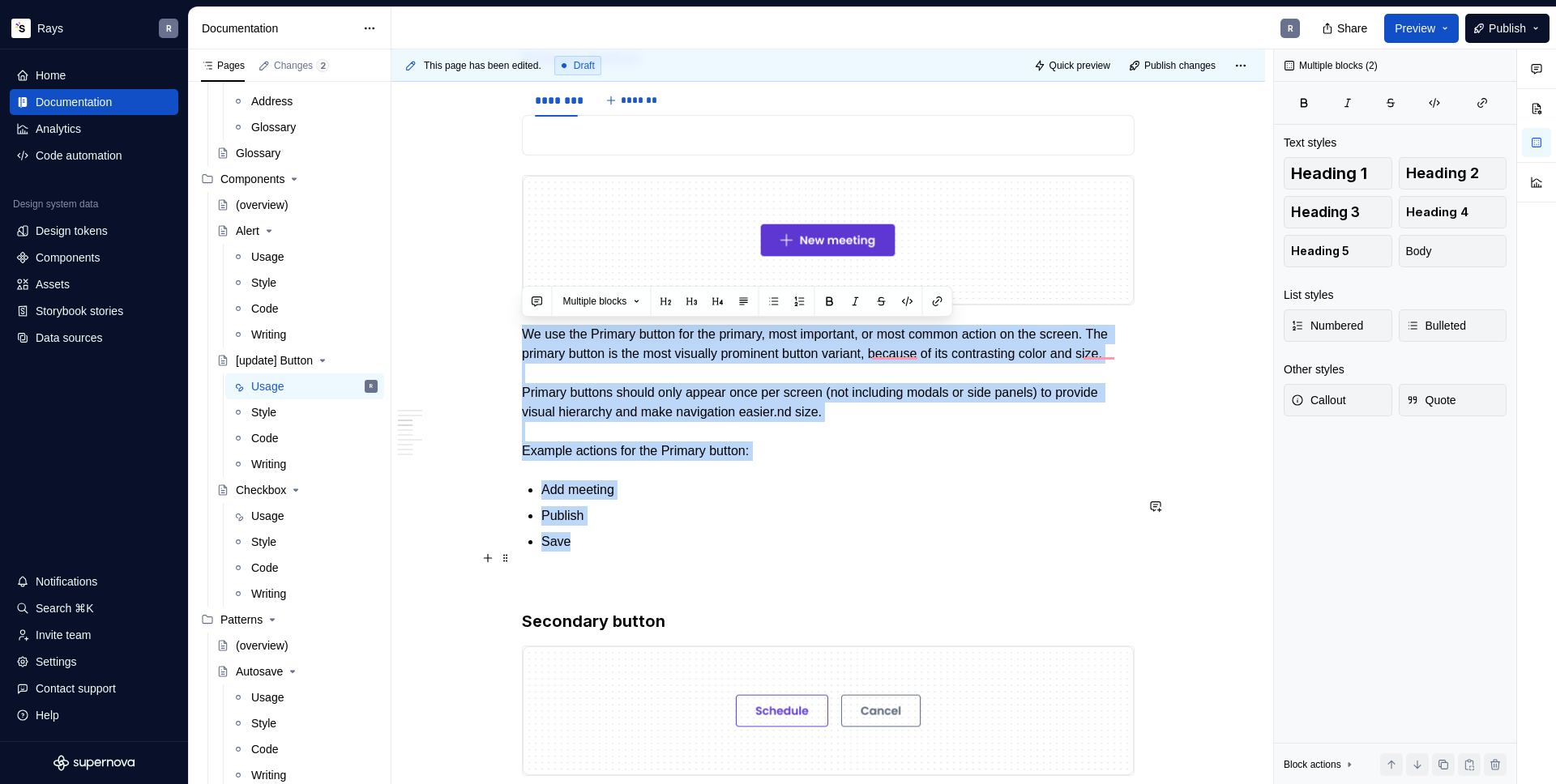
drag, startPoint x: 522, startPoint y: 530, endPoint x: 661, endPoint y: 552, distance: 140.7
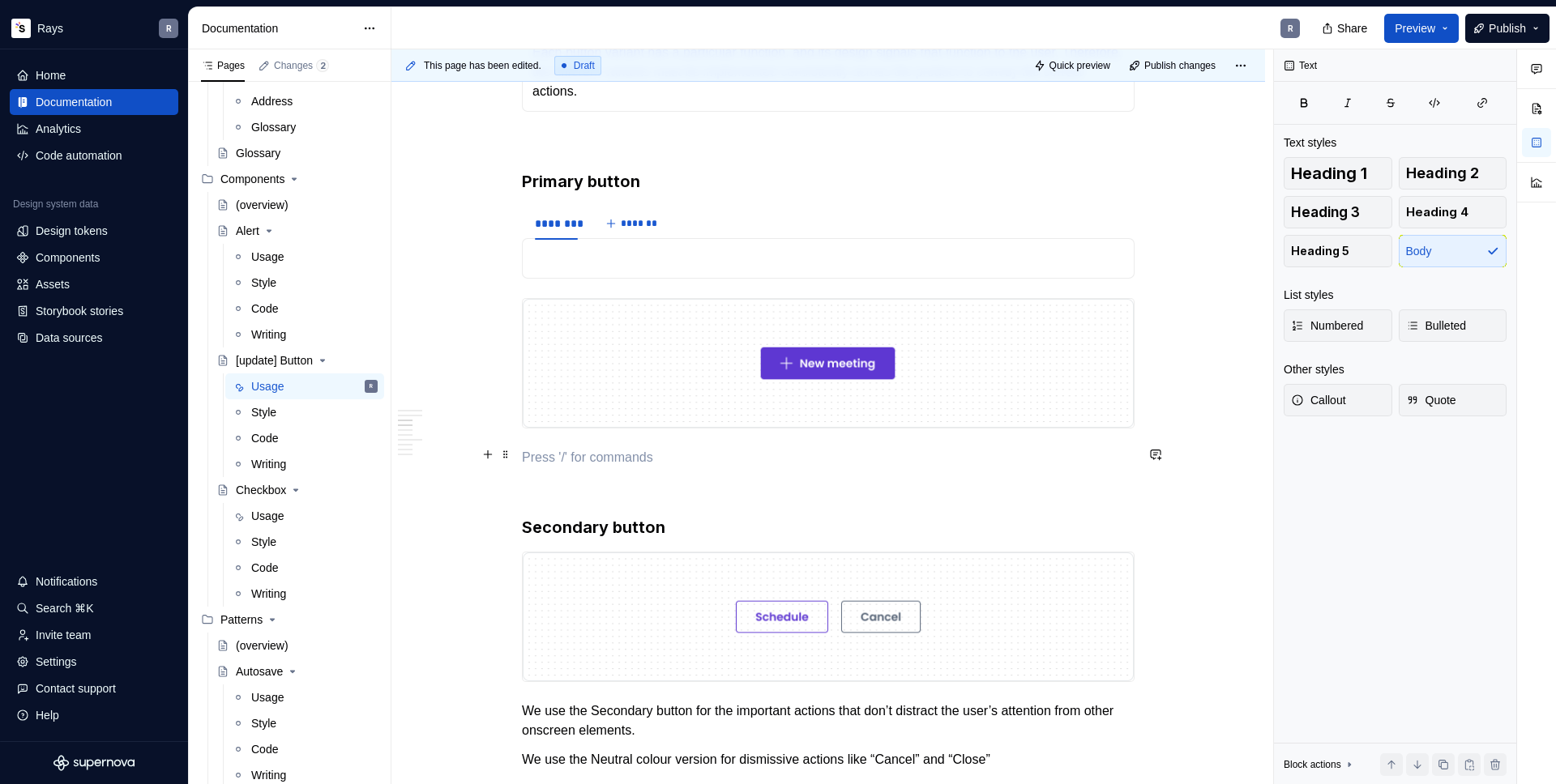
scroll to position [823, 0]
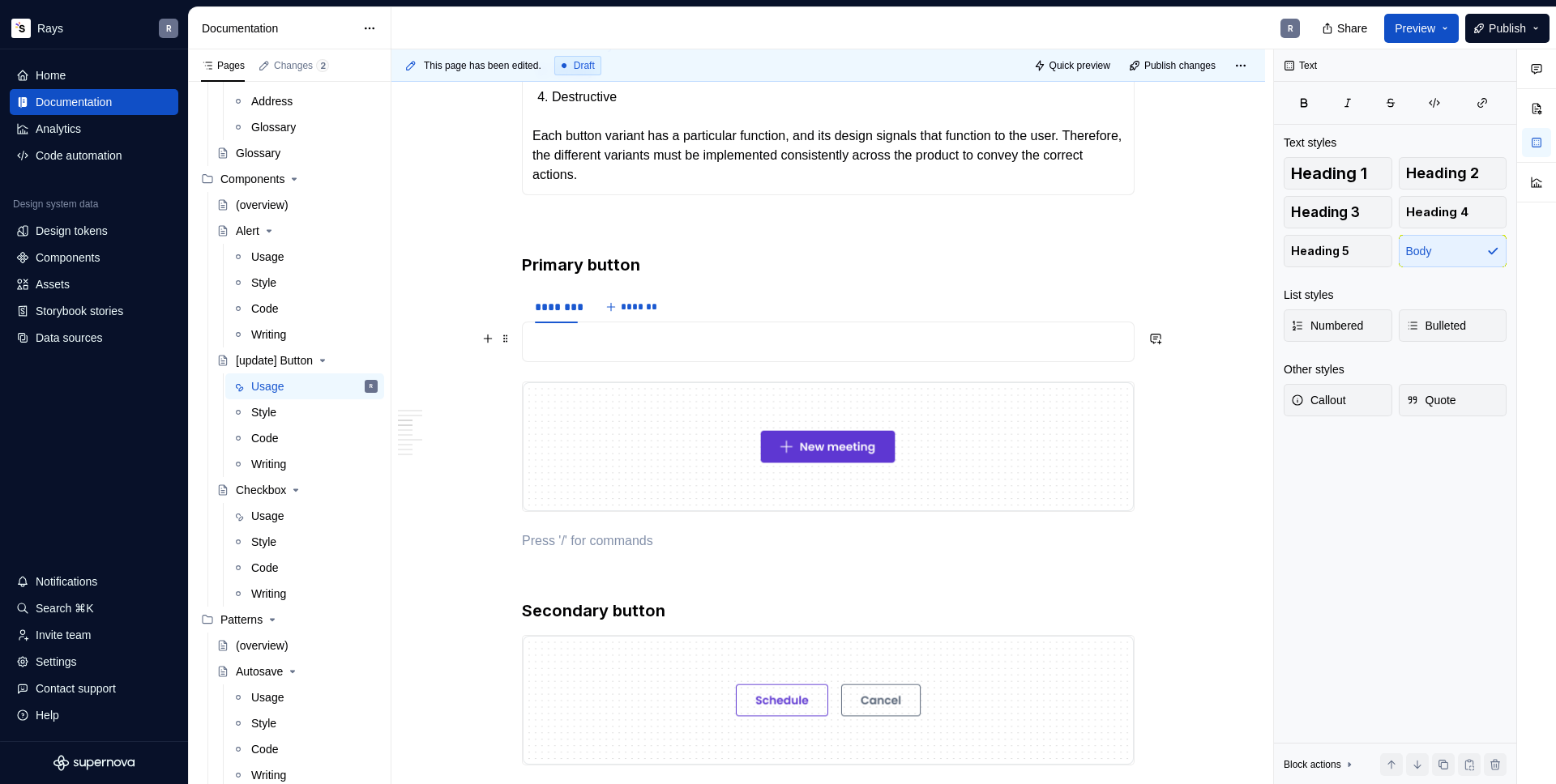
click at [587, 332] on p "To enrich screen reader interactions, please activate Accessibility in Grammarl…" at bounding box center [827, 342] width 591 height 20
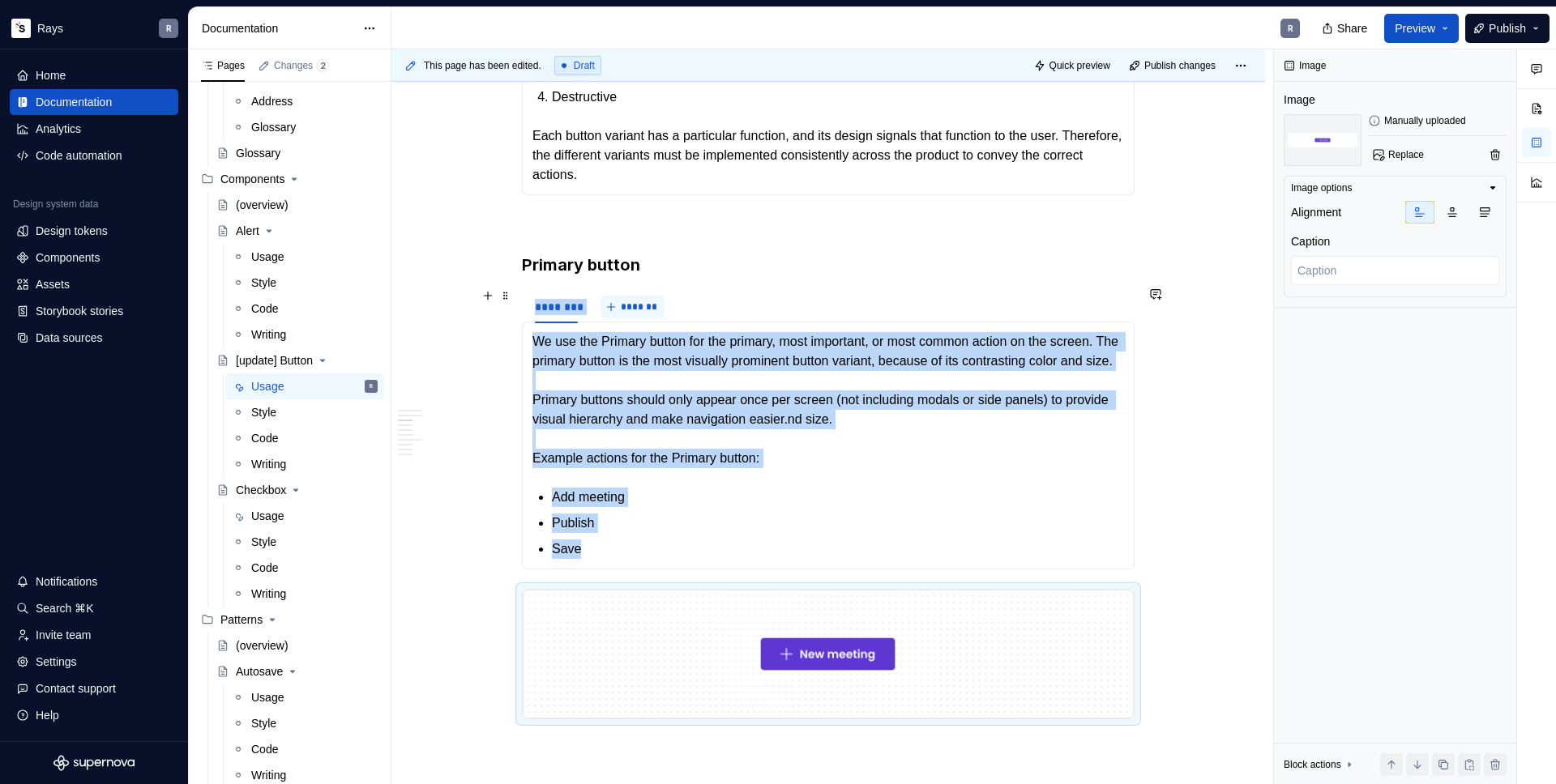
click at [614, 309] on button "*******" at bounding box center [632, 307] width 64 height 22
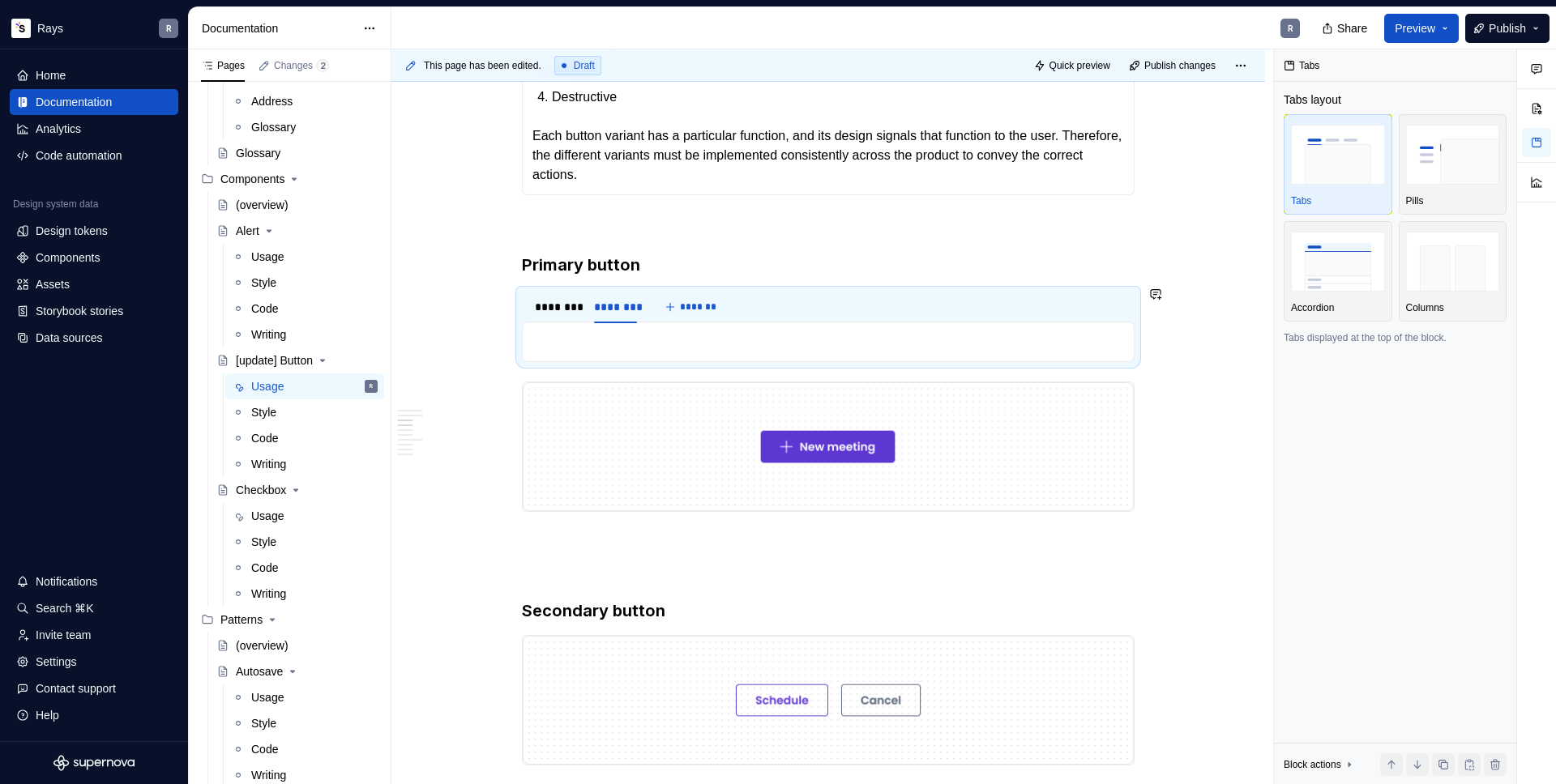
click at [614, 336] on p "To enrich screen reader interactions, please activate Accessibility in Grammarl…" at bounding box center [827, 342] width 591 height 20
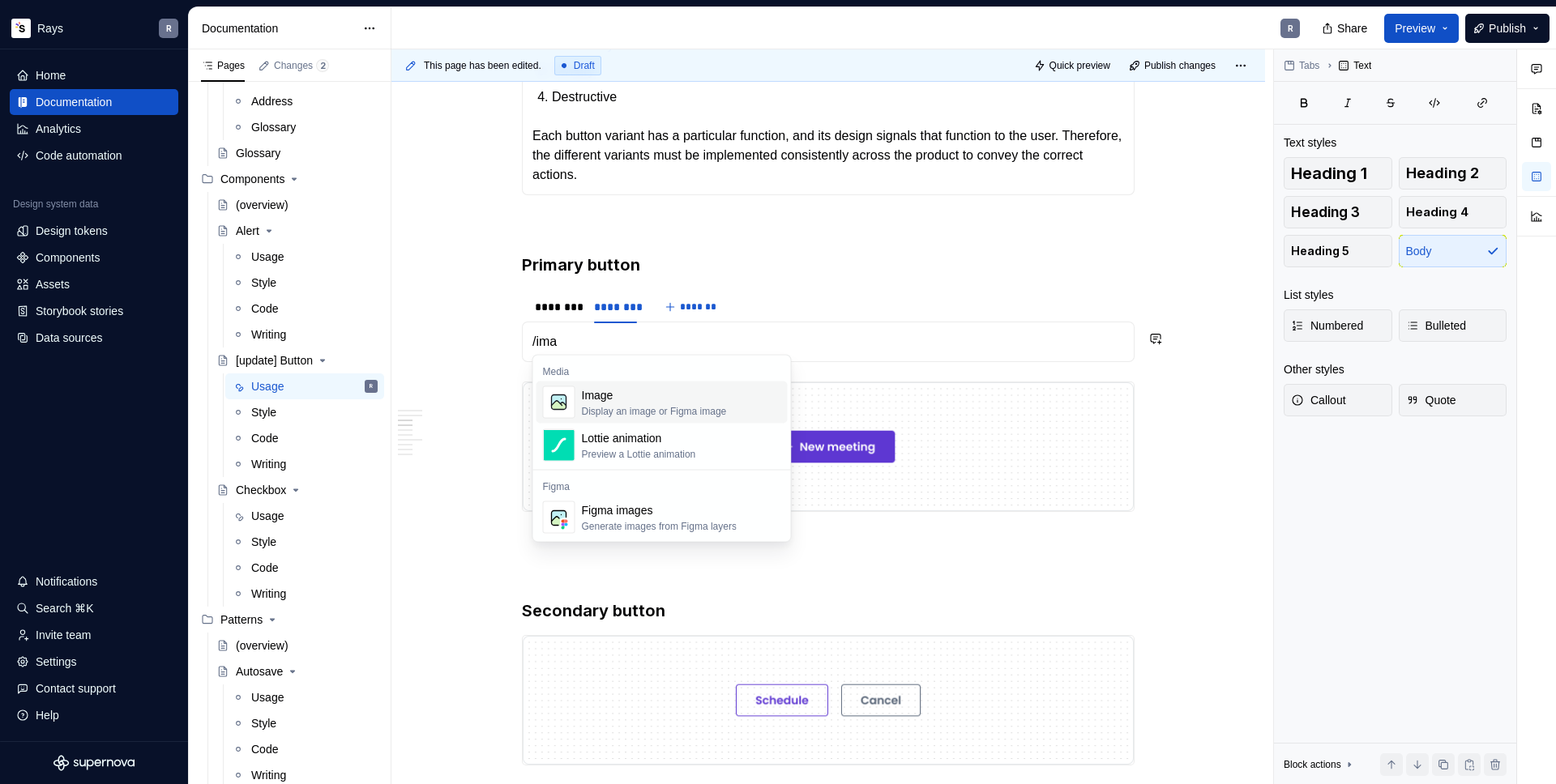
click at [678, 396] on div "Image" at bounding box center [654, 396] width 145 height 16
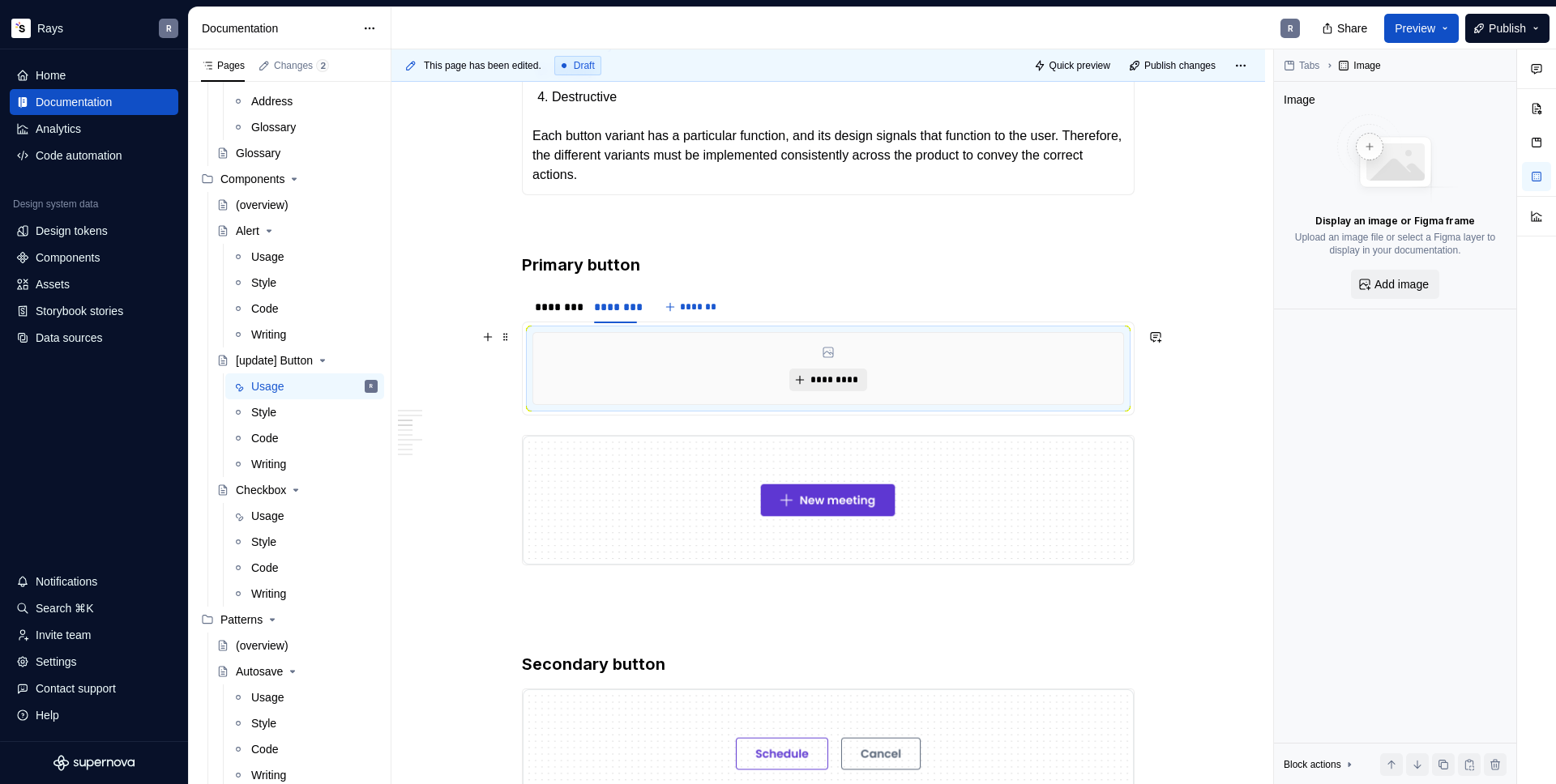
click at [822, 376] on span "*********" at bounding box center [834, 379] width 49 height 13
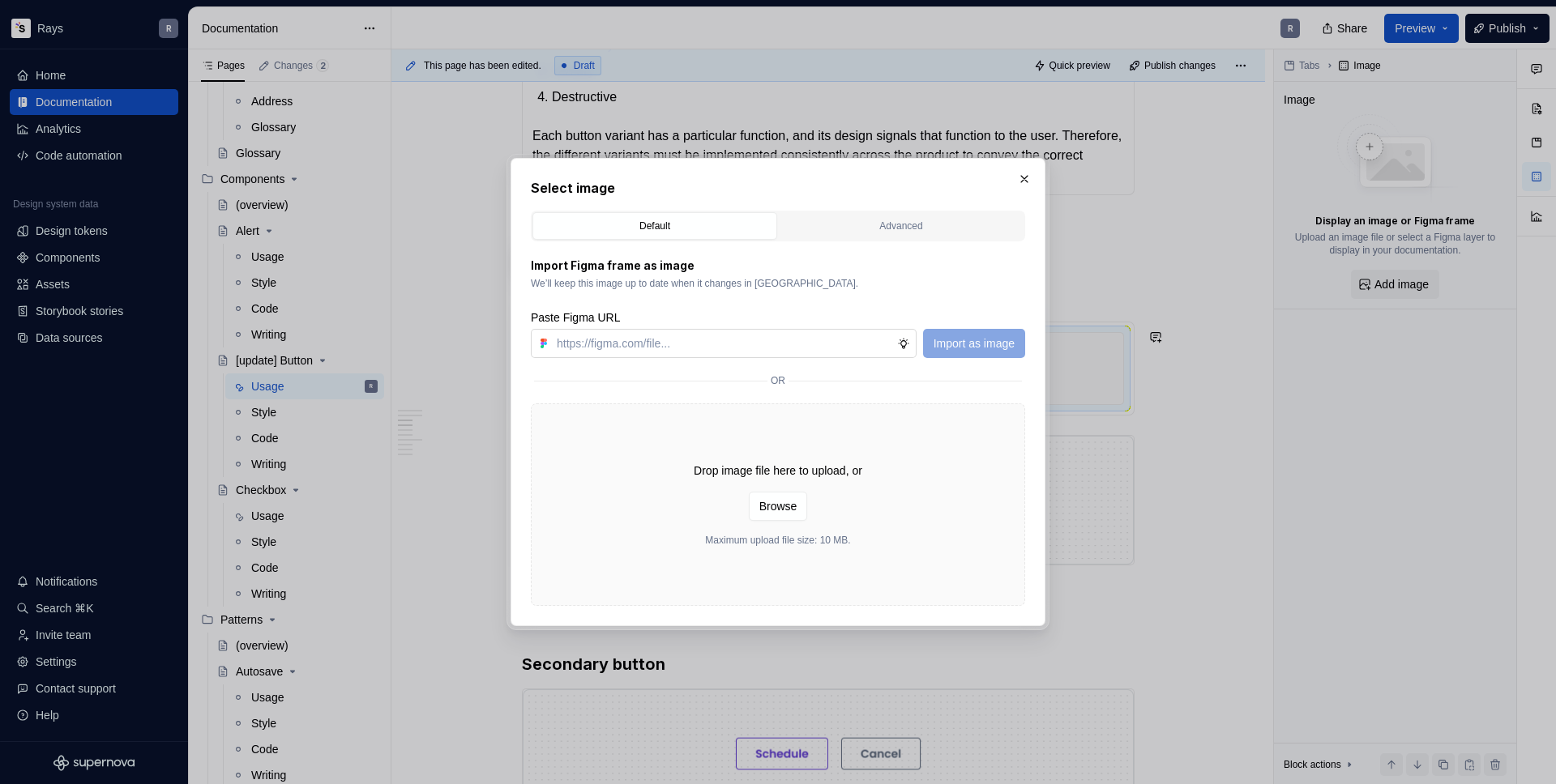
type textarea "*"
click at [784, 351] on input "text" at bounding box center [723, 344] width 346 height 30
click at [825, 290] on div "Import Figma frame as image We’ll keep this image up to date when it changes in…" at bounding box center [777, 308] width 494 height 100
click at [798, 347] on input "text" at bounding box center [723, 344] width 346 height 30
paste input "[URL][DOMAIN_NAME]"
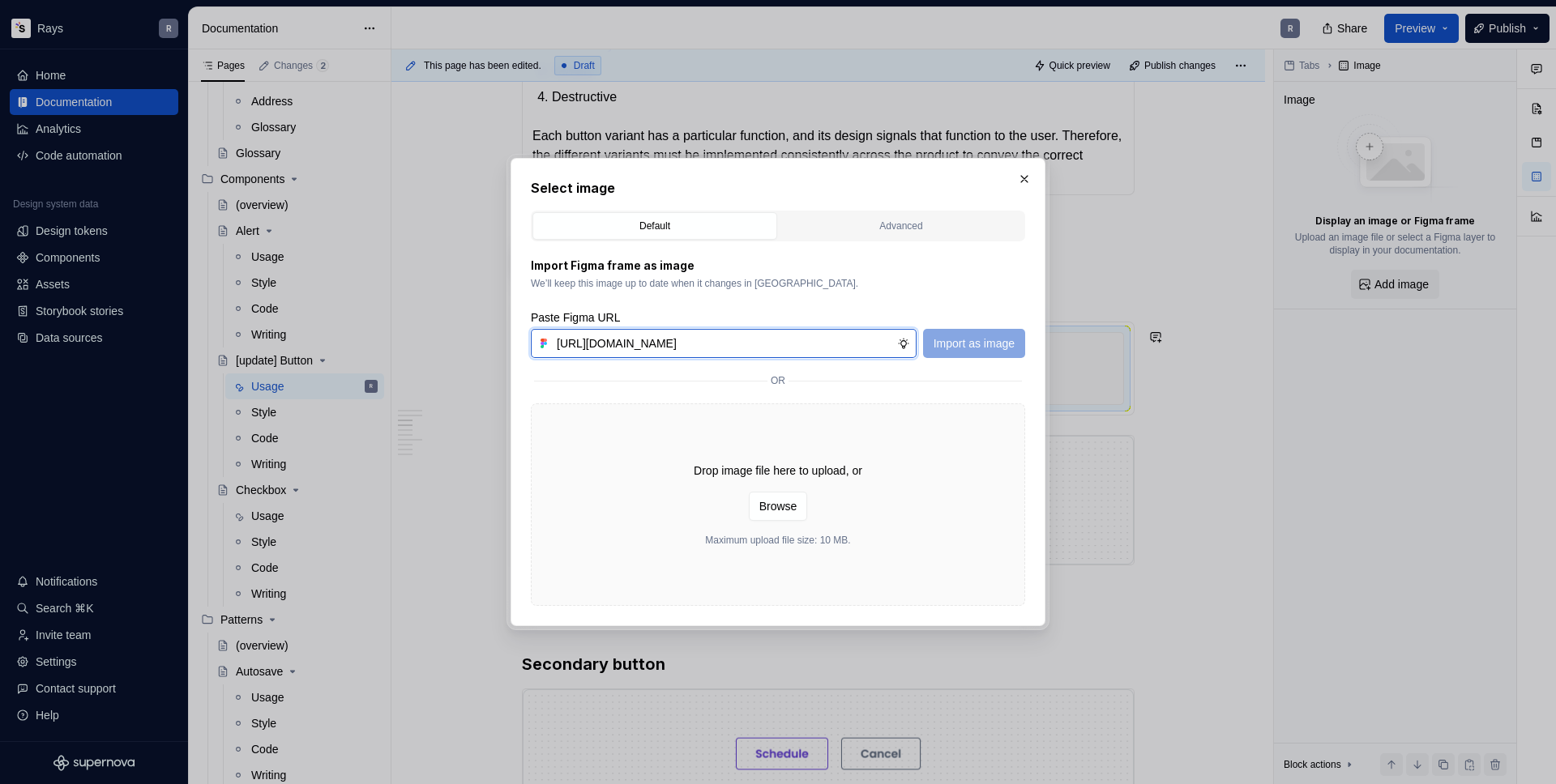
scroll to position [0, 304]
type input "[URL][DOMAIN_NAME]"
click at [960, 340] on span "Import as image" at bounding box center [974, 344] width 81 height 16
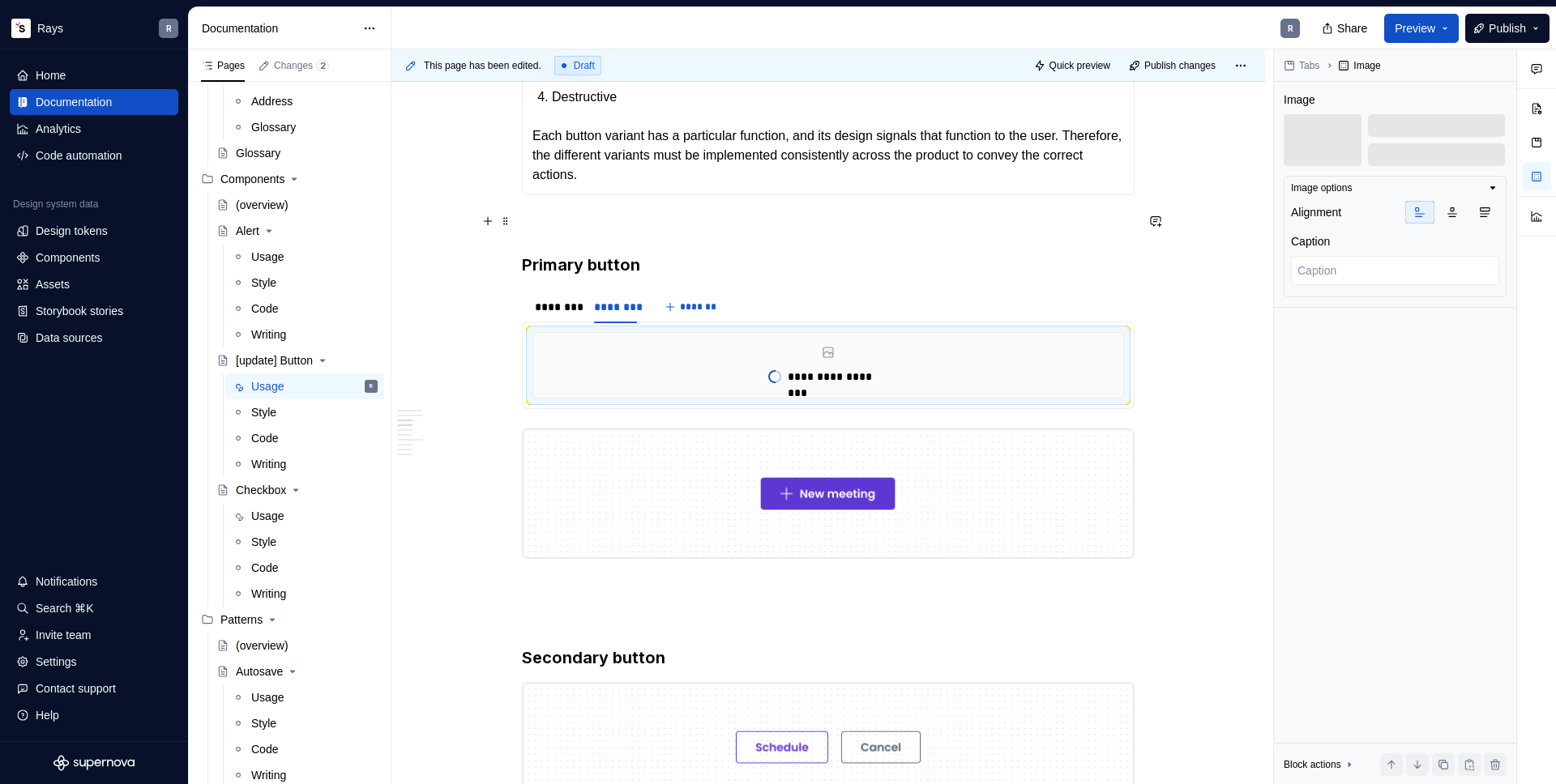
click at [605, 221] on p "To enrich screen reader interactions, please activate Accessibility in Grammarl…" at bounding box center [827, 224] width 613 height 20
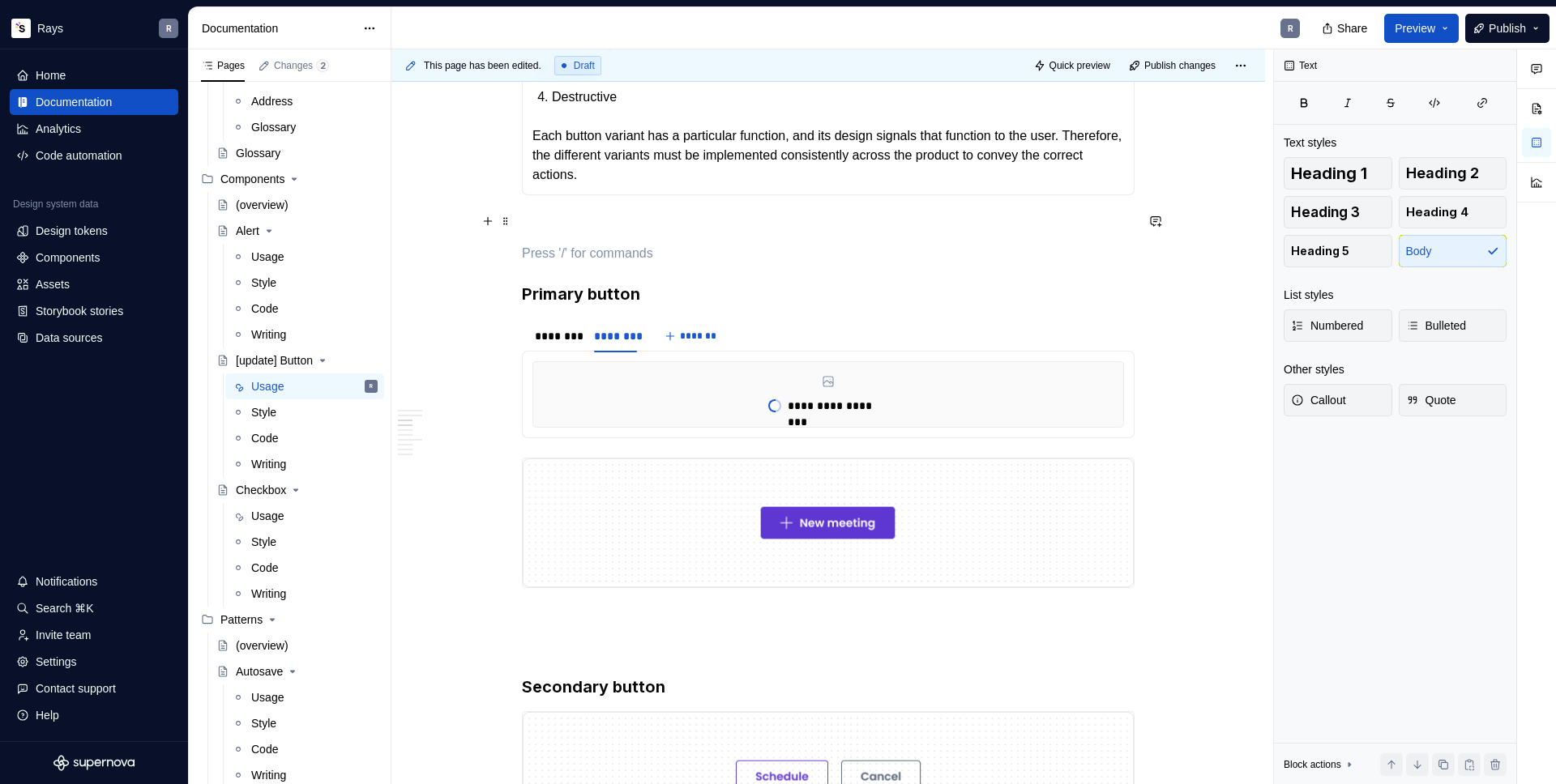
click at [611, 214] on p "To enrich screen reader interactions, please activate Accessibility in Grammarl…" at bounding box center [827, 224] width 613 height 20
click at [604, 244] on p "To enrich screen reader interactions, please activate Accessibility in Grammarl…" at bounding box center [827, 254] width 613 height 20
click at [501, 462] on span at bounding box center [505, 462] width 13 height 22
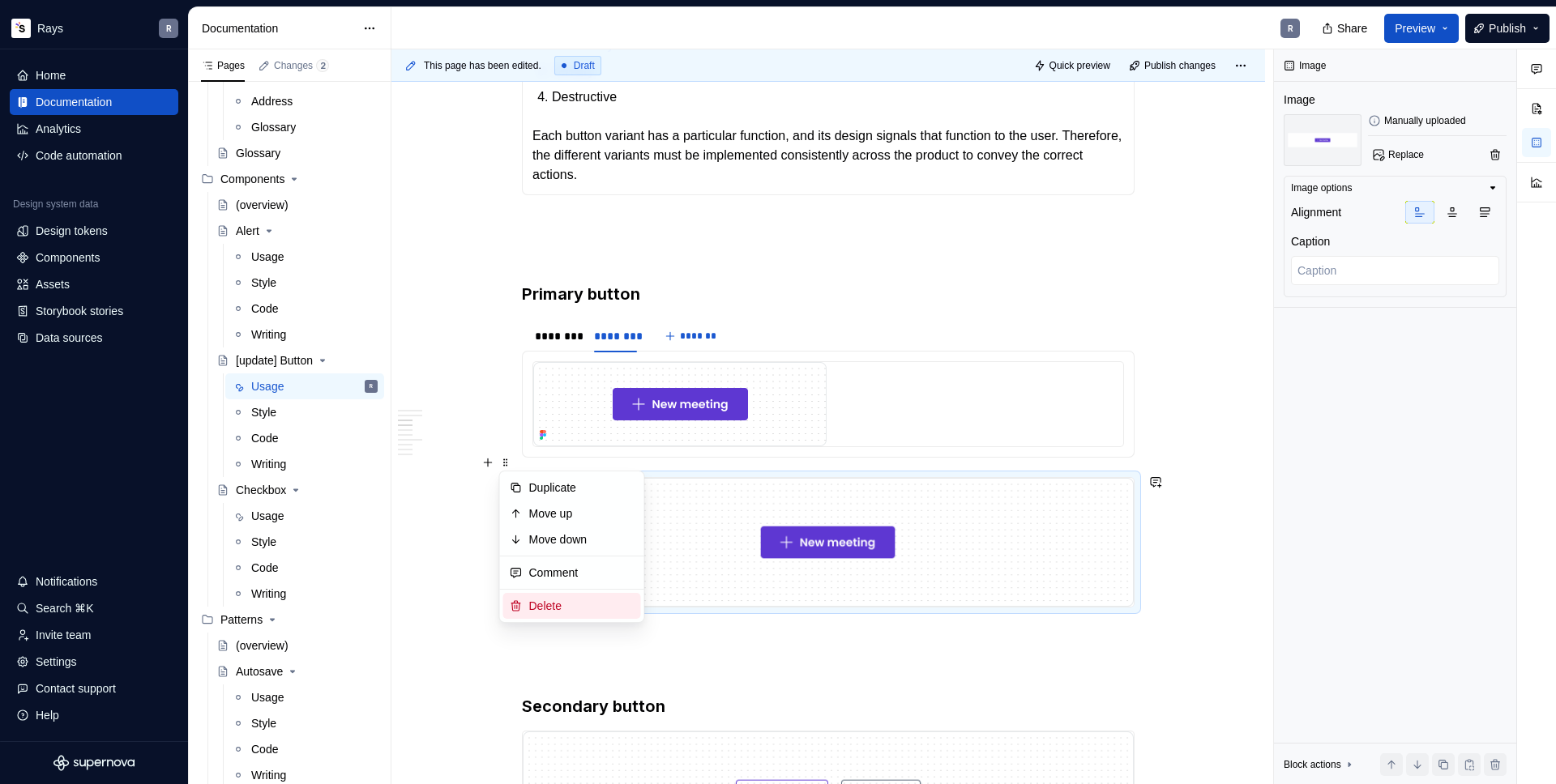
click at [536, 597] on div "Delete" at bounding box center [581, 605] width 105 height 16
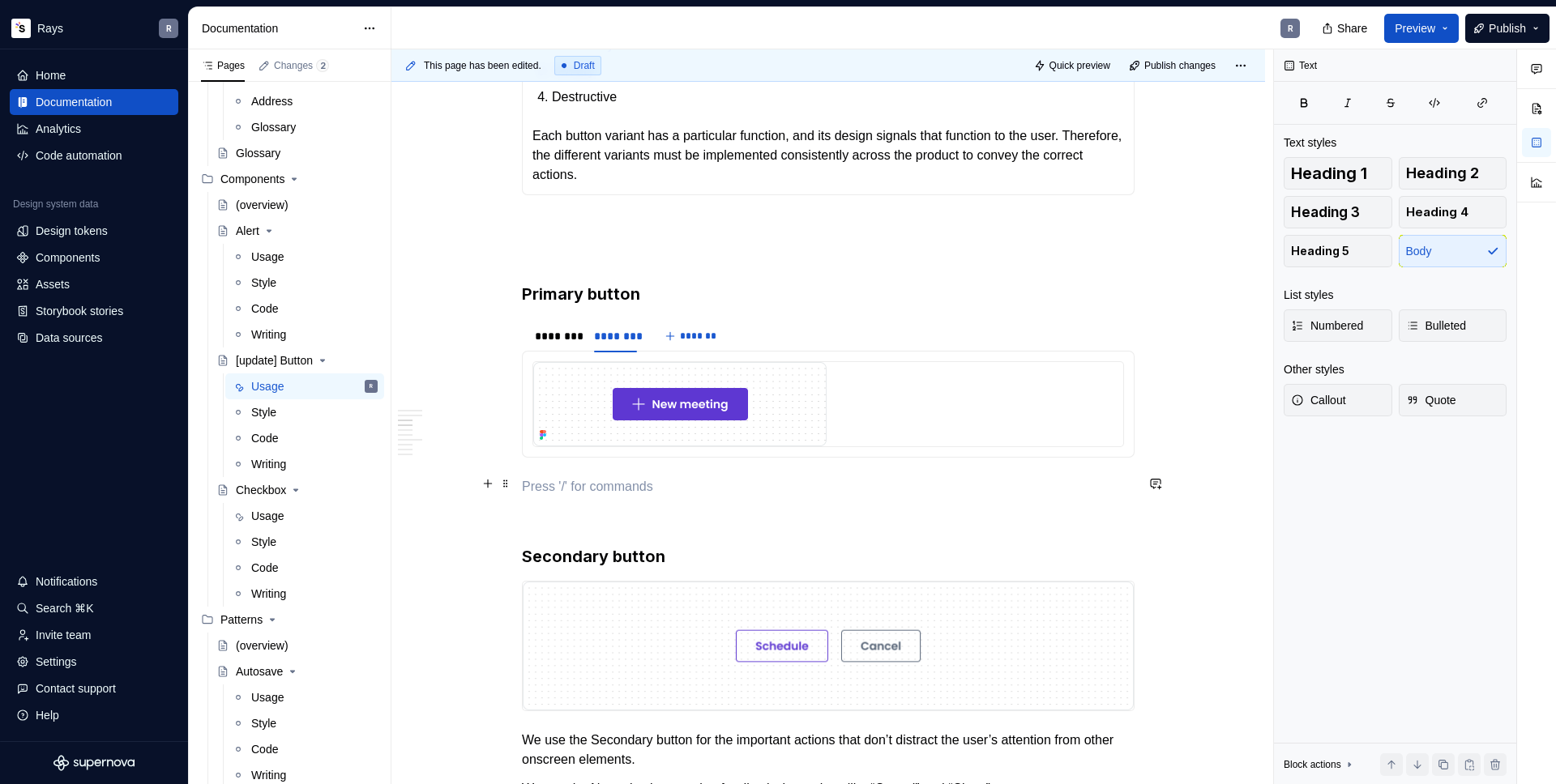
click at [602, 492] on p "To enrich screen reader interactions, please activate Accessibility in Grammarl…" at bounding box center [827, 487] width 613 height 20
click at [583, 512] on p "To enrich screen reader interactions, please activate Accessibility in Grammarl…" at bounding box center [827, 516] width 613 height 20
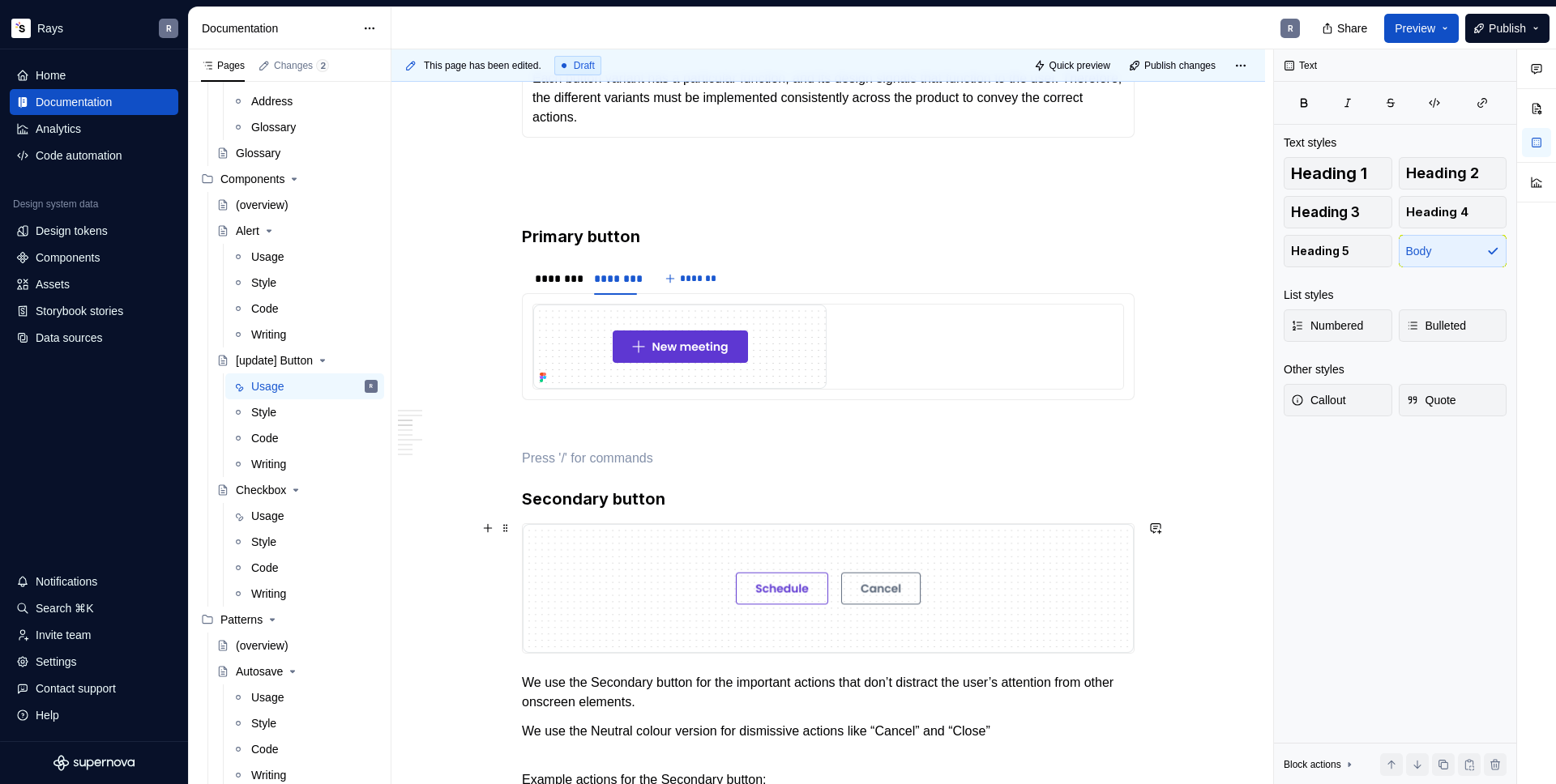
scroll to position [902, 0]
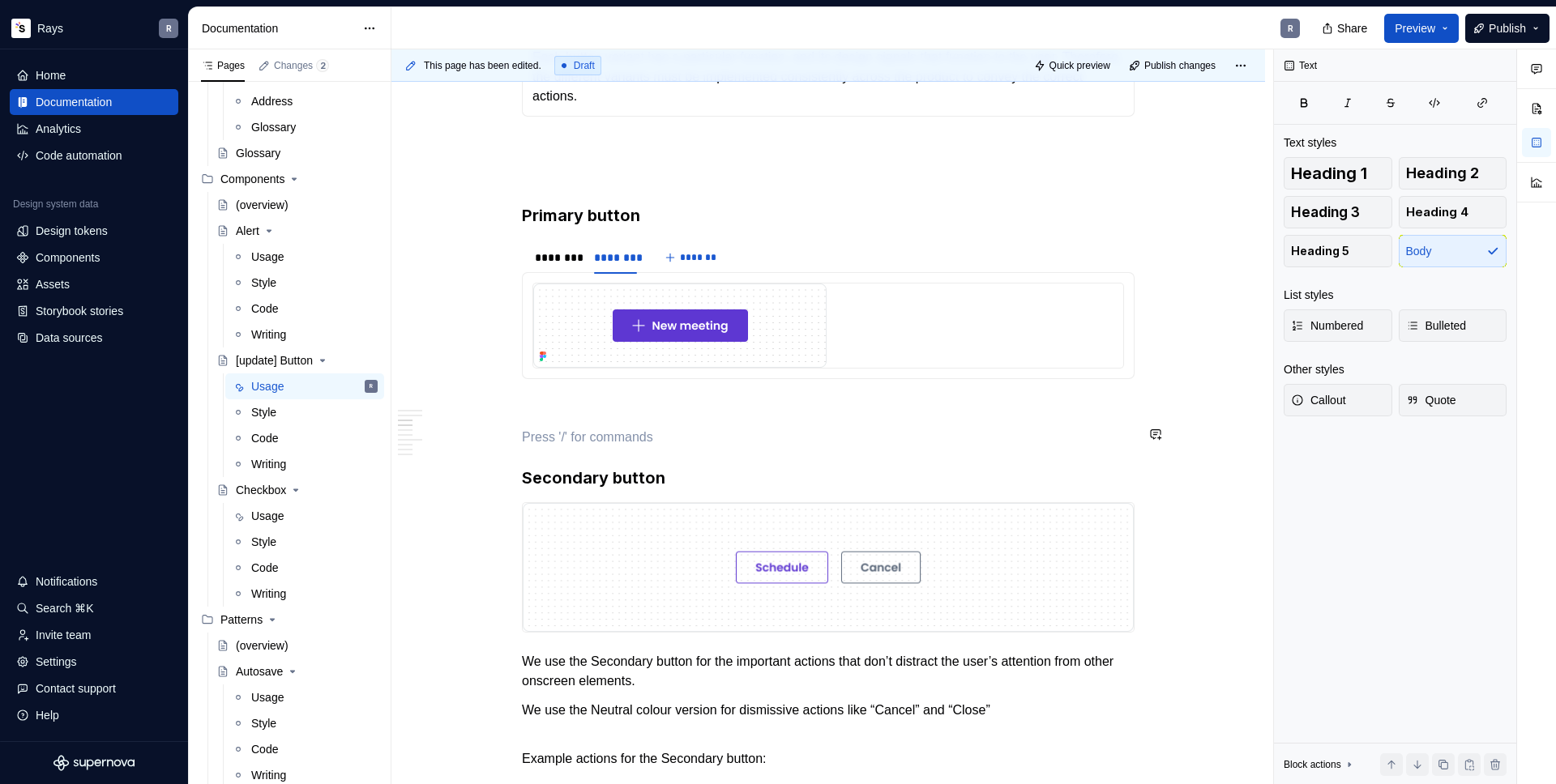
click at [680, 475] on h3 "Secondary button" at bounding box center [827, 477] width 613 height 22
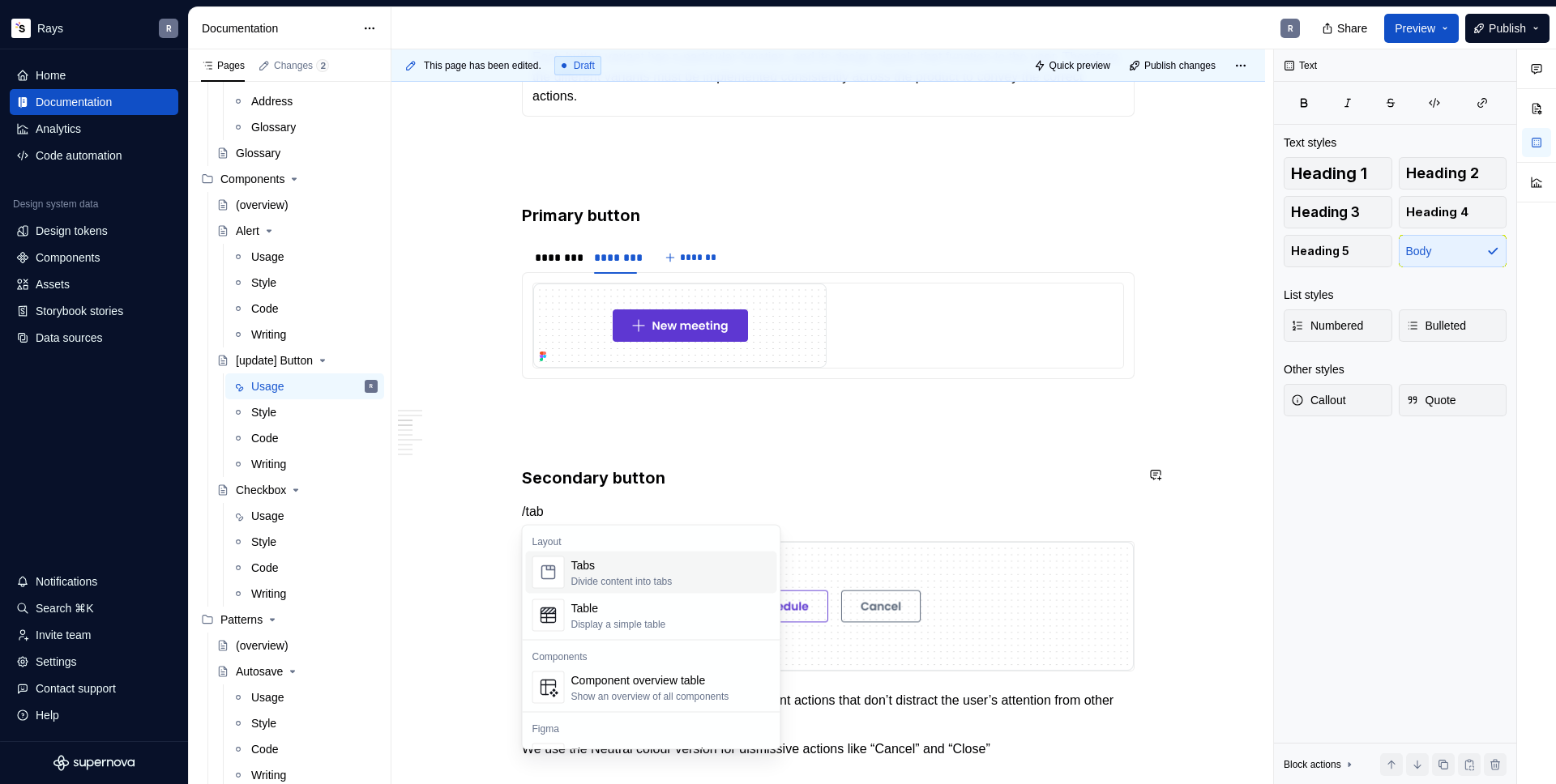
click at [603, 552] on span "Tabs Divide content into tabs" at bounding box center [651, 572] width 251 height 42
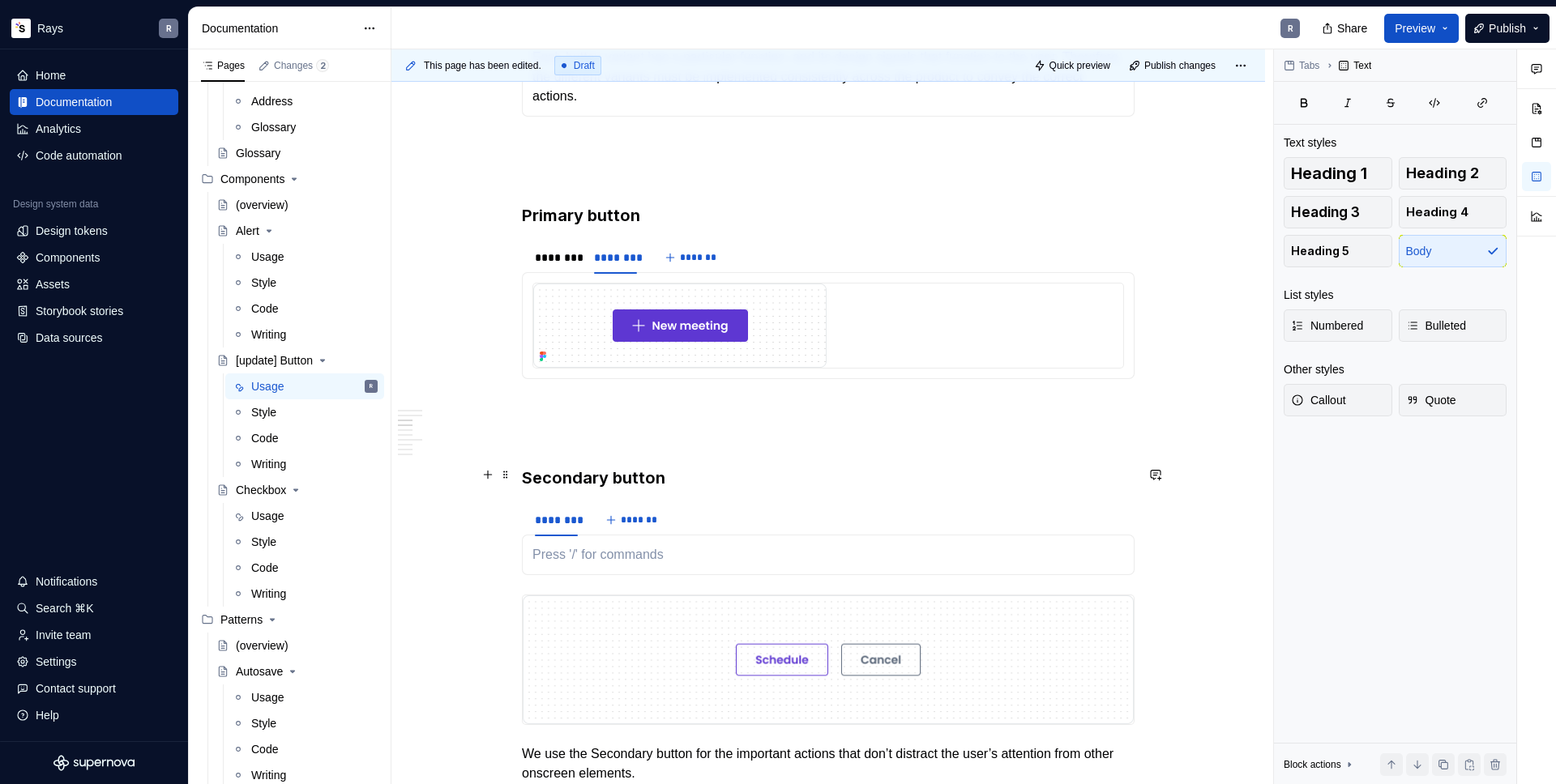
scroll to position [967, 0]
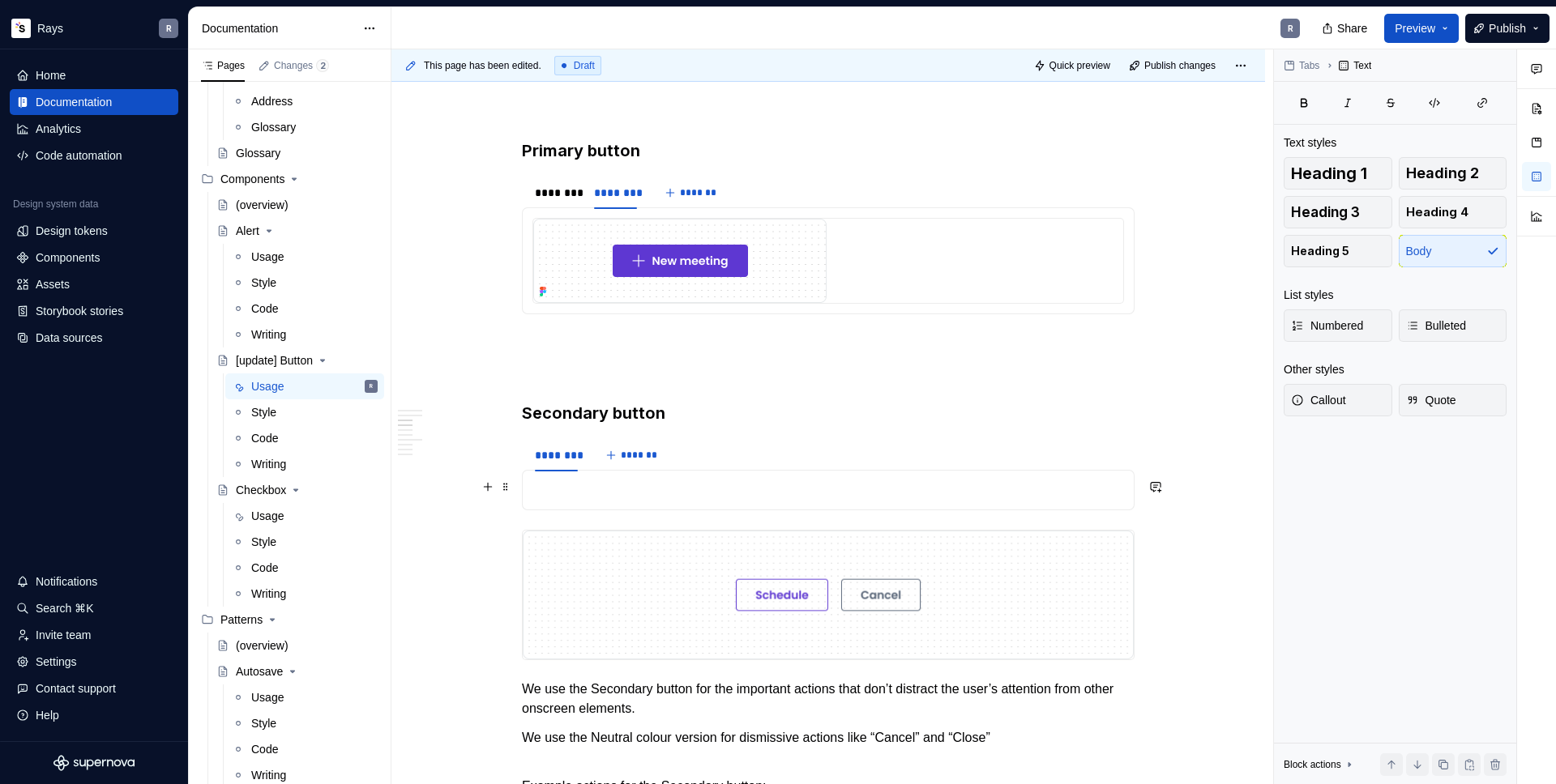
click at [569, 484] on p "To enrich screen reader interactions, please activate Accessibility in Grammarl…" at bounding box center [827, 490] width 591 height 20
type textarea "*"
click at [625, 457] on span "*******" at bounding box center [639, 455] width 37 height 13
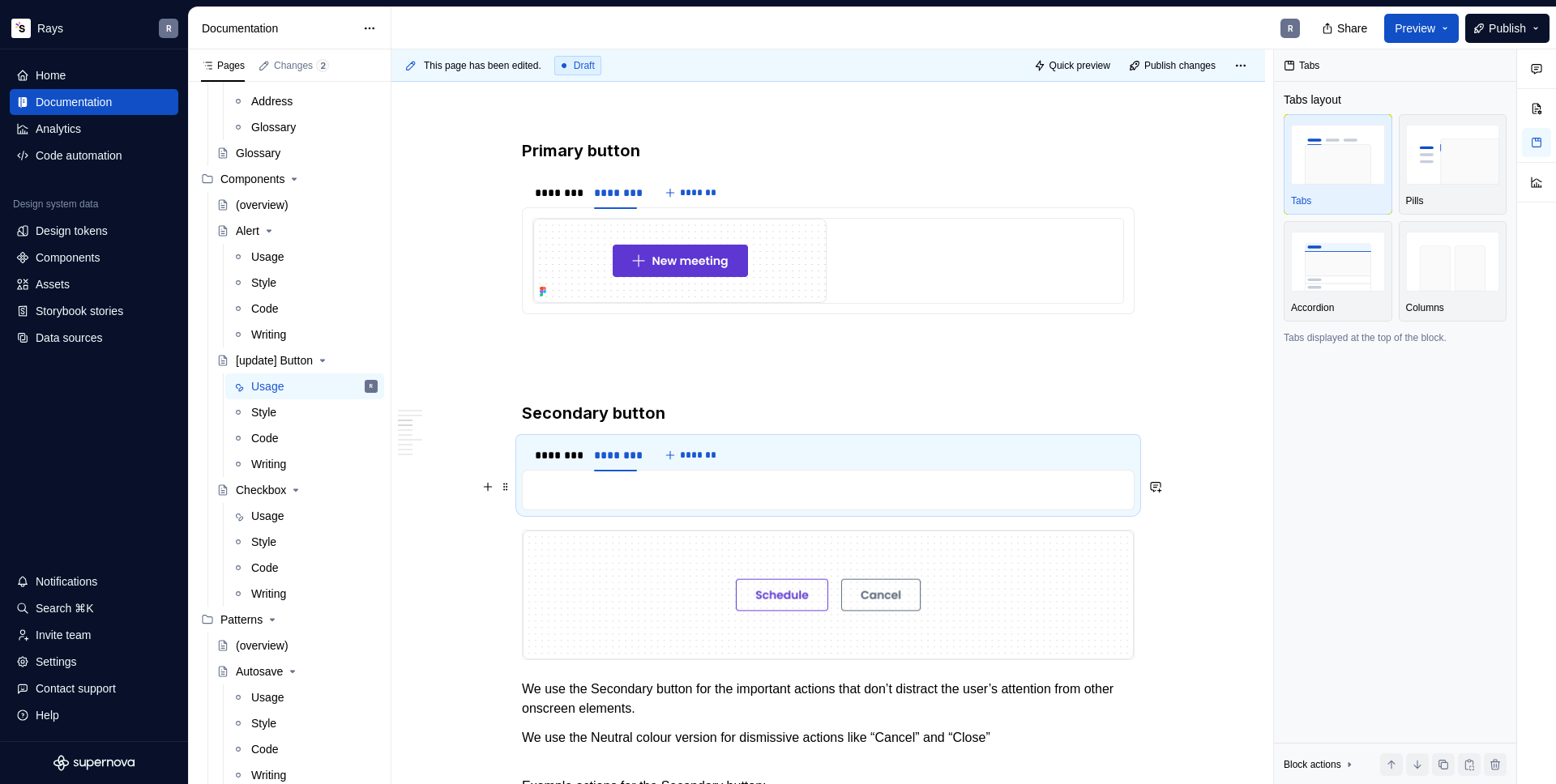
click at [606, 492] on p "To enrich screen reader interactions, please activate Accessibility in Grammarl…" at bounding box center [827, 490] width 591 height 20
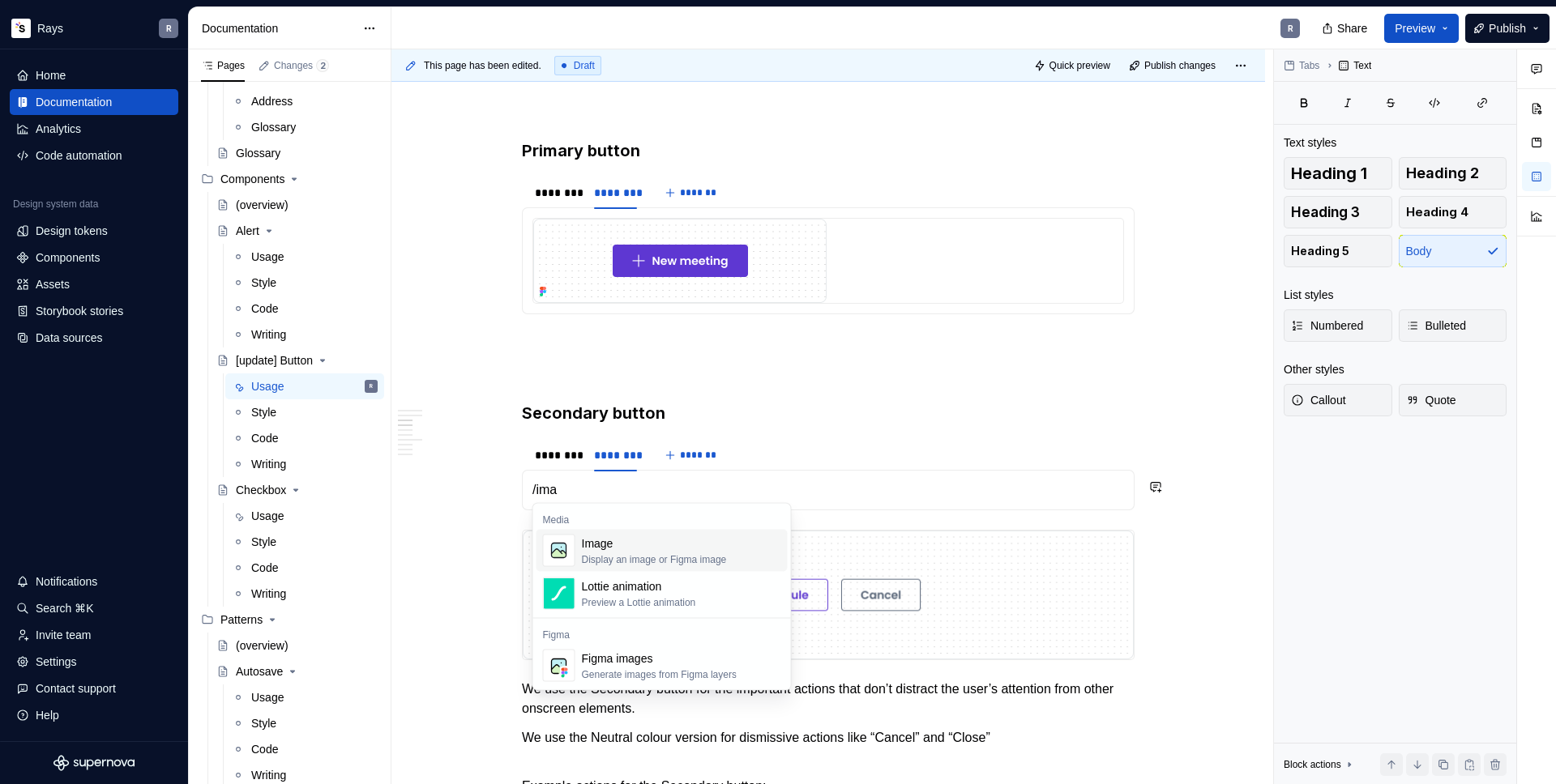
click at [607, 558] on div "Display an image or Figma image" at bounding box center [654, 560] width 145 height 13
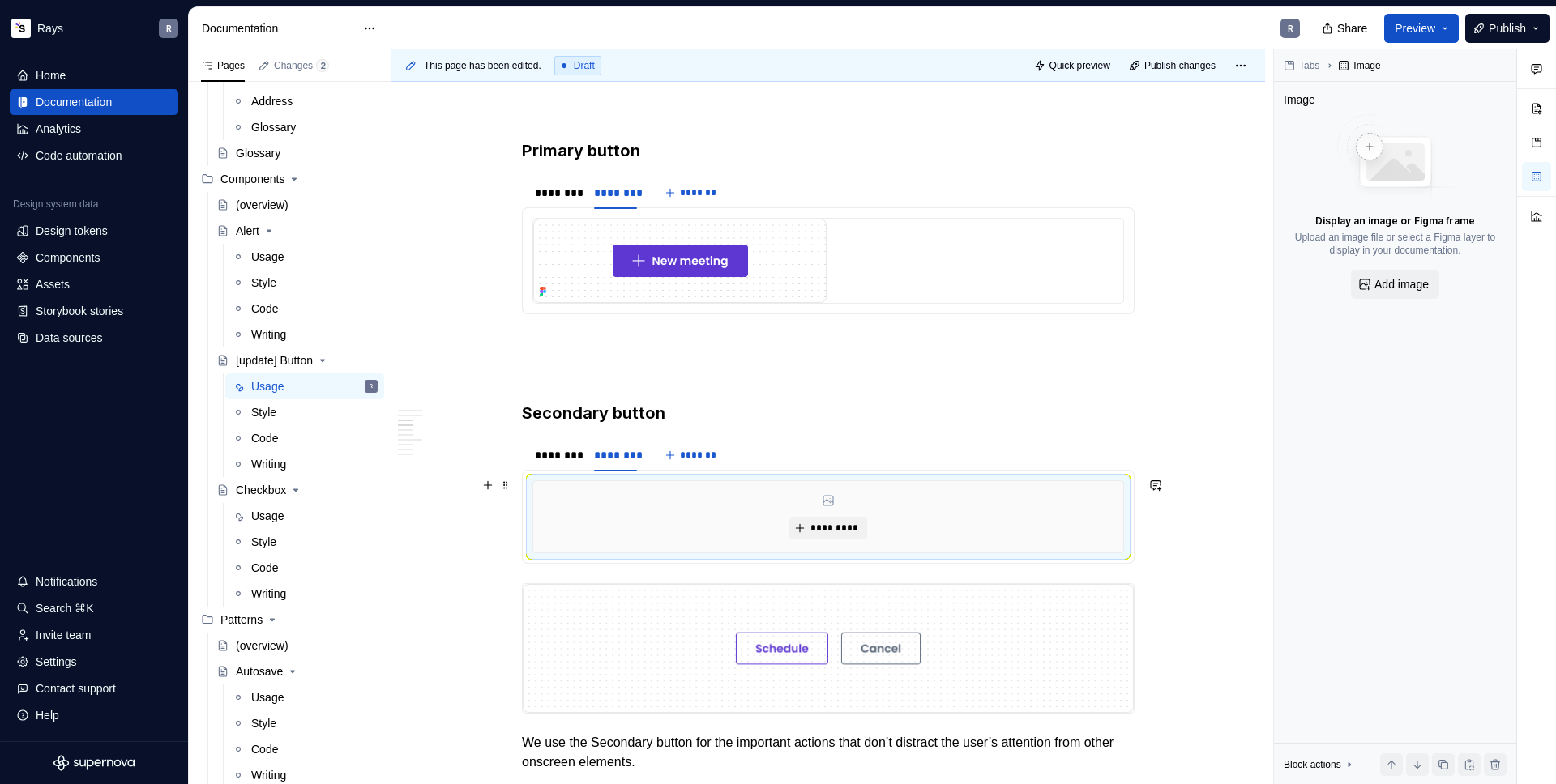
click at [831, 512] on div "*********" at bounding box center [827, 516] width 590 height 71
click at [821, 522] on span "*********" at bounding box center [834, 527] width 49 height 13
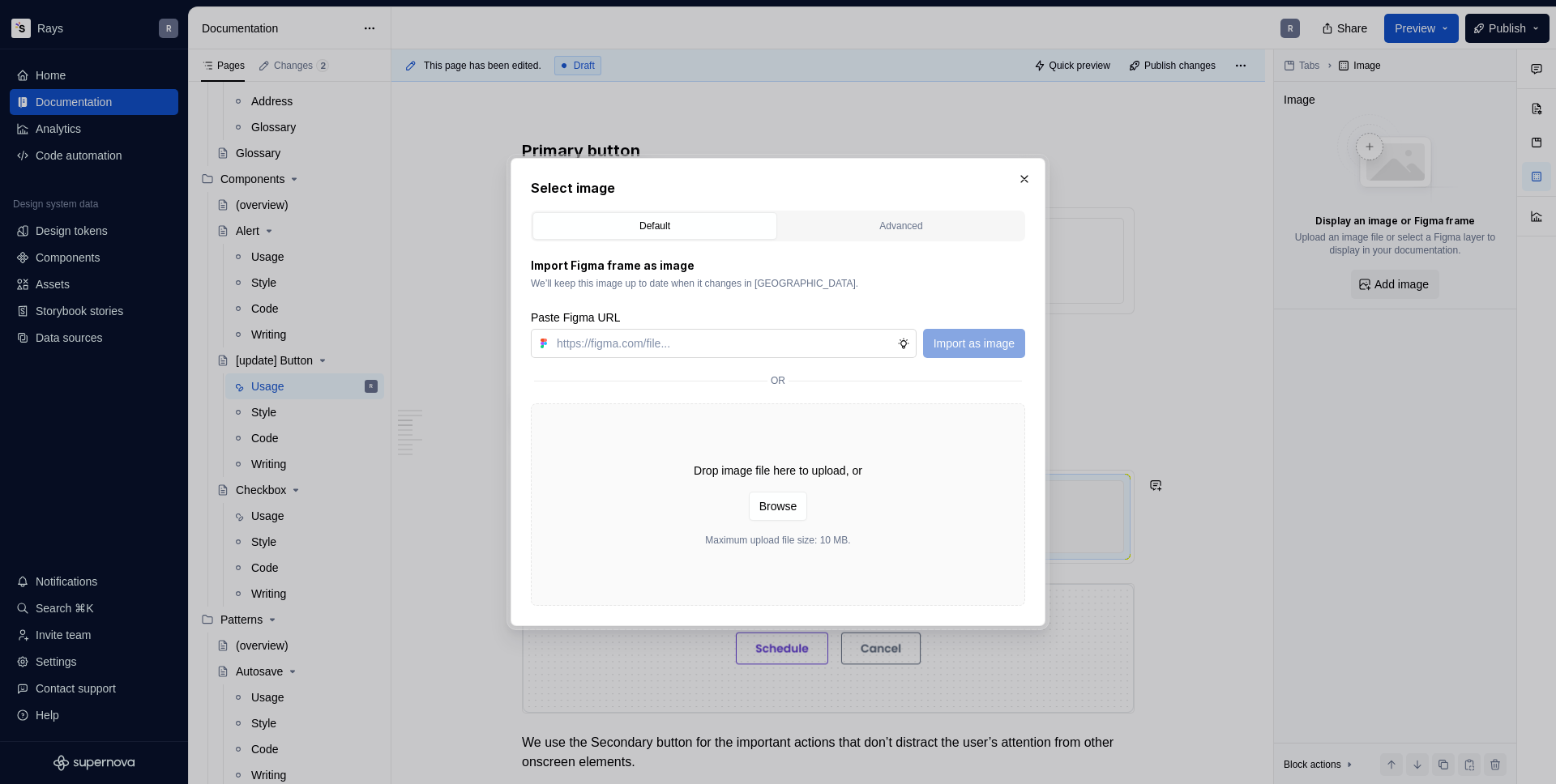
click at [747, 344] on input "text" at bounding box center [723, 344] width 346 height 30
type input "[URL][DOMAIN_NAME]"
click at [987, 342] on span "Import as image" at bounding box center [974, 344] width 81 height 16
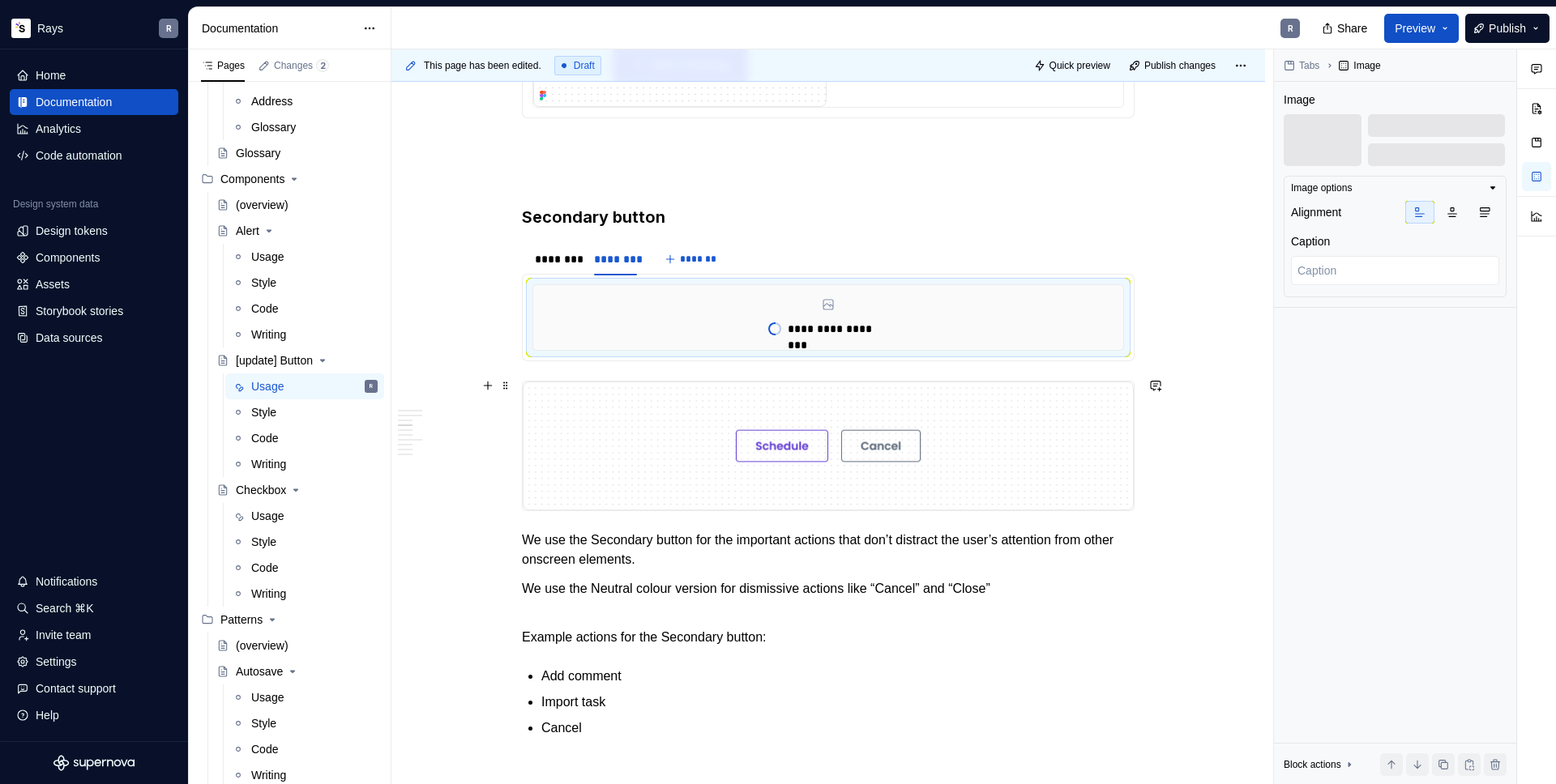
scroll to position [1248, 0]
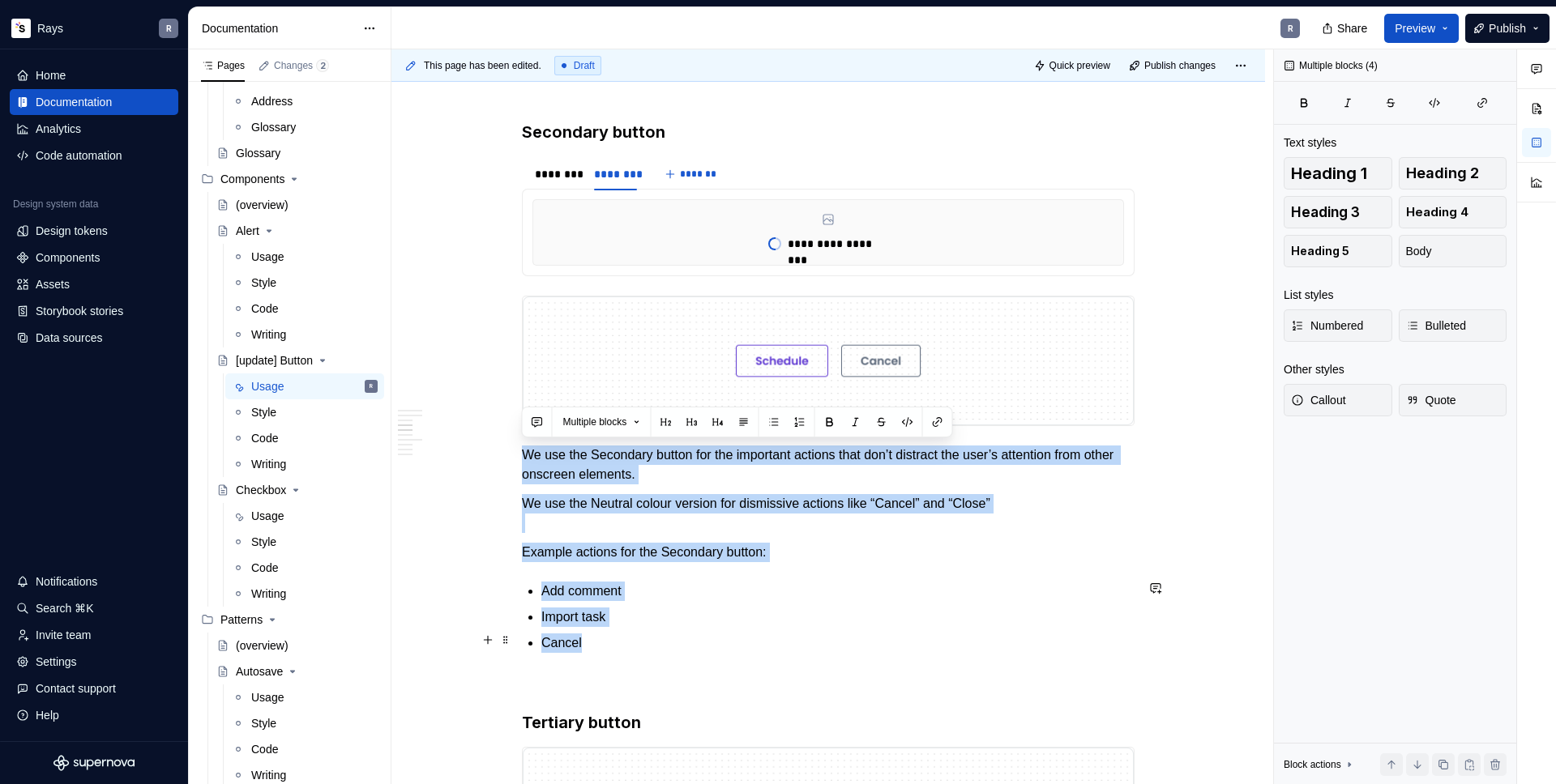
drag, startPoint x: 524, startPoint y: 452, endPoint x: 605, endPoint y: 639, distance: 203.8
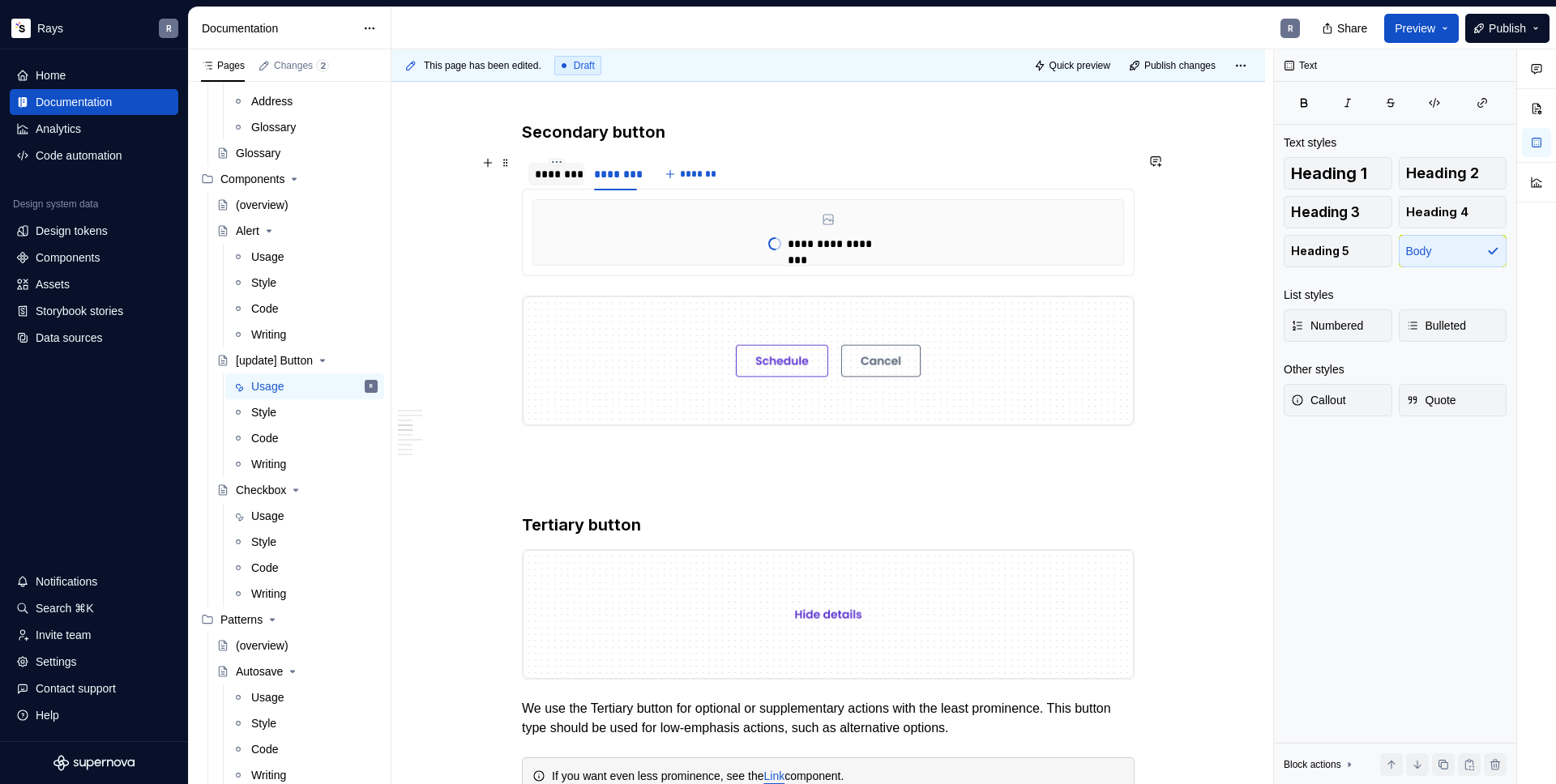
click at [554, 170] on div "********" at bounding box center [556, 174] width 43 height 16
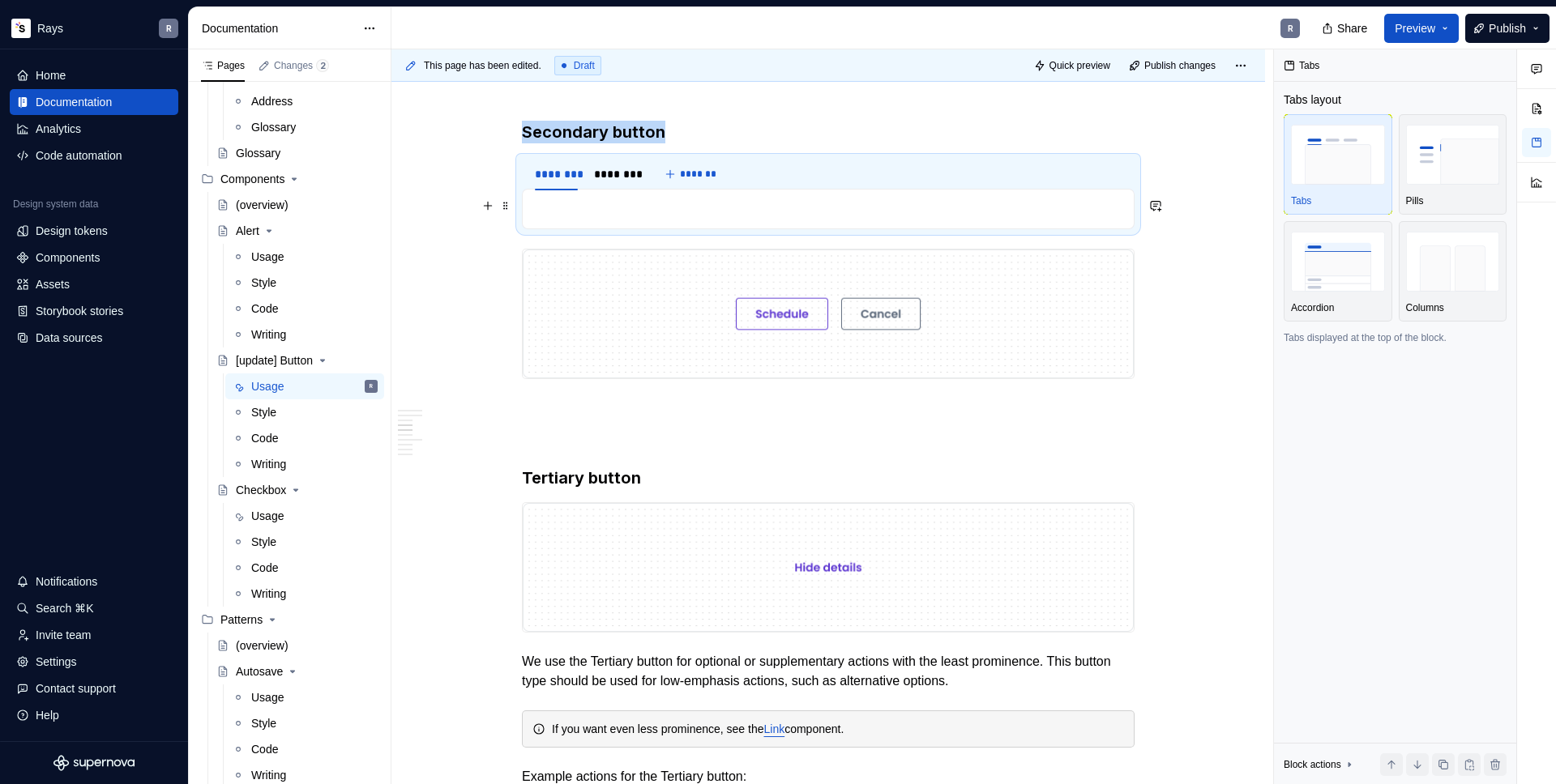
click at [581, 206] on p "To enrich screen reader interactions, please activate Accessibility in Grammarl…" at bounding box center [827, 209] width 591 height 20
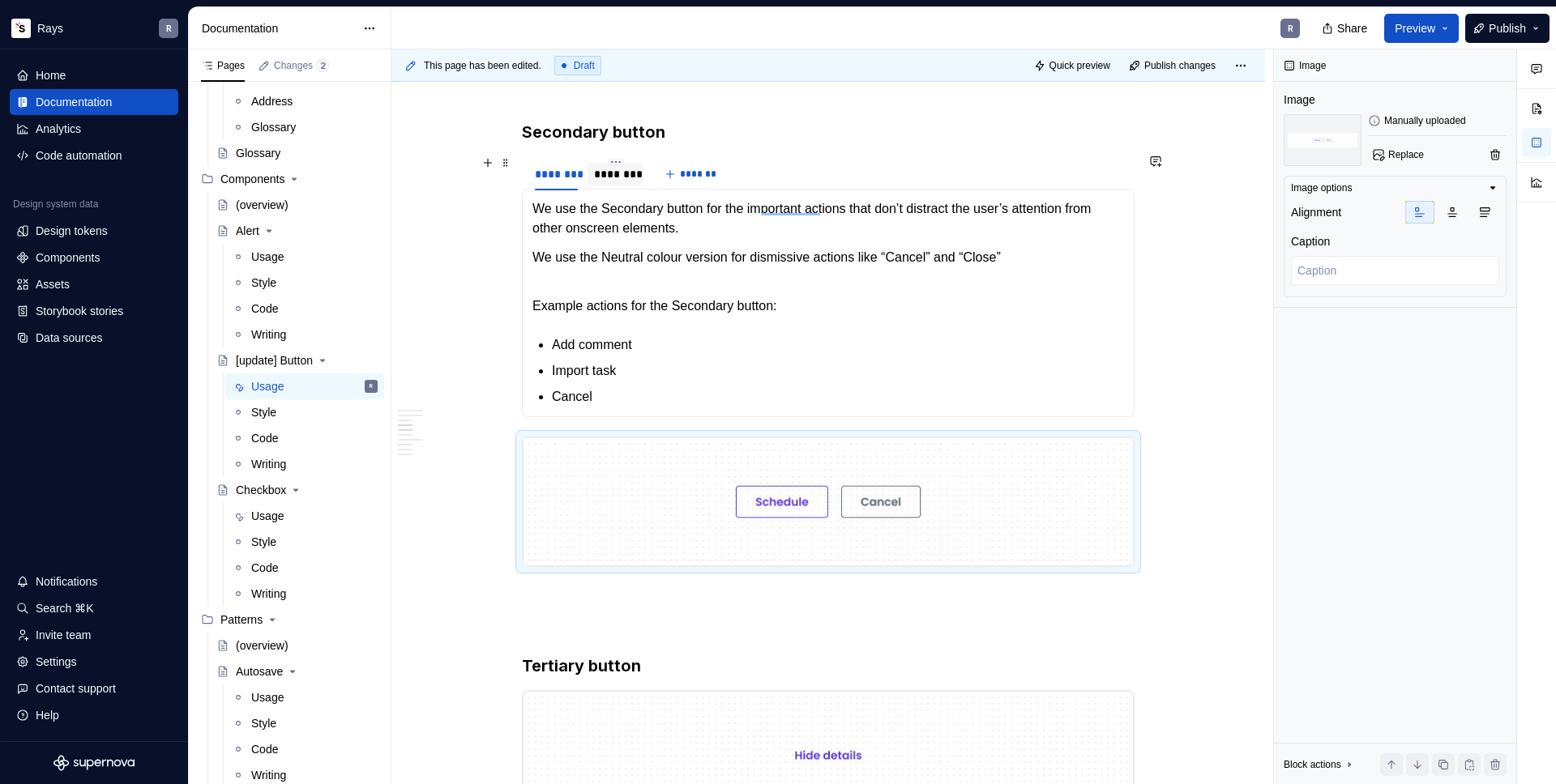
click at [609, 175] on div "********" at bounding box center [616, 174] width 43 height 16
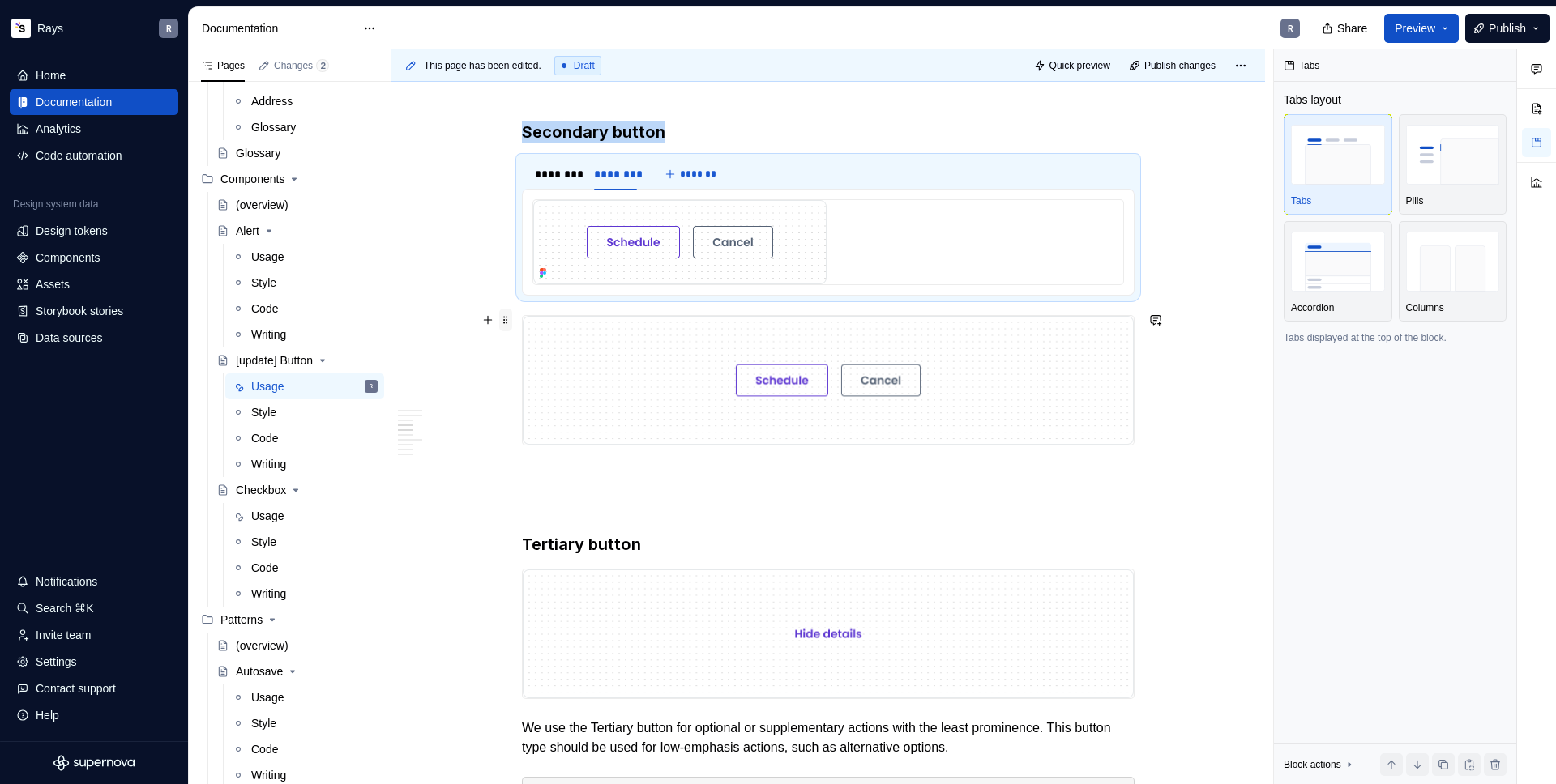
click at [507, 318] on span at bounding box center [505, 319] width 13 height 22
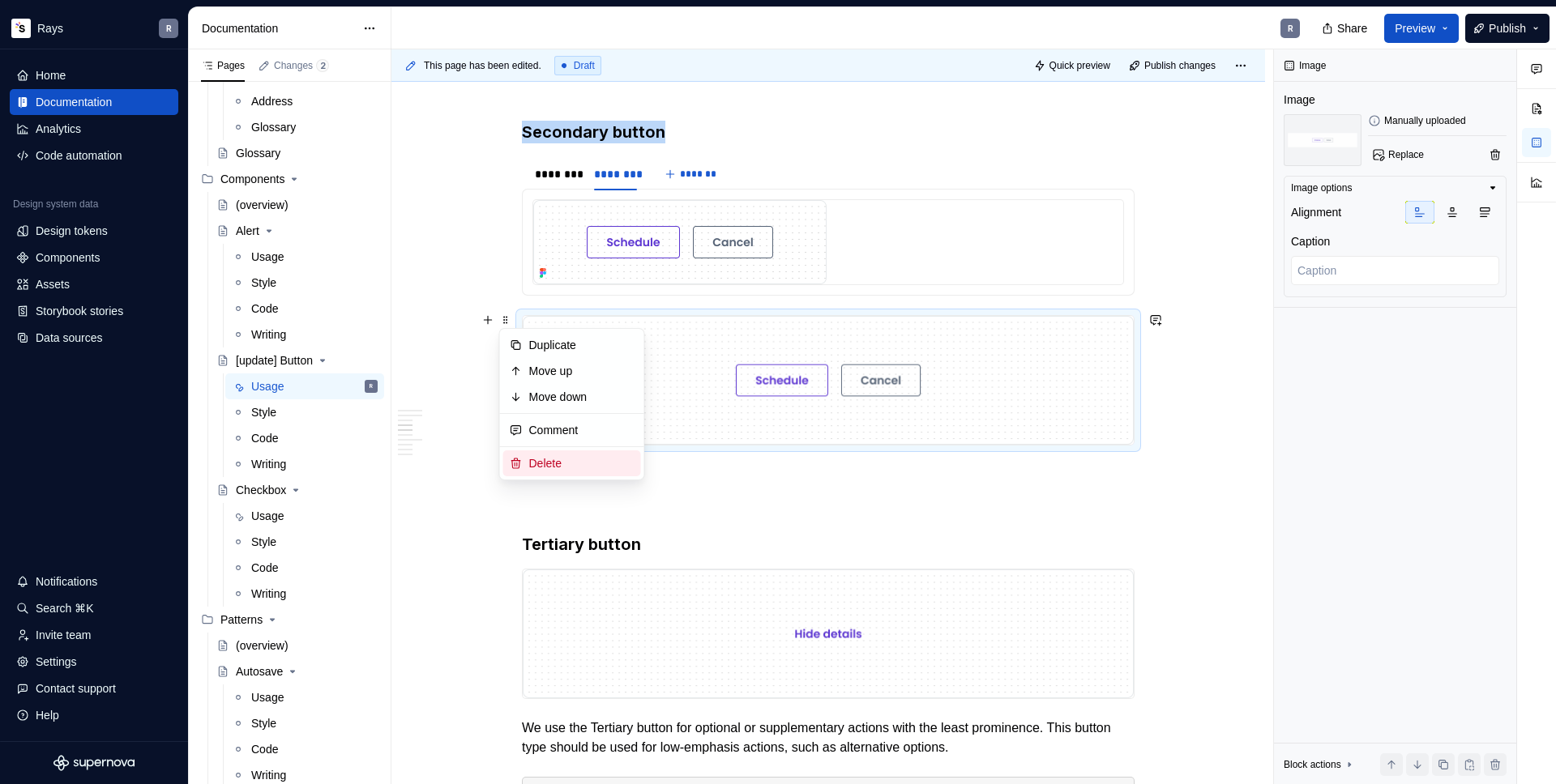
click at [552, 463] on div "Delete" at bounding box center [581, 463] width 105 height 16
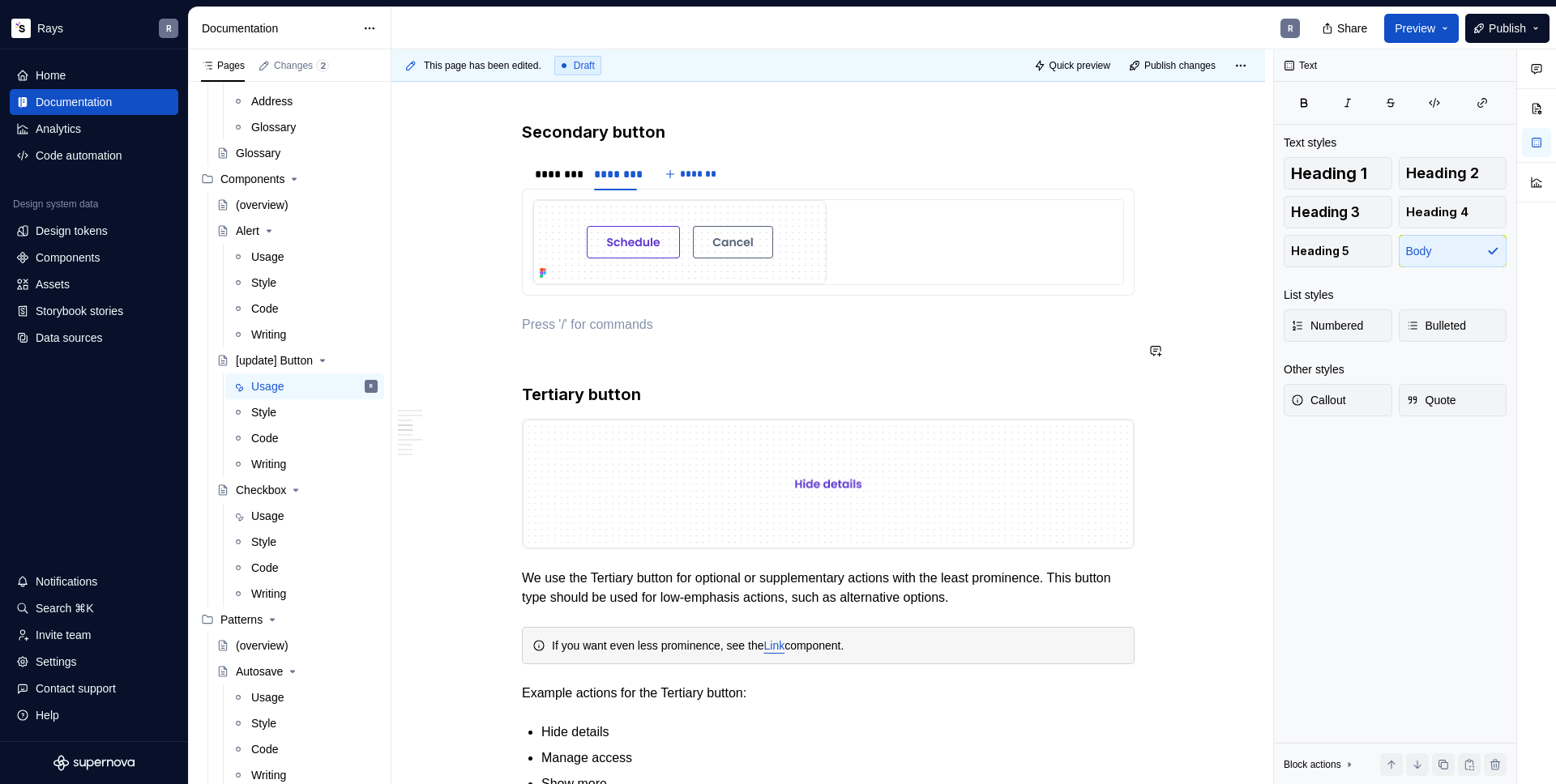
click at [648, 398] on h3 "Tertiary button" at bounding box center [827, 394] width 613 height 22
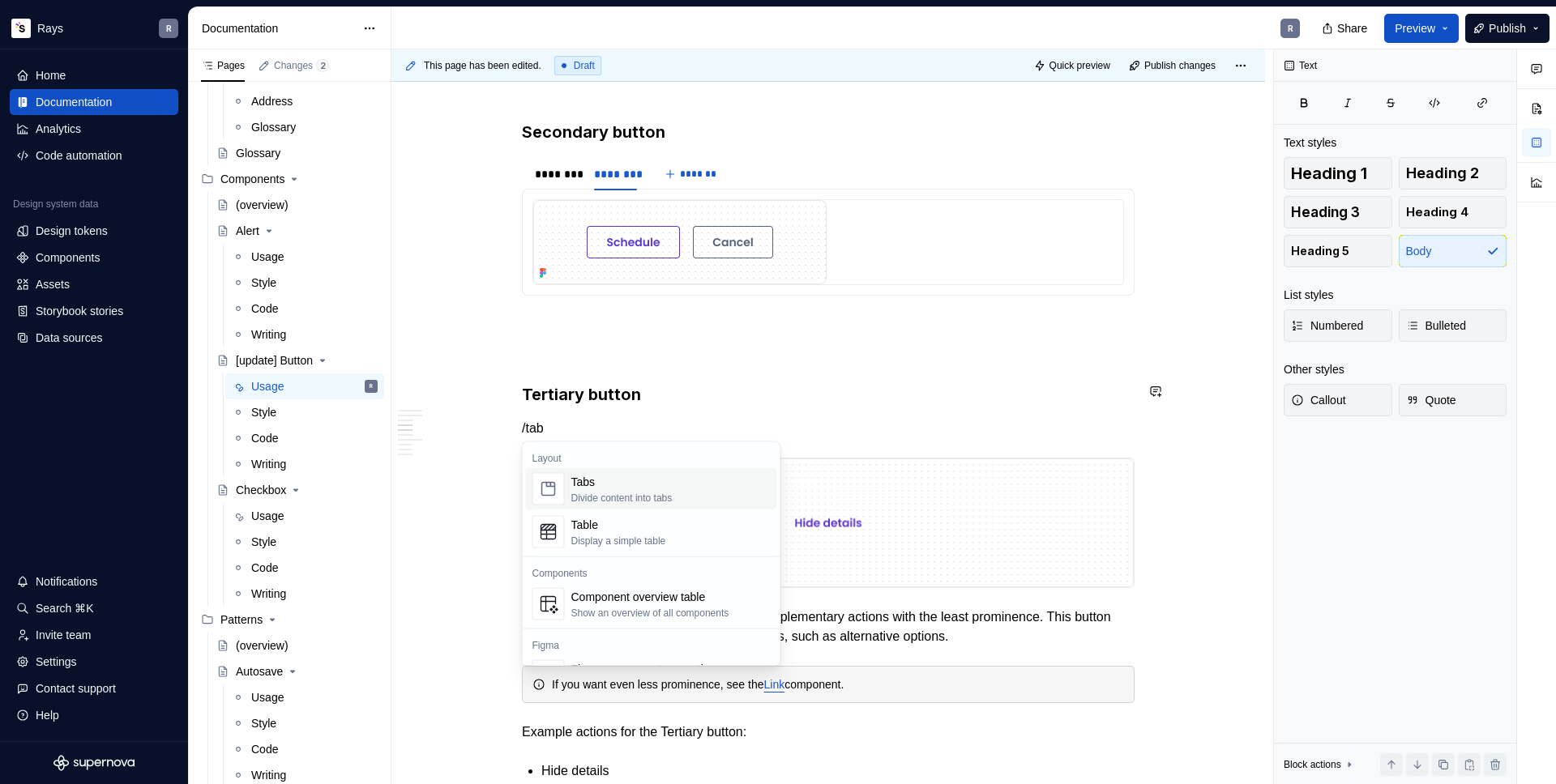
click at [641, 474] on div "Tabs" at bounding box center [622, 482] width 101 height 16
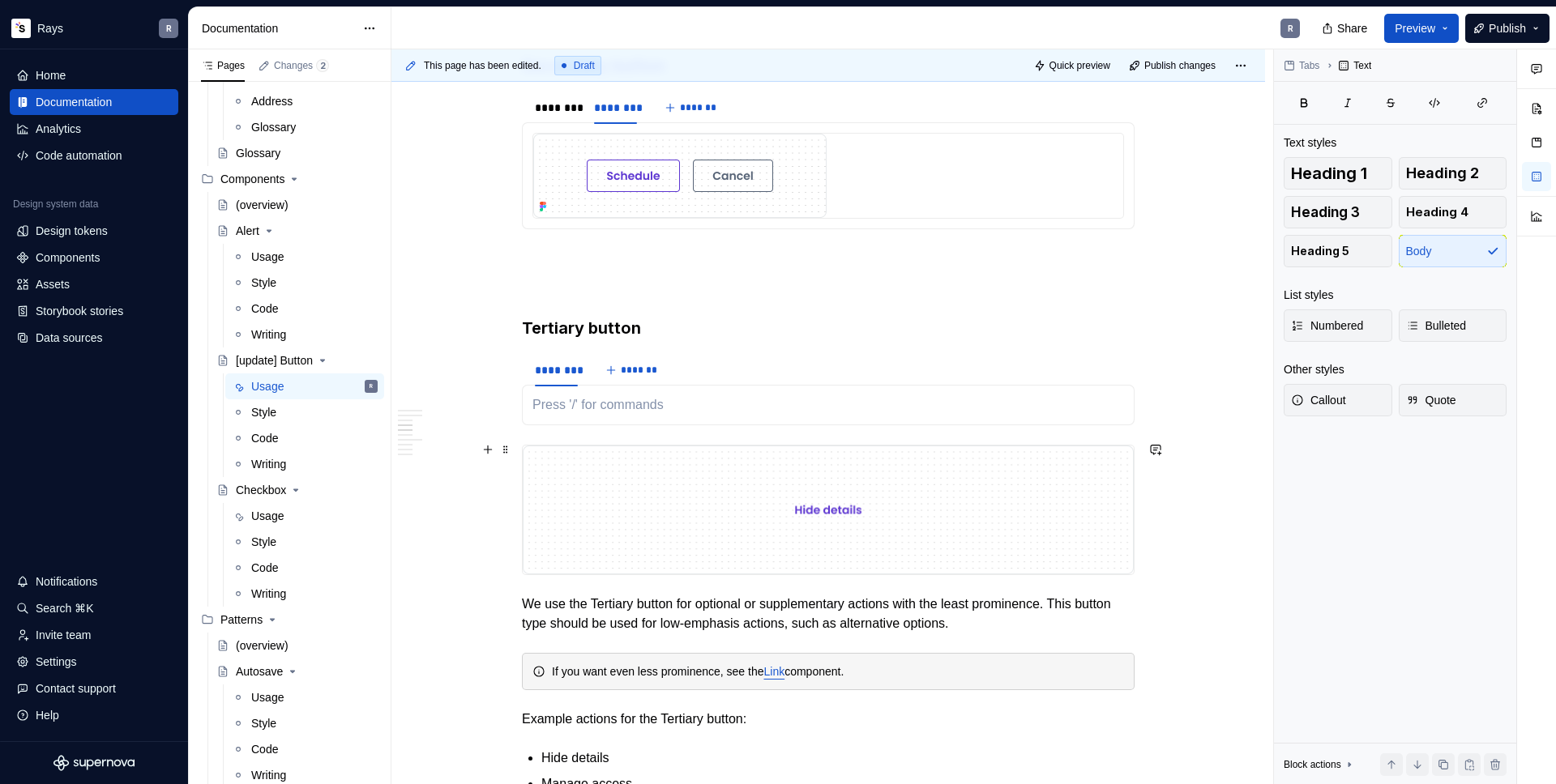
scroll to position [1314, 0]
click at [615, 374] on button "*******" at bounding box center [632, 370] width 64 height 22
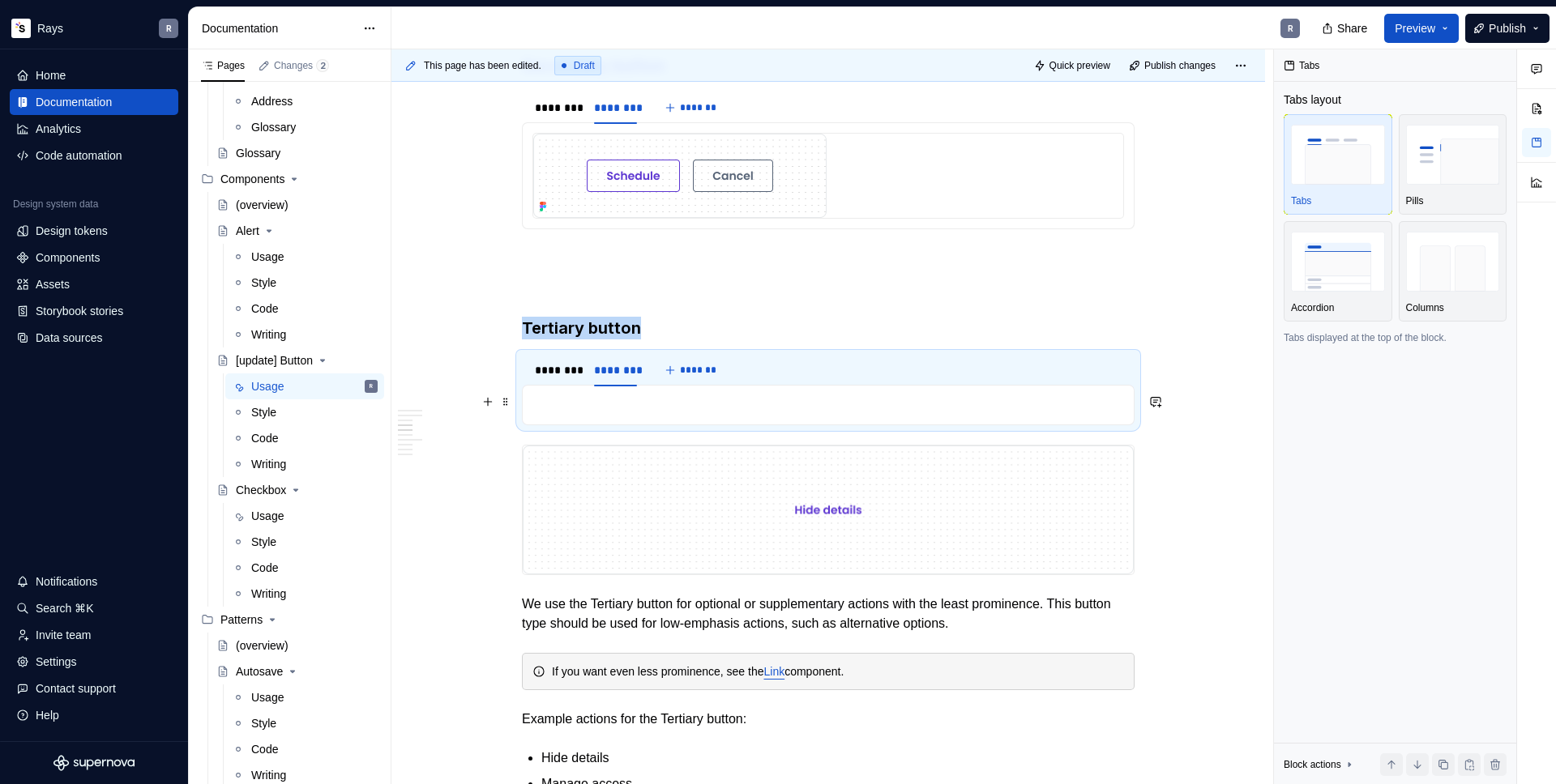
click at [599, 405] on p "To enrich screen reader interactions, please activate Accessibility in Grammarl…" at bounding box center [827, 405] width 591 height 20
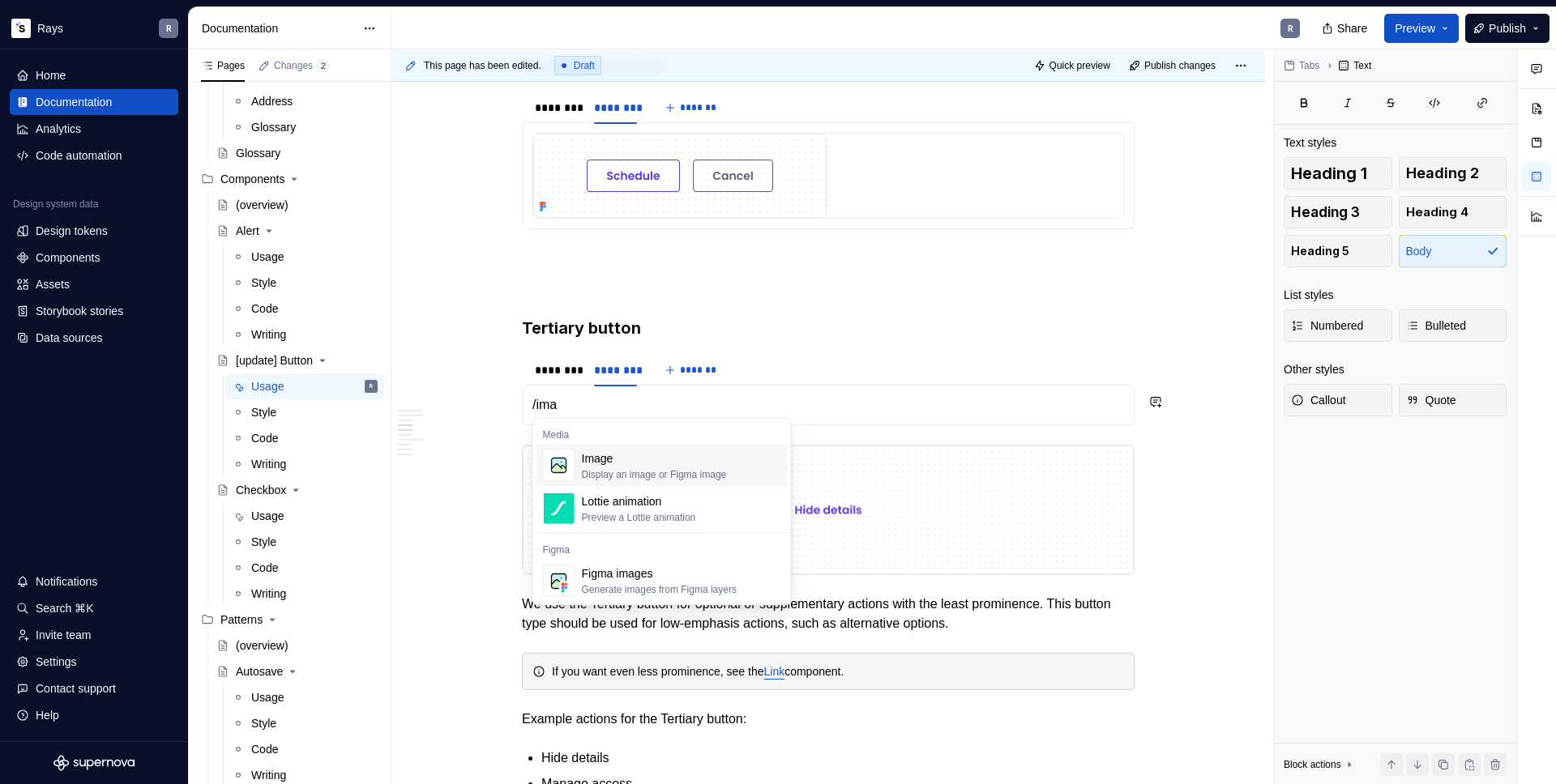
click at [584, 466] on div "Image" at bounding box center [654, 458] width 145 height 16
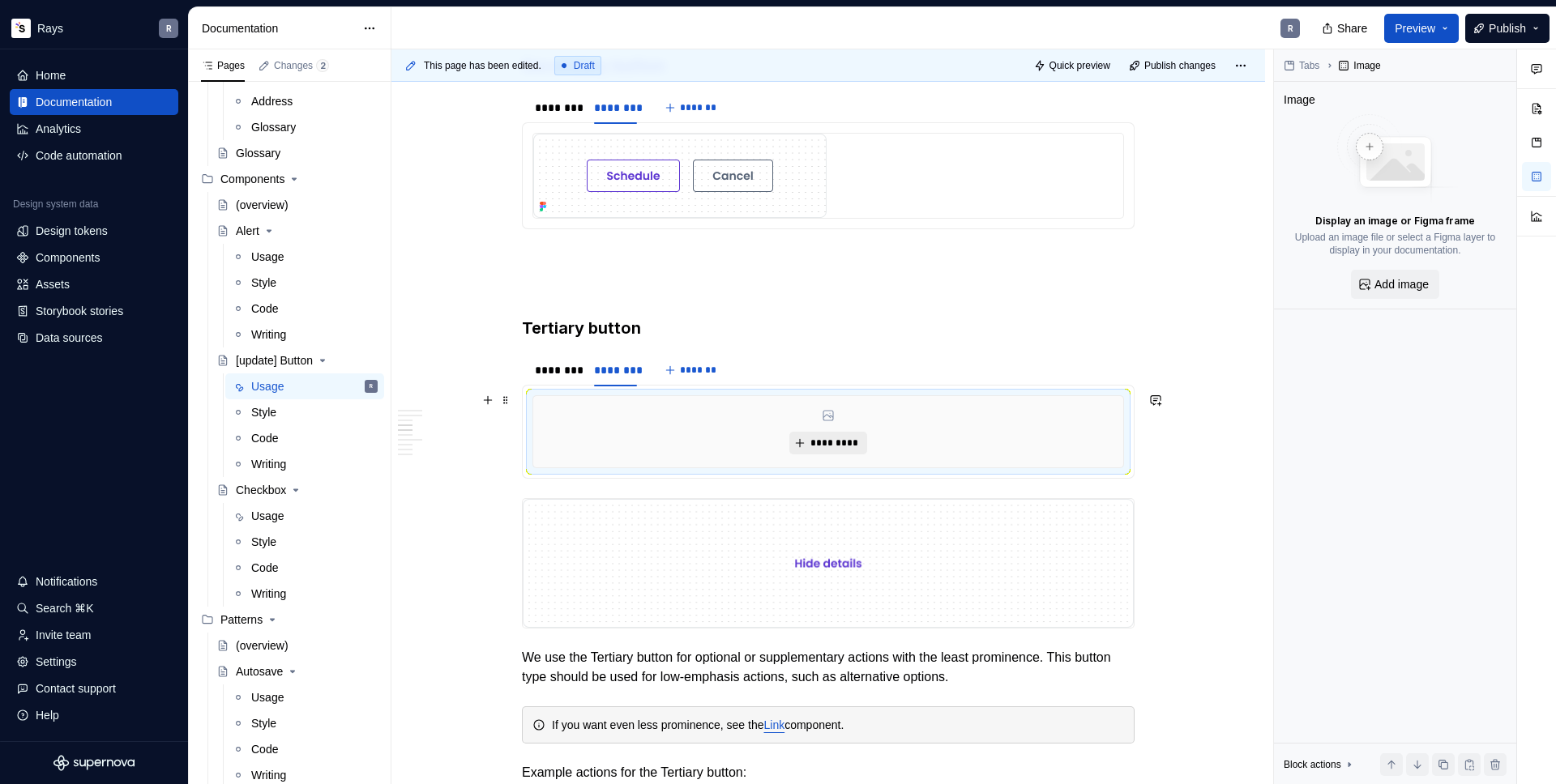
click at [830, 438] on span "*********" at bounding box center [834, 443] width 49 height 13
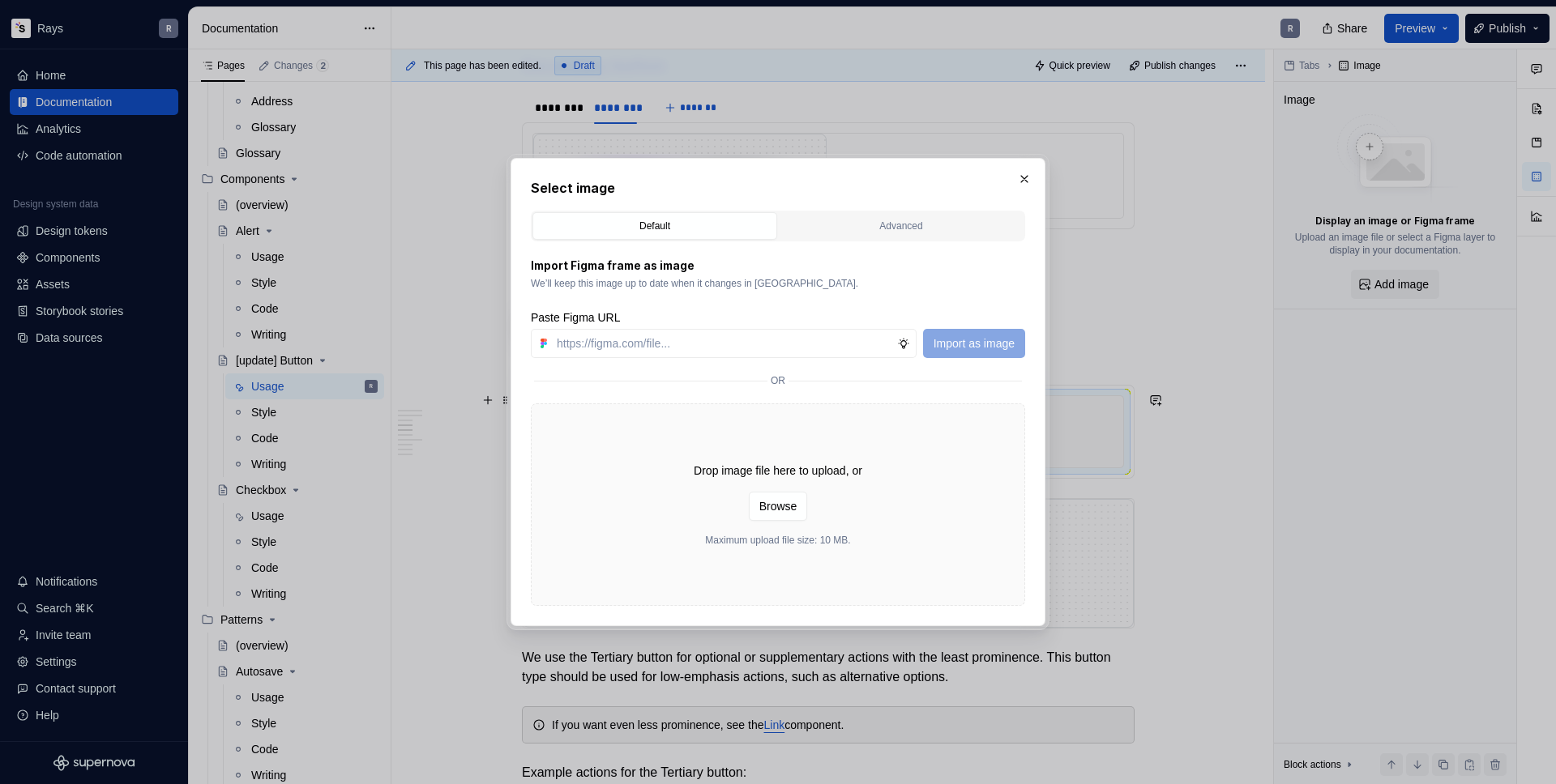
type textarea "*"
type input "[URL][DOMAIN_NAME]"
click at [982, 335] on span "Import as image" at bounding box center [974, 344] width 81 height 16
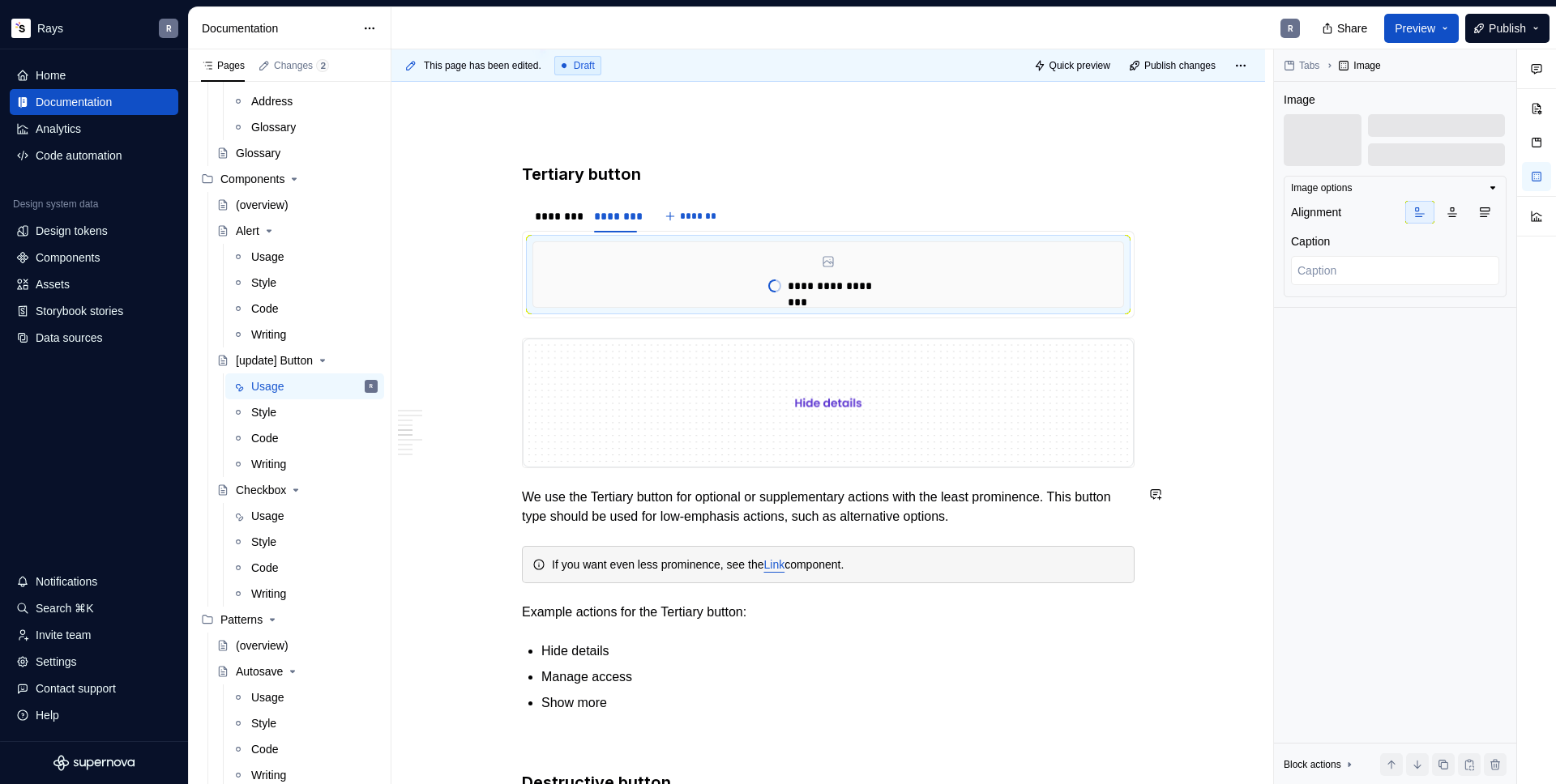
scroll to position [1497, 0]
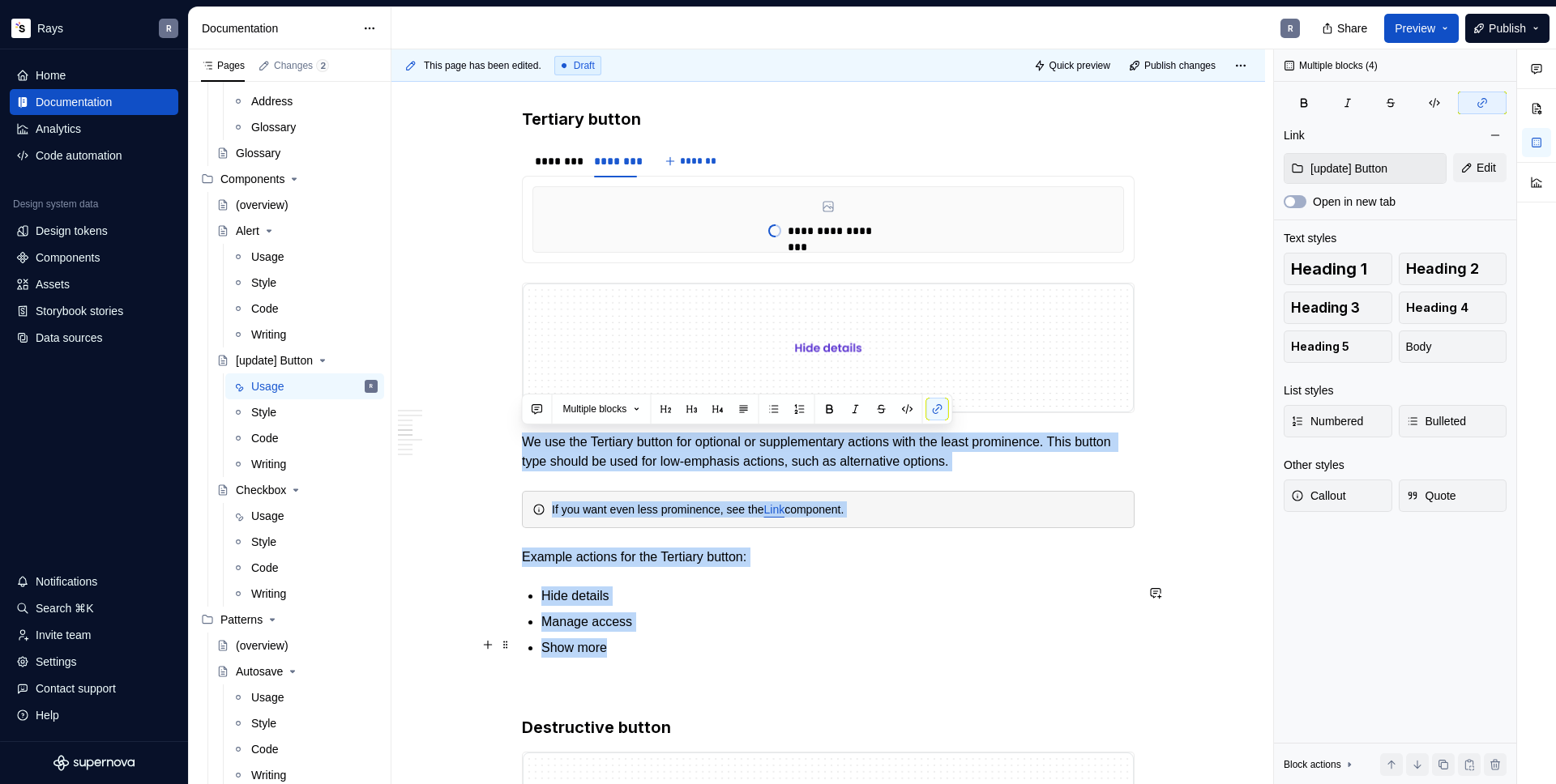
drag, startPoint x: 522, startPoint y: 437, endPoint x: 704, endPoint y: 636, distance: 269.7
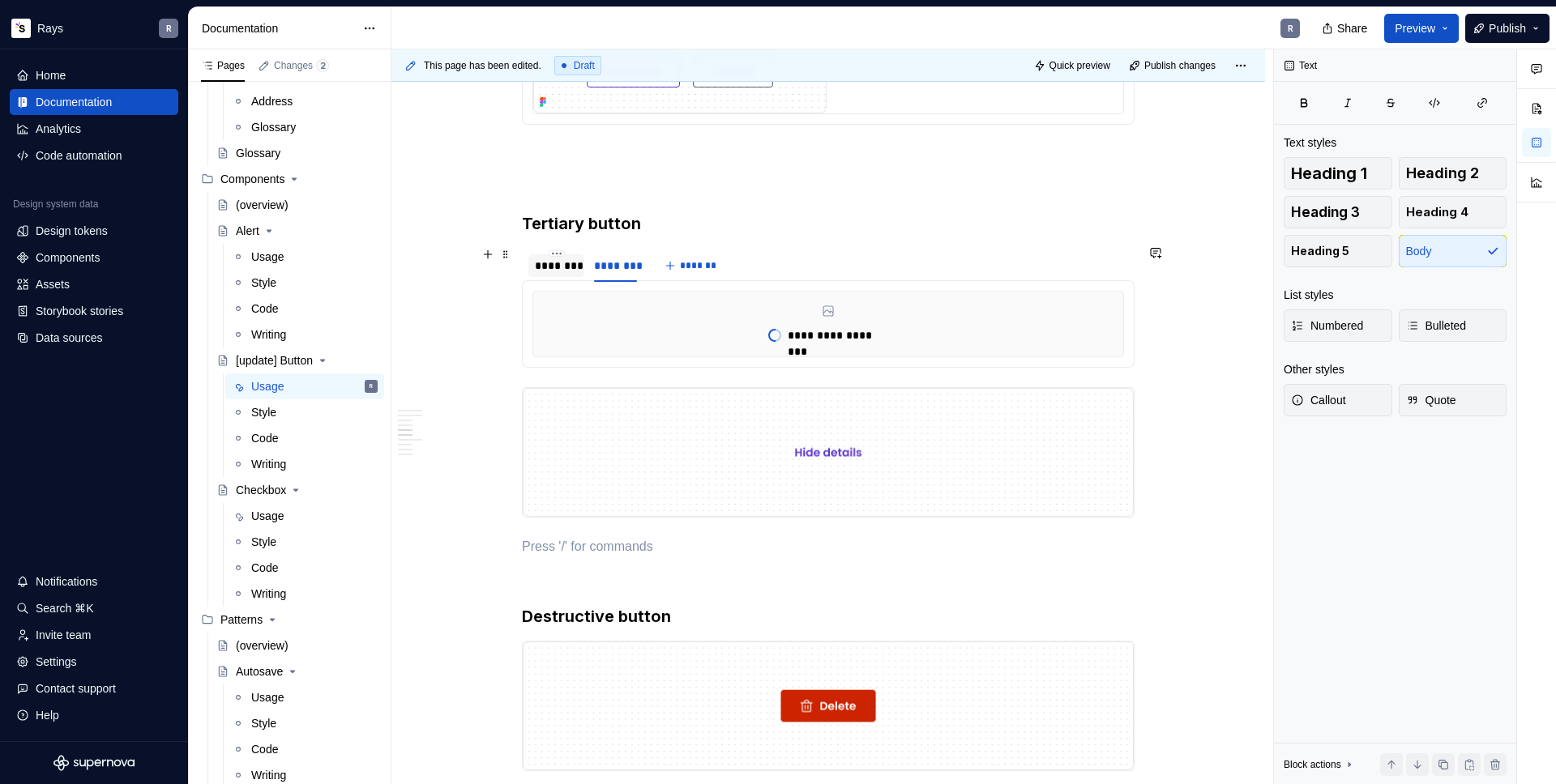
click at [552, 264] on div "********" at bounding box center [556, 266] width 43 height 16
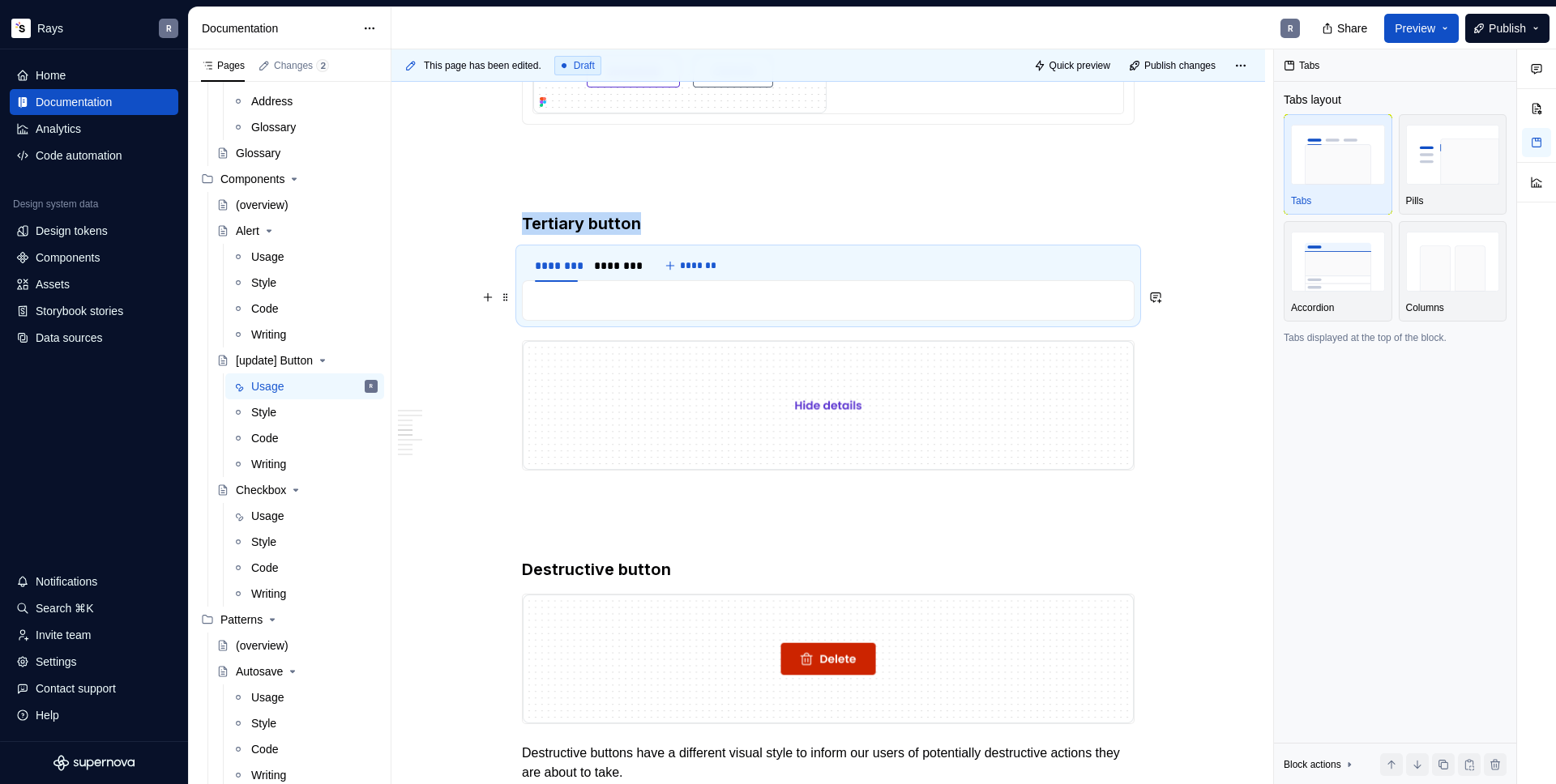
click at [570, 304] on p "To enrich screen reader interactions, please activate Accessibility in Grammarl…" at bounding box center [827, 301] width 591 height 20
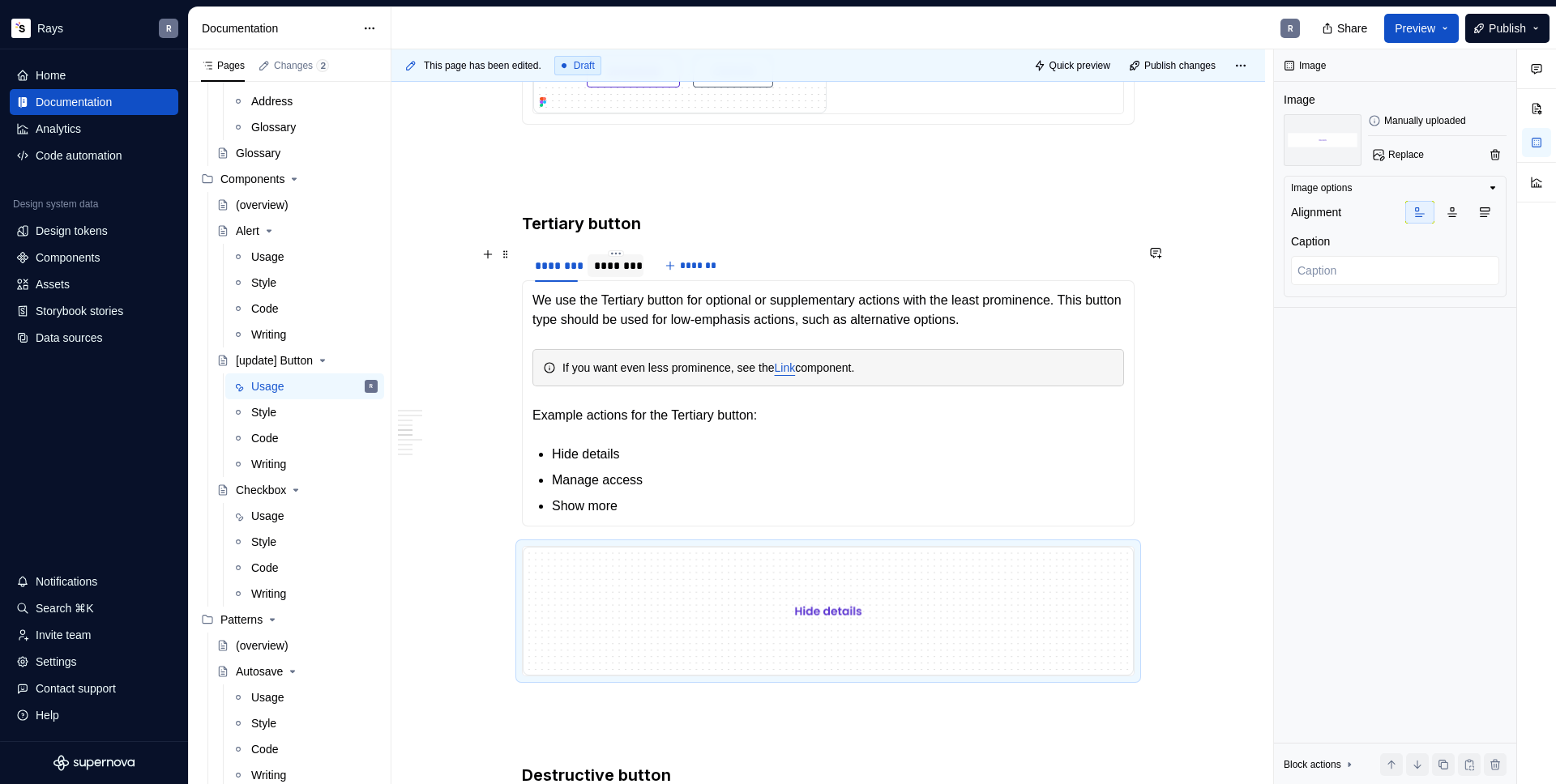
click at [595, 270] on div "********" at bounding box center [616, 266] width 43 height 16
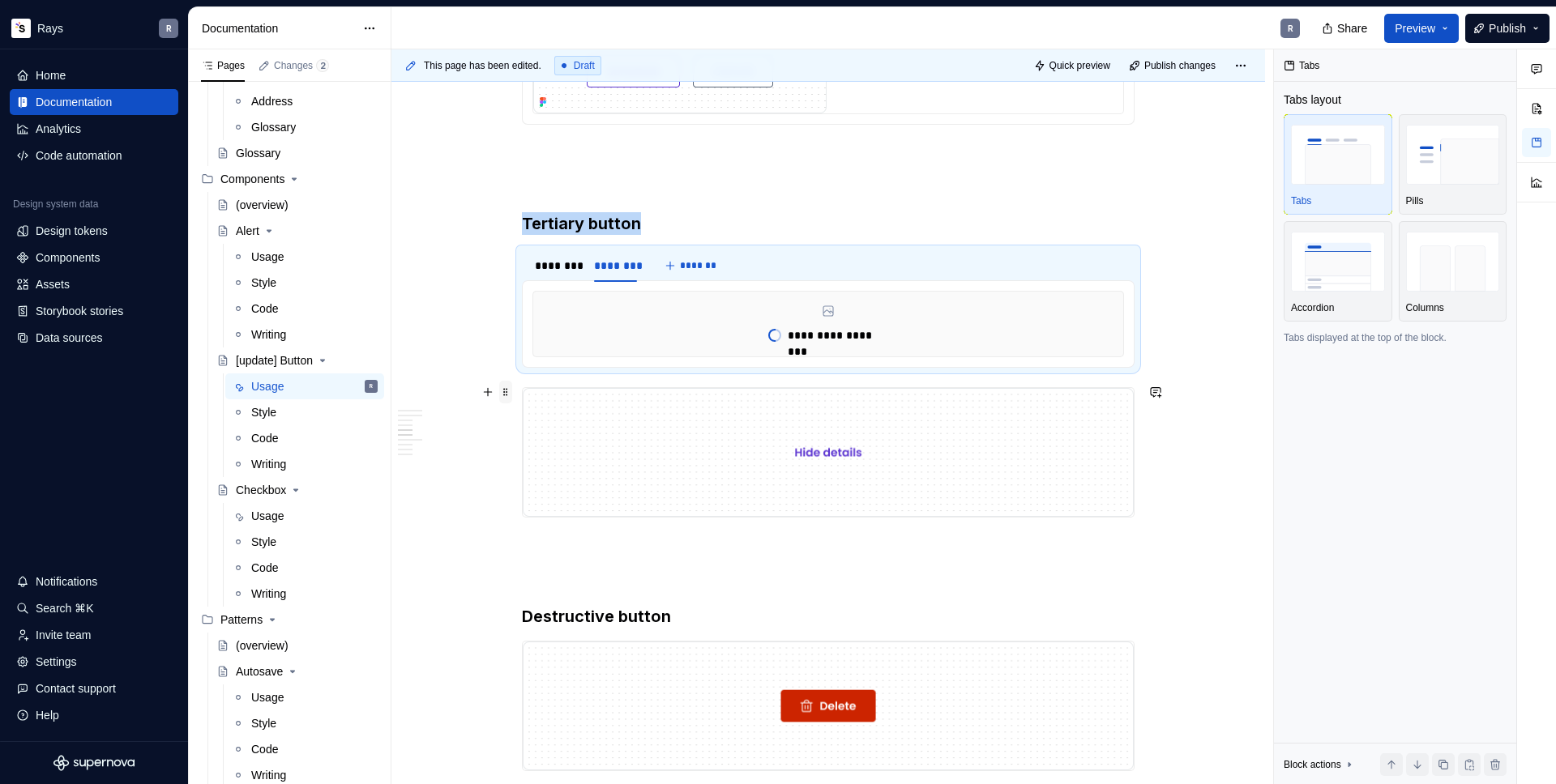
click at [507, 391] on span at bounding box center [505, 391] width 13 height 22
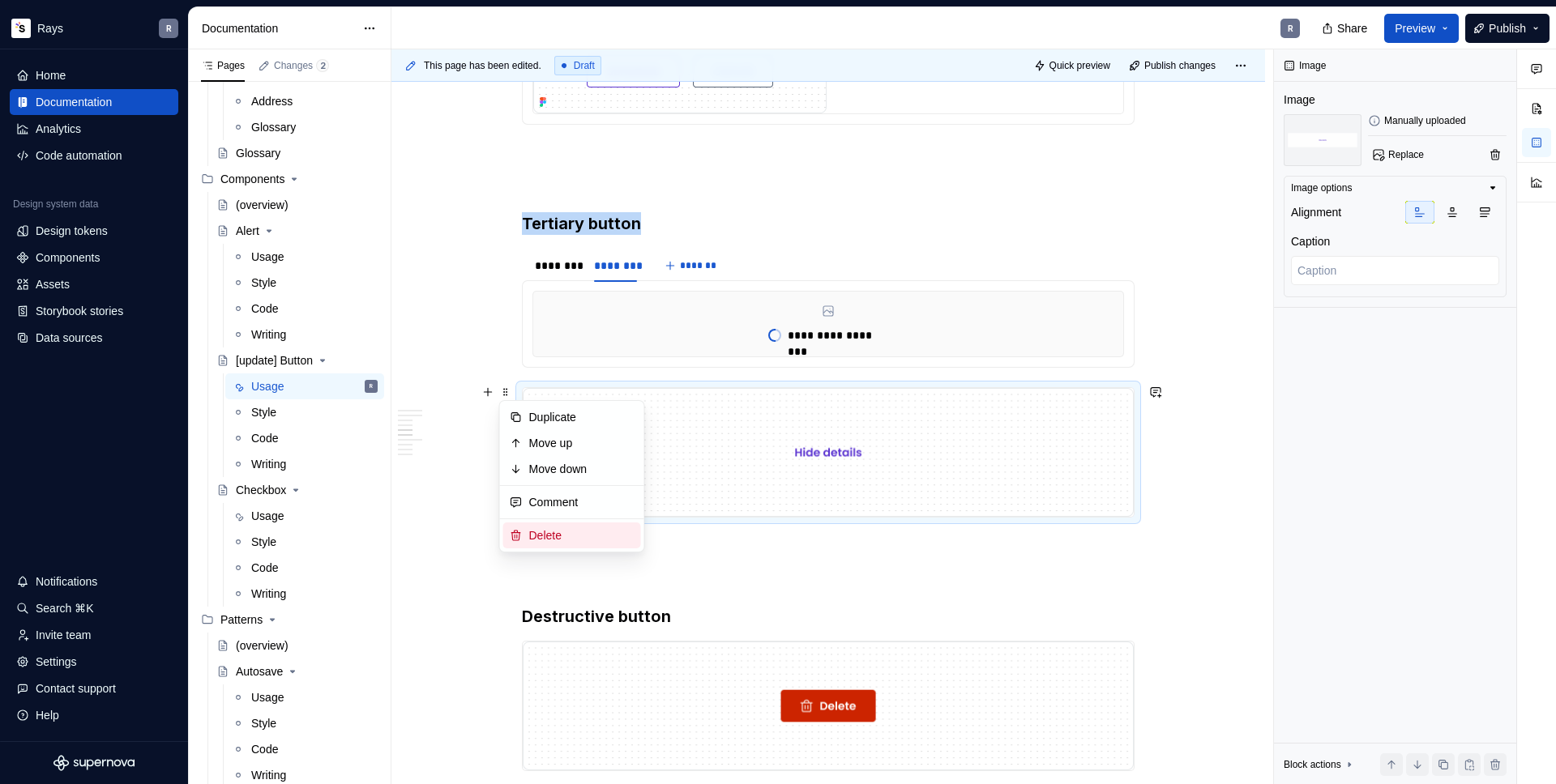
click at [543, 530] on div "Delete" at bounding box center [581, 536] width 105 height 16
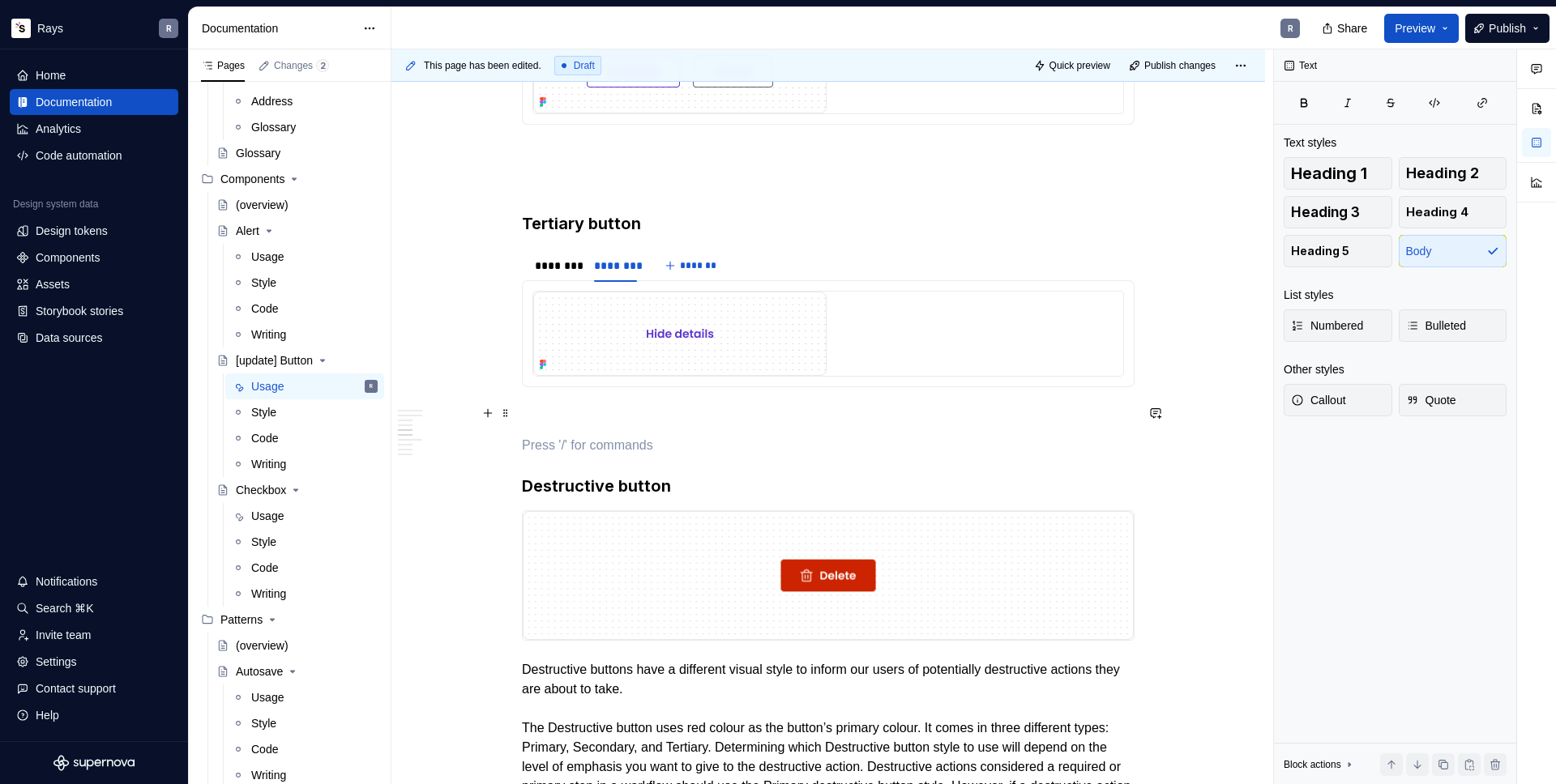
click at [590, 406] on p "To enrich screen reader interactions, please activate Accessibility in Grammarl…" at bounding box center [827, 416] width 613 height 20
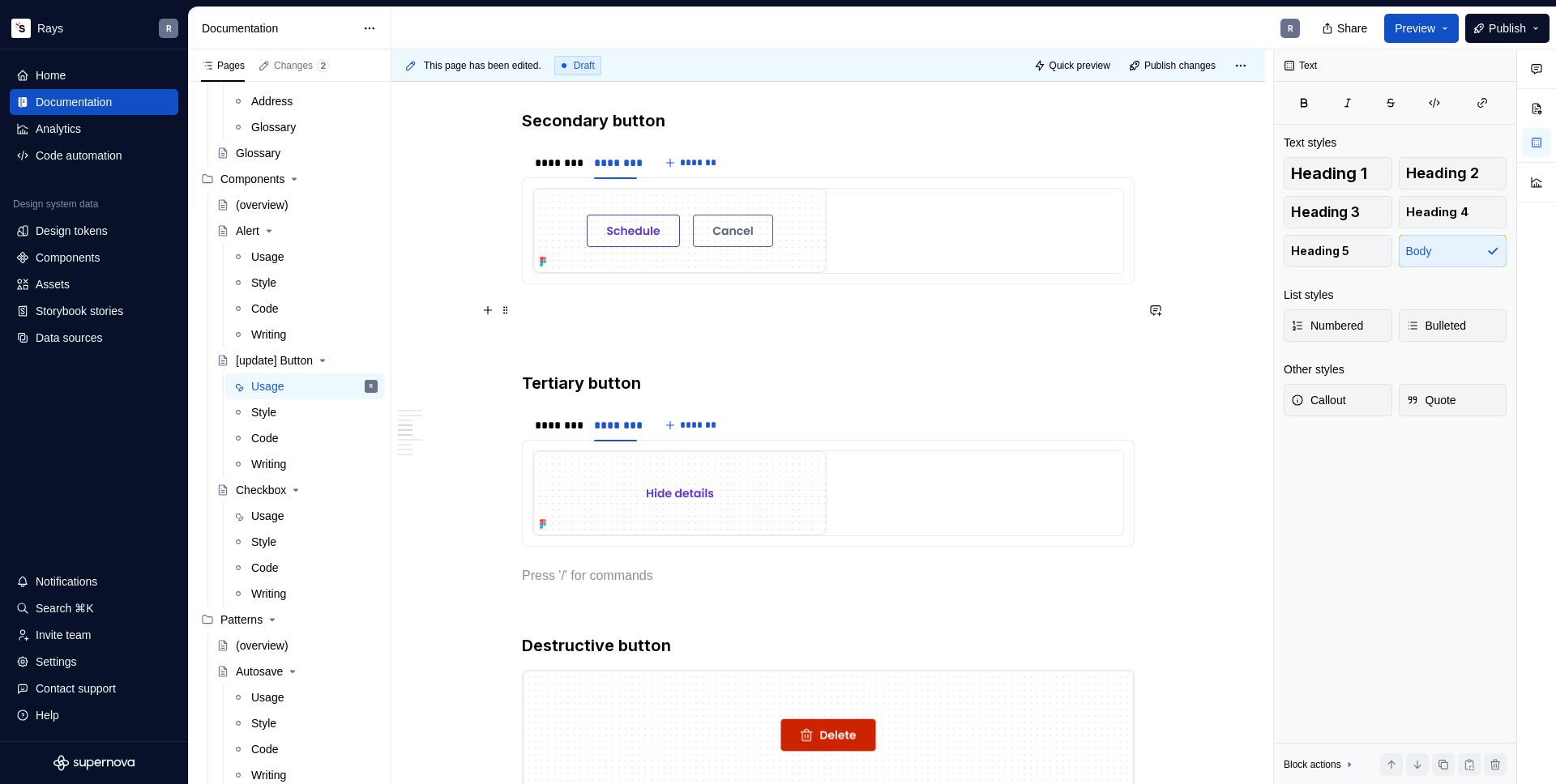
click at [572, 304] on p "To enrich screen reader interactions, please activate Accessibility in Grammarl…" at bounding box center [827, 314] width 613 height 20
click at [573, 337] on p "To enrich screen reader interactions, please activate Accessibility in Grammarl…" at bounding box center [827, 343] width 613 height 20
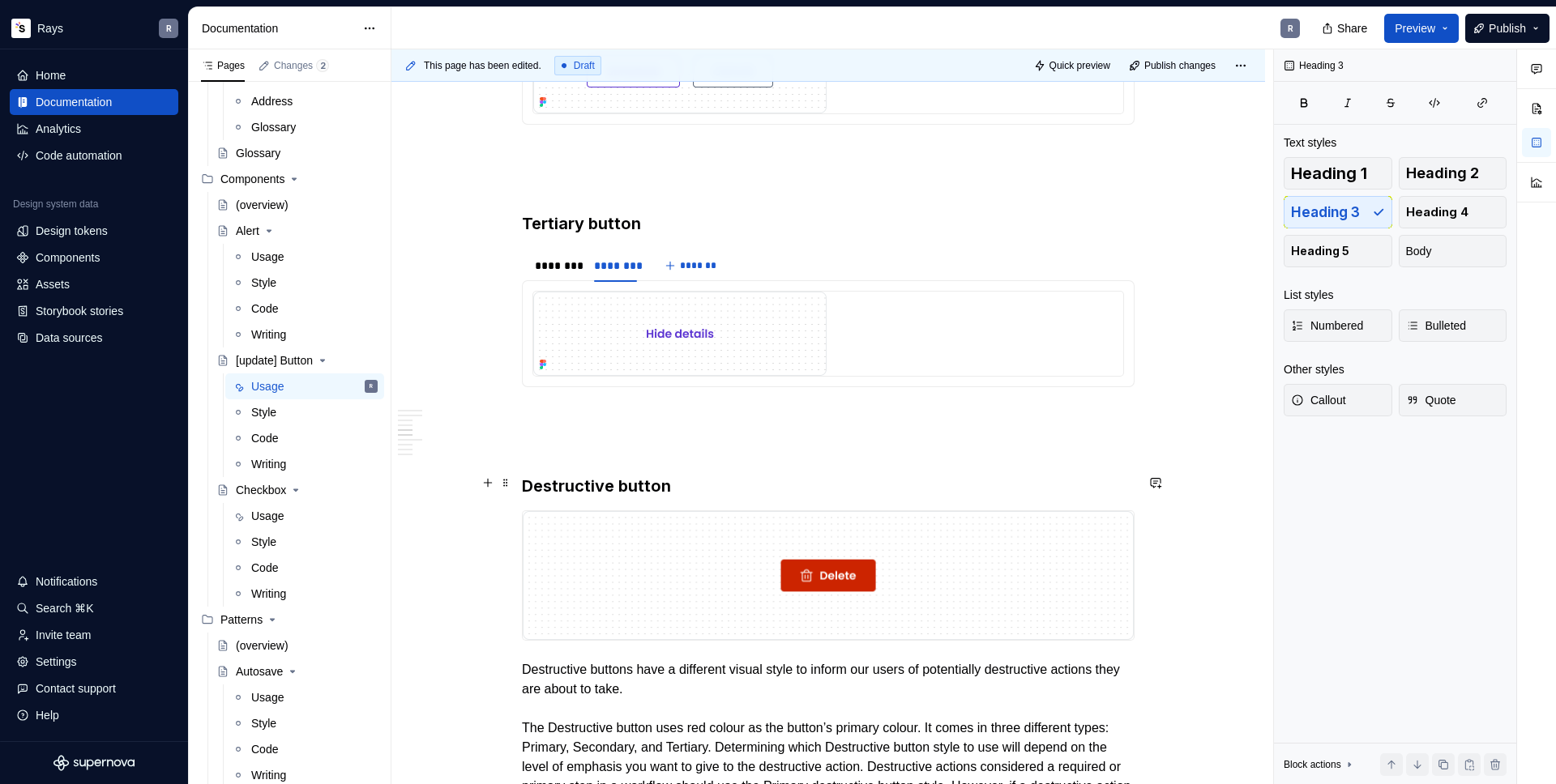
click at [680, 488] on h3 "Destructive button" at bounding box center [827, 485] width 613 height 22
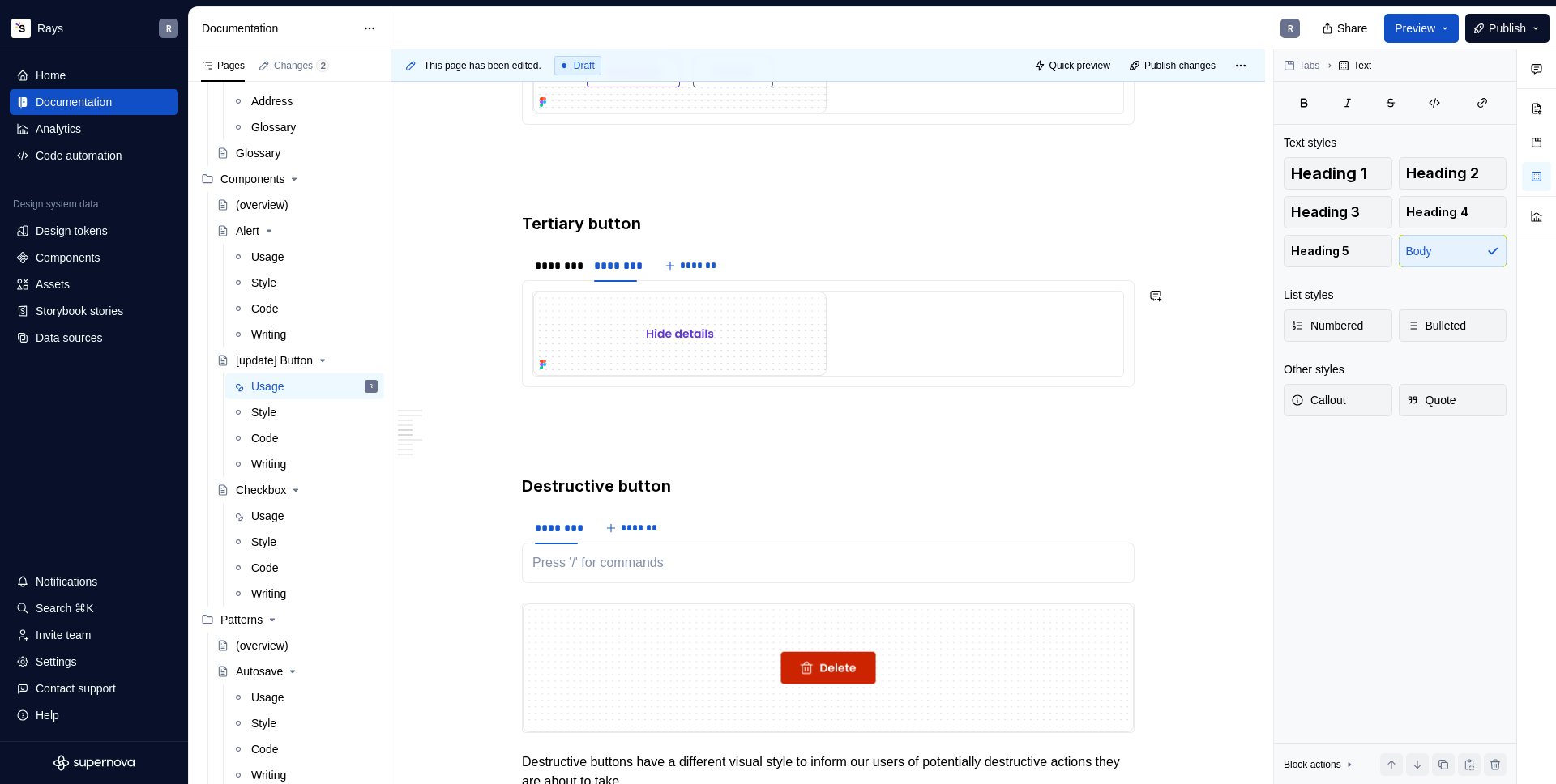
click at [670, 481] on h3 "Destructive button" at bounding box center [827, 485] width 613 height 22
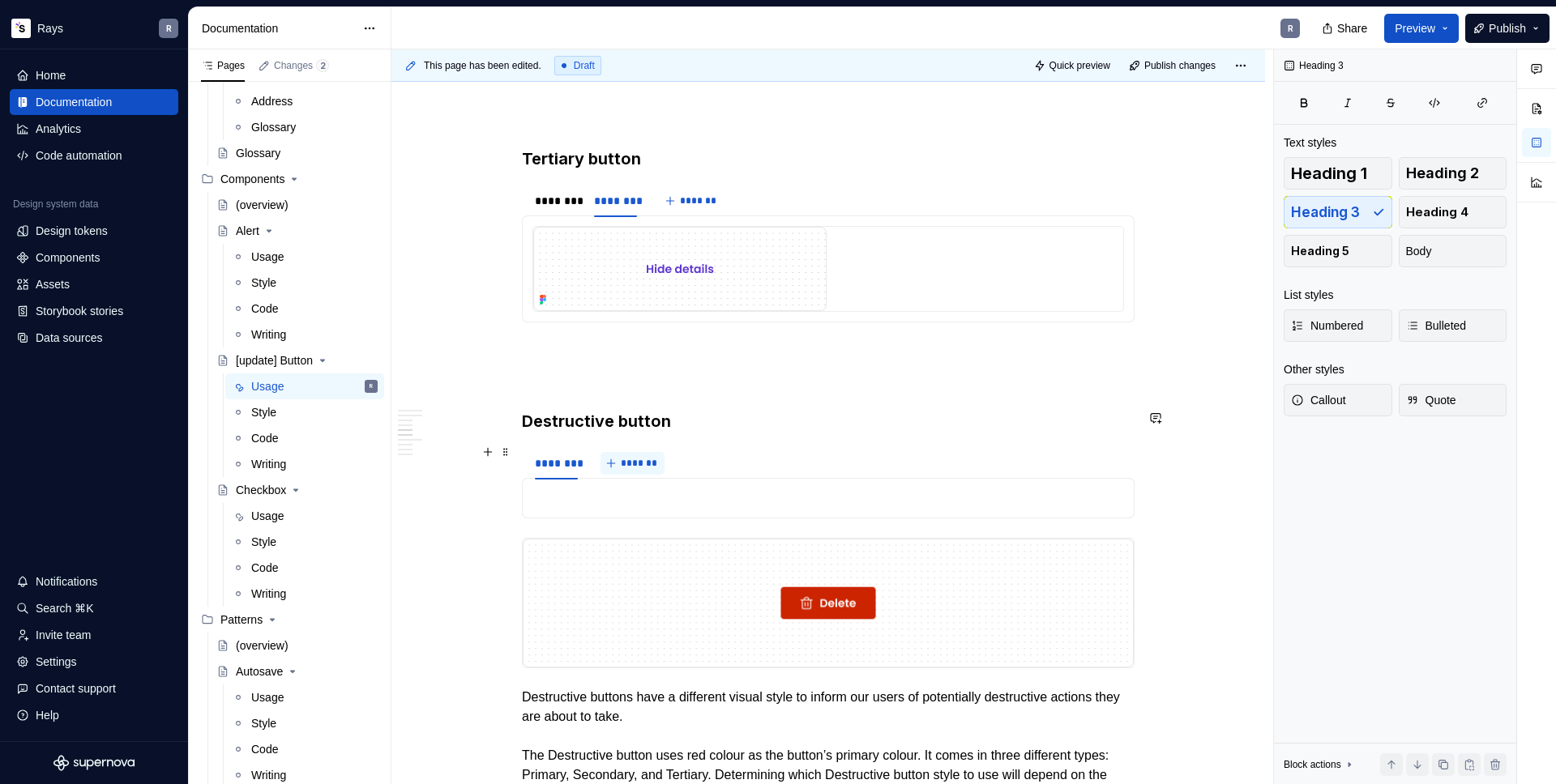
click at [628, 460] on span "*******" at bounding box center [639, 463] width 37 height 13
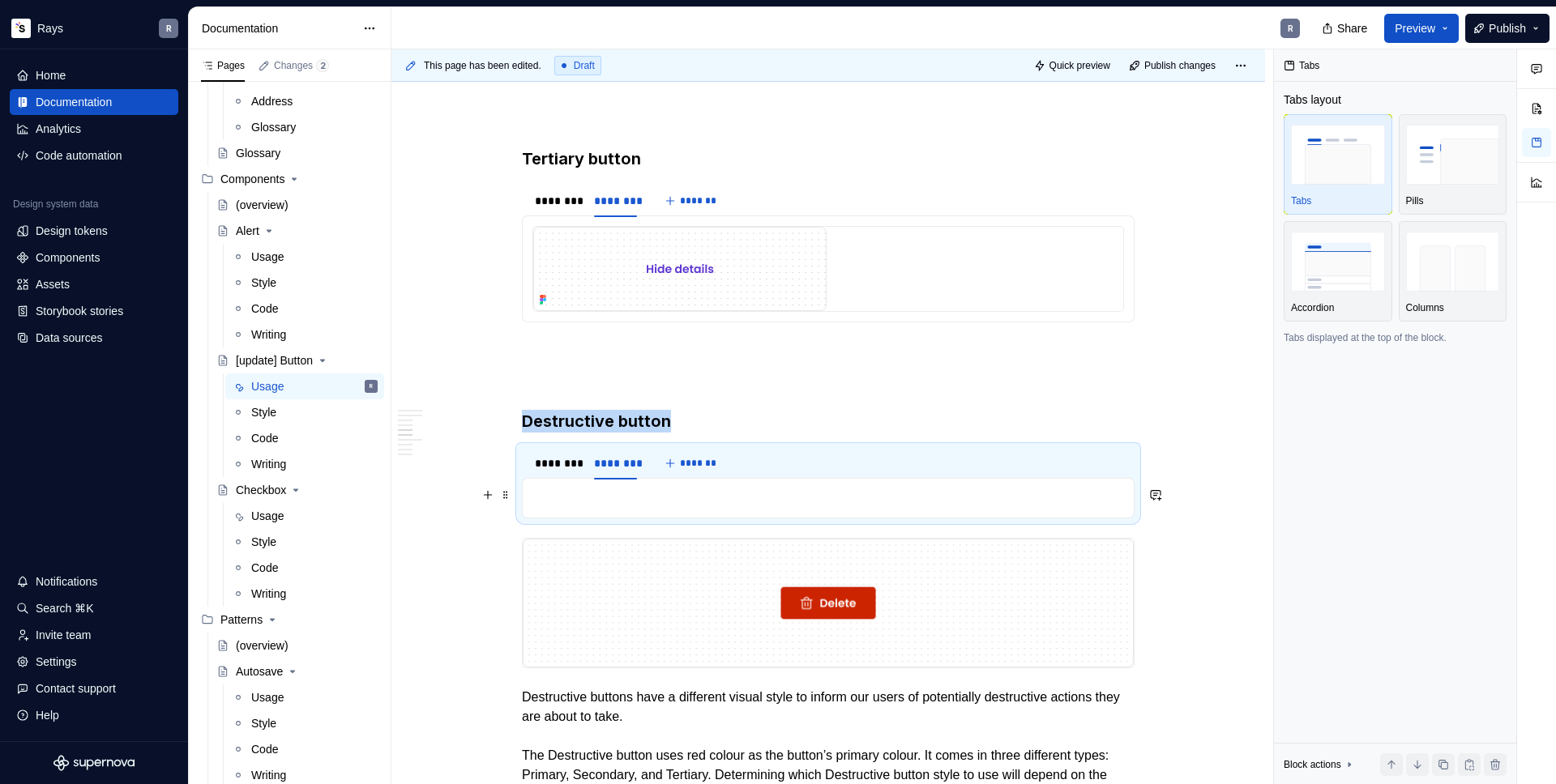
click at [573, 502] on p "To enrich screen reader interactions, please activate Accessibility in Grammarl…" at bounding box center [827, 498] width 591 height 20
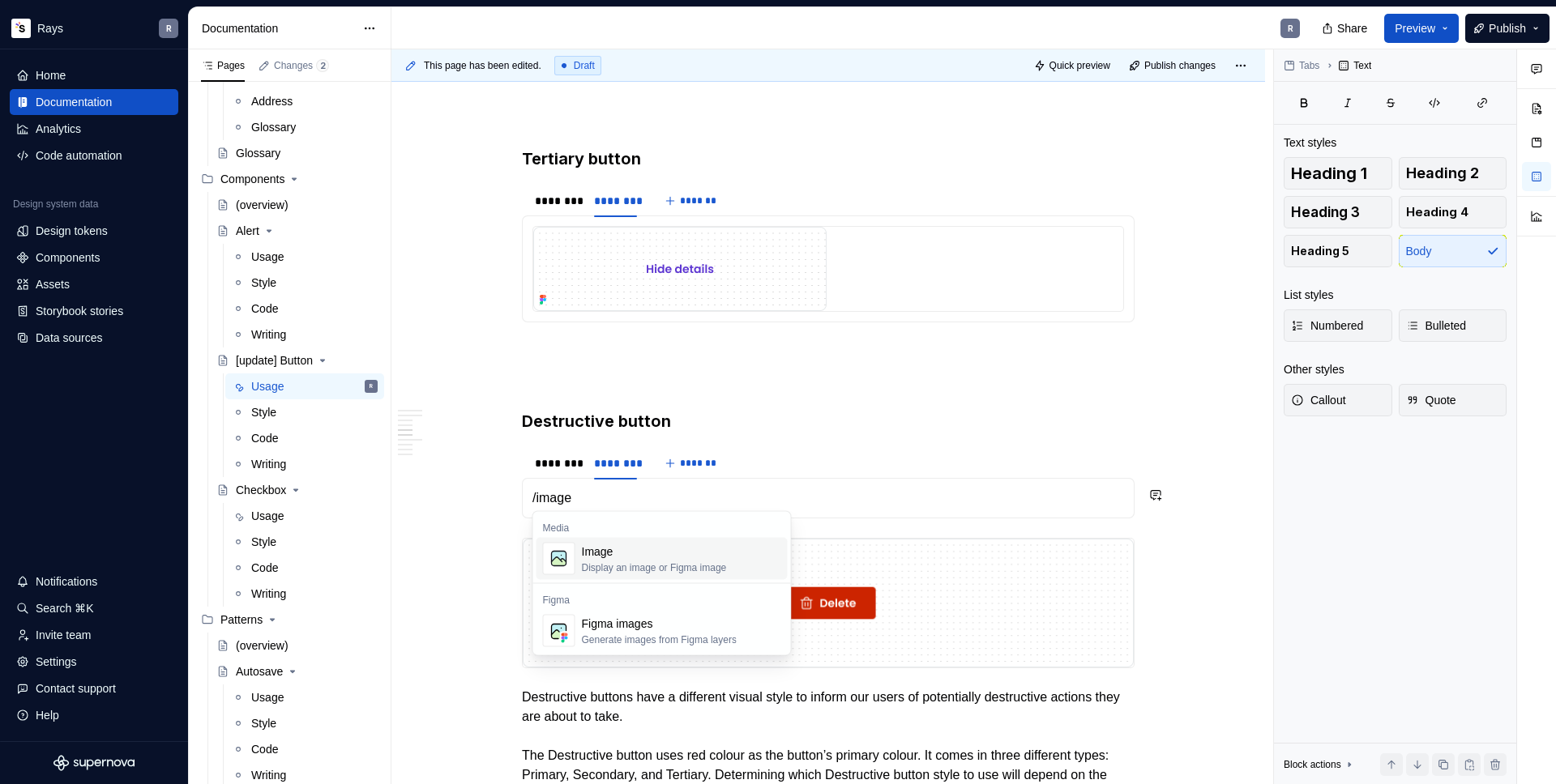
click at [583, 544] on div "Image" at bounding box center [654, 552] width 145 height 16
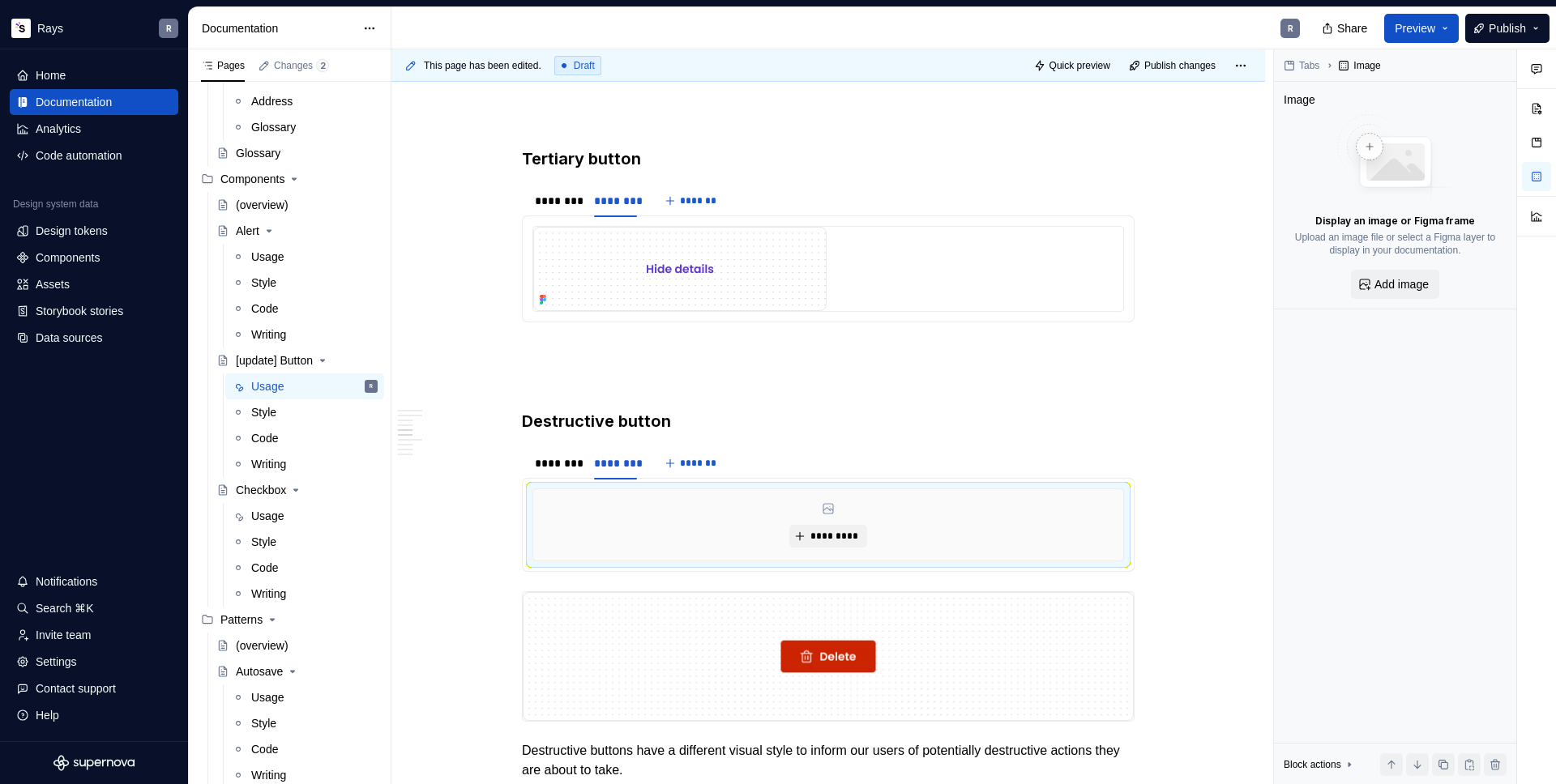
type textarea "*"
click at [833, 530] on span "*********" at bounding box center [834, 536] width 49 height 13
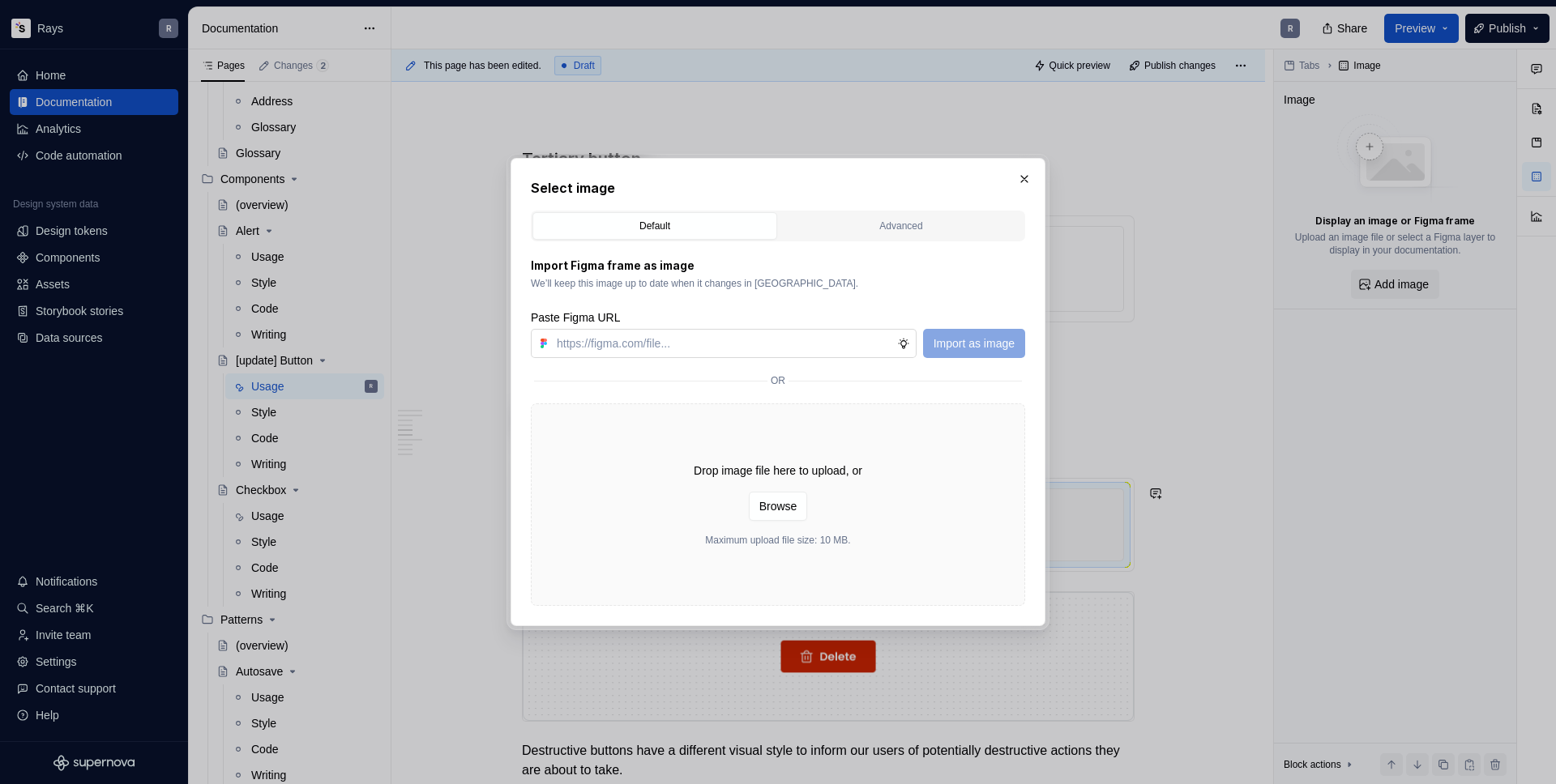
type input "[URL][DOMAIN_NAME]"
click at [1001, 342] on span "Import as image" at bounding box center [974, 344] width 81 height 16
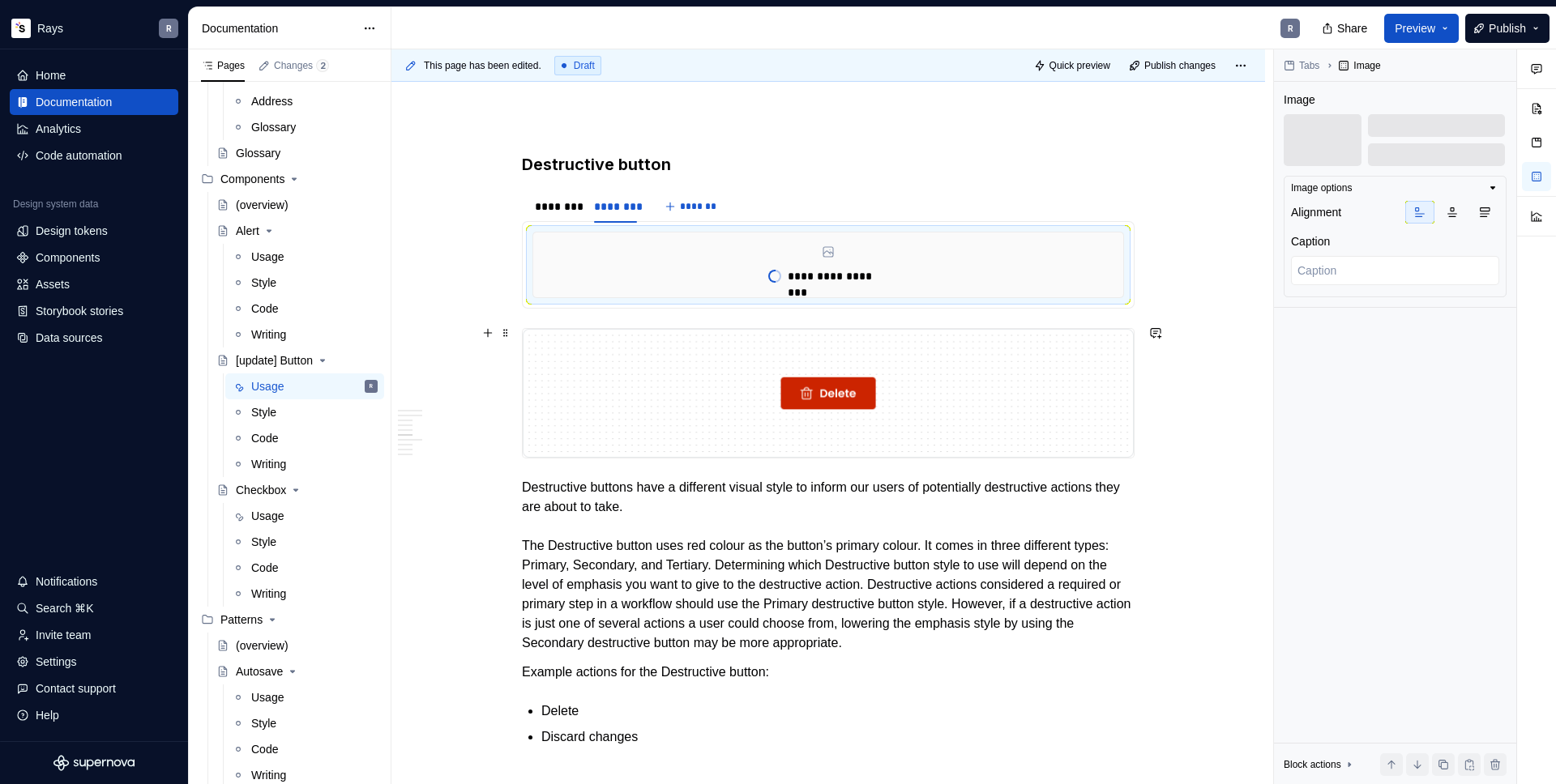
scroll to position [1773, 0]
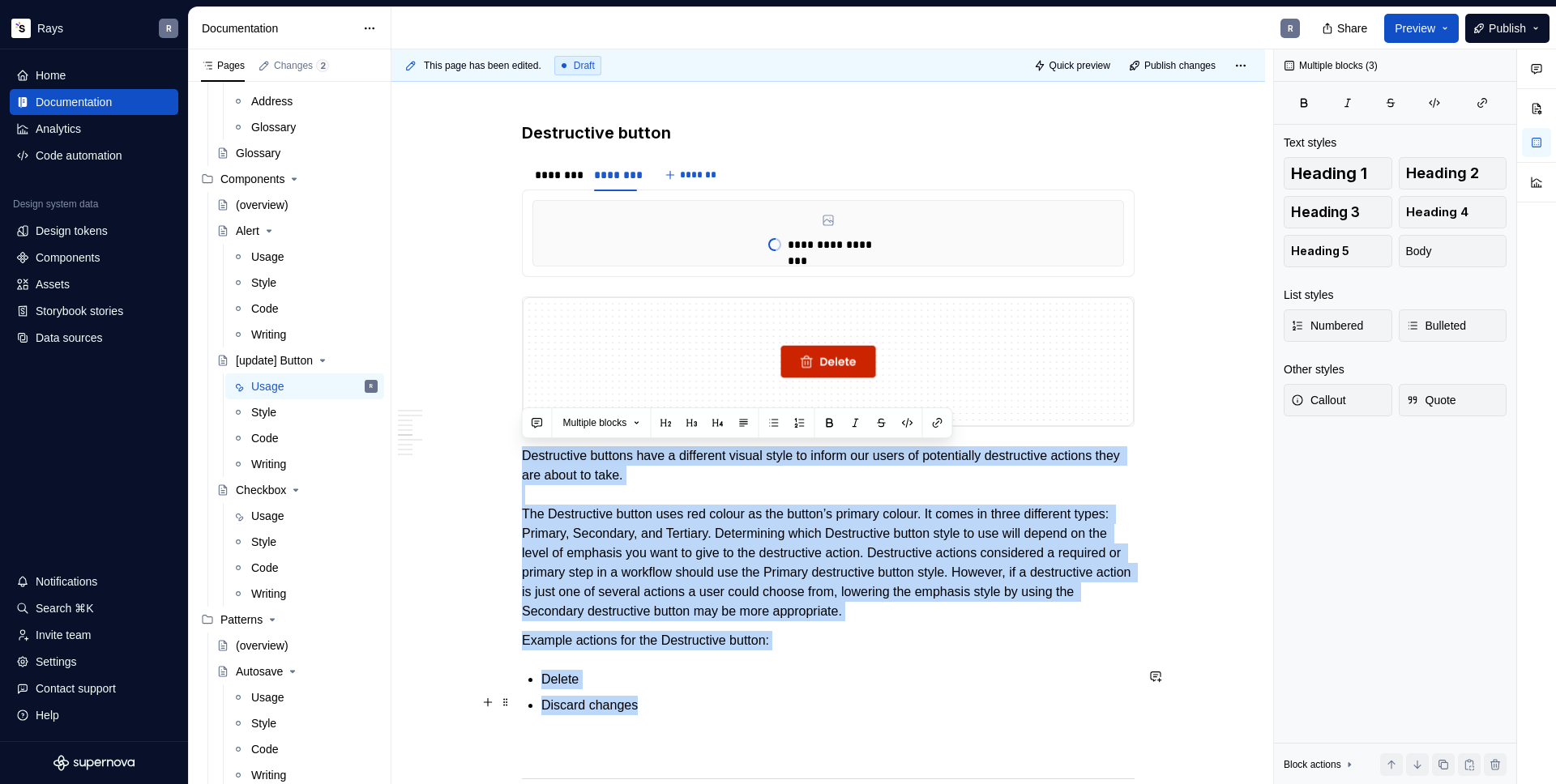
drag, startPoint x: 618, startPoint y: 541, endPoint x: 685, endPoint y: 688, distance: 161.5
click at [680, 695] on div "Takeaways 👉 Primary button should only appear once per screen , not including m…" at bounding box center [827, 799] width 613 height 4498
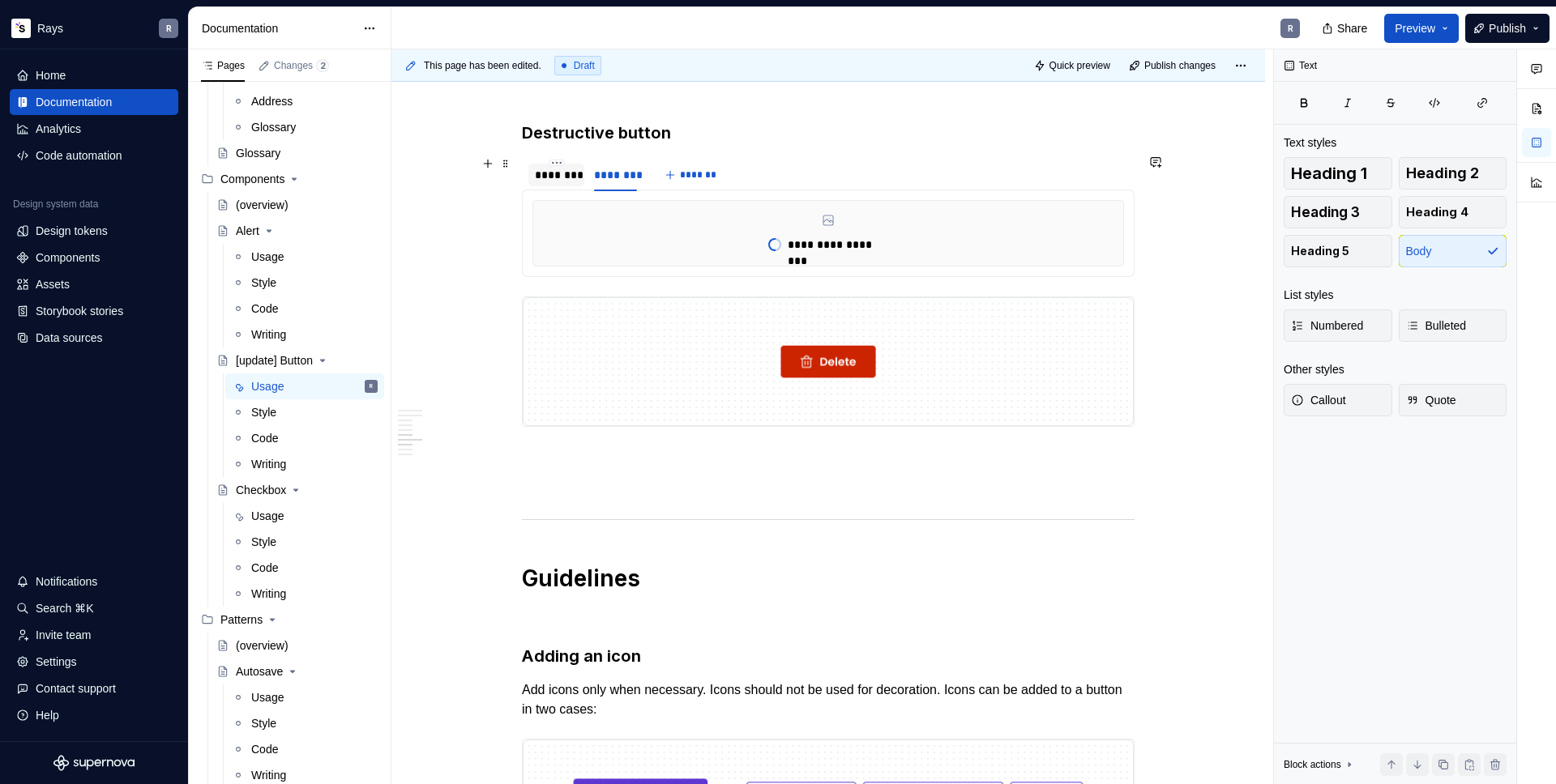
click at [561, 168] on div "********" at bounding box center [556, 175] width 43 height 16
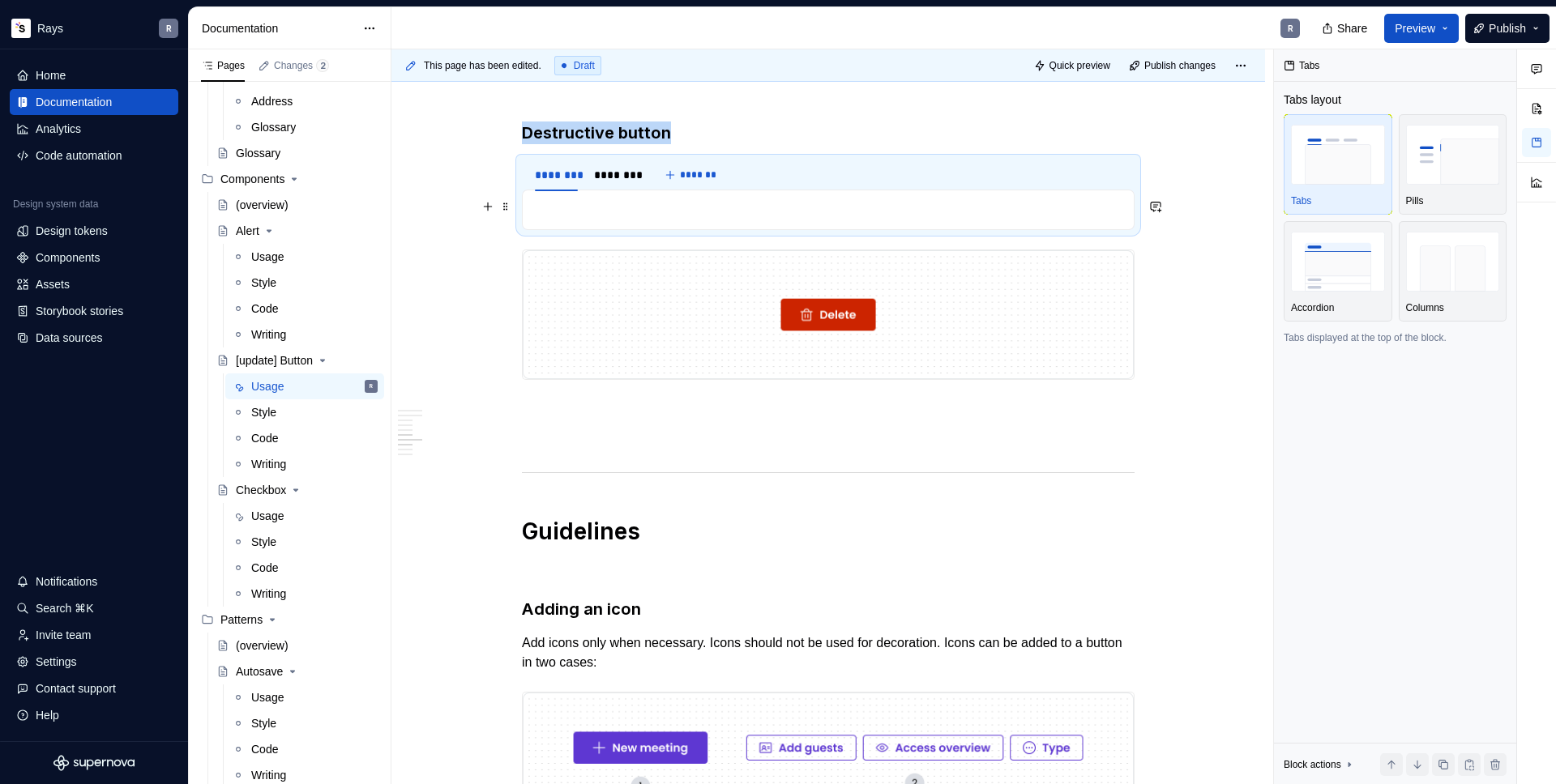
click at [585, 200] on p "To enrich screen reader interactions, please activate Accessibility in Grammarl…" at bounding box center [827, 210] width 591 height 20
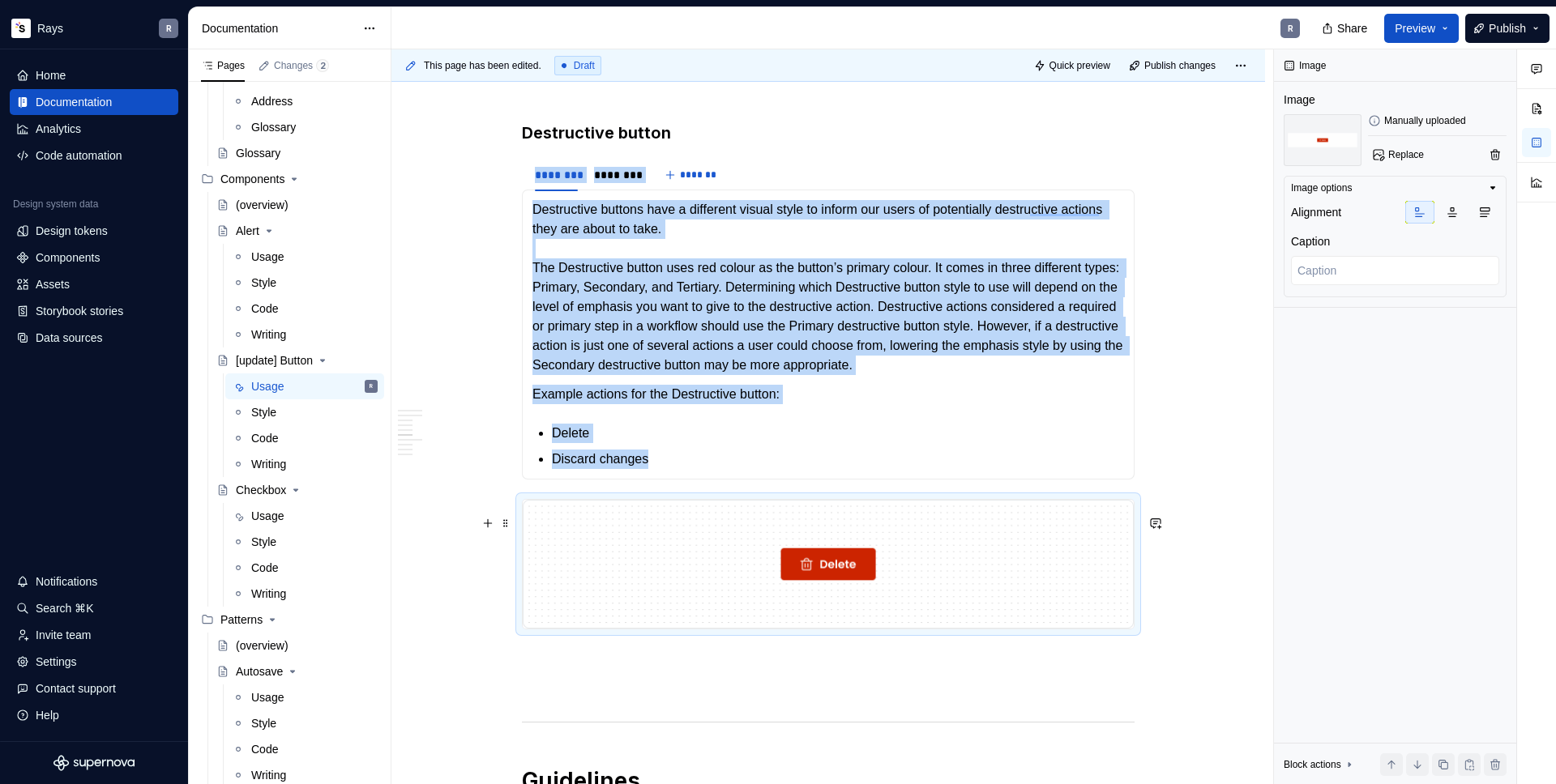
click at [539, 544] on img "To enrich screen reader interactions, please activate Accessibility in Grammarl…" at bounding box center [827, 564] width 611 height 129
click at [505, 523] on span at bounding box center [505, 523] width 13 height 22
click at [561, 660] on div "Delete" at bounding box center [581, 666] width 105 height 16
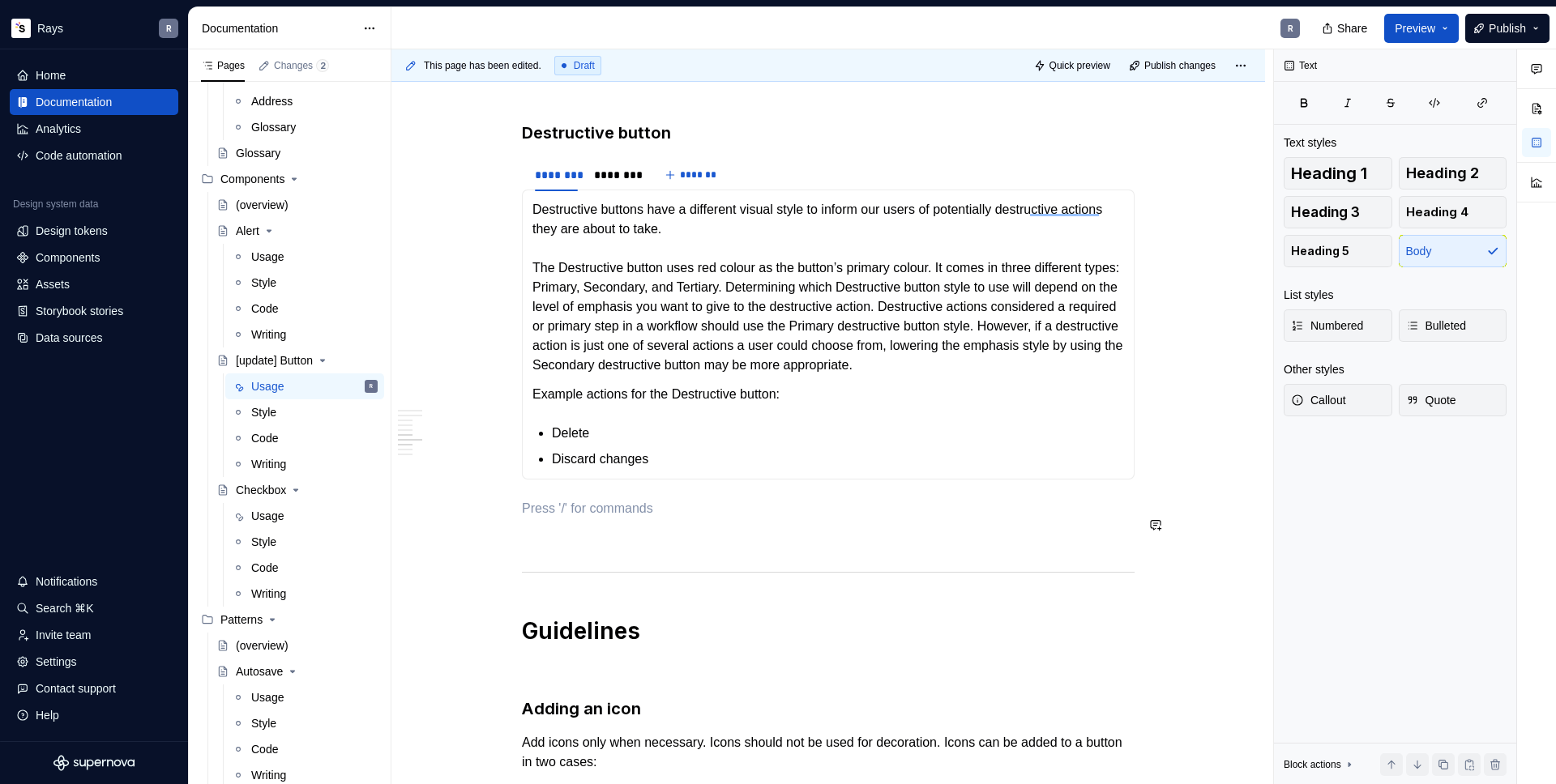
click at [566, 547] on p "To enrich screen reader interactions, please activate Accessibility in Grammarl…" at bounding box center [827, 538] width 613 height 20
click at [575, 518] on p "To enrich screen reader interactions, please activate Accessibility in Grammarl…" at bounding box center [827, 509] width 613 height 20
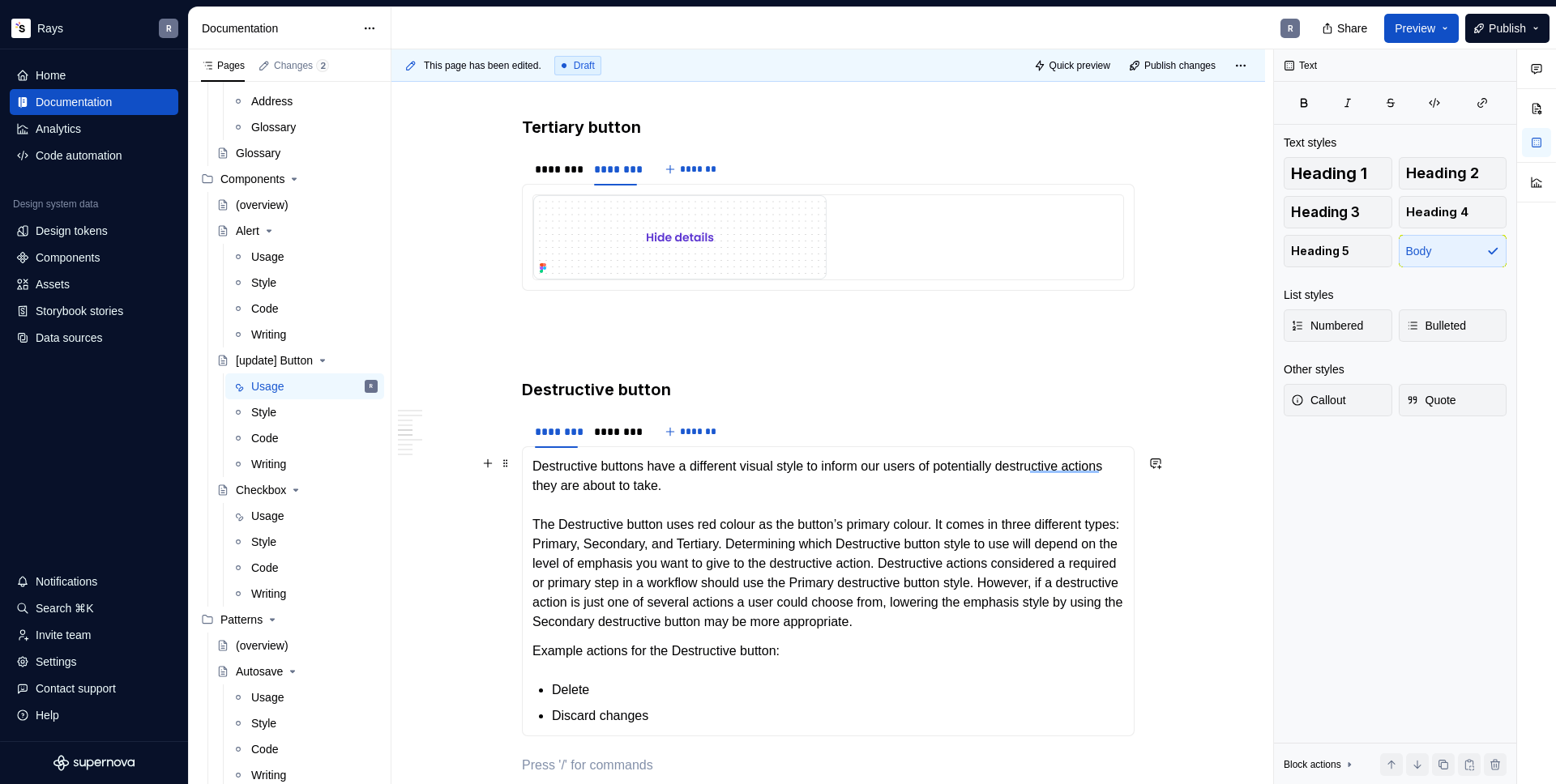
scroll to position [1515, 0]
click at [566, 350] on p "To enrich screen reader interactions, please activate Accessibility in Grammarl…" at bounding box center [827, 349] width 613 height 20
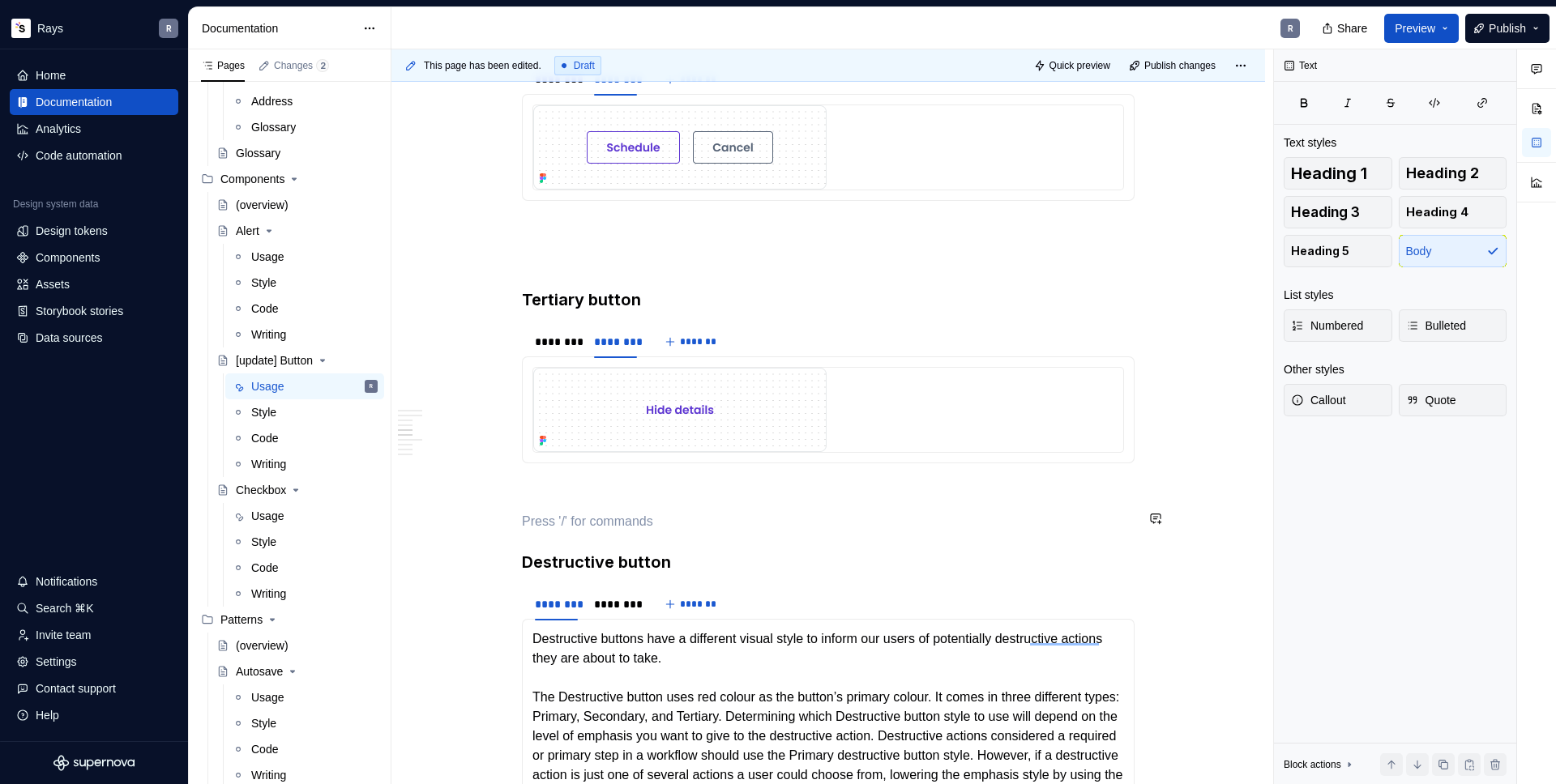
scroll to position [1343, 0]
click at [616, 230] on p "To enrich screen reader interactions, please activate Accessibility in Grammarl…" at bounding box center [827, 231] width 613 height 20
click at [621, 253] on p "To enrich screen reader interactions, please activate Accessibility in Grammarl…" at bounding box center [827, 259] width 613 height 20
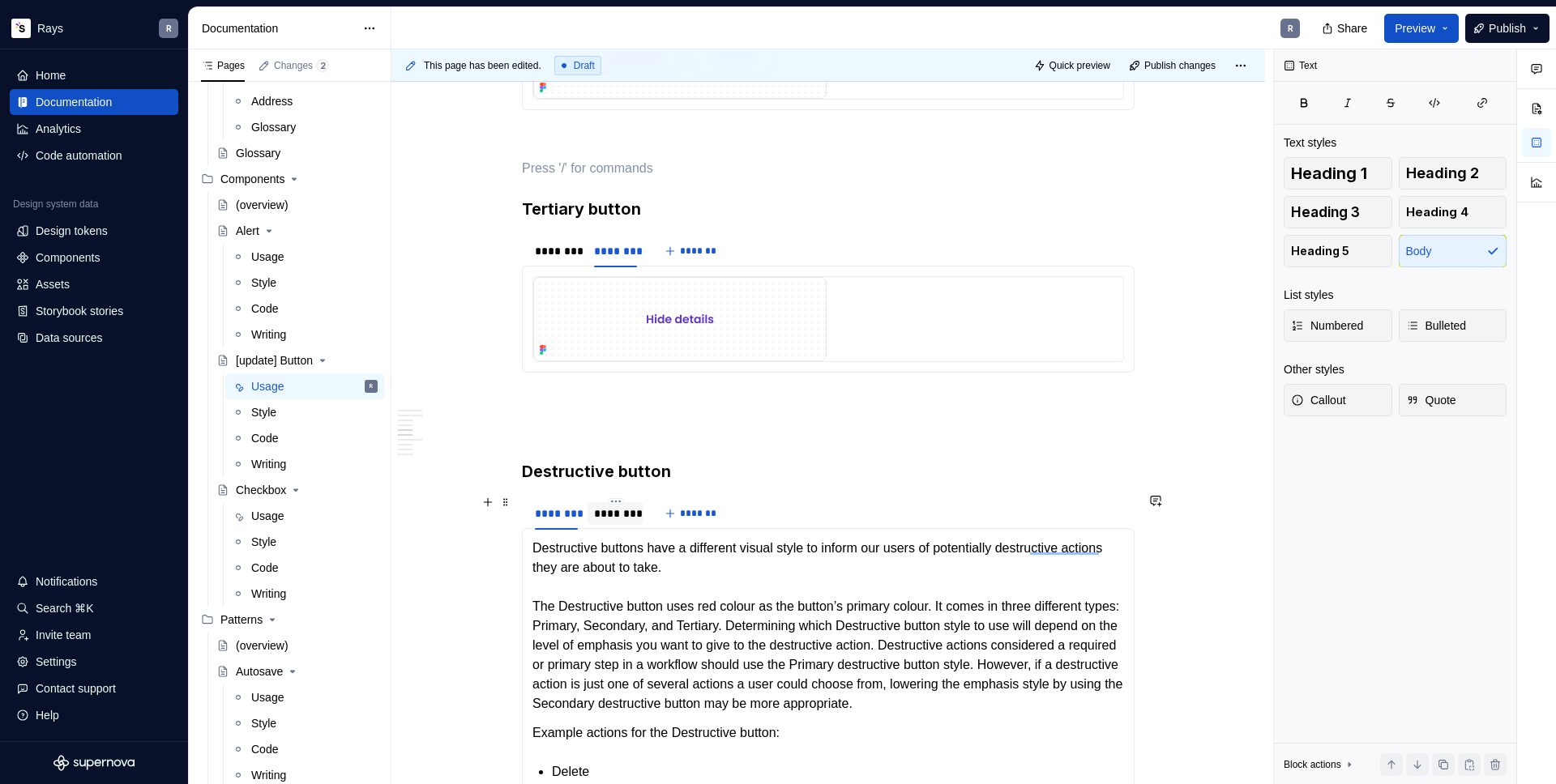
click at [601, 519] on div "********" at bounding box center [616, 513] width 56 height 22
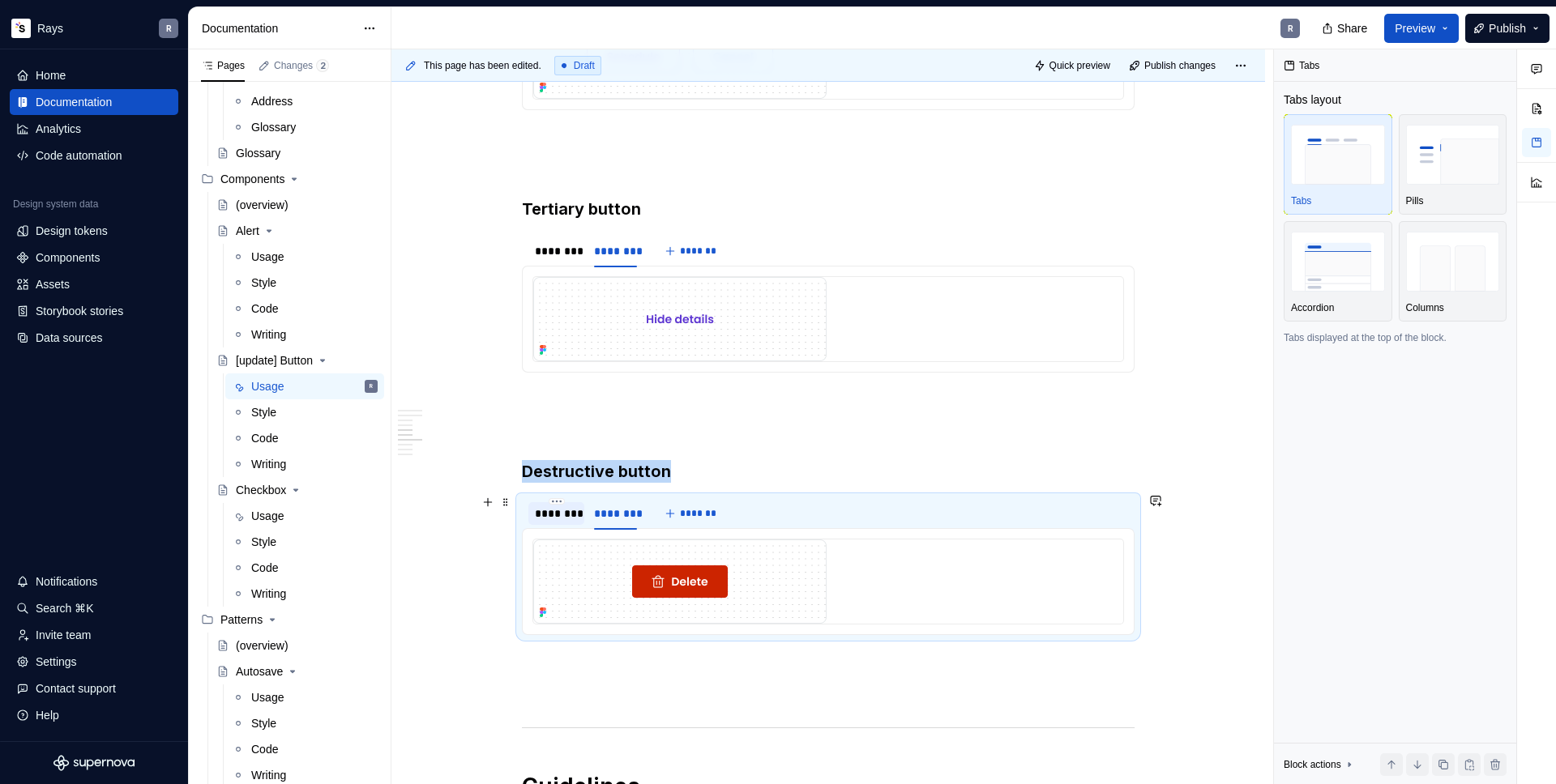
click at [538, 519] on div "********" at bounding box center [556, 513] width 56 height 22
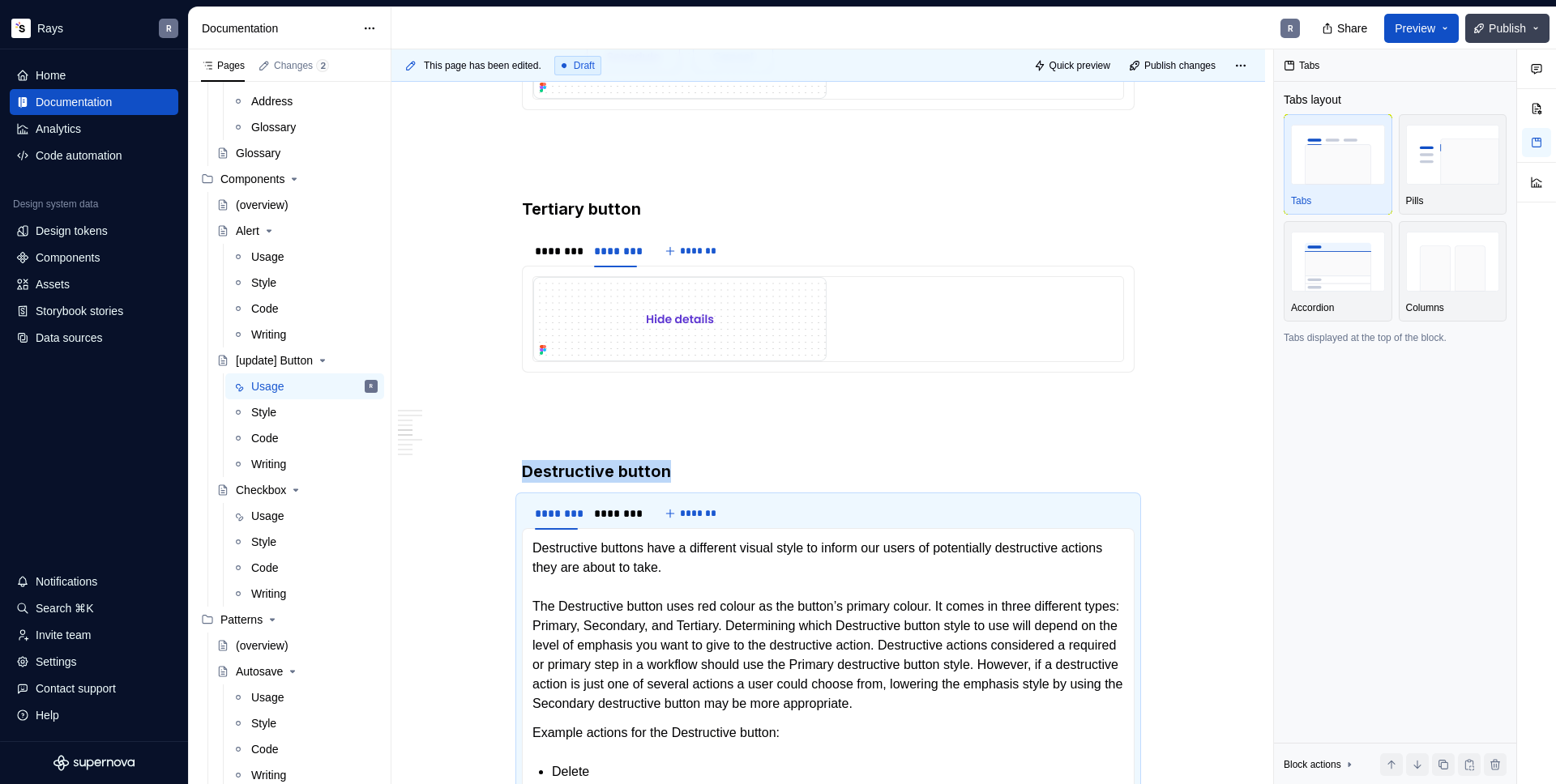
click at [1495, 24] on span "Publish" at bounding box center [1508, 29] width 38 height 16
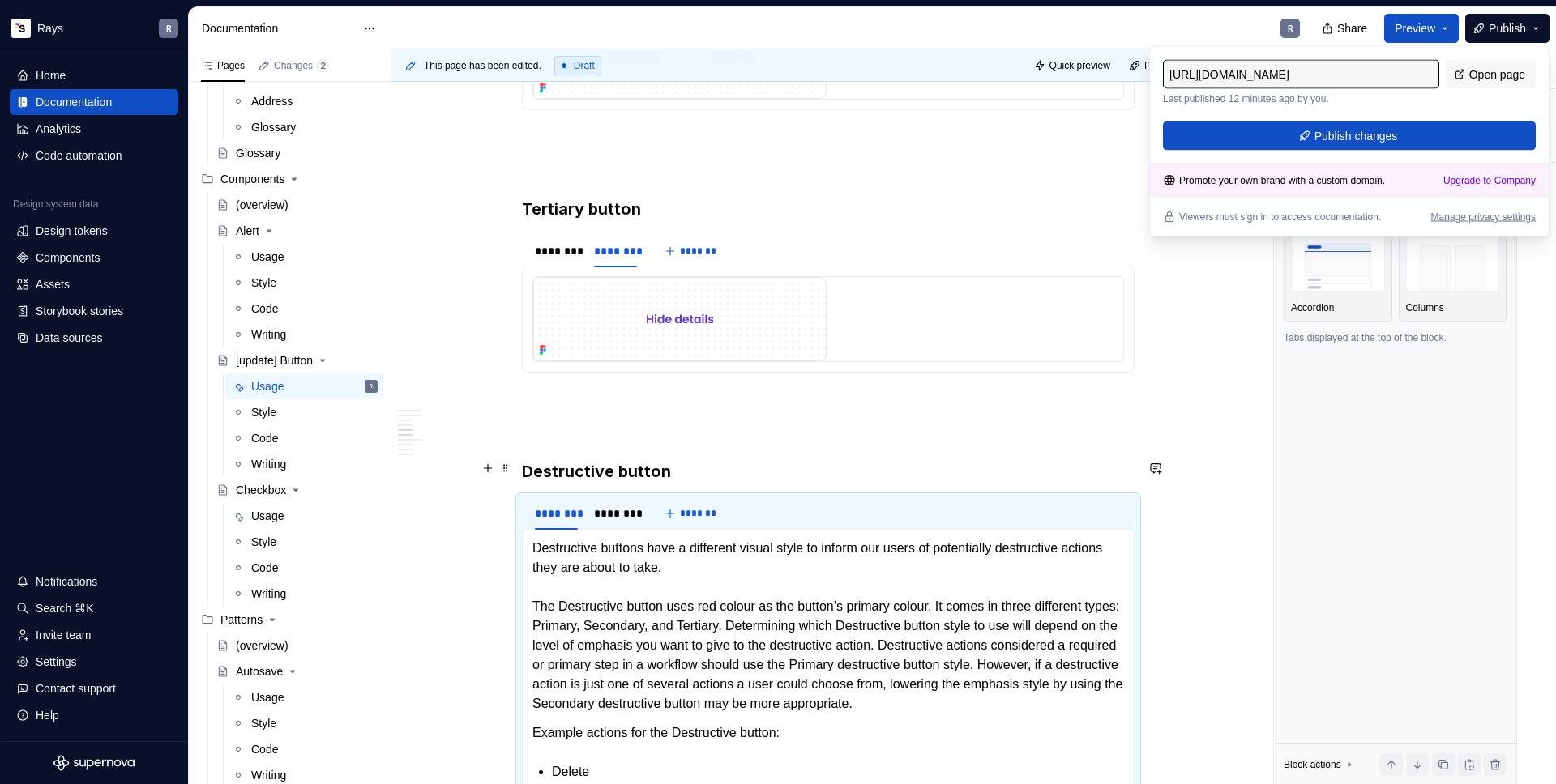
click at [489, 475] on button "button" at bounding box center [487, 467] width 22 height 22
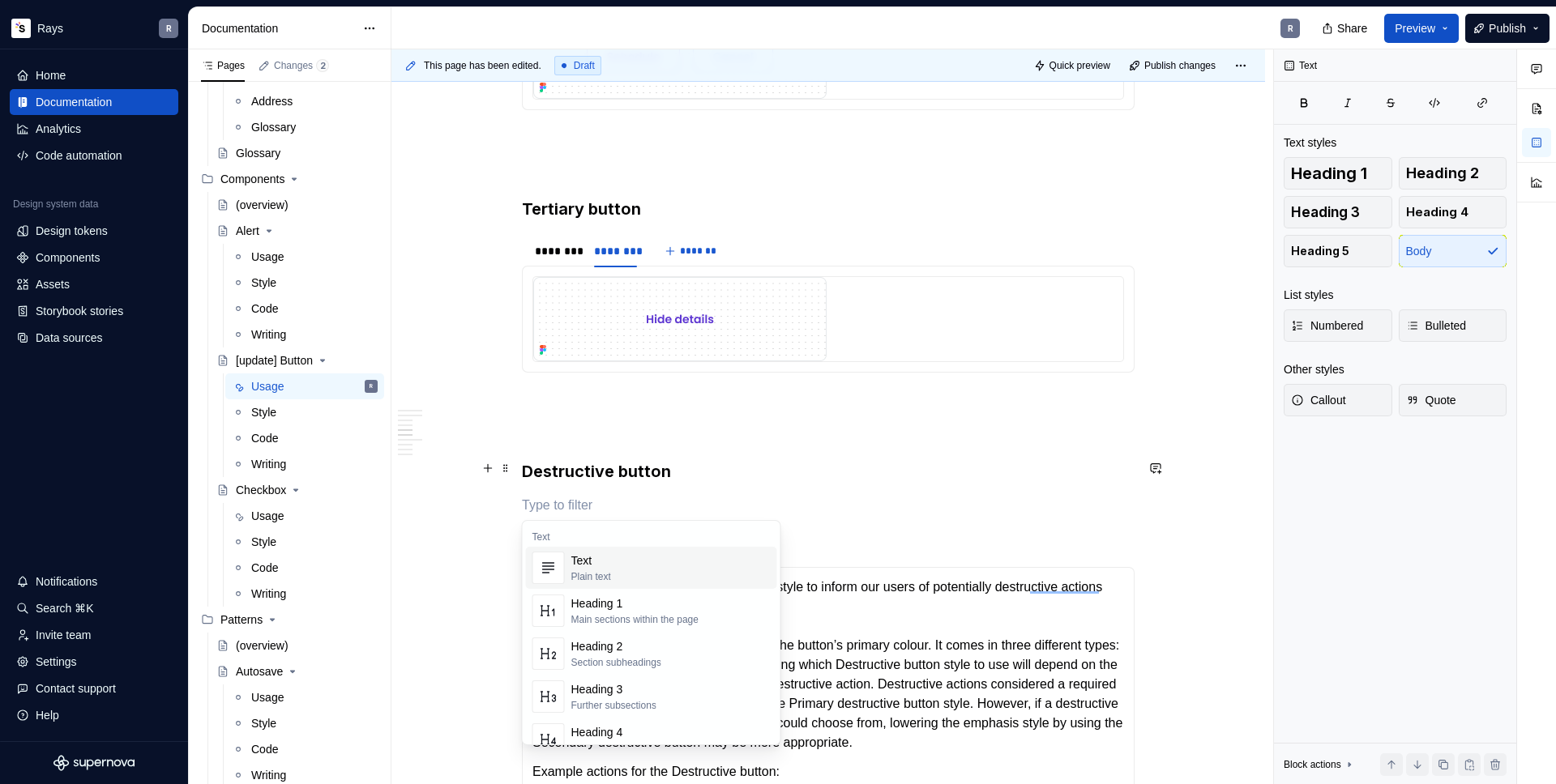
click at [669, 428] on p "To enrich screen reader interactions, please activate Accessibility in Grammarl…" at bounding box center [827, 431] width 613 height 20
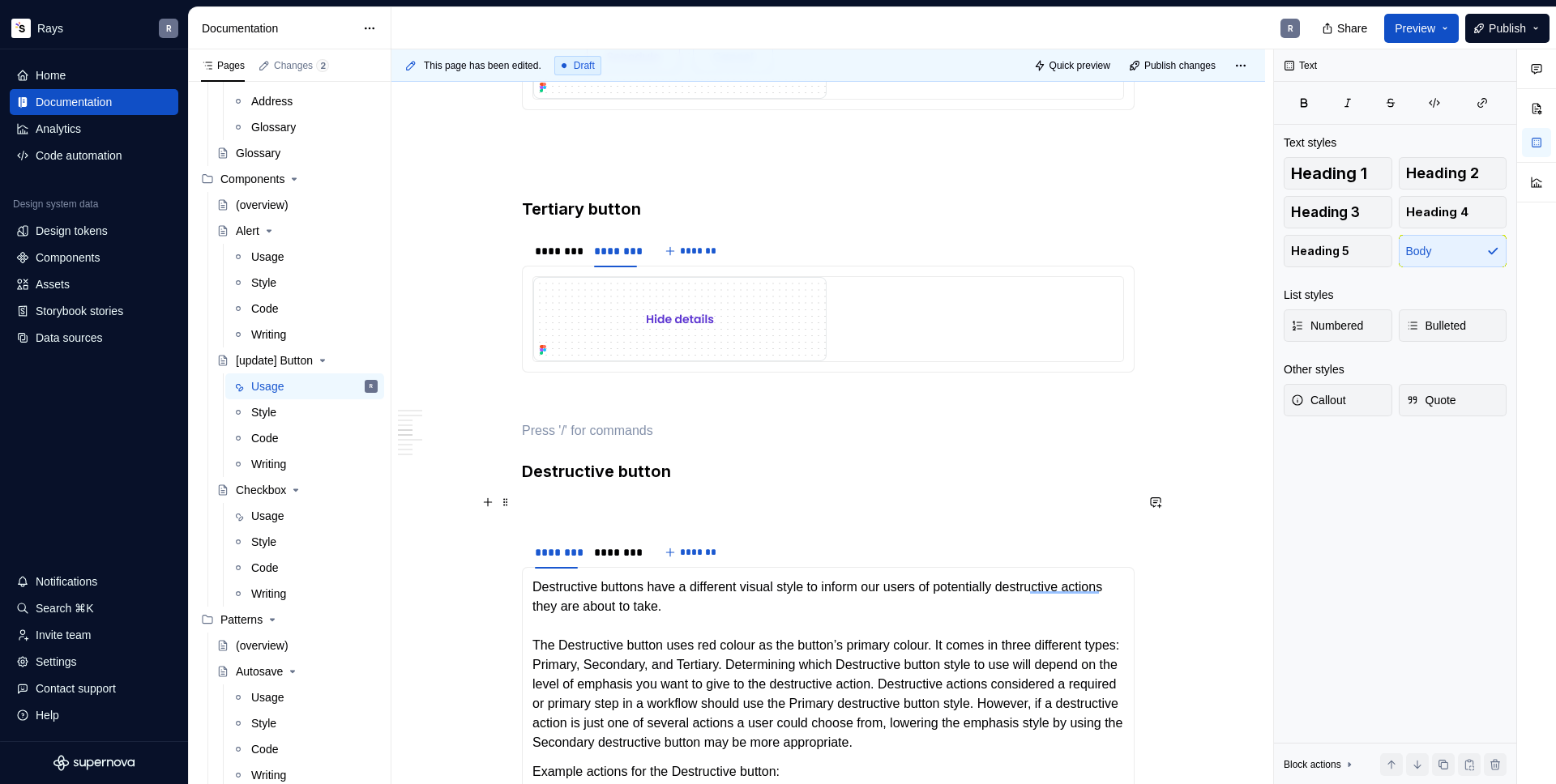
click at [589, 503] on p "To enrich screen reader interactions, please activate Accessibility in Grammarl…" at bounding box center [827, 506] width 613 height 20
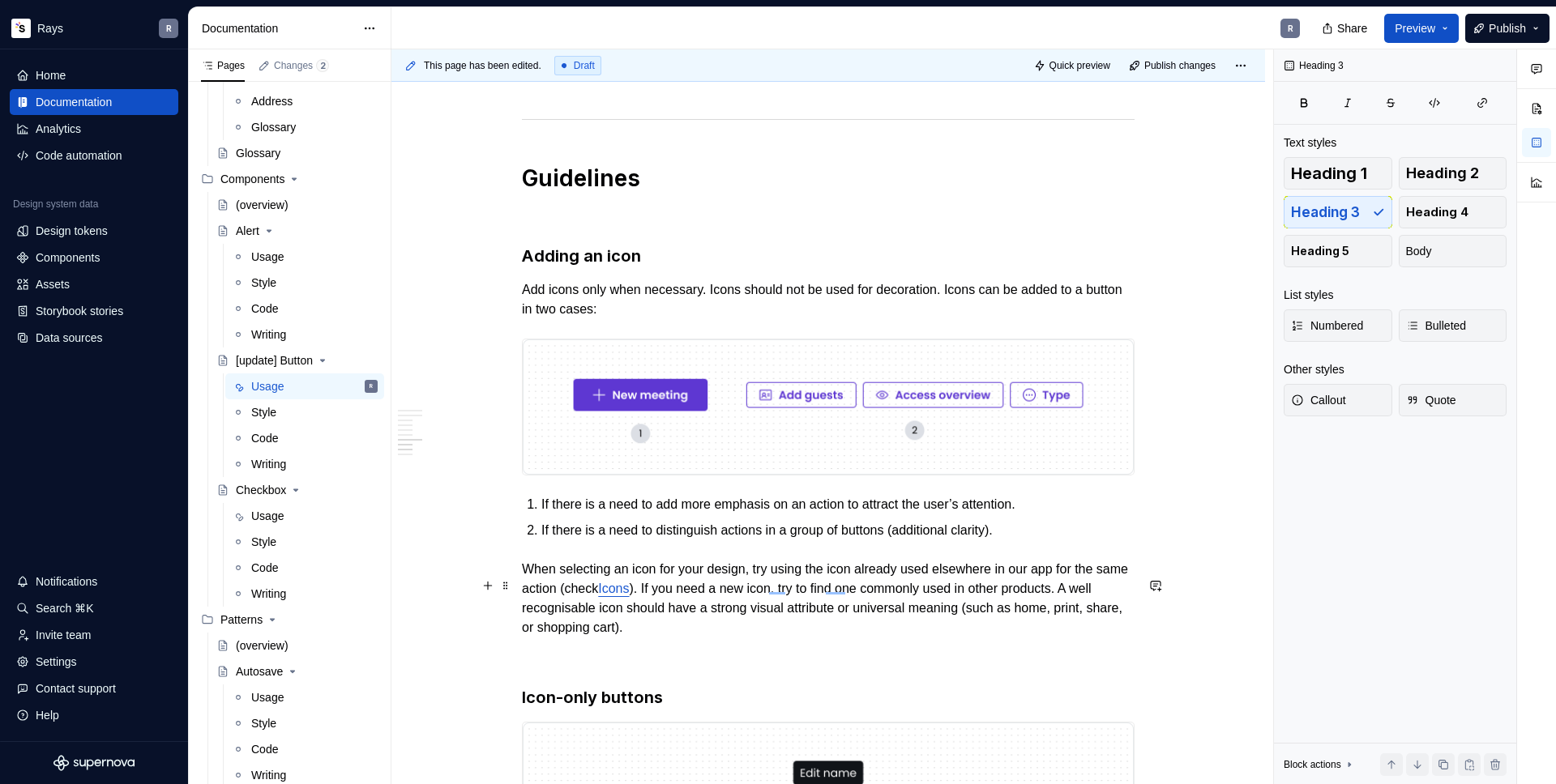
scroll to position [2307, 0]
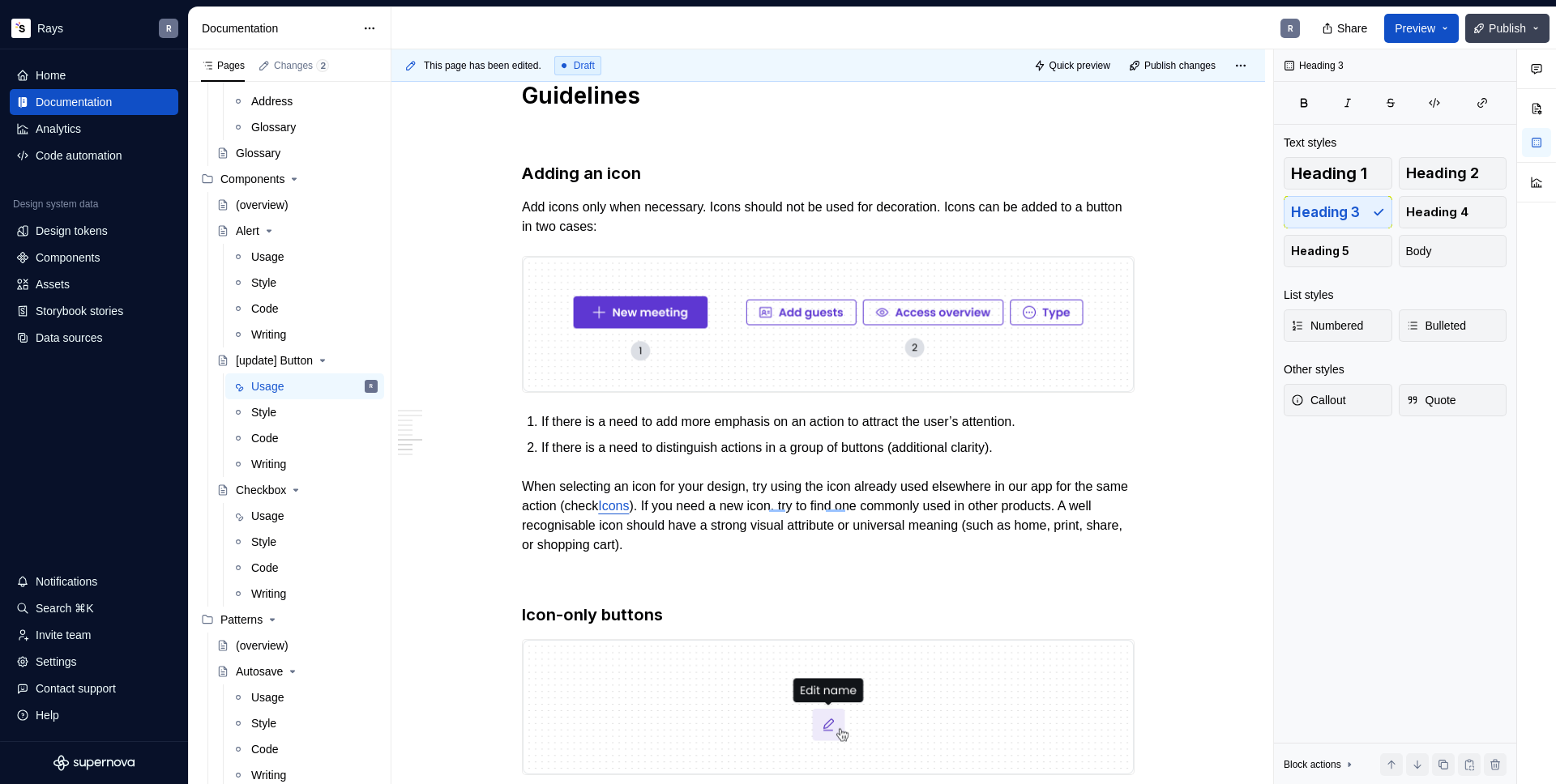
click at [1490, 16] on button "Publish" at bounding box center [1507, 28] width 84 height 30
click at [1495, 30] on span "Publish" at bounding box center [1508, 29] width 38 height 16
click at [1484, 30] on button "Publish" at bounding box center [1507, 28] width 84 height 30
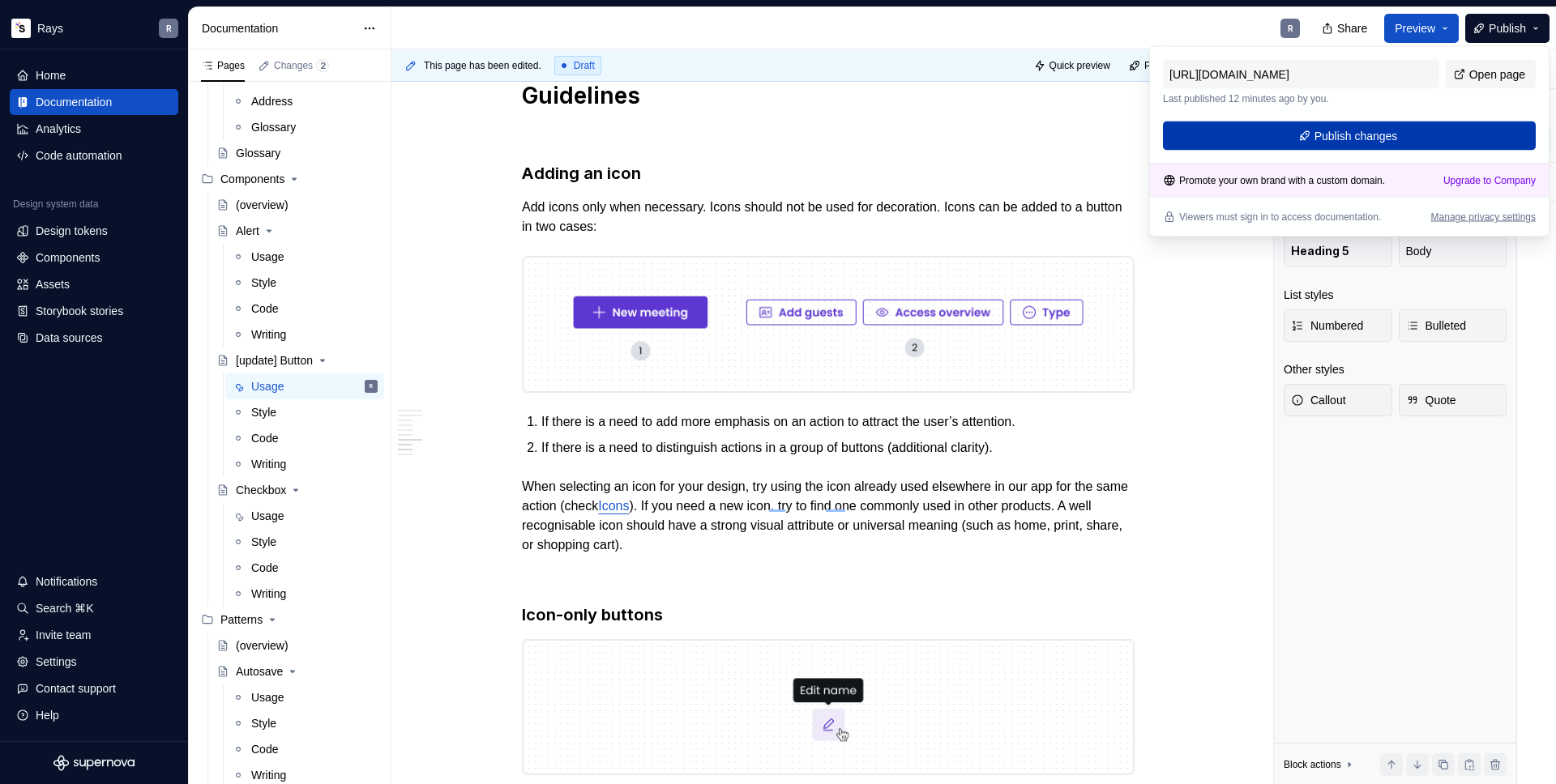
click at [1372, 126] on button "Publish changes" at bounding box center [1349, 135] width 372 height 30
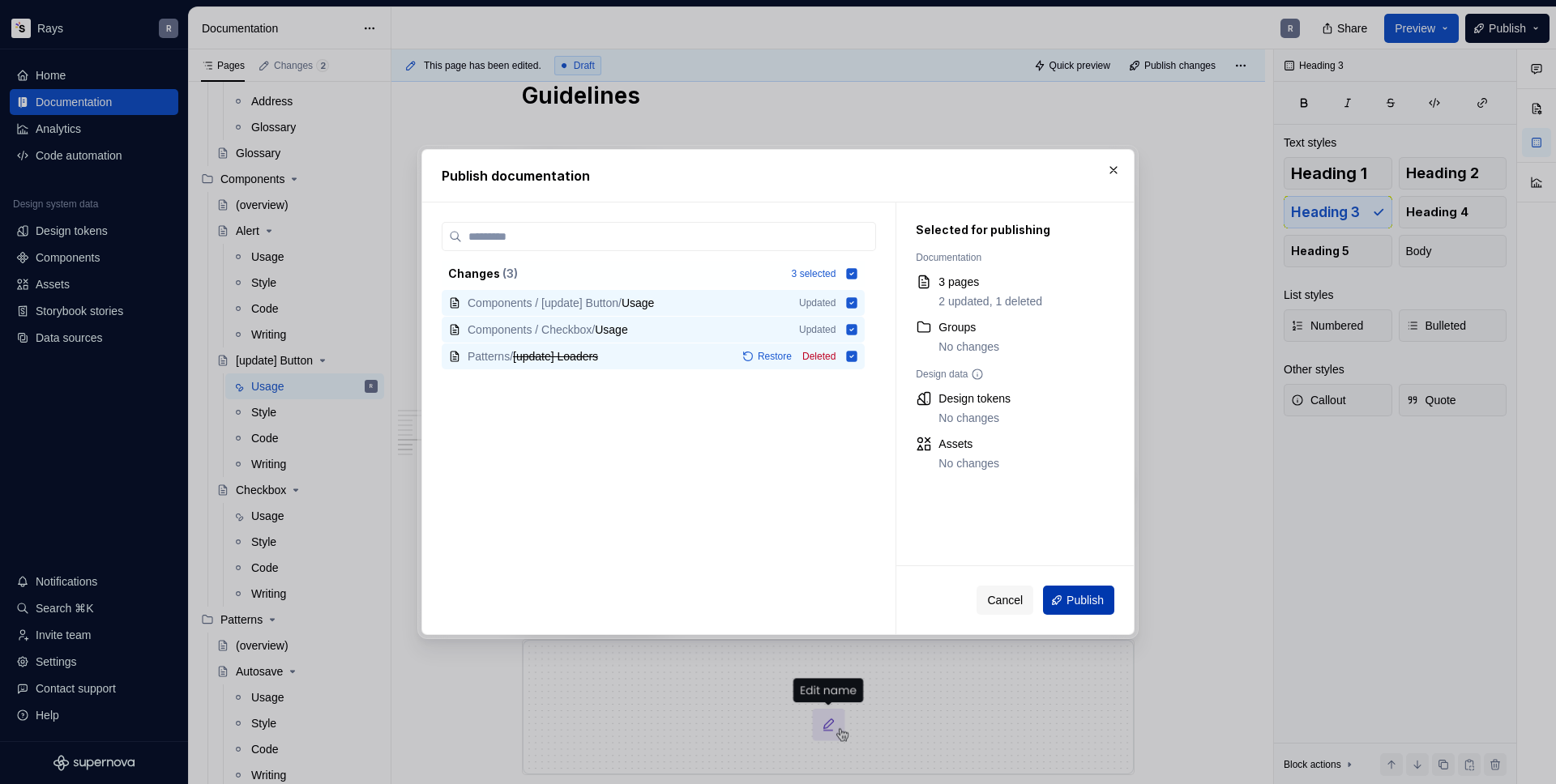
click at [1066, 593] on span "Publish" at bounding box center [1085, 600] width 38 height 16
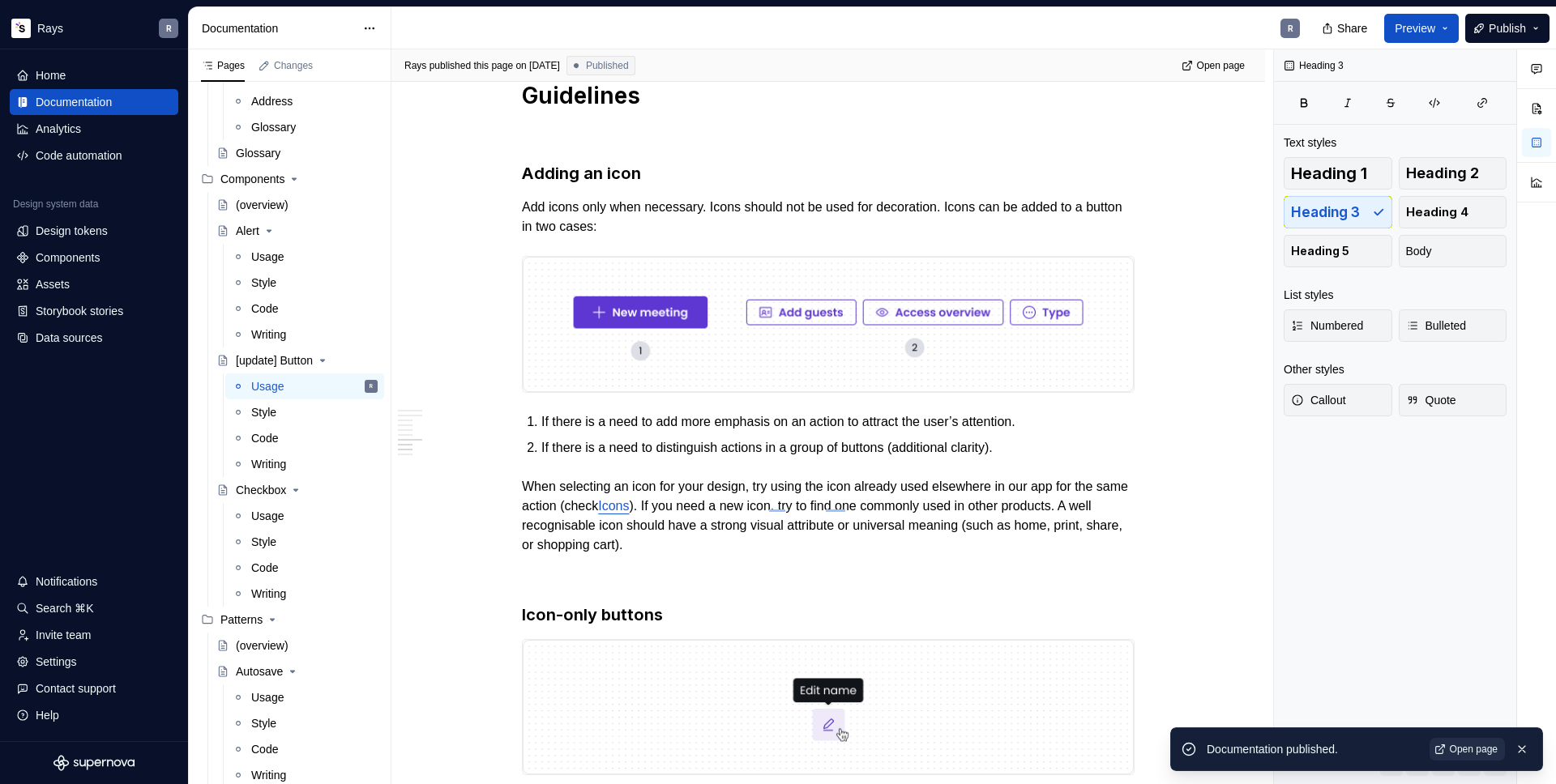
click at [1482, 747] on span "Open page" at bounding box center [1473, 749] width 48 height 13
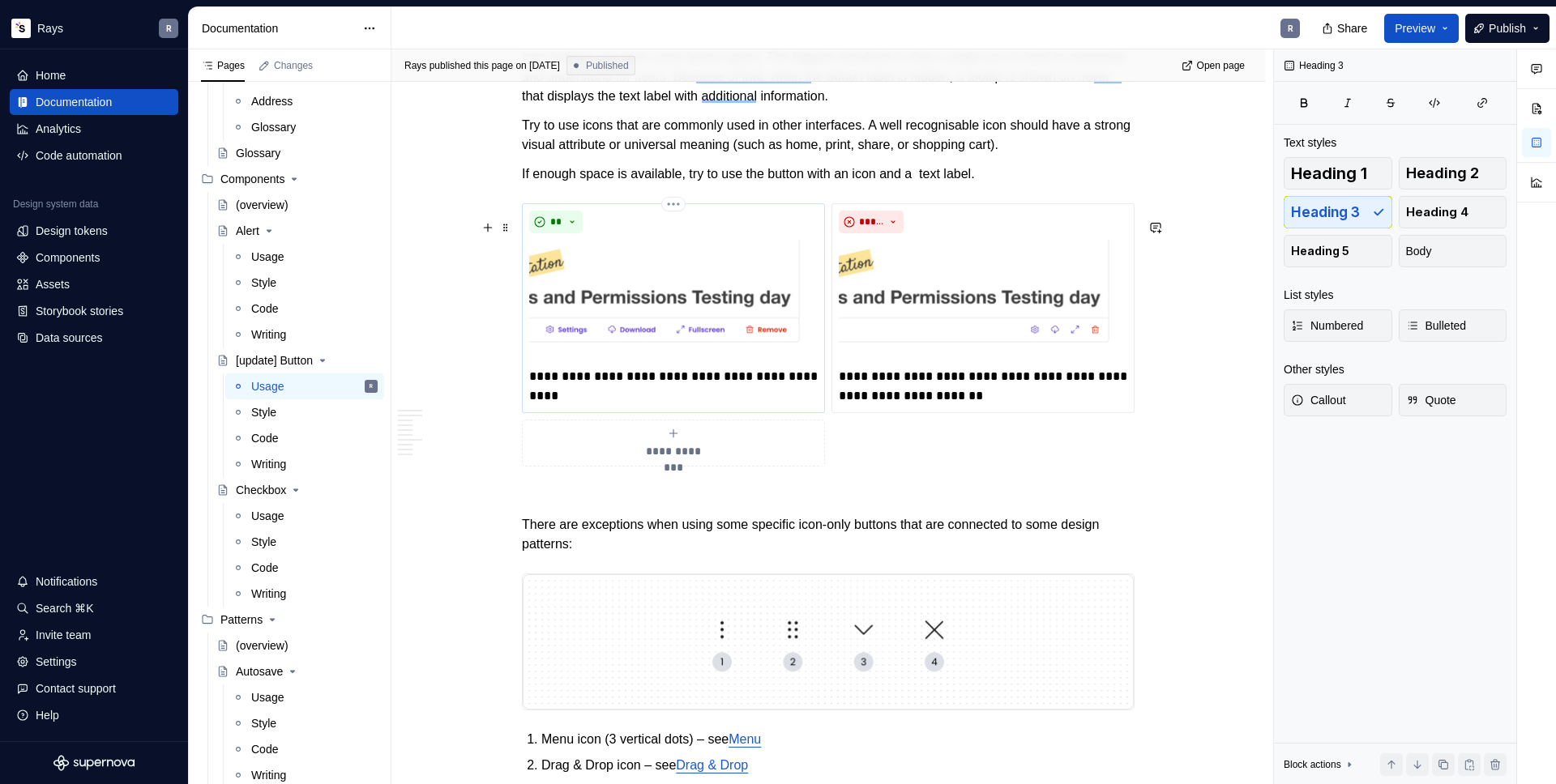
scroll to position [2960, 0]
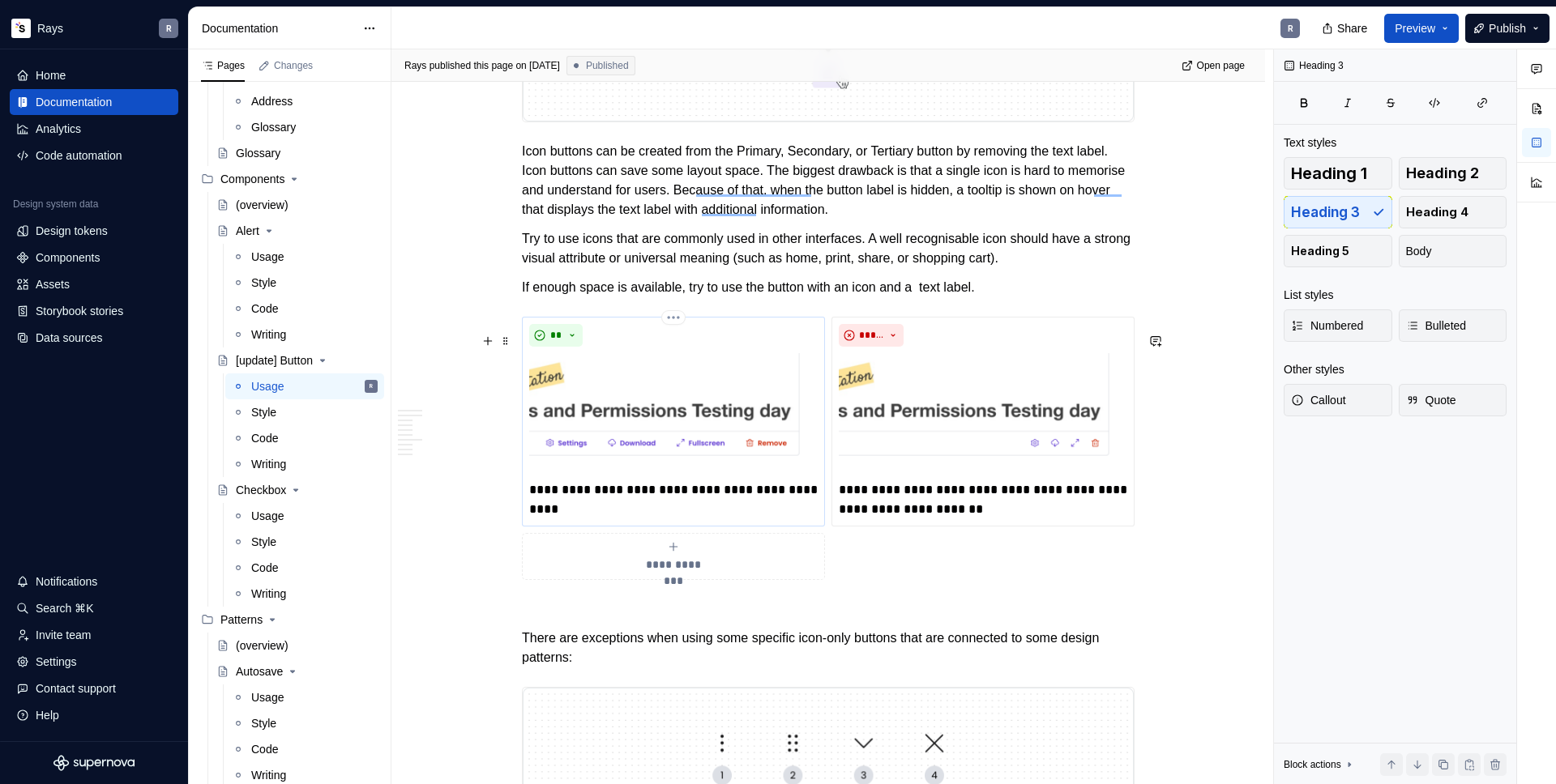
click at [648, 392] on img "To enrich screen reader interactions, please activate Accessibility in Grammarl…" at bounding box center [673, 414] width 288 height 121
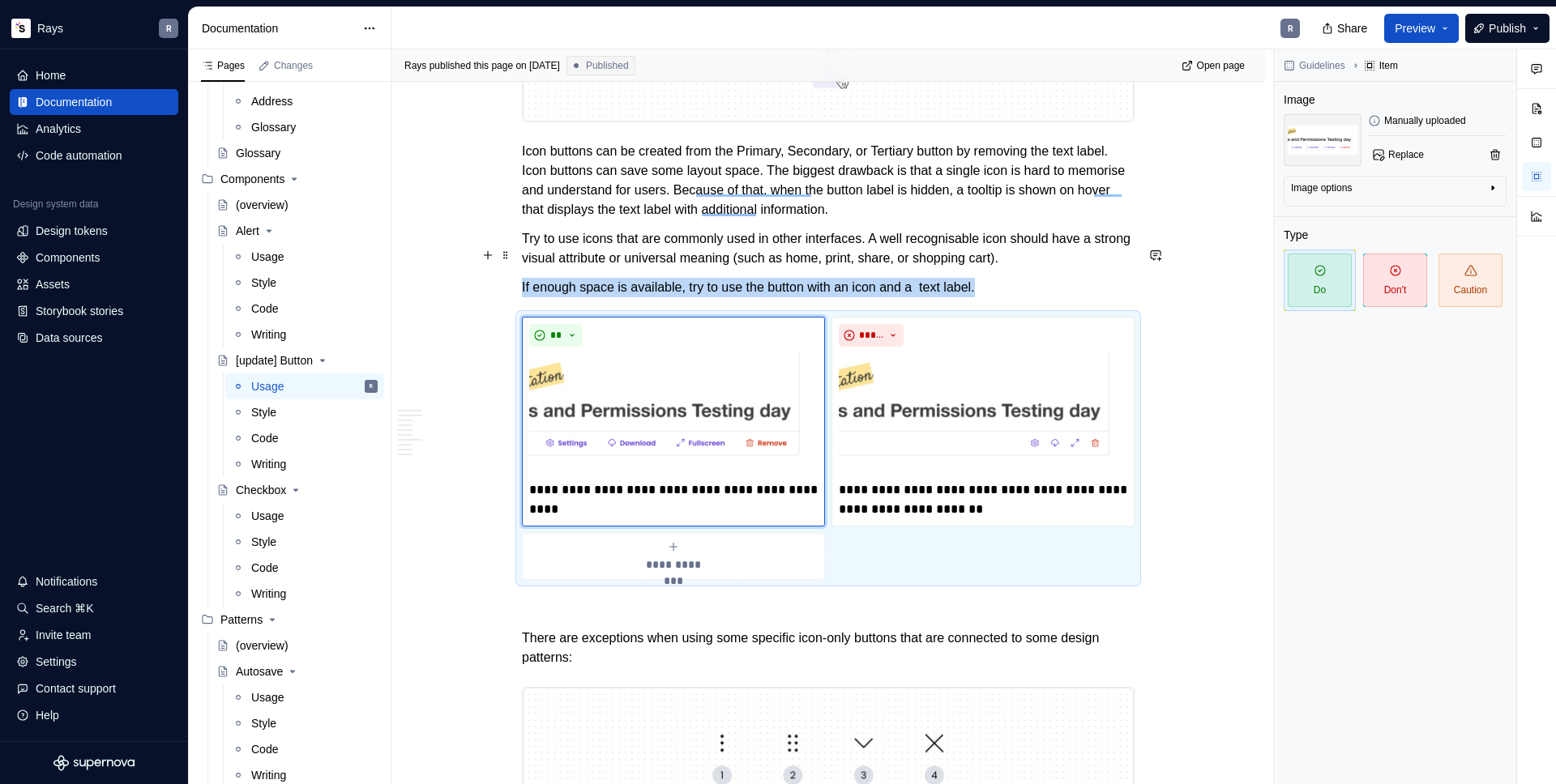
click at [705, 257] on p "Try to use icons that are commonly used in other interfaces. A well recognisabl…" at bounding box center [827, 248] width 613 height 39
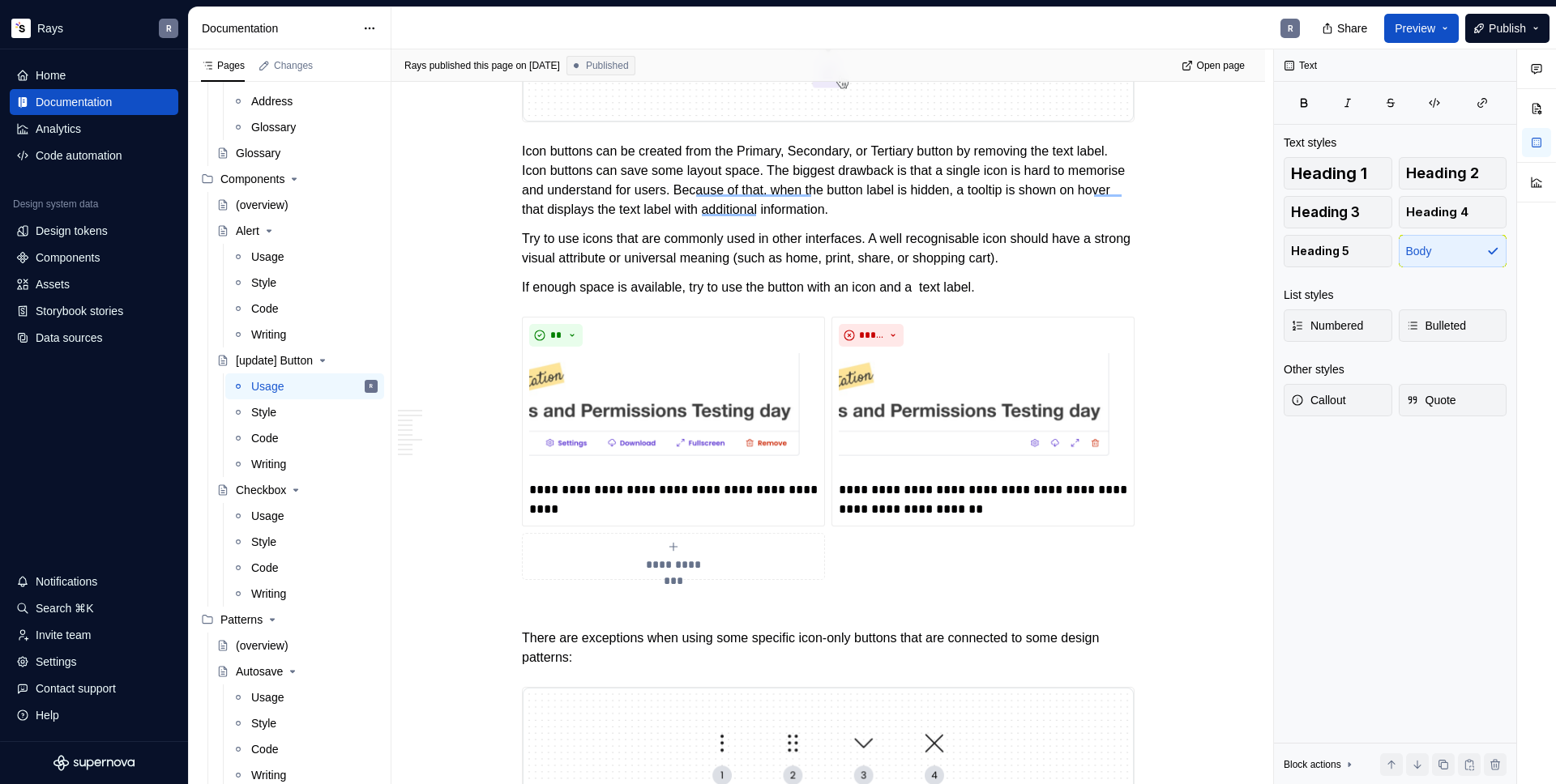
type textarea "*"
